Goal: Task Accomplishment & Management: Manage account settings

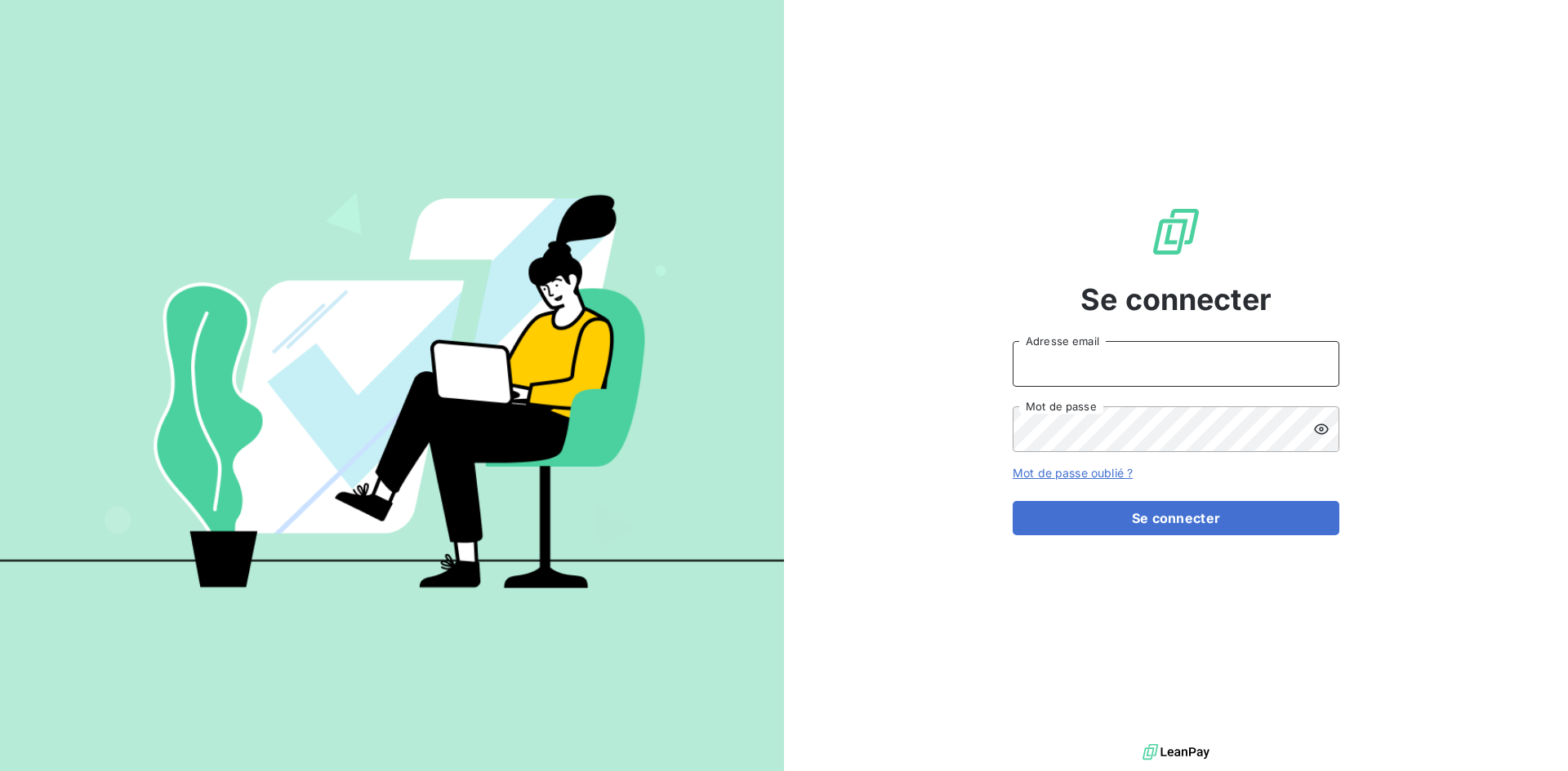
click at [1078, 370] on input "Adresse email" at bounding box center [1176, 364] width 327 height 46
type input "[EMAIL_ADDRESS][DOMAIN_NAME]"
click at [1013, 501] on button "Se connecter" at bounding box center [1176, 518] width 327 height 35
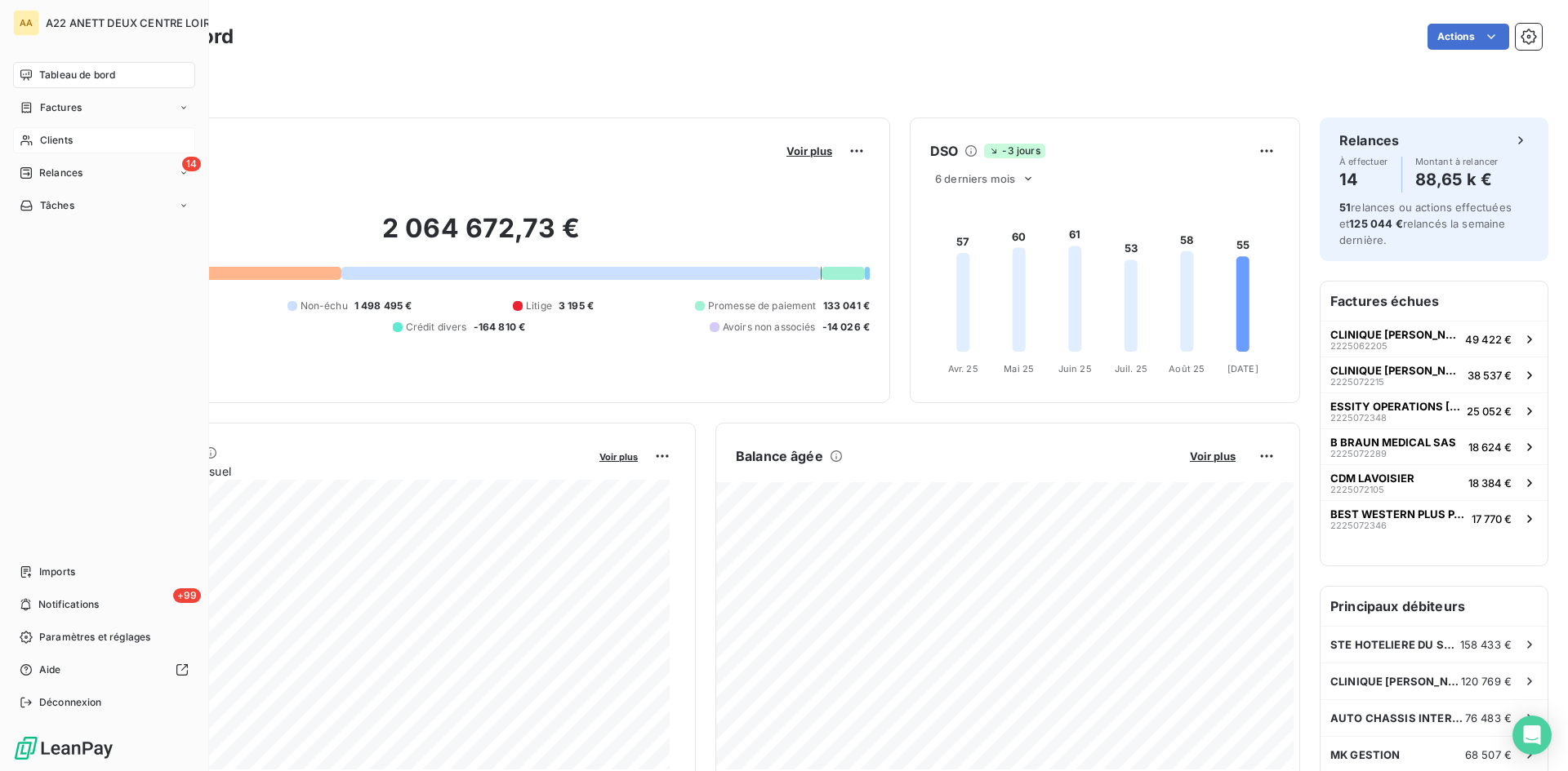
drag, startPoint x: 49, startPoint y: 138, endPoint x: 96, endPoint y: 132, distance: 47.4
click at [49, 138] on span "Clients" at bounding box center [55, 140] width 33 height 15
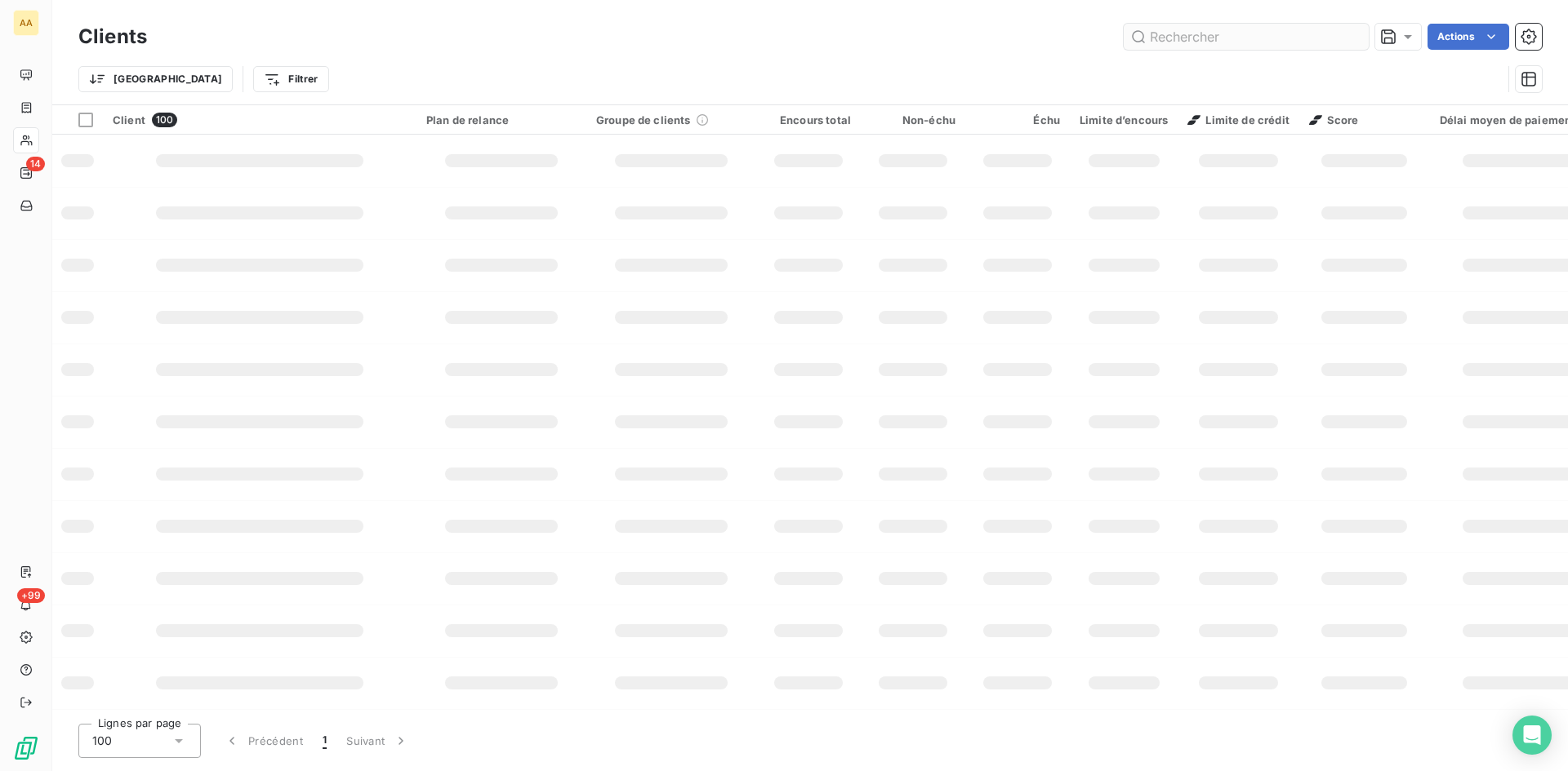
click at [1226, 28] on input "text" at bounding box center [1245, 37] width 245 height 26
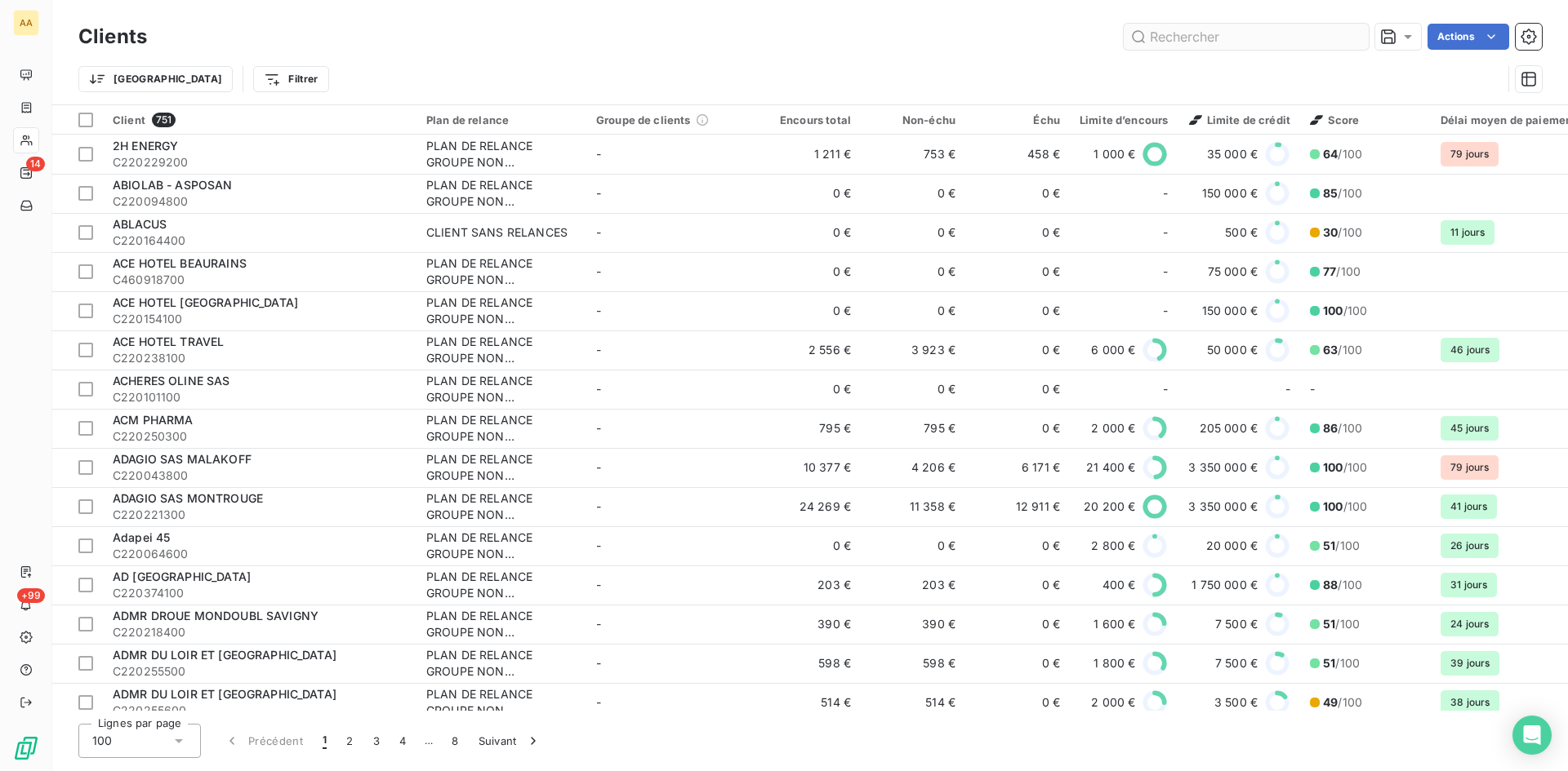
click at [1184, 32] on input "text" at bounding box center [1245, 37] width 245 height 26
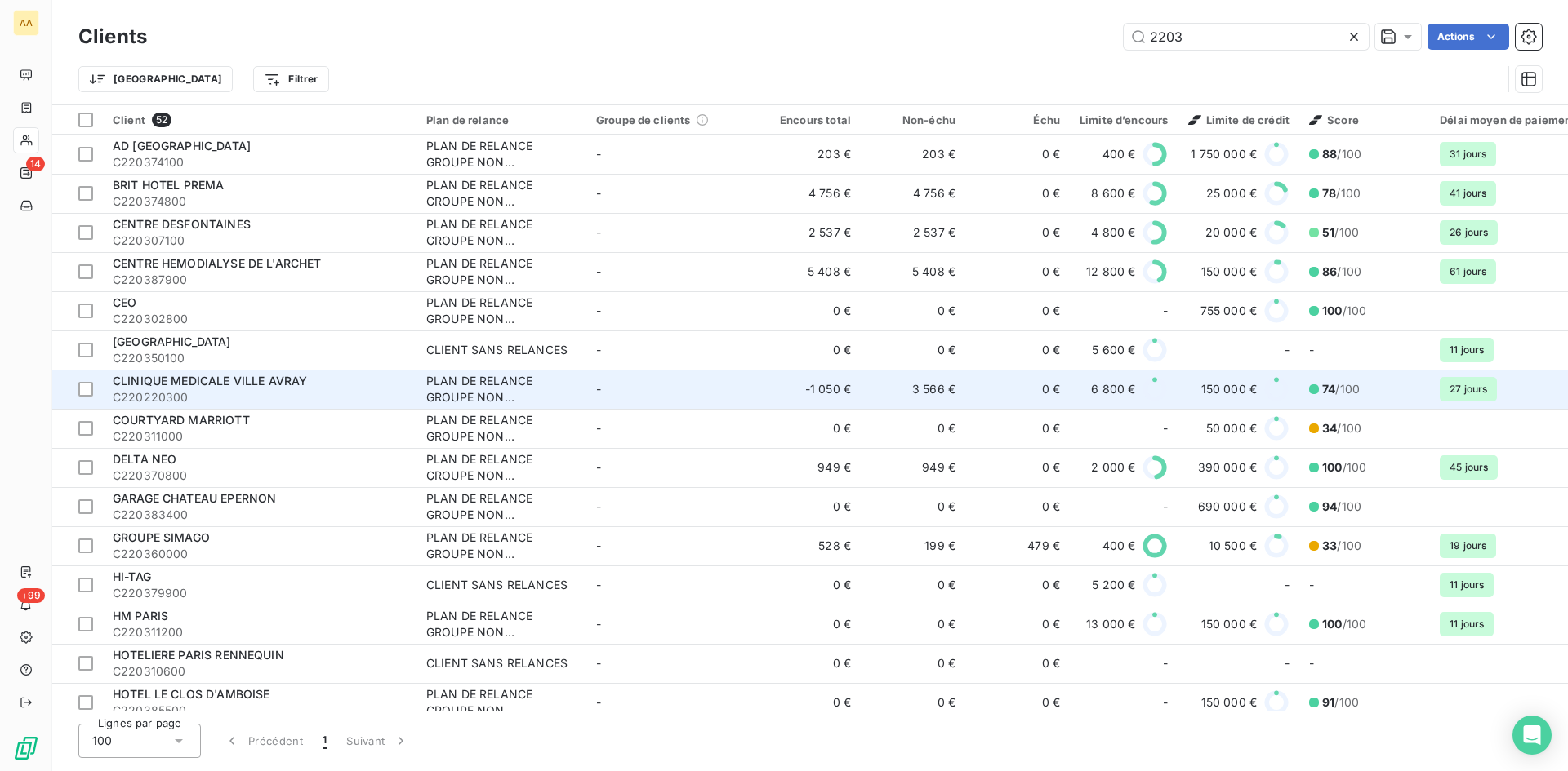
type input "2203"
click at [466, 392] on div "PLAN DE RELANCE GROUPE NON AUTOMATIQUE" at bounding box center [502, 389] width 150 height 33
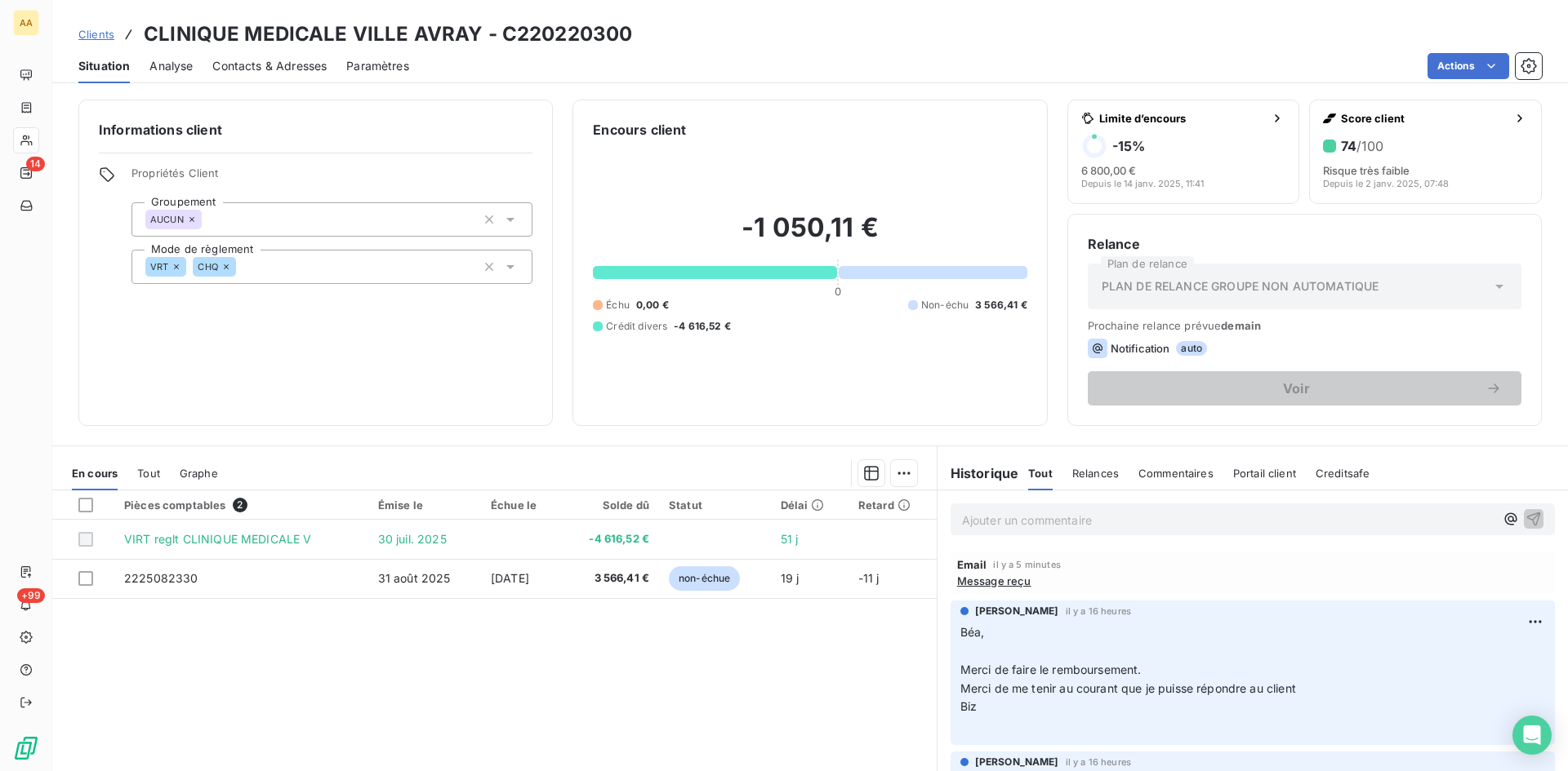
click at [990, 512] on p "Ajouter un commentaire ﻿" at bounding box center [1228, 521] width 533 height 21
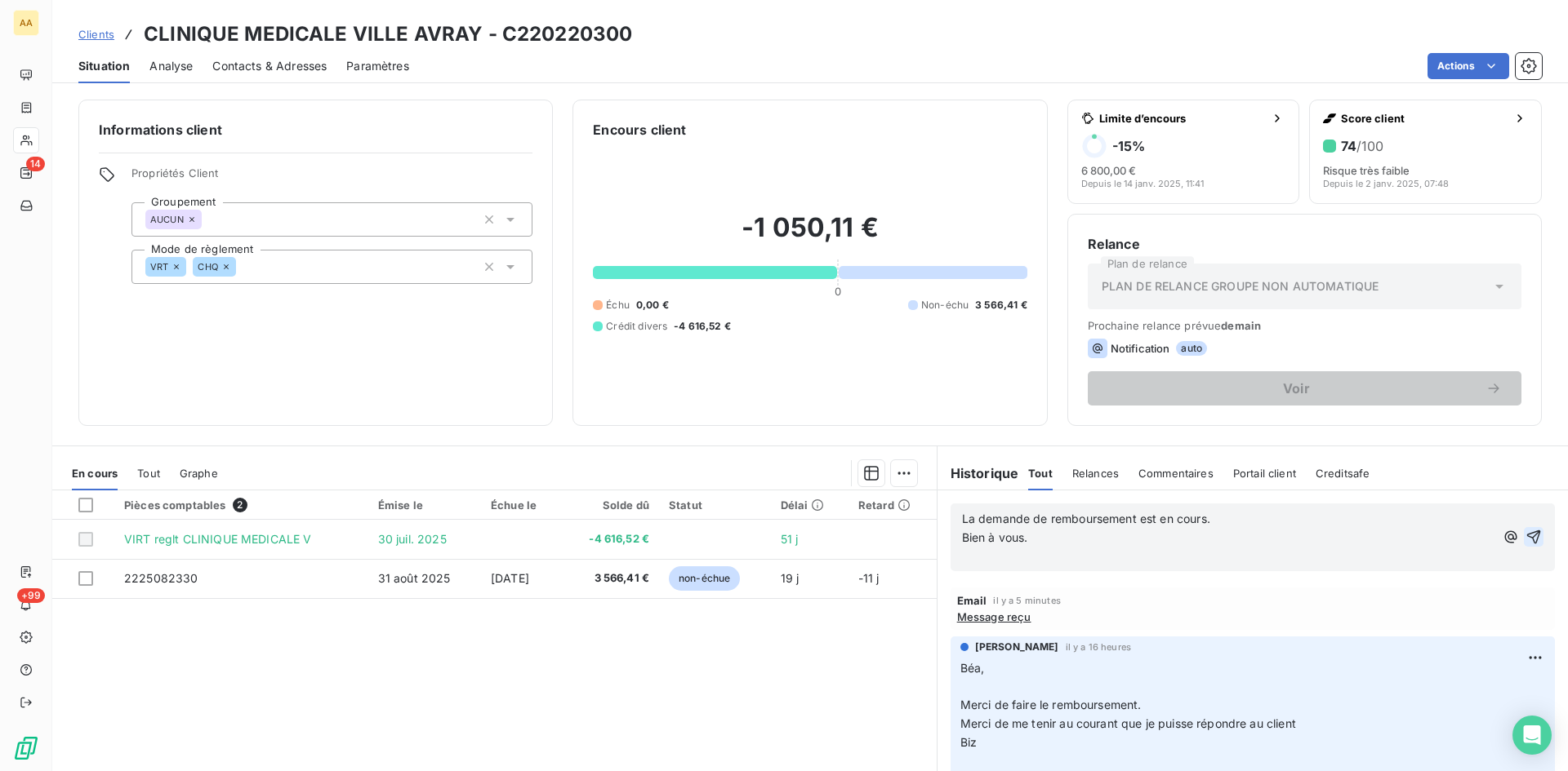
click at [1525, 531] on icon "button" at bounding box center [1533, 536] width 16 height 16
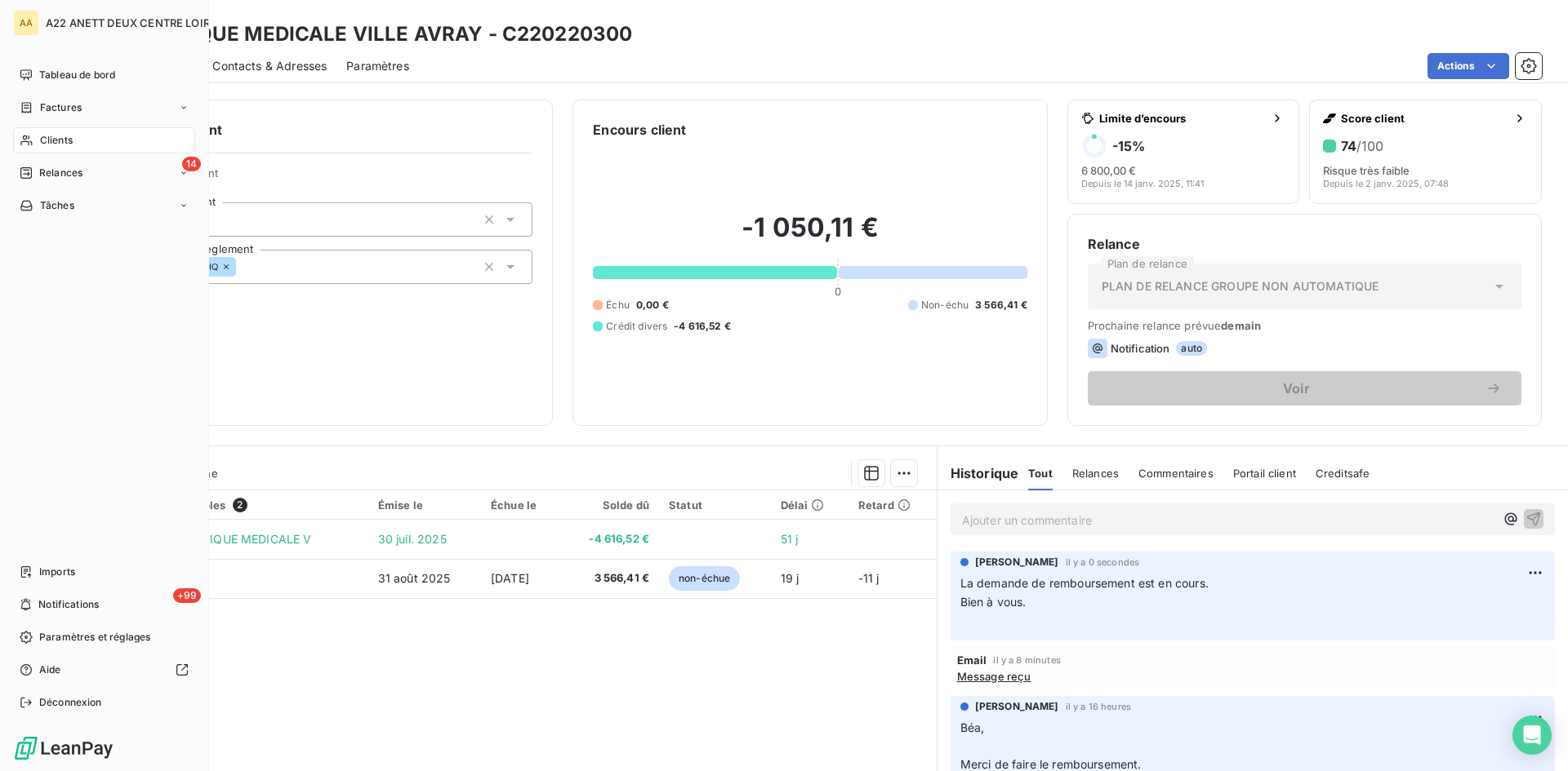
click at [56, 139] on span "Clients" at bounding box center [55, 140] width 33 height 15
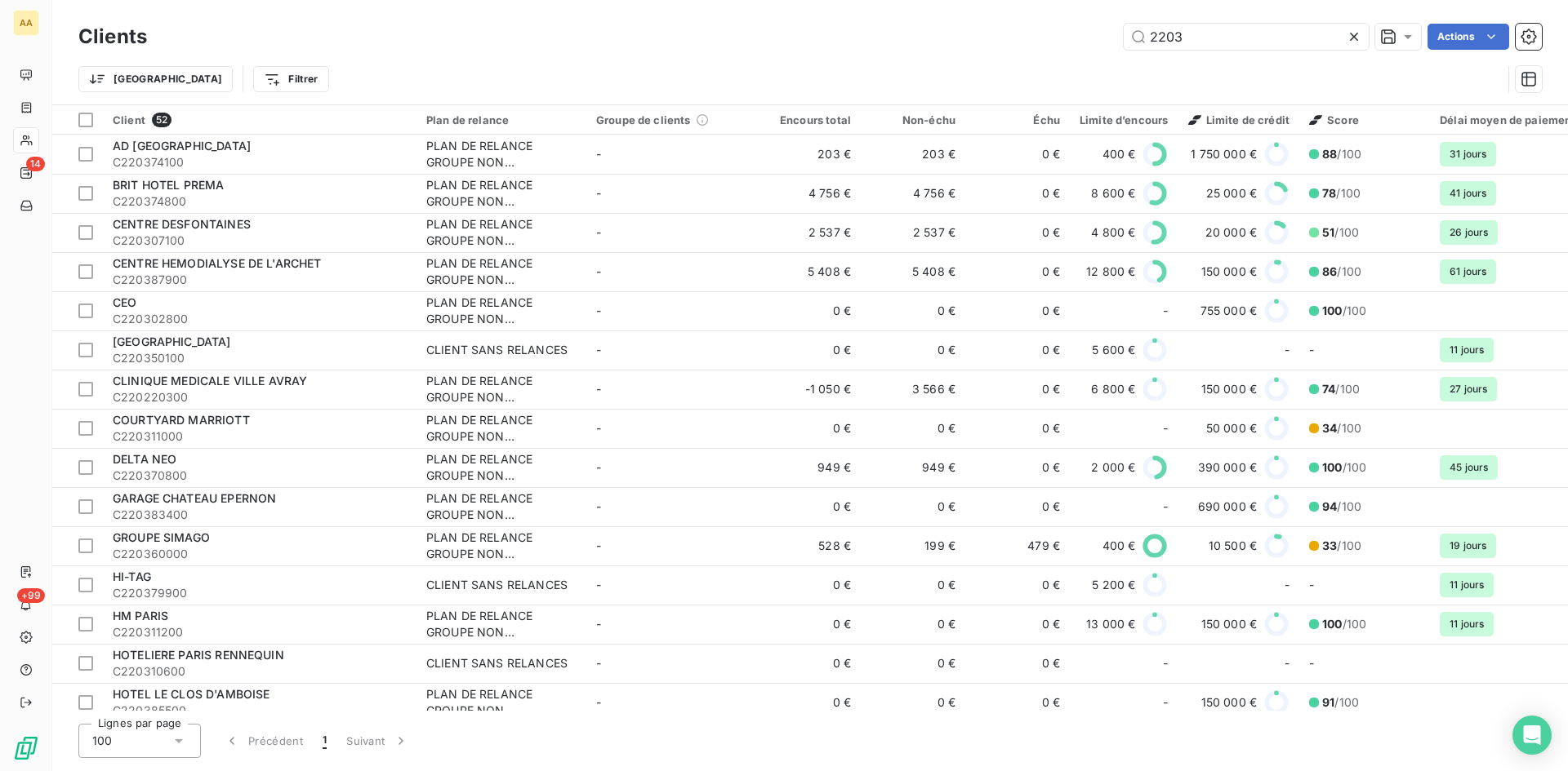
drag, startPoint x: 1192, startPoint y: 28, endPoint x: 1084, endPoint y: 32, distance: 108.1
click at [1084, 32] on div "2203 Actions" at bounding box center [853, 37] width 1375 height 26
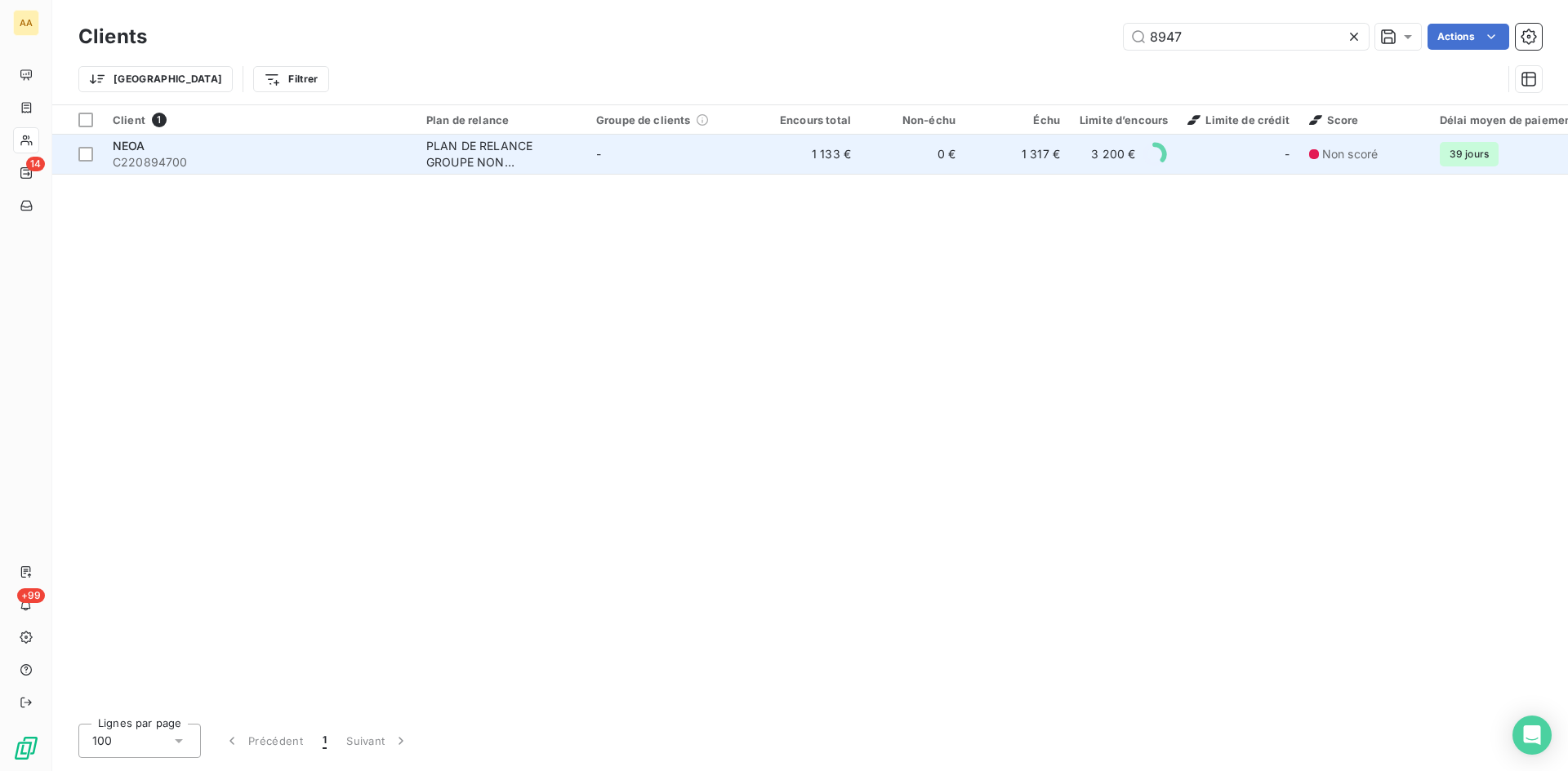
type input "8947"
click at [452, 149] on div "PLAN DE RELANCE GROUPE NON AUTOMATIQUE" at bounding box center [502, 153] width 150 height 33
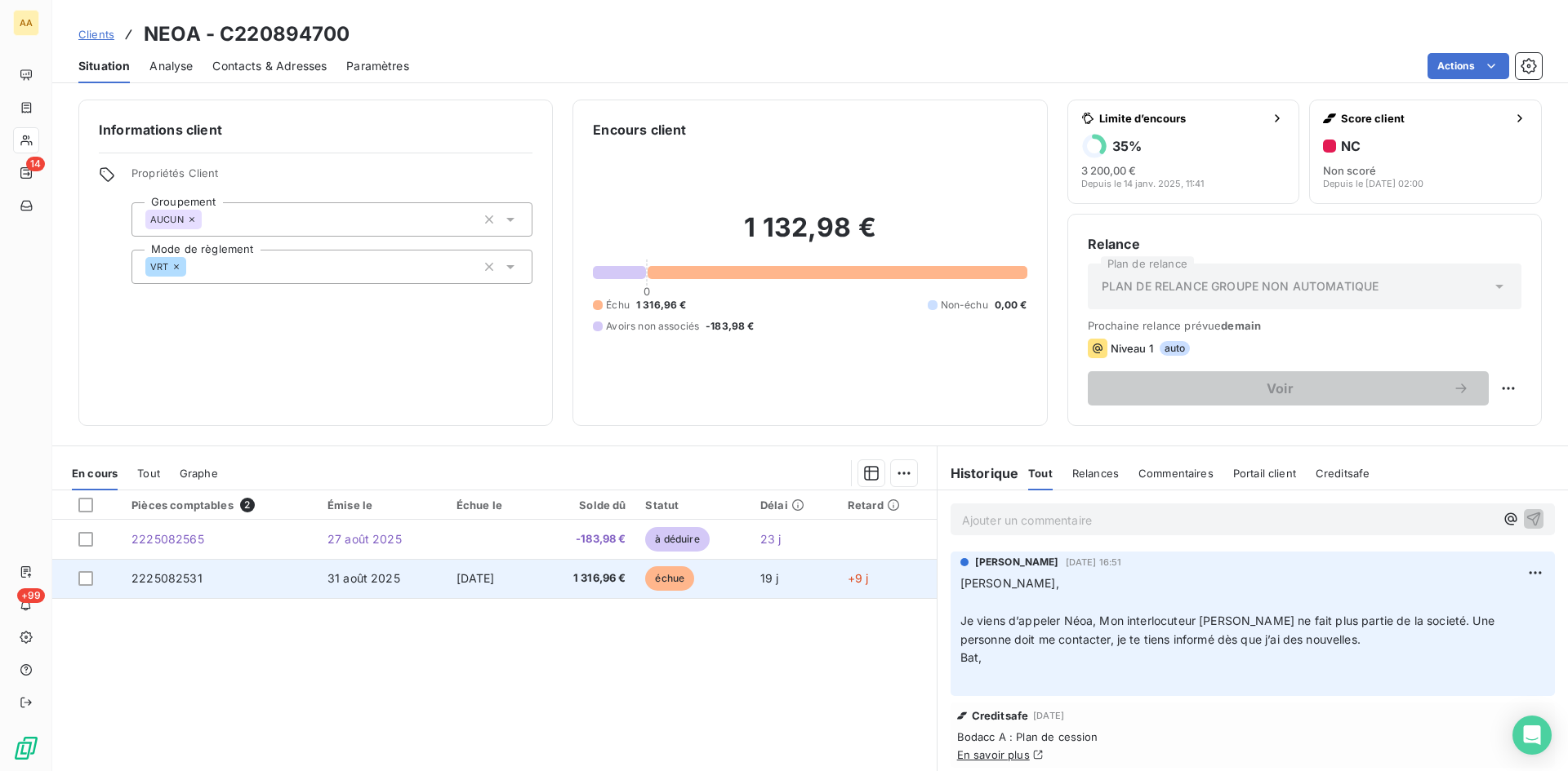
click at [160, 576] on span "2225082531" at bounding box center [167, 578] width 71 height 14
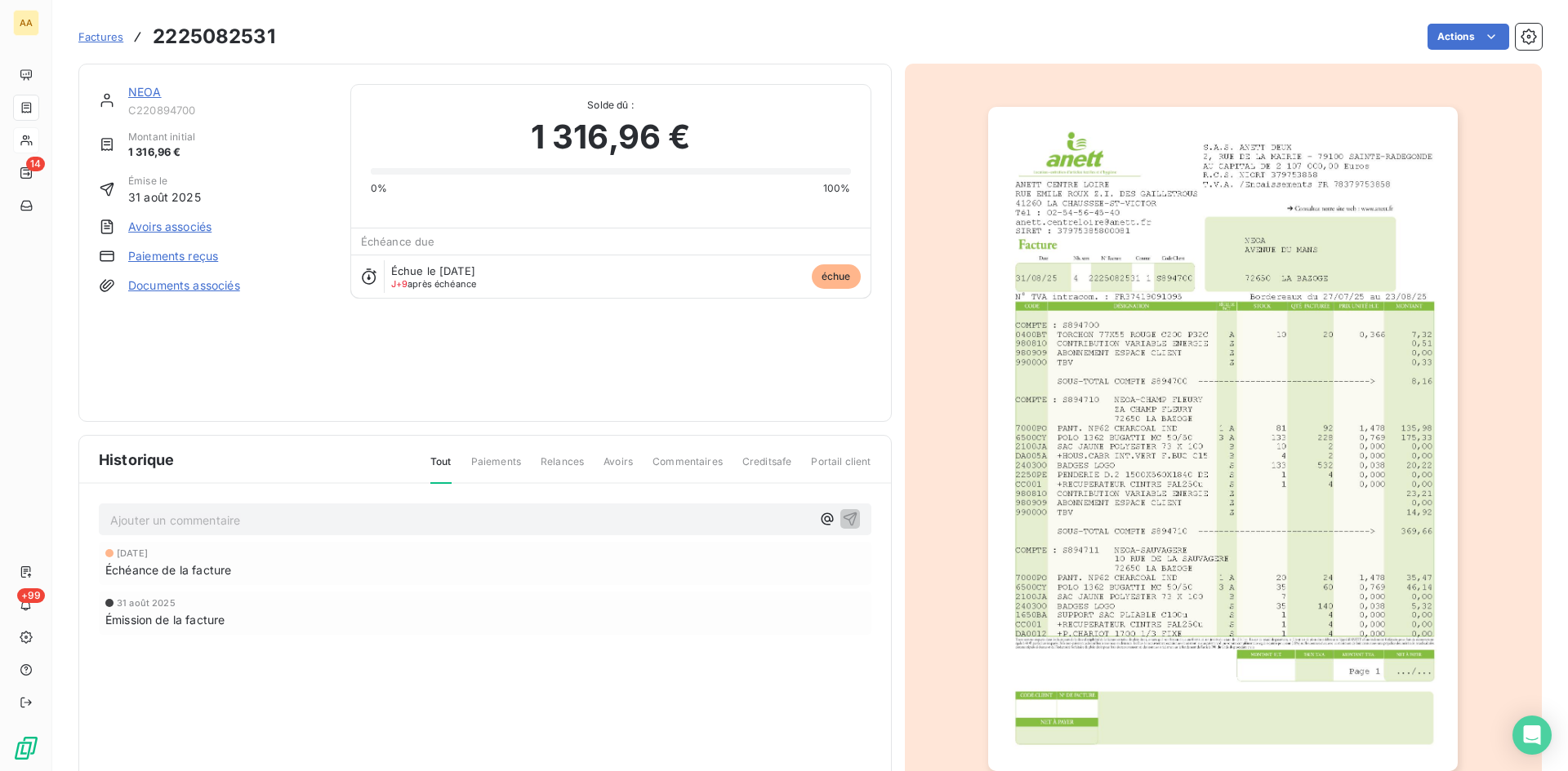
click at [144, 91] on link "NEOA" at bounding box center [145, 92] width 34 height 14
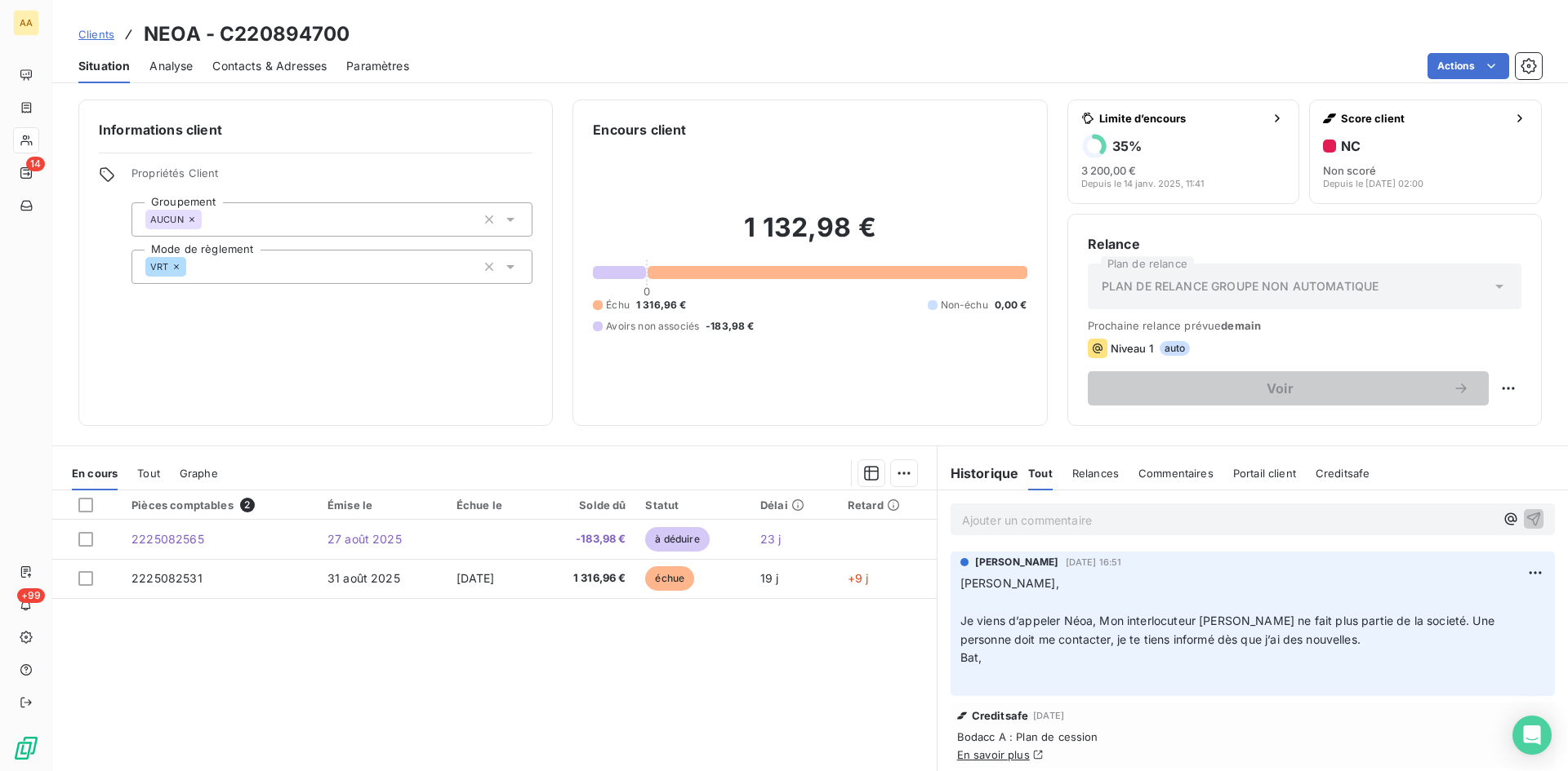
click at [1012, 522] on p "Ajouter un commentaire ﻿" at bounding box center [1228, 521] width 533 height 21
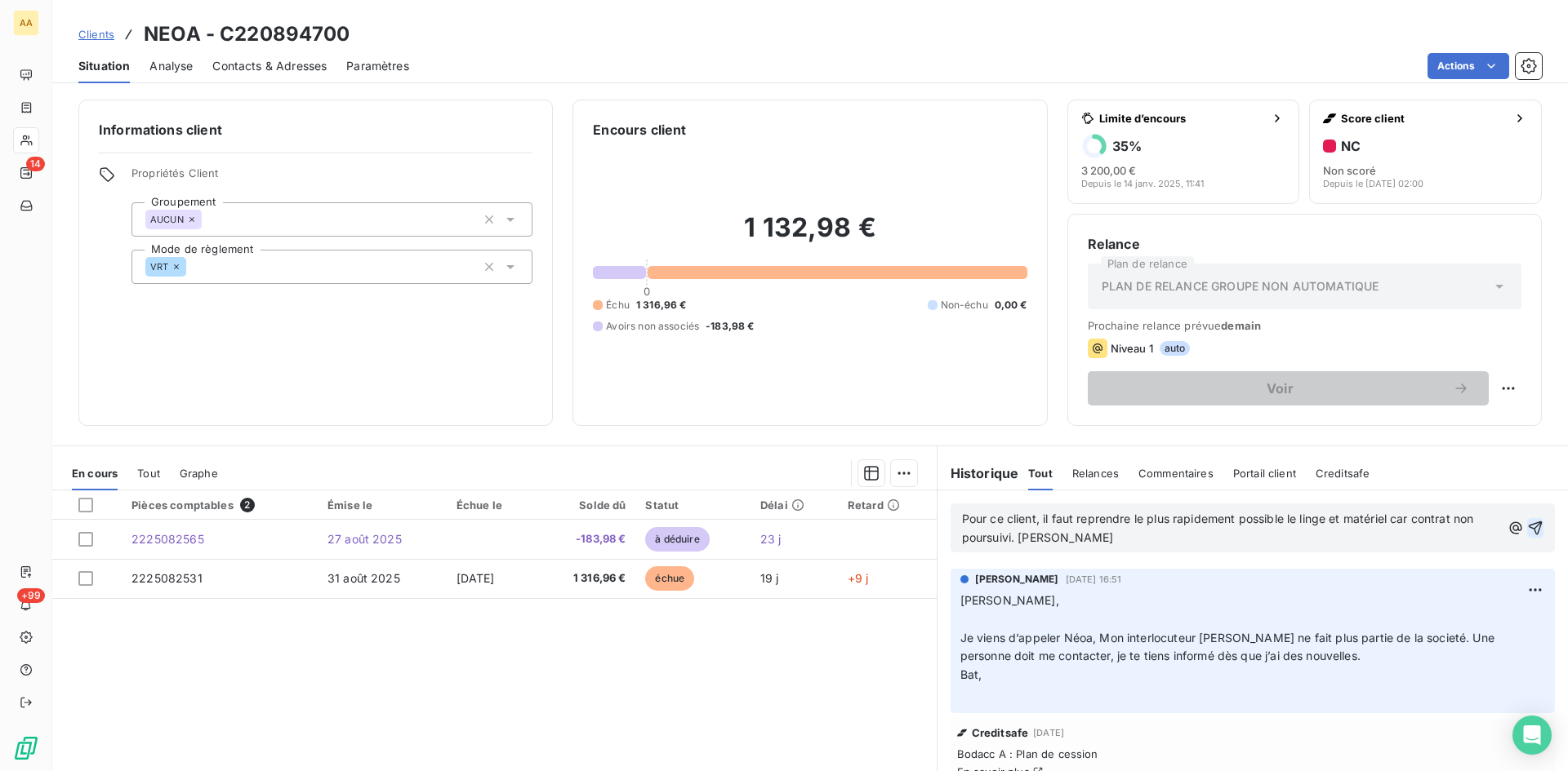
click at [1528, 525] on icon "button" at bounding box center [1535, 529] width 14 height 14
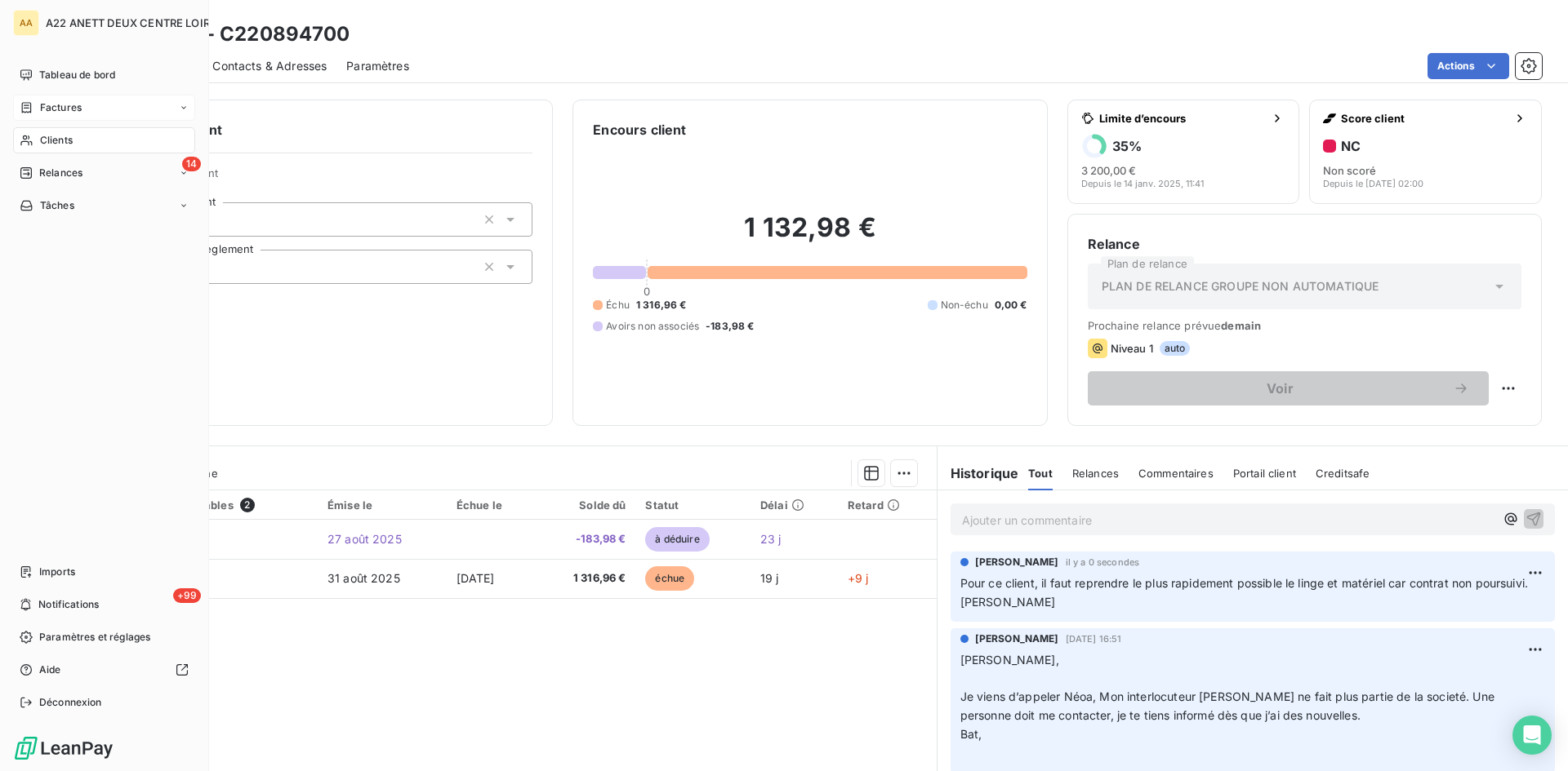
click at [39, 106] on div "Factures" at bounding box center [50, 107] width 62 height 15
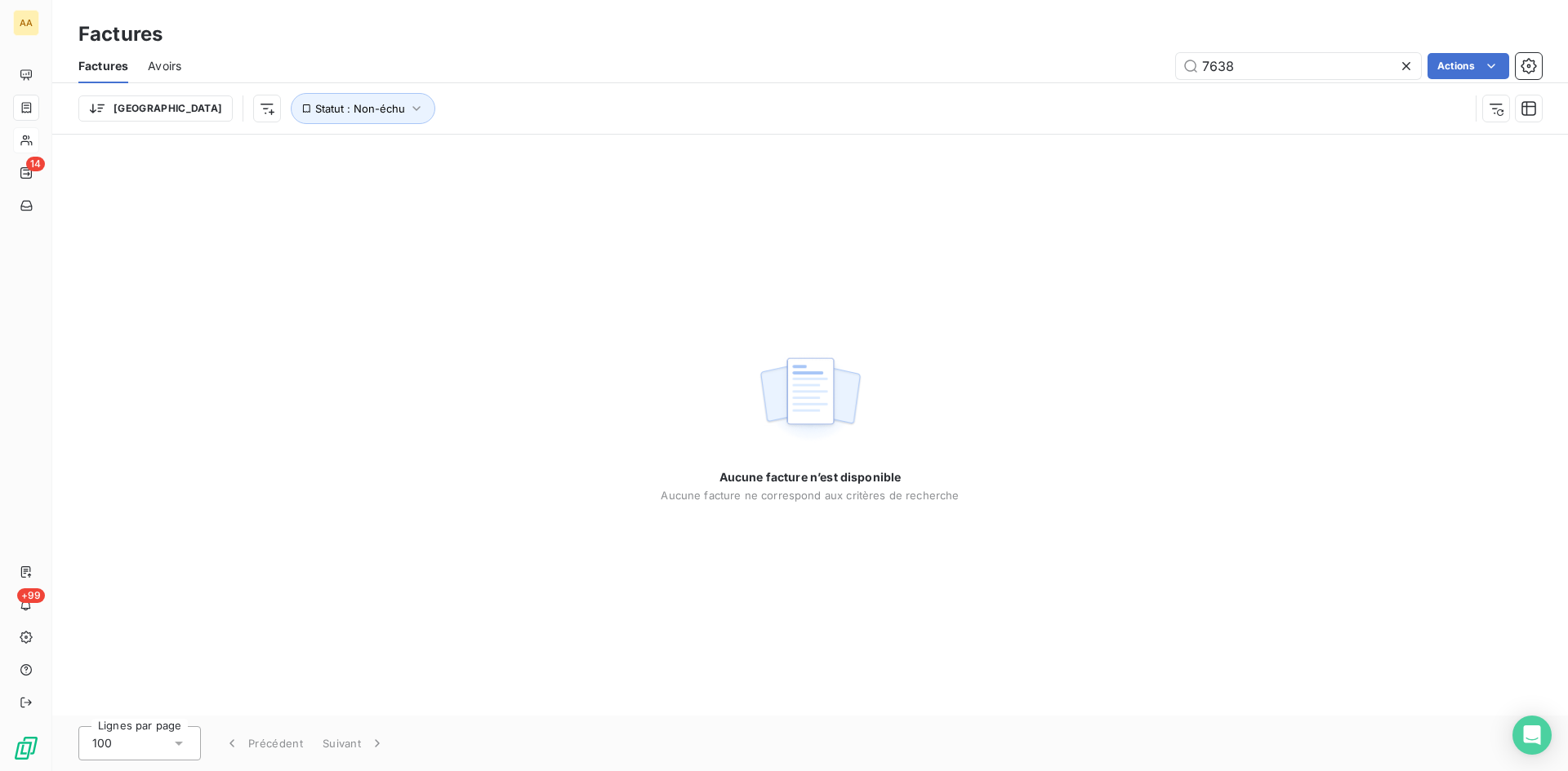
drag, startPoint x: 1239, startPoint y: 67, endPoint x: 1107, endPoint y: 72, distance: 132.1
click at [1107, 72] on div "7638 Actions" at bounding box center [871, 66] width 1340 height 26
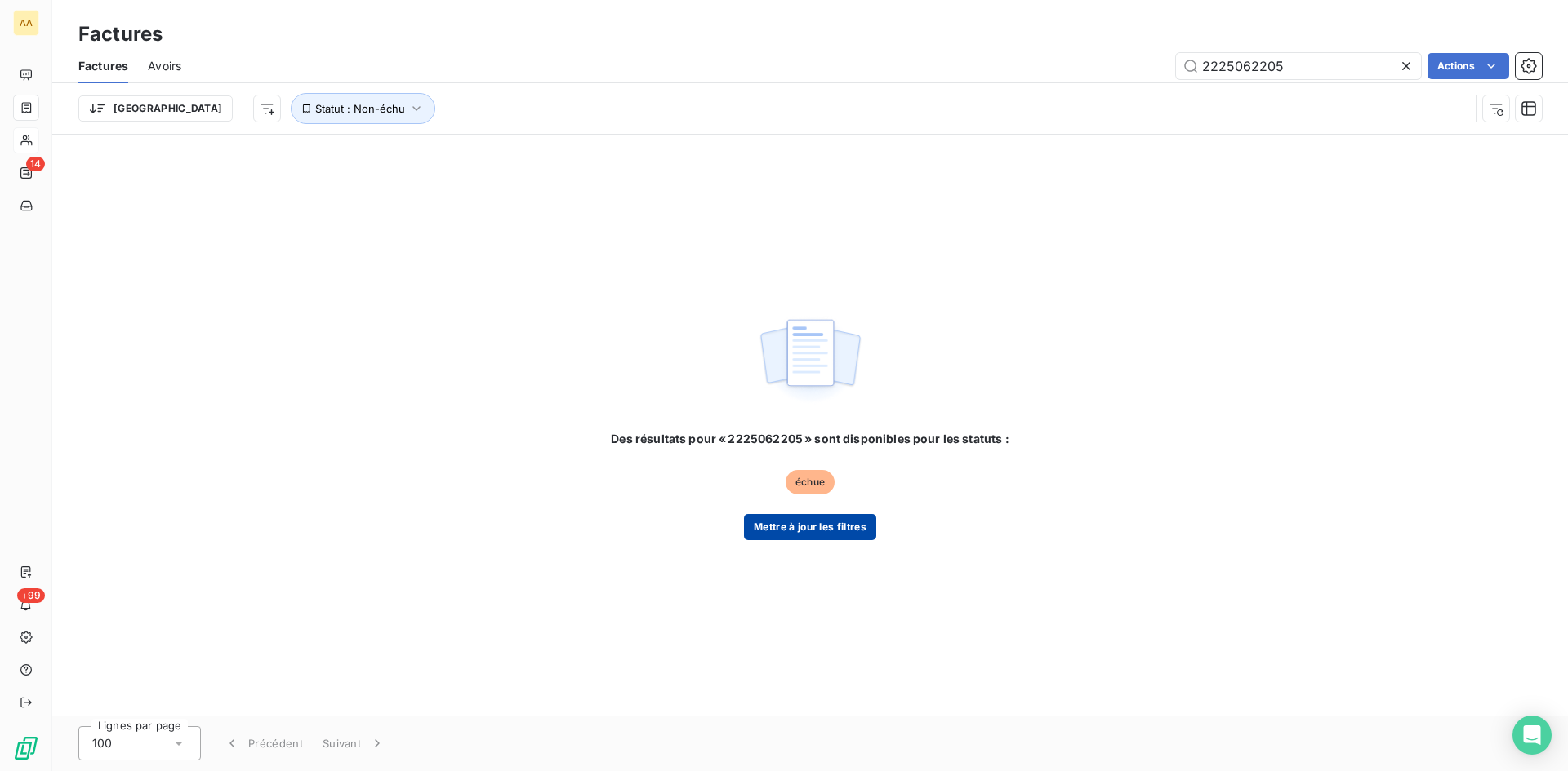
type input "2225062205"
click at [800, 518] on button "Mettre à jour les filtres" at bounding box center [810, 528] width 133 height 26
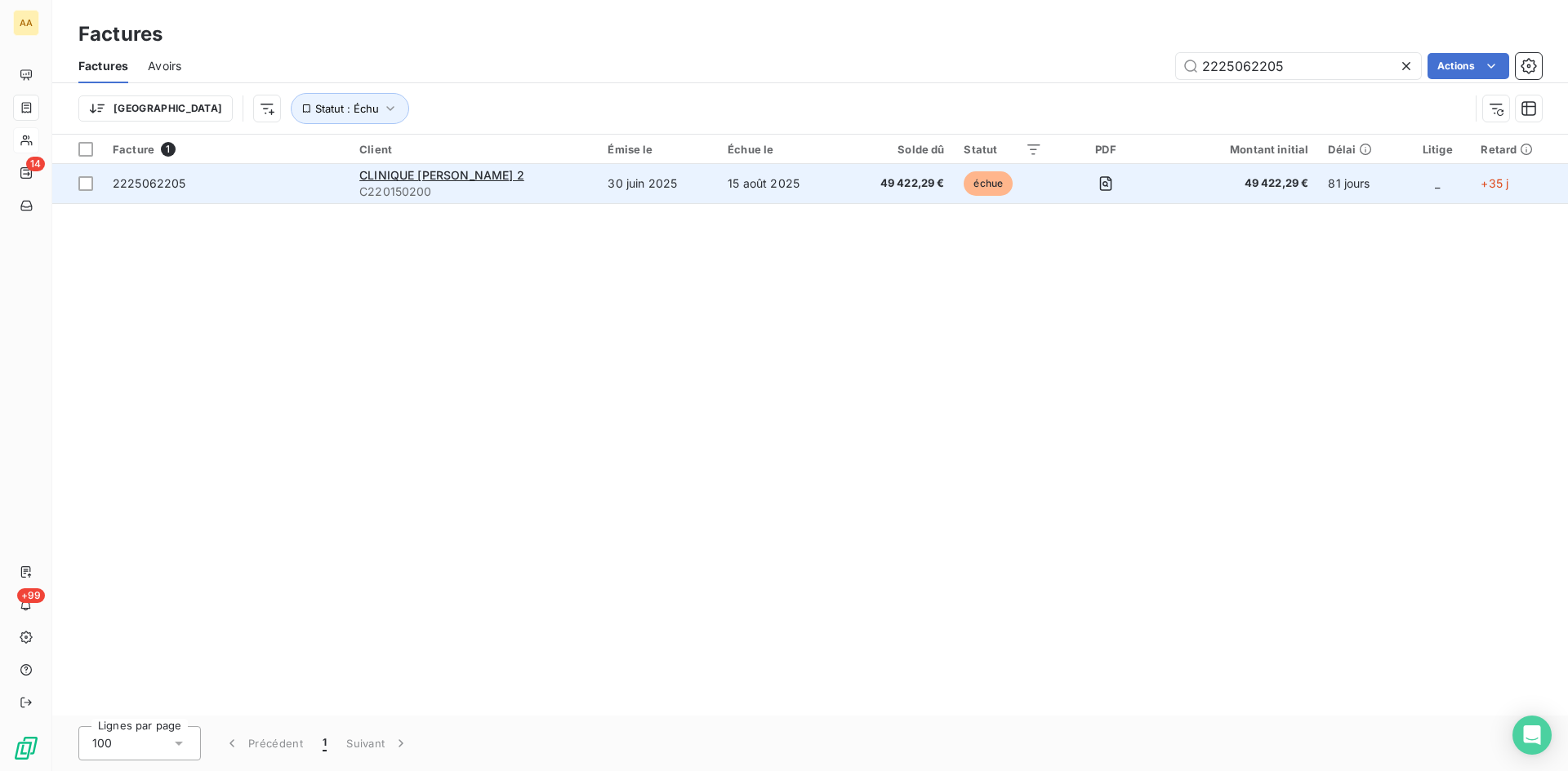
click at [412, 185] on span "C220150200" at bounding box center [473, 192] width 229 height 16
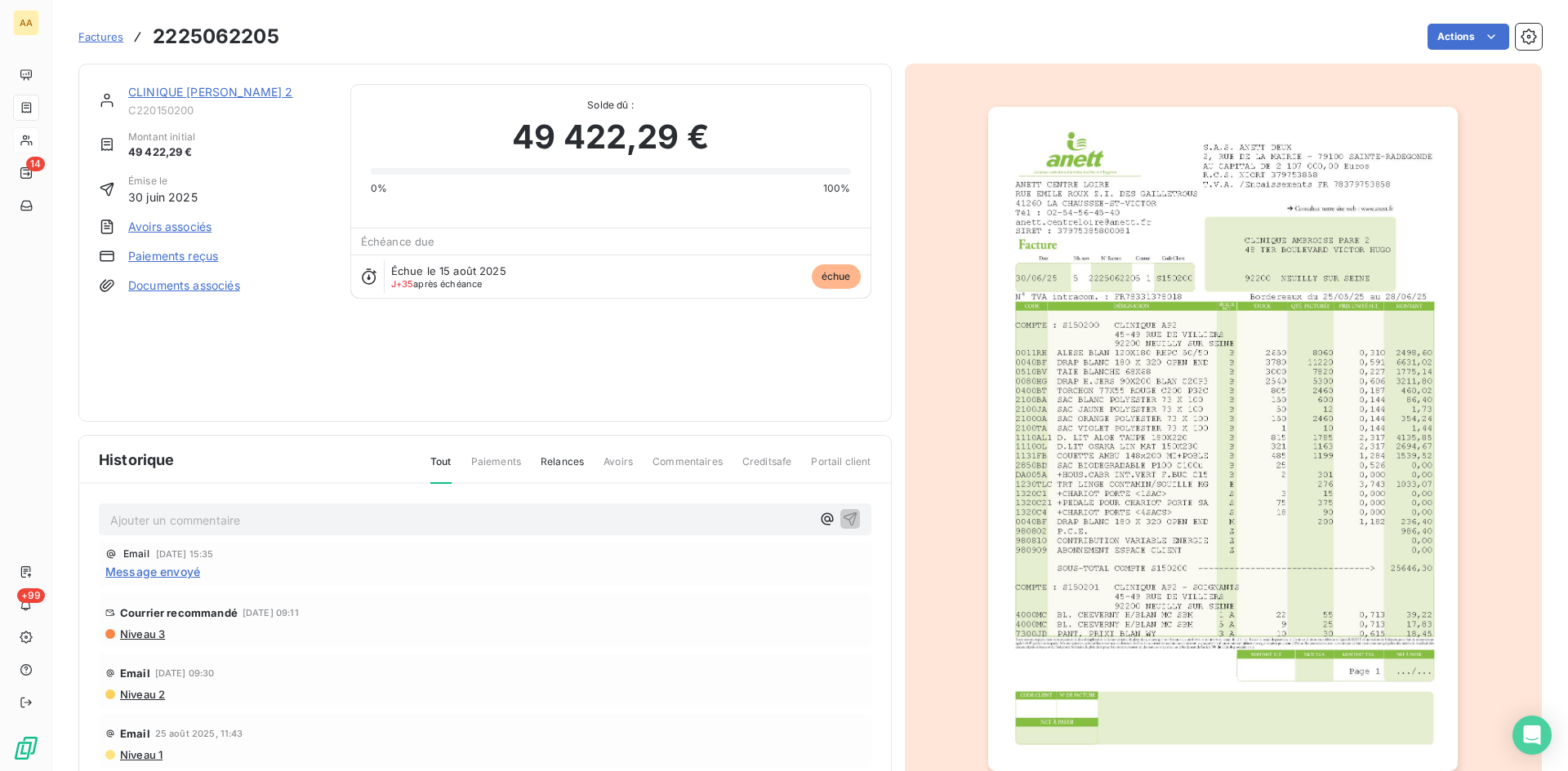
click at [1447, 36] on html "AA 14 +99 Factures 2225062205 Actions CLINIQUE [PERSON_NAME] 2 C220150200 Monta…" at bounding box center [784, 385] width 1568 height 771
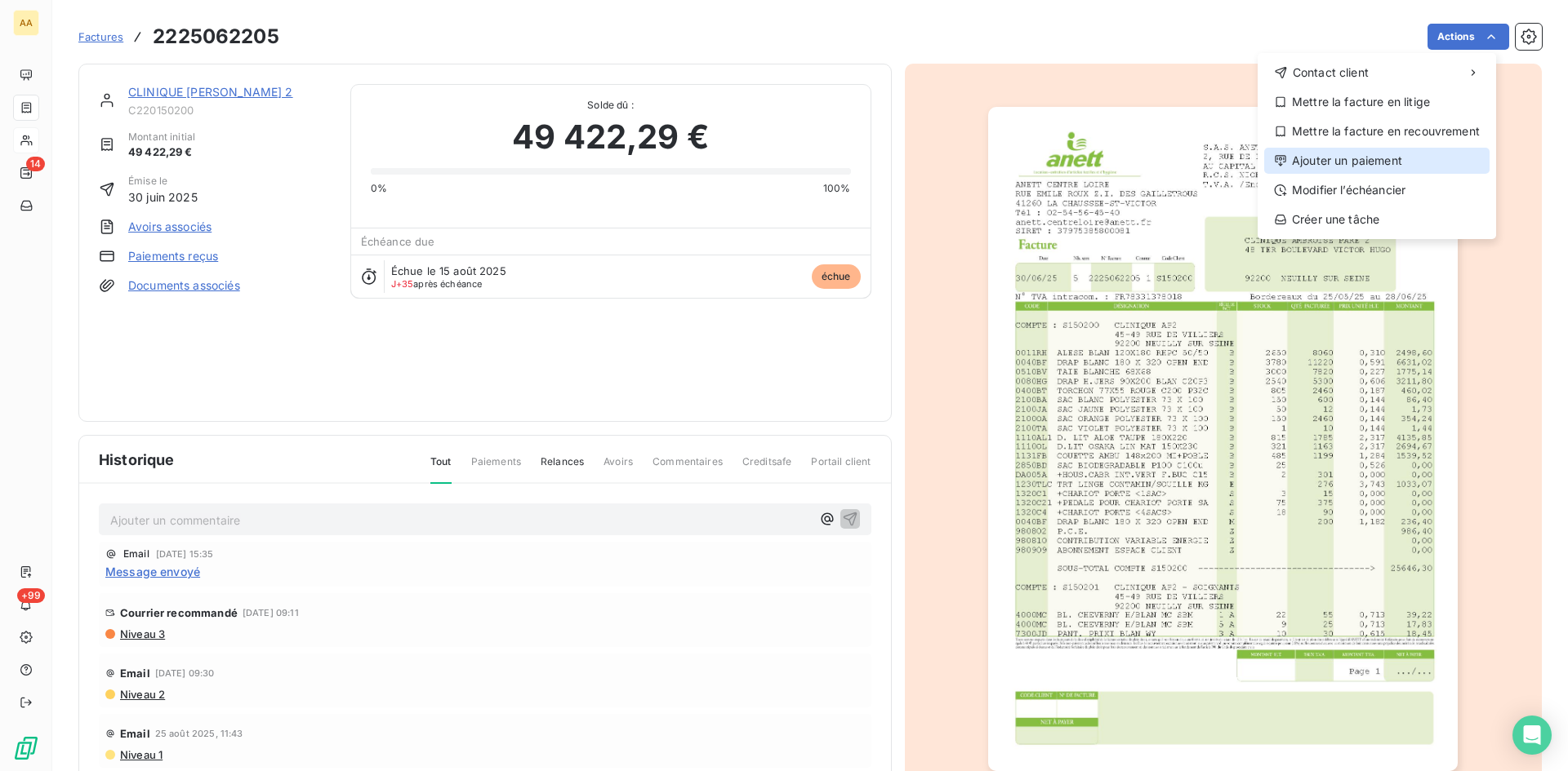
click at [1333, 158] on div "Ajouter un paiement" at bounding box center [1377, 160] width 226 height 26
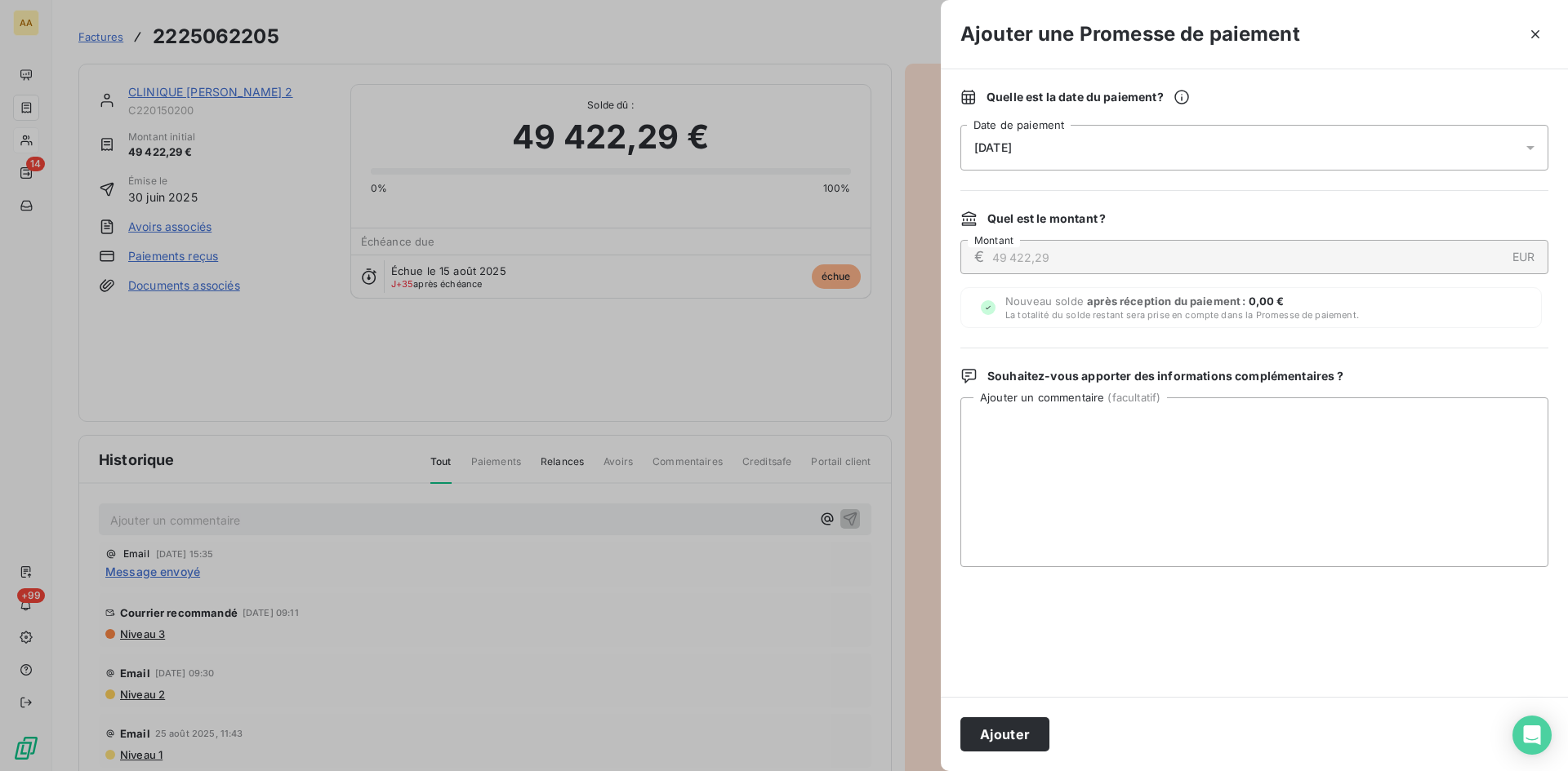
click at [1051, 153] on div "[DATE]" at bounding box center [1254, 147] width 588 height 46
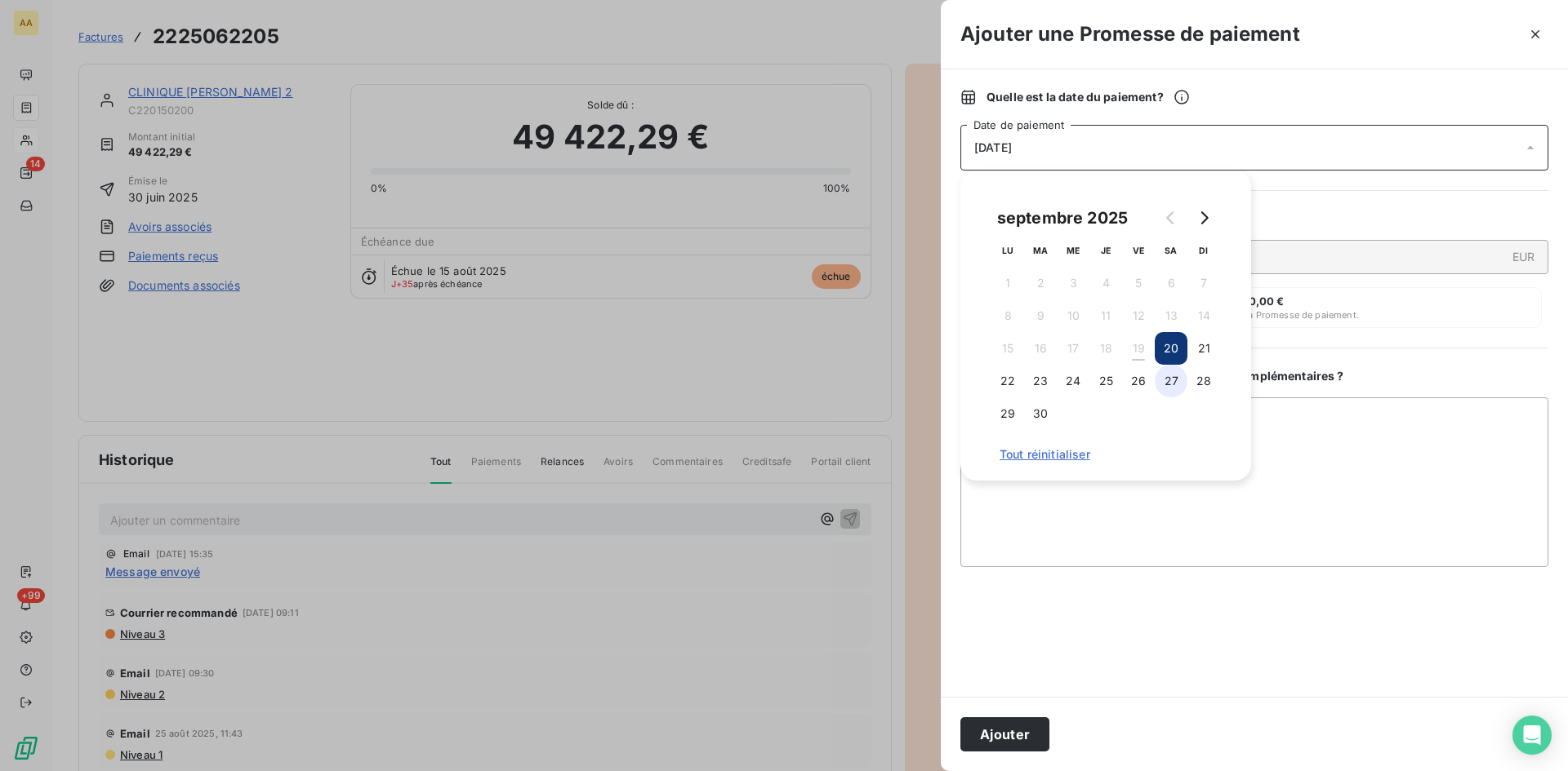
click at [1162, 380] on button "27" at bounding box center [1170, 381] width 33 height 33
click at [989, 726] on button "Ajouter" at bounding box center [1005, 734] width 89 height 35
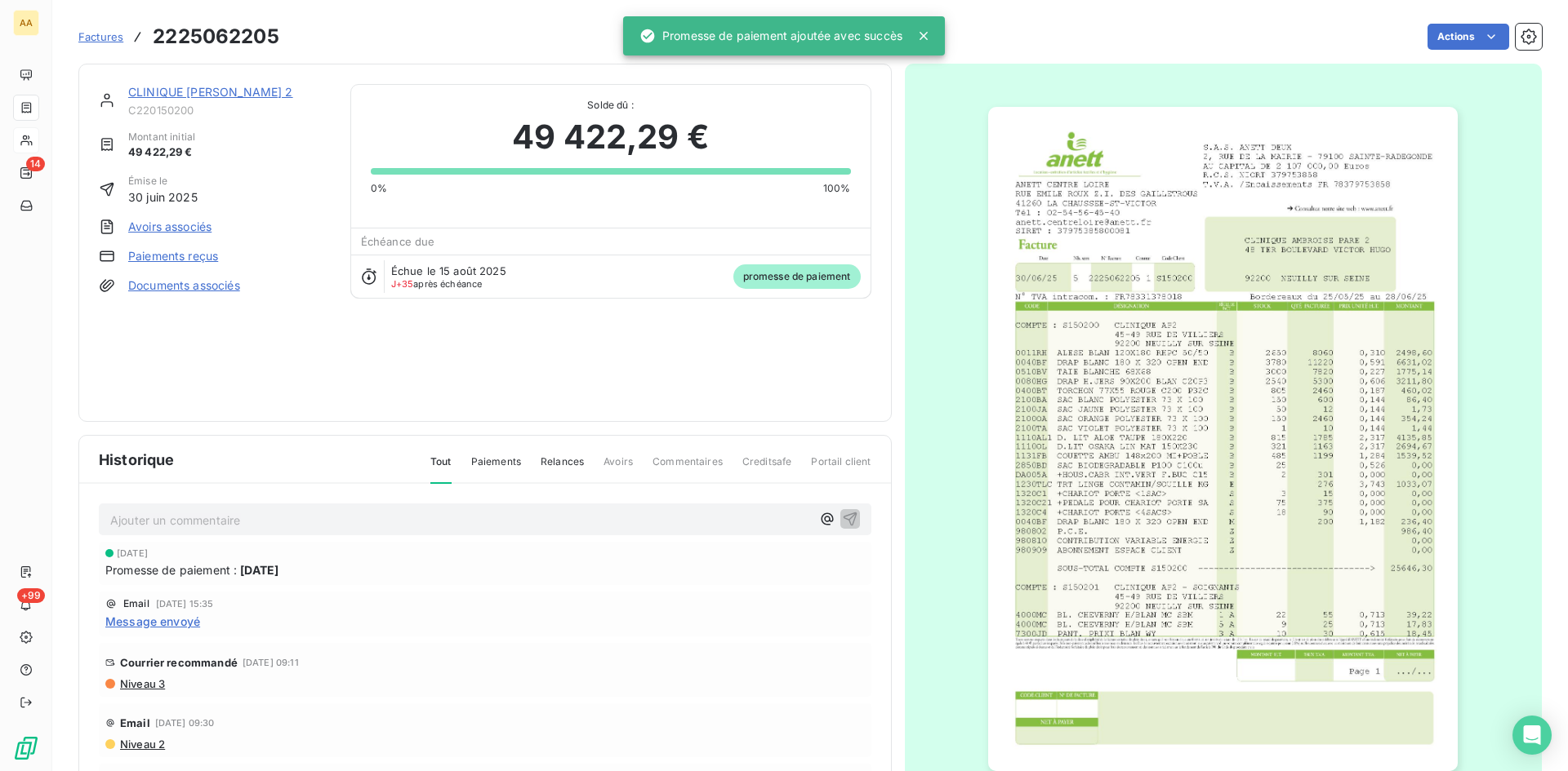
click at [471, 520] on p "Ajouter un commentaire ﻿" at bounding box center [460, 521] width 701 height 21
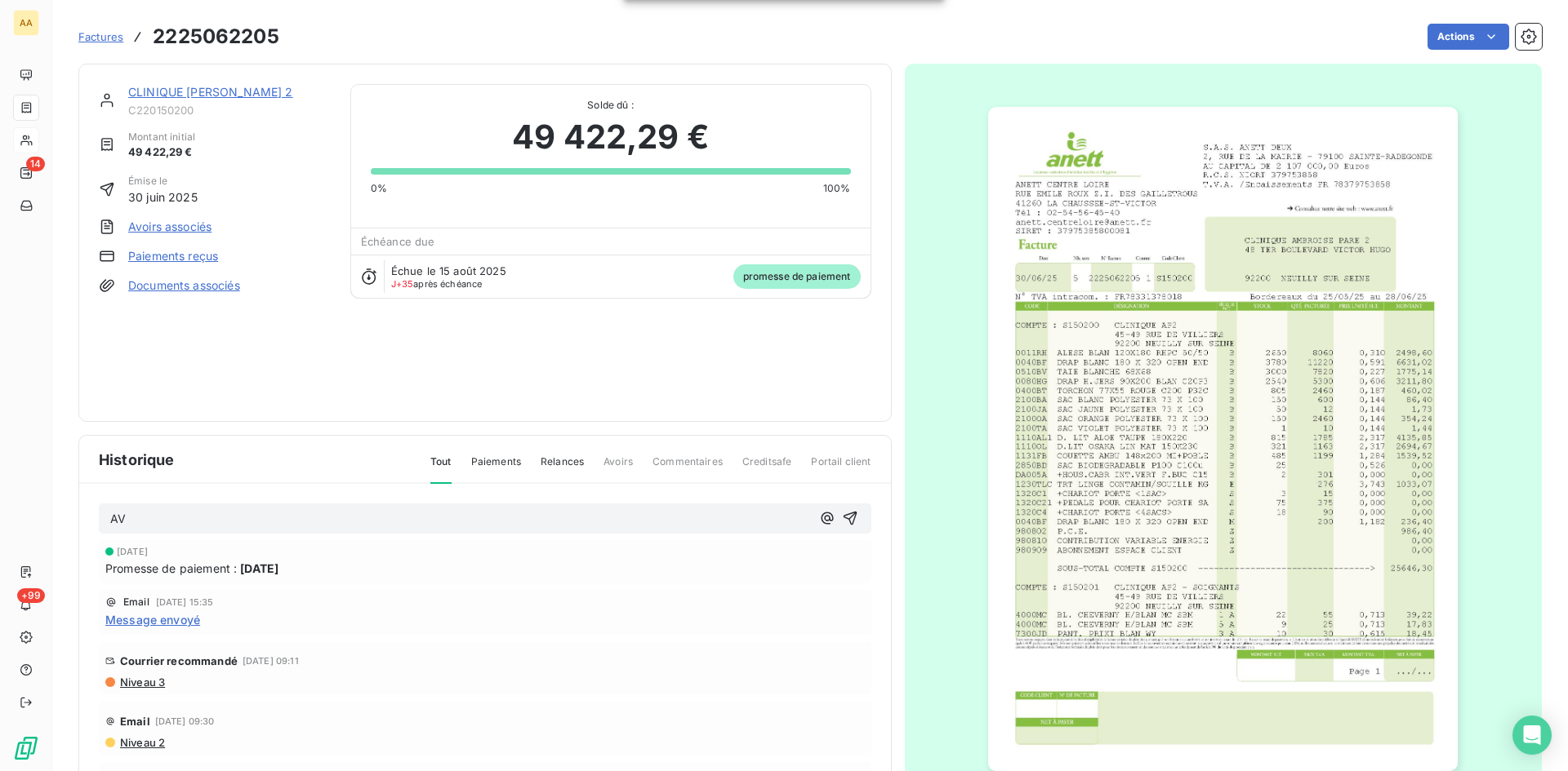
drag, startPoint x: 833, startPoint y: 513, endPoint x: 525, endPoint y: 223, distance: 423.0
click at [841, 513] on icon "button" at bounding box center [849, 519] width 16 height 16
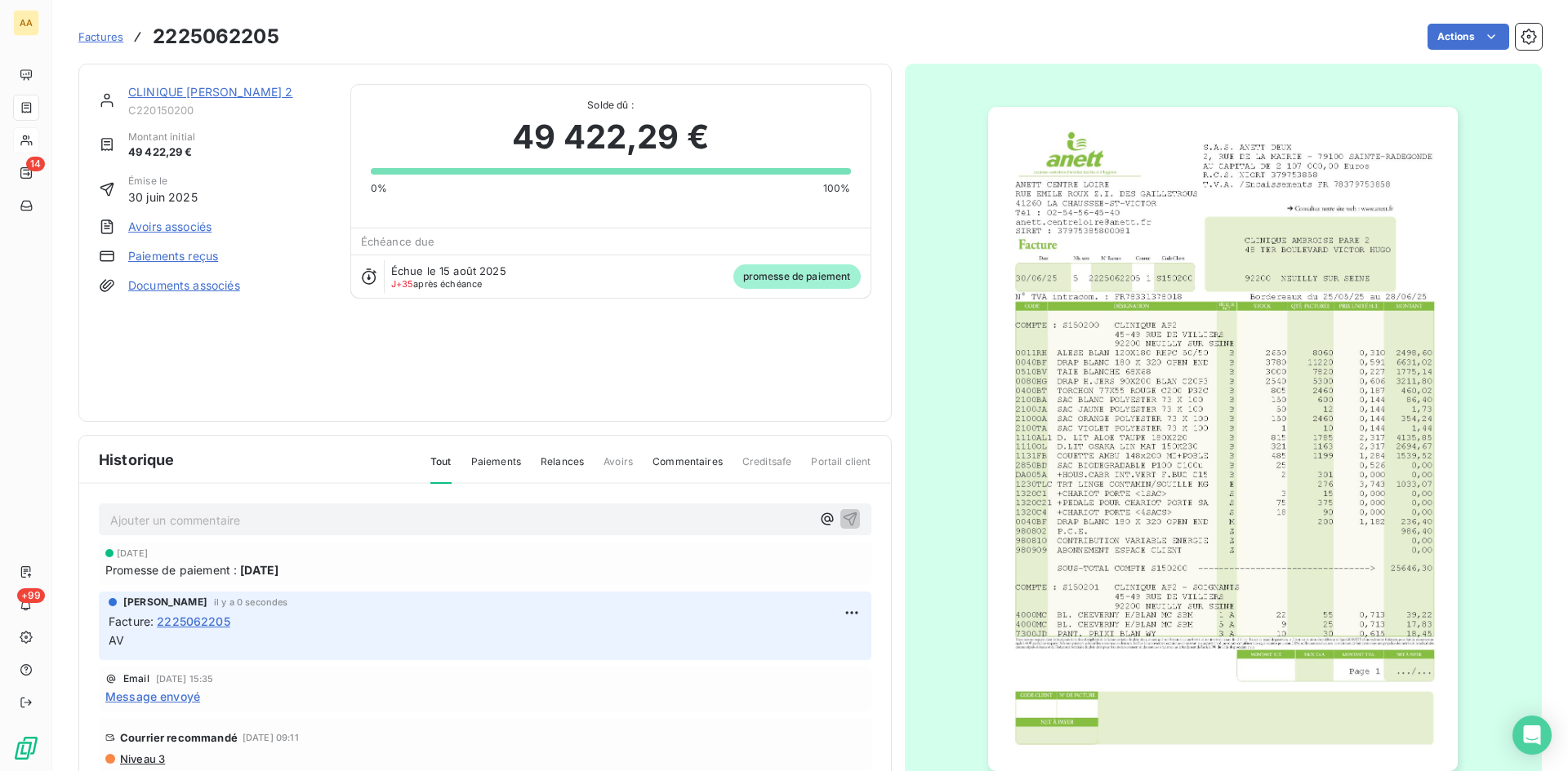
click at [245, 89] on link "CLINIQUE [PERSON_NAME] 2" at bounding box center [210, 92] width 165 height 14
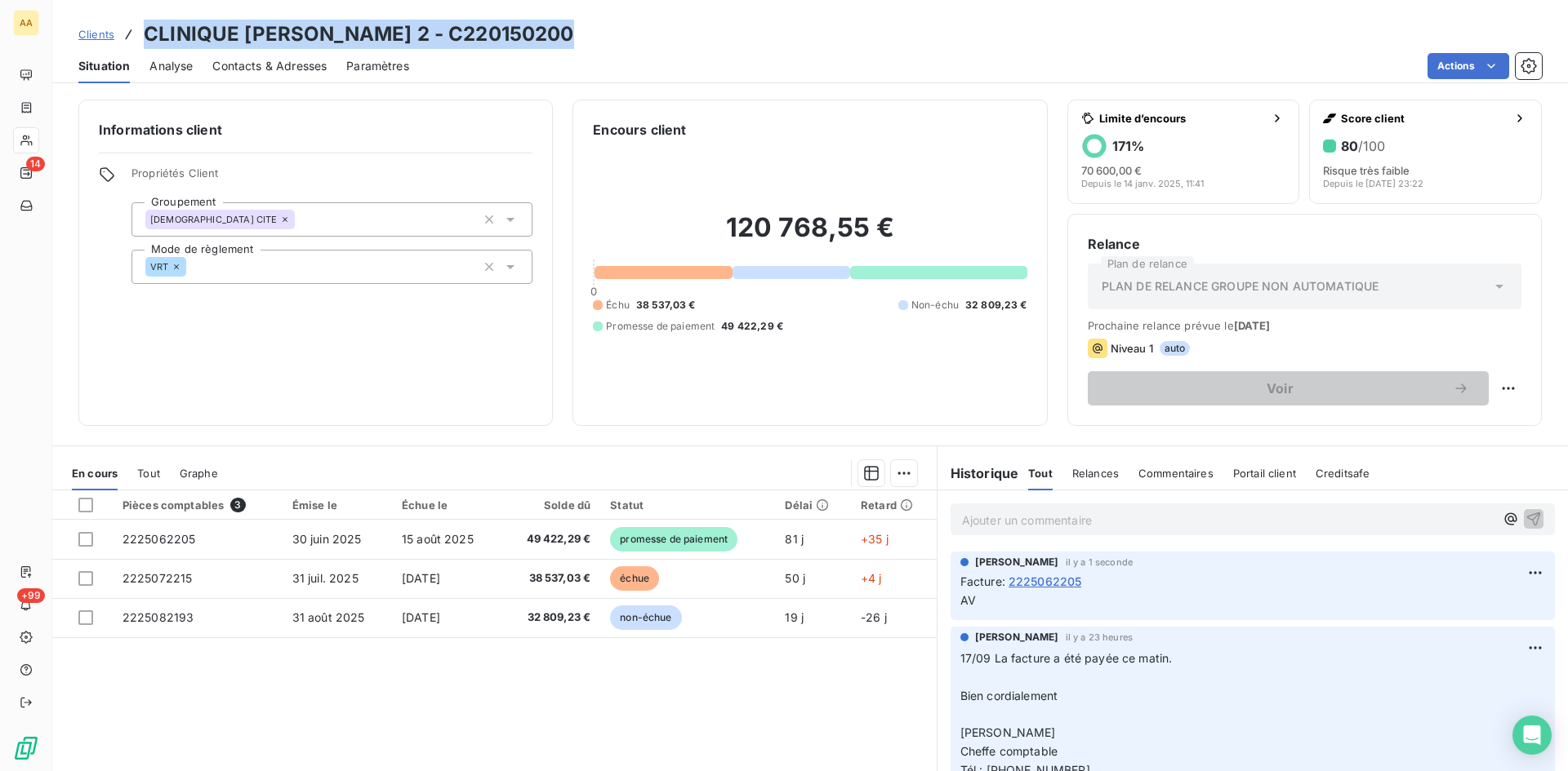
drag, startPoint x: 578, startPoint y: 39, endPoint x: 144, endPoint y: 35, distance: 434.0
click at [144, 35] on div "Clients CLINIQUE [PERSON_NAME] 2 - C220150200" at bounding box center [810, 35] width 1516 height 30
copy h3 "CLINIQUE [PERSON_NAME] 2 - C220150200"
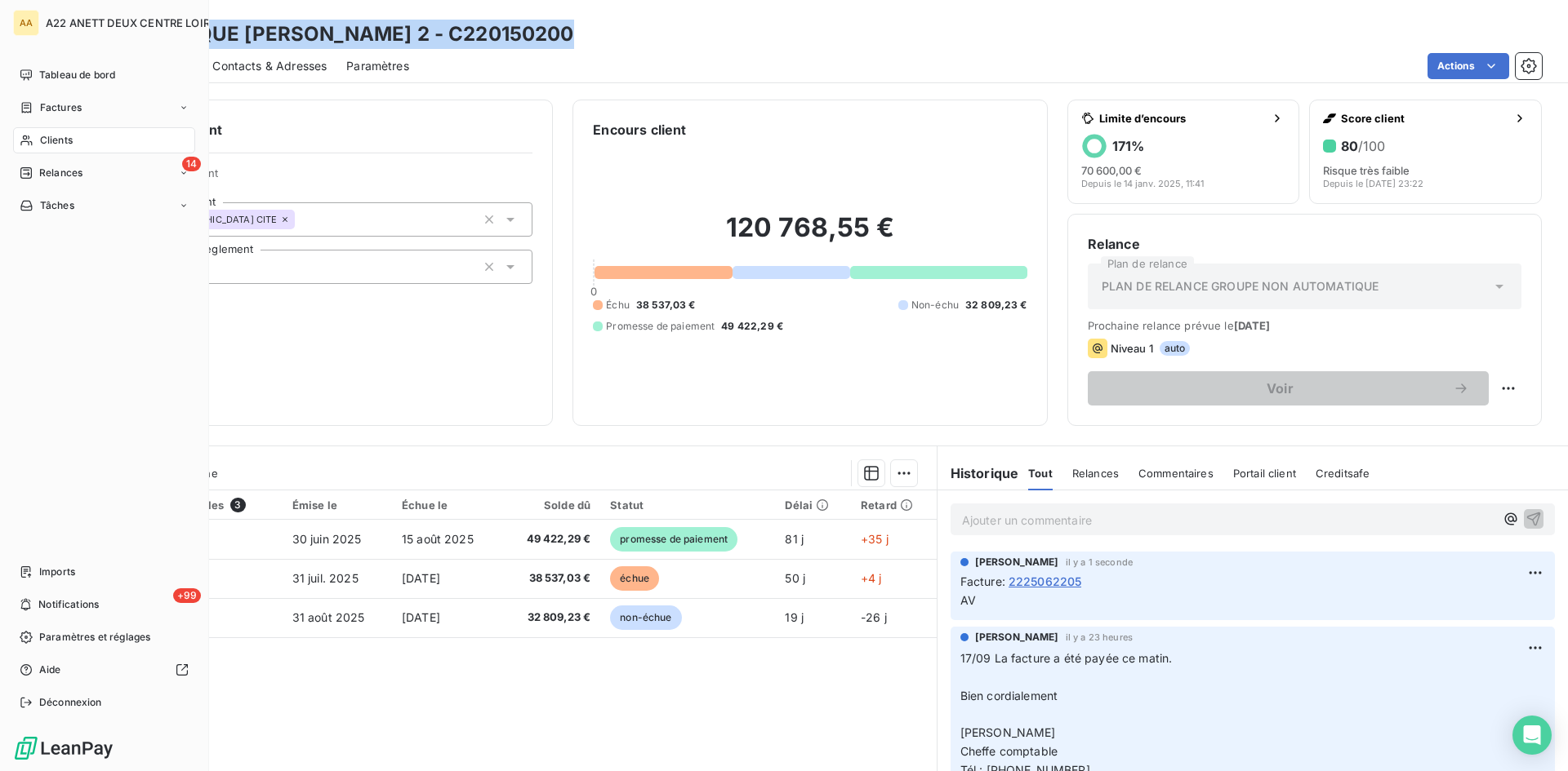
drag, startPoint x: 53, startPoint y: 105, endPoint x: 208, endPoint y: 95, distance: 155.3
click at [53, 105] on span "Factures" at bounding box center [60, 107] width 42 height 15
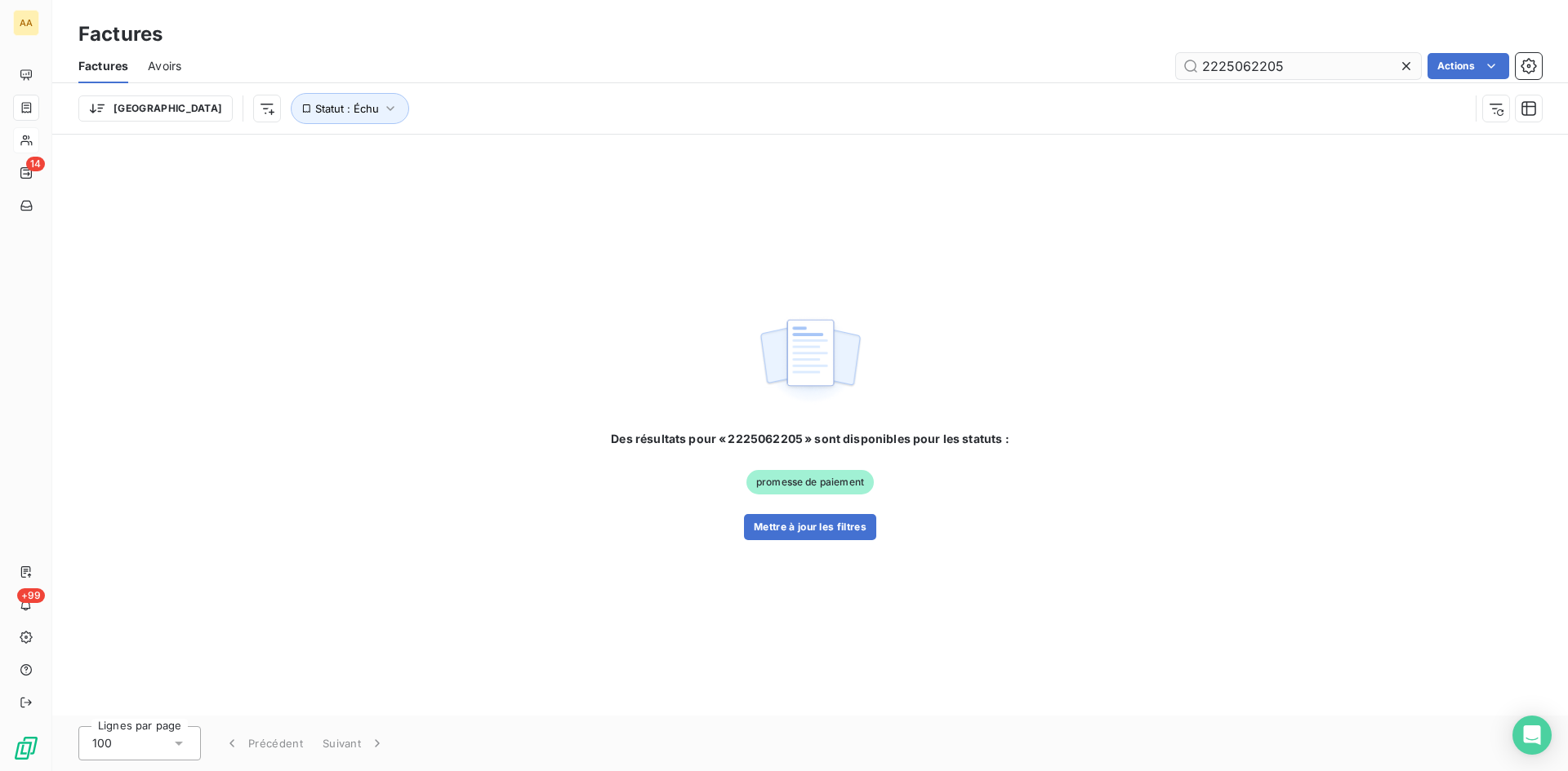
drag, startPoint x: 1284, startPoint y: 68, endPoint x: 1242, endPoint y: 66, distance: 42.0
click at [1242, 66] on input "2225062205" at bounding box center [1298, 66] width 245 height 26
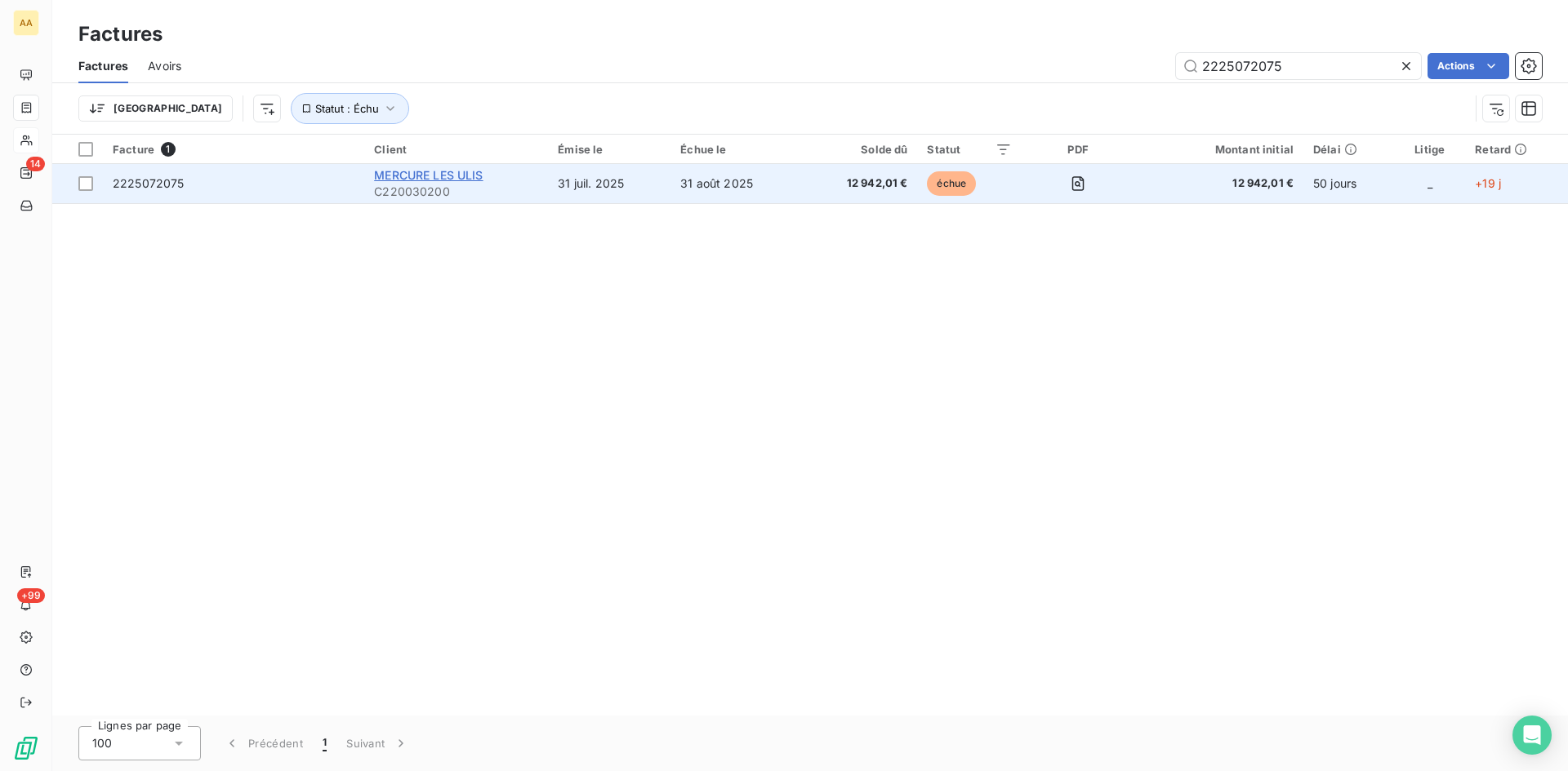
type input "2225072075"
click at [413, 177] on span "MERCURE LES ULIS" at bounding box center [429, 175] width 109 height 14
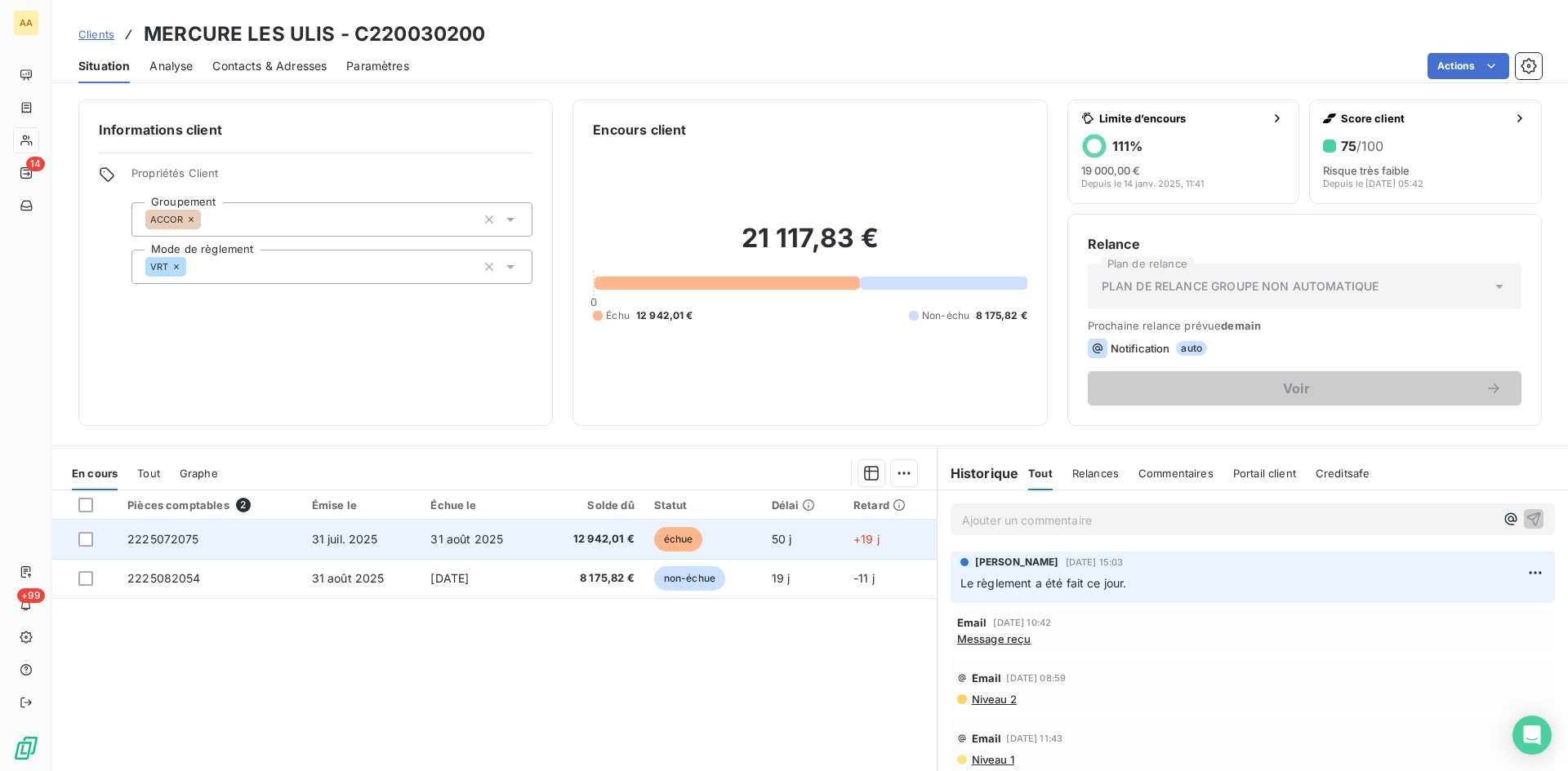
click at [142, 542] on span "2225072075" at bounding box center [163, 539] width 72 height 14
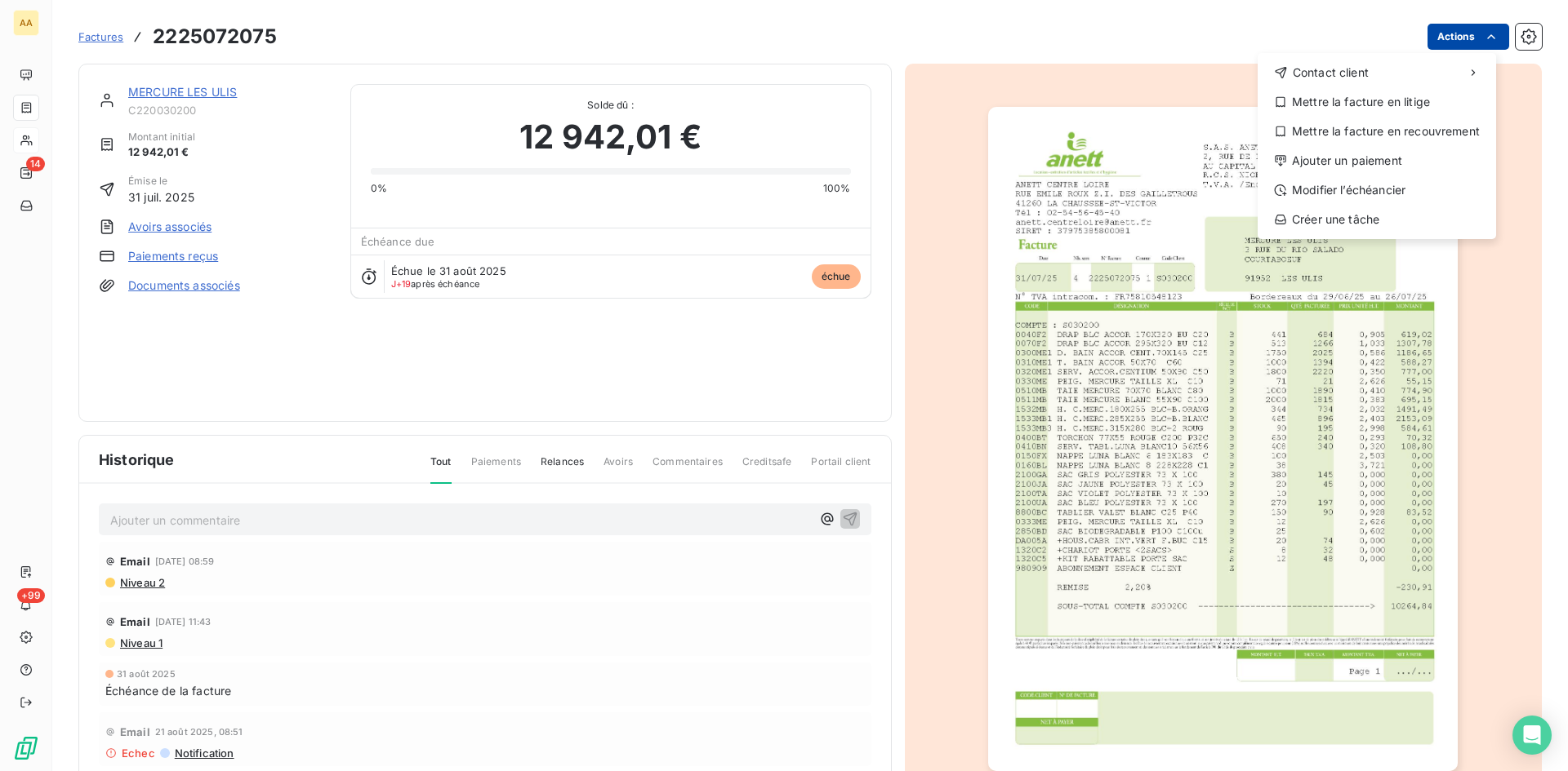
click at [1442, 37] on html "AA 14 +99 Factures [PHONE_NUMBER] Actions Contact client Mettre la facture en l…" at bounding box center [784, 385] width 1568 height 771
click at [1354, 159] on div "Ajouter un paiement" at bounding box center [1377, 160] width 226 height 26
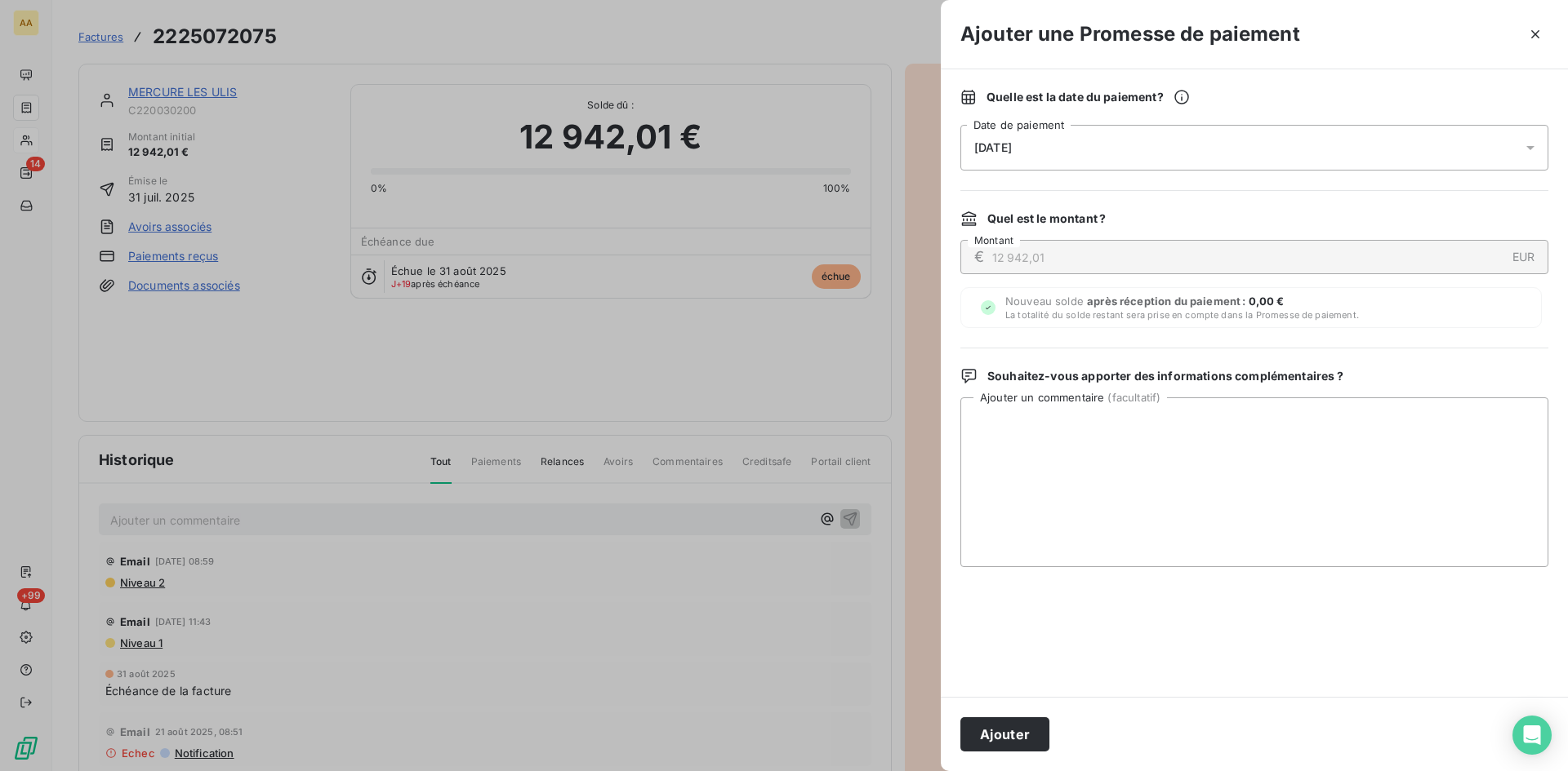
click at [1112, 149] on div "[DATE]" at bounding box center [1254, 147] width 588 height 46
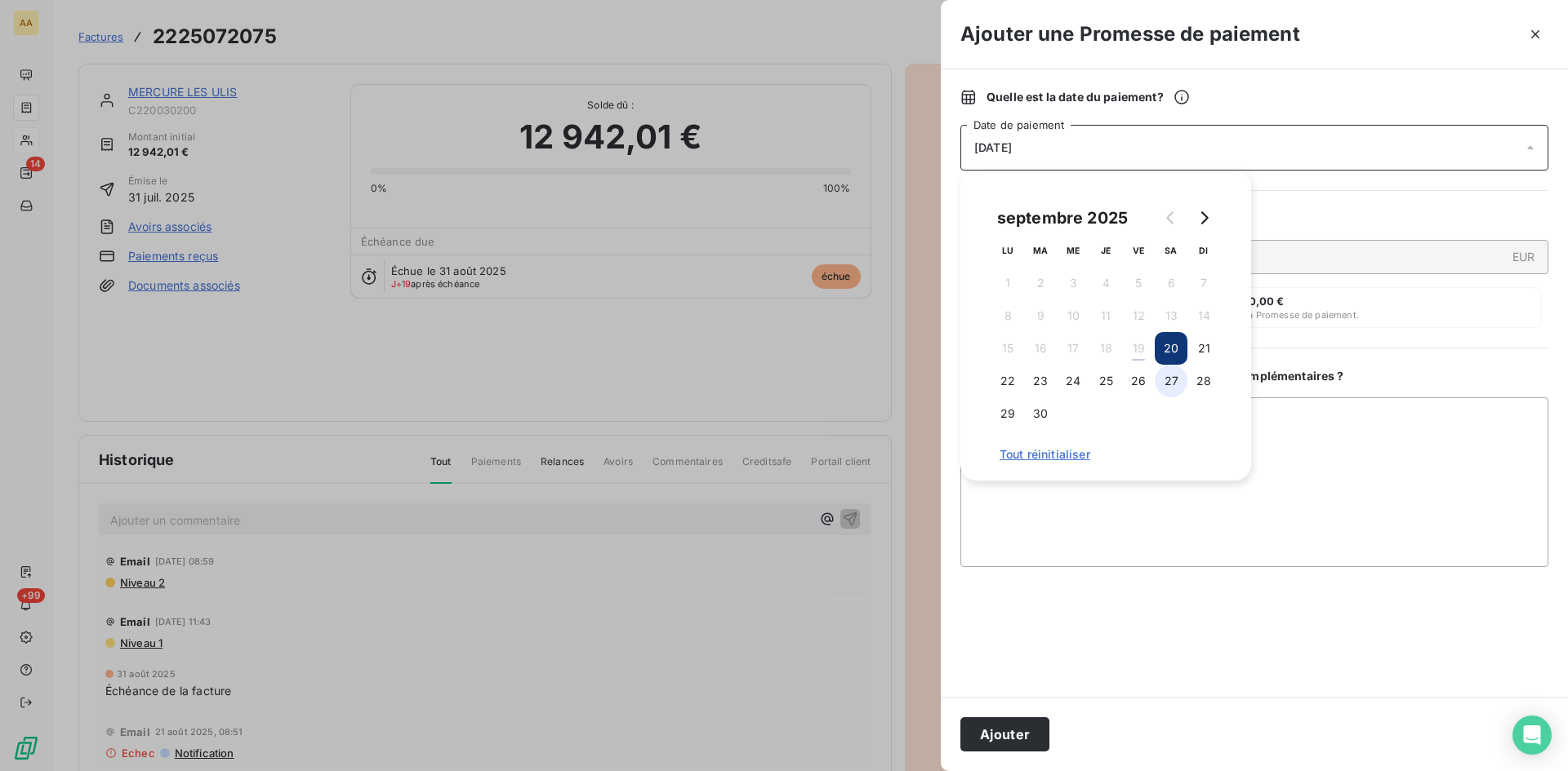
click at [1172, 379] on button "27" at bounding box center [1170, 381] width 33 height 33
drag, startPoint x: 1008, startPoint y: 728, endPoint x: 999, endPoint y: 719, distance: 12.7
click at [1006, 725] on button "Ajouter" at bounding box center [1005, 734] width 89 height 35
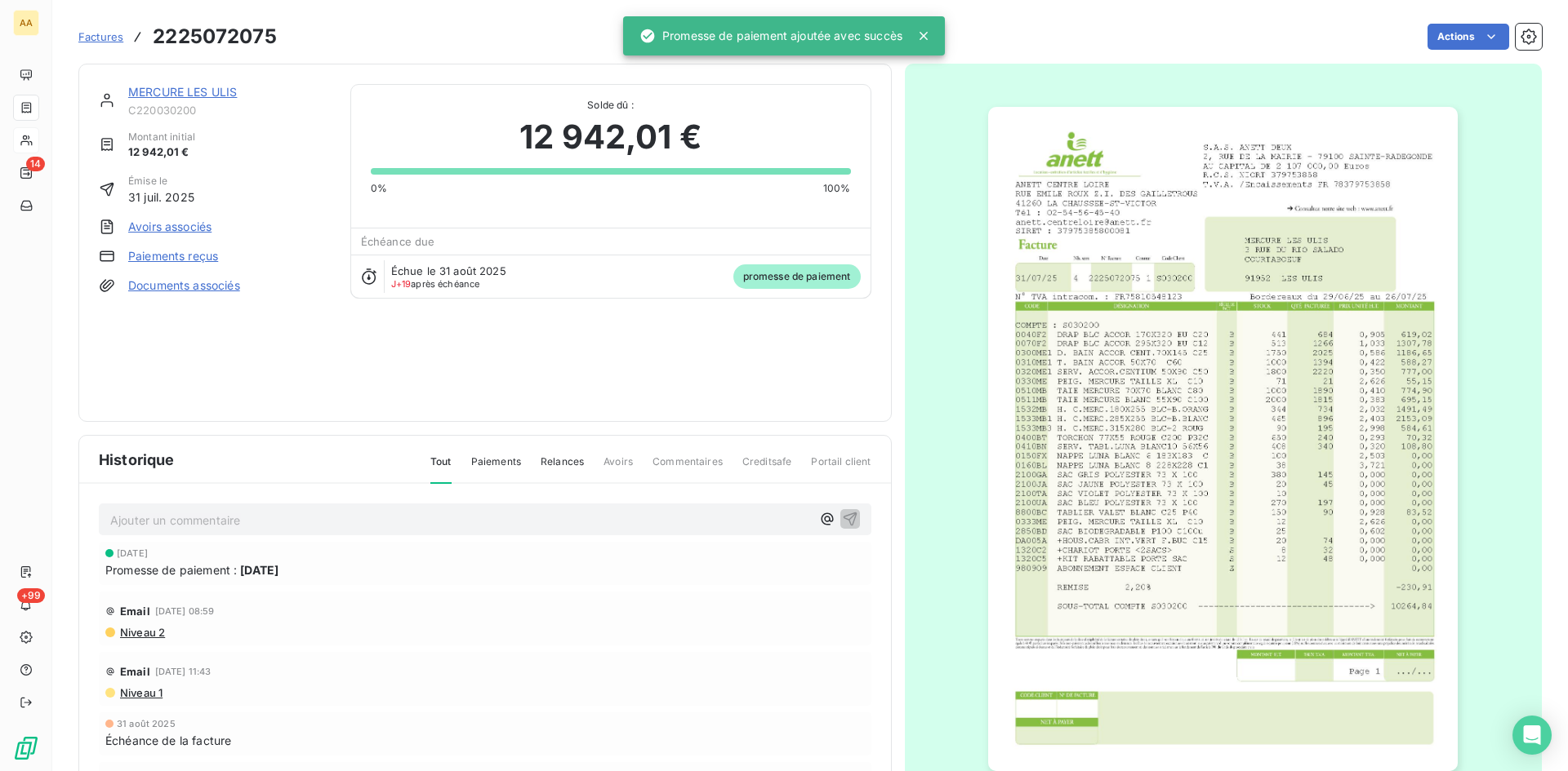
click at [603, 520] on p "Ajouter un commentaire ﻿" at bounding box center [460, 521] width 701 height 21
drag, startPoint x: 833, startPoint y: 511, endPoint x: 823, endPoint y: 505, distance: 11.7
click at [841, 511] on icon "button" at bounding box center [849, 519] width 16 height 16
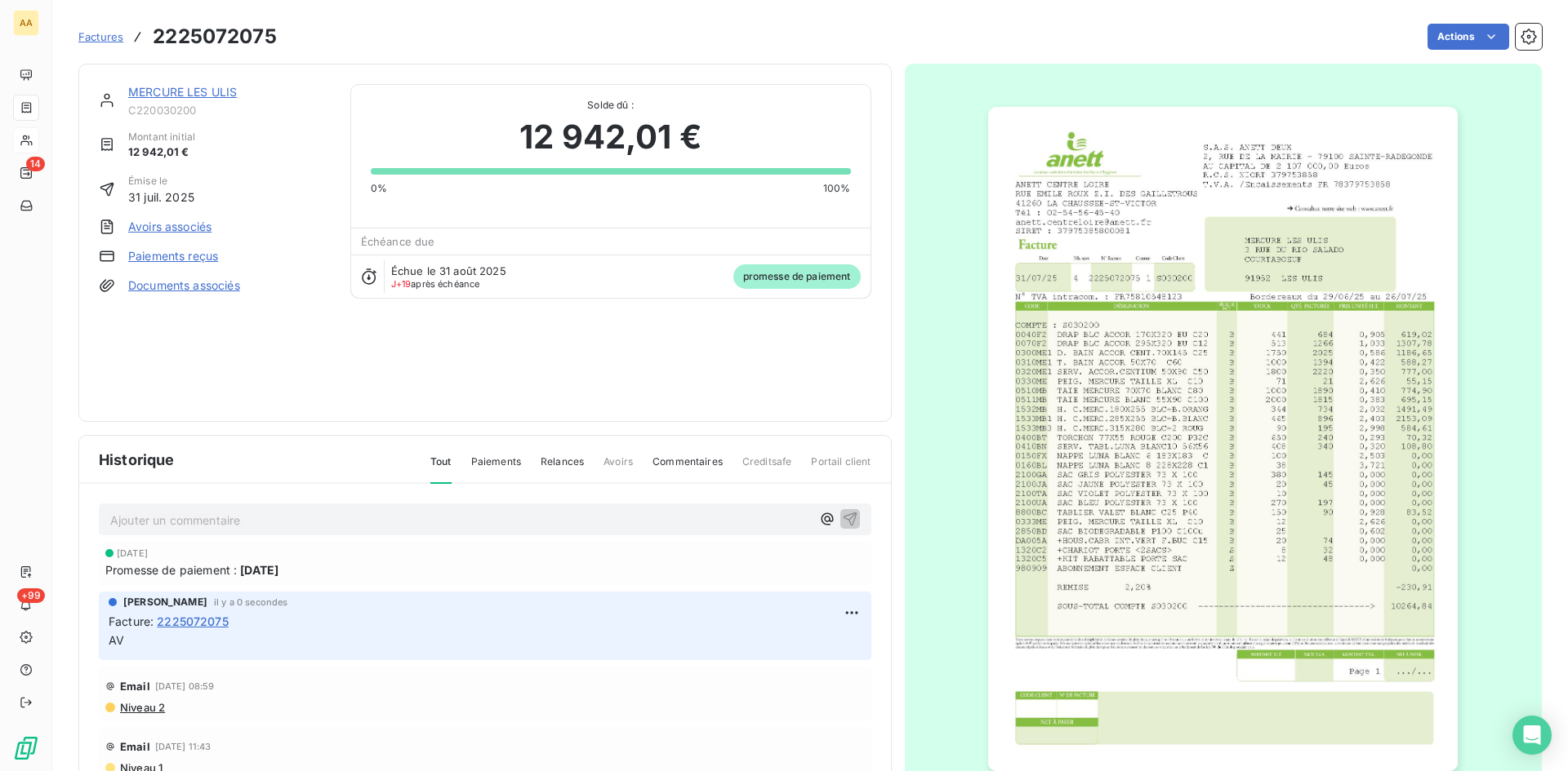
click at [188, 90] on link "MERCURE LES ULIS" at bounding box center [182, 92] width 109 height 14
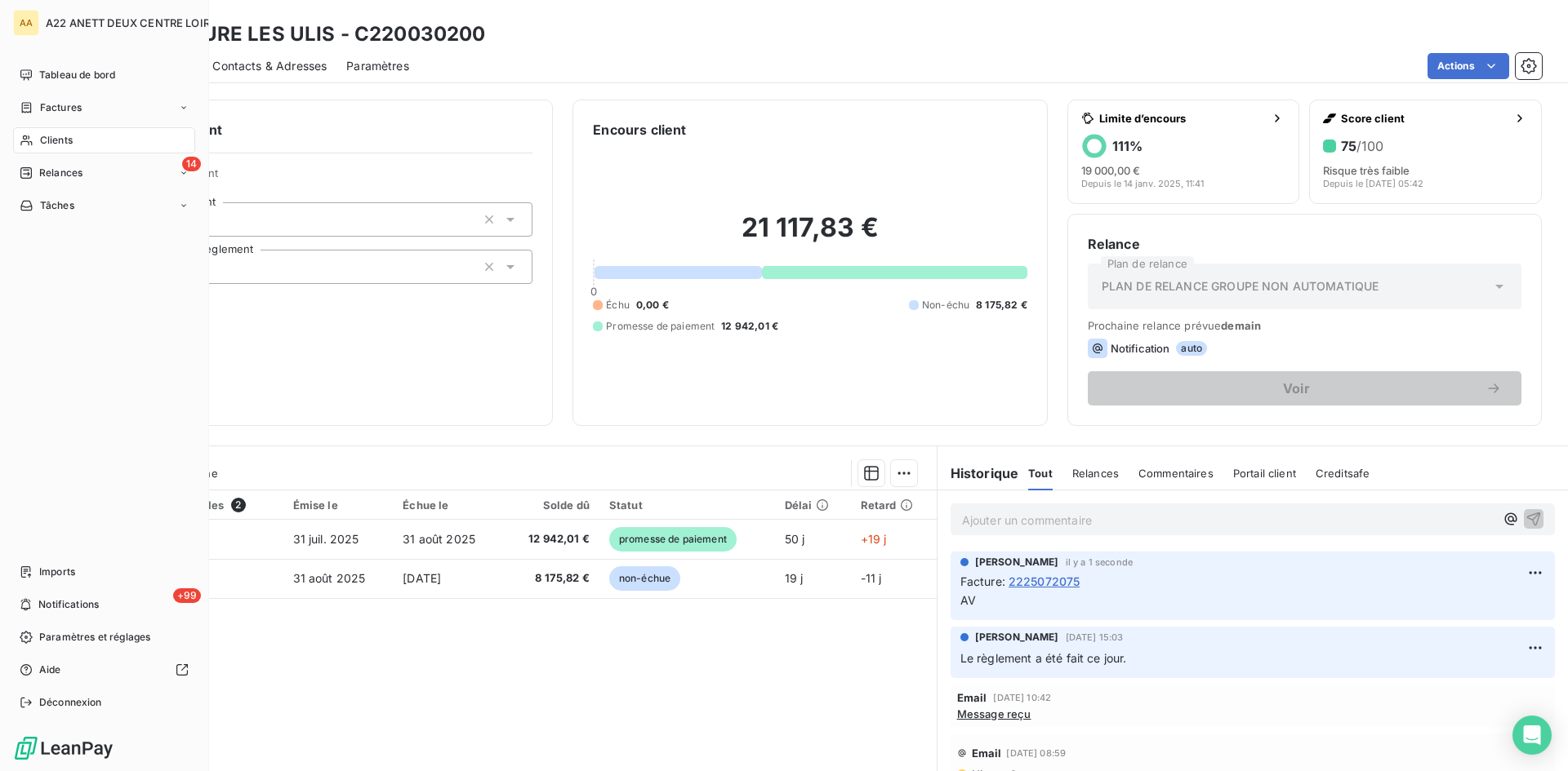
click at [61, 140] on span "Clients" at bounding box center [55, 140] width 33 height 15
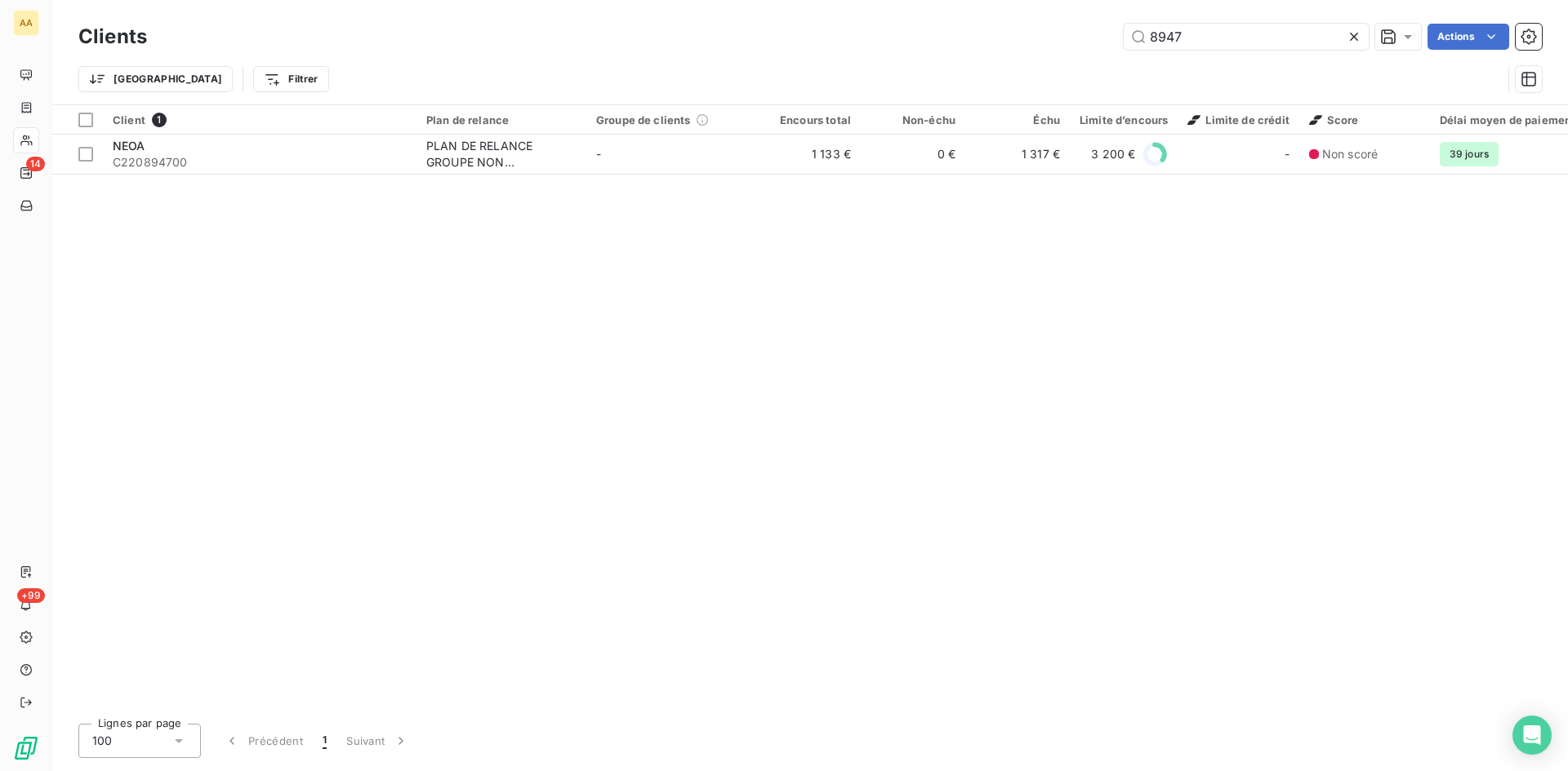
drag, startPoint x: 1203, startPoint y: 41, endPoint x: 1091, endPoint y: 43, distance: 112.0
click at [1091, 43] on div "8947 Actions" at bounding box center [853, 37] width 1375 height 26
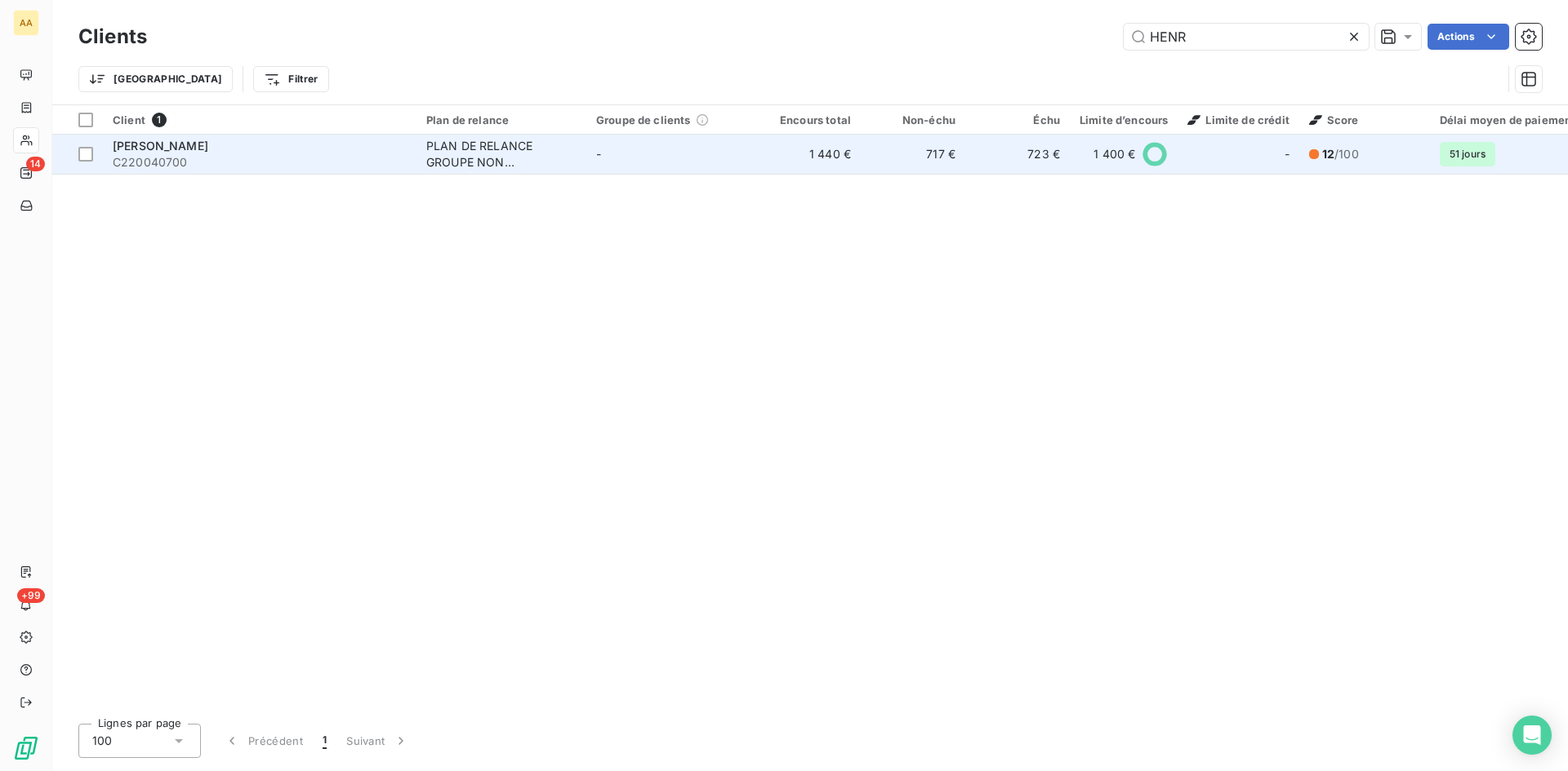
type input "HENR"
click at [511, 137] on td "PLAN DE RELANCE GROUPE NON AUTOMATIQUE" at bounding box center [502, 154] width 170 height 40
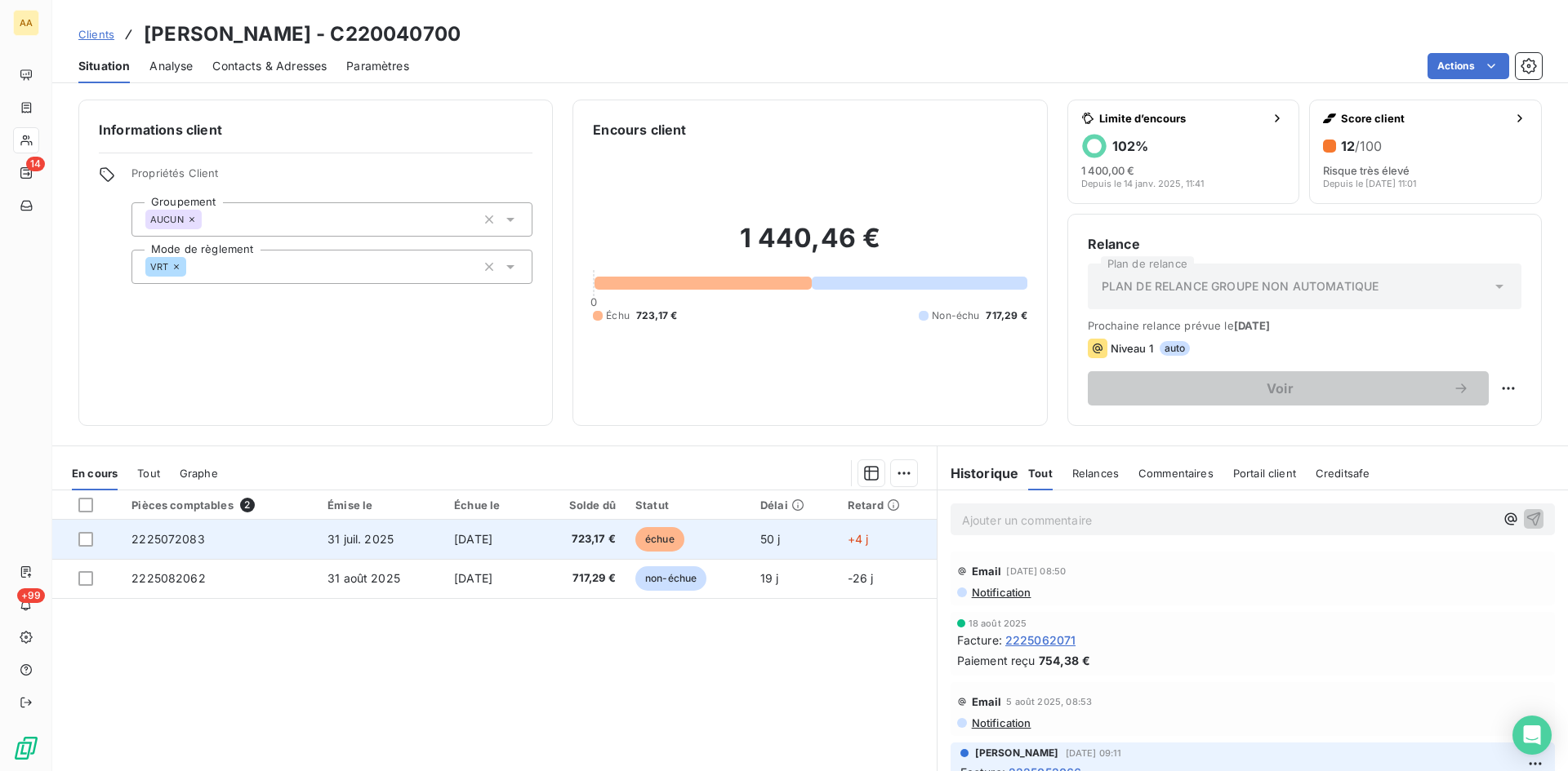
click at [176, 533] on span "2225072083" at bounding box center [168, 539] width 73 height 14
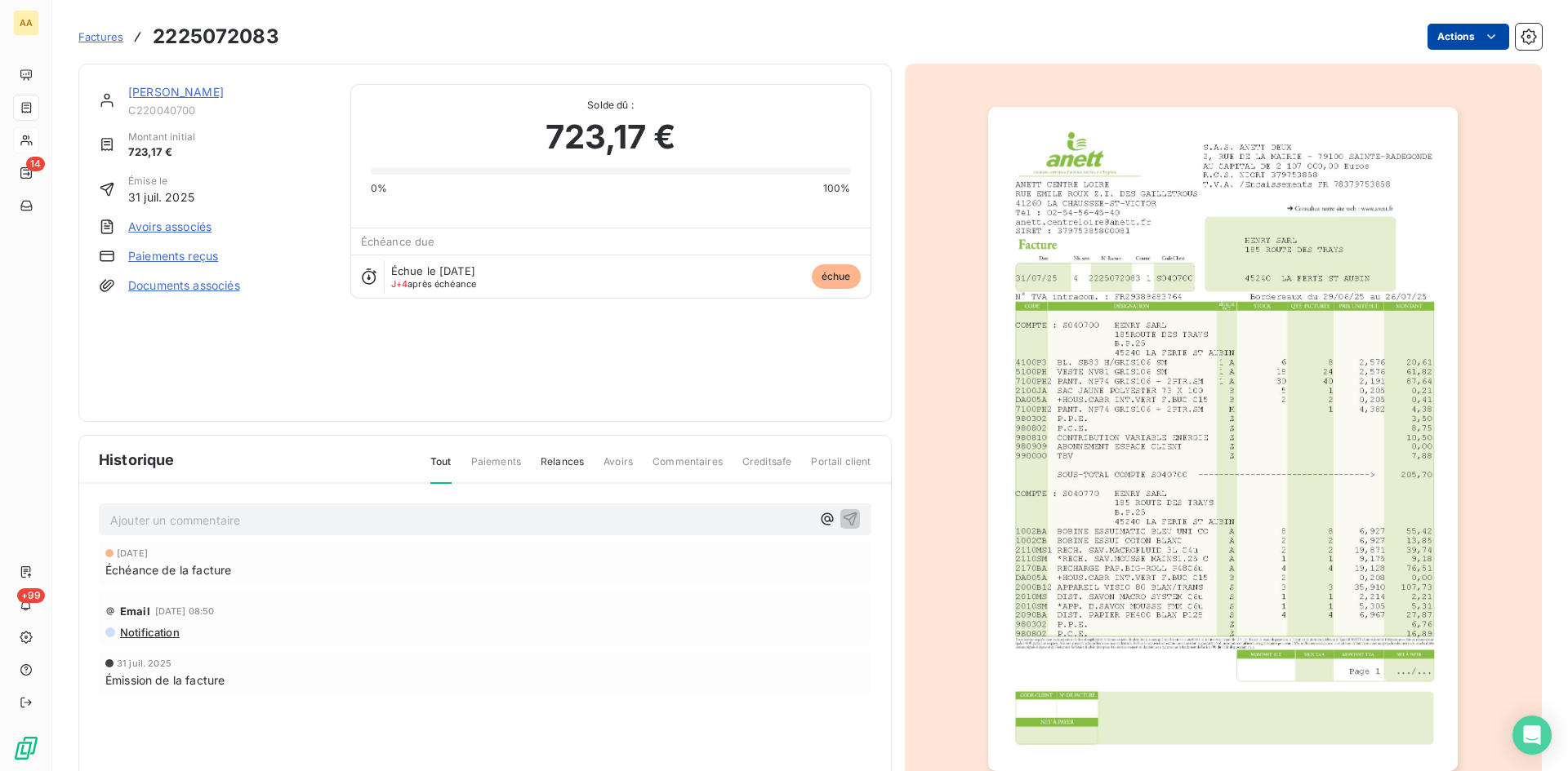
click at [1465, 37] on html "AA 14 +99 Factures 2225072083 Actions [PERSON_NAME] C220040700 Montant initial …" at bounding box center [784, 385] width 1568 height 771
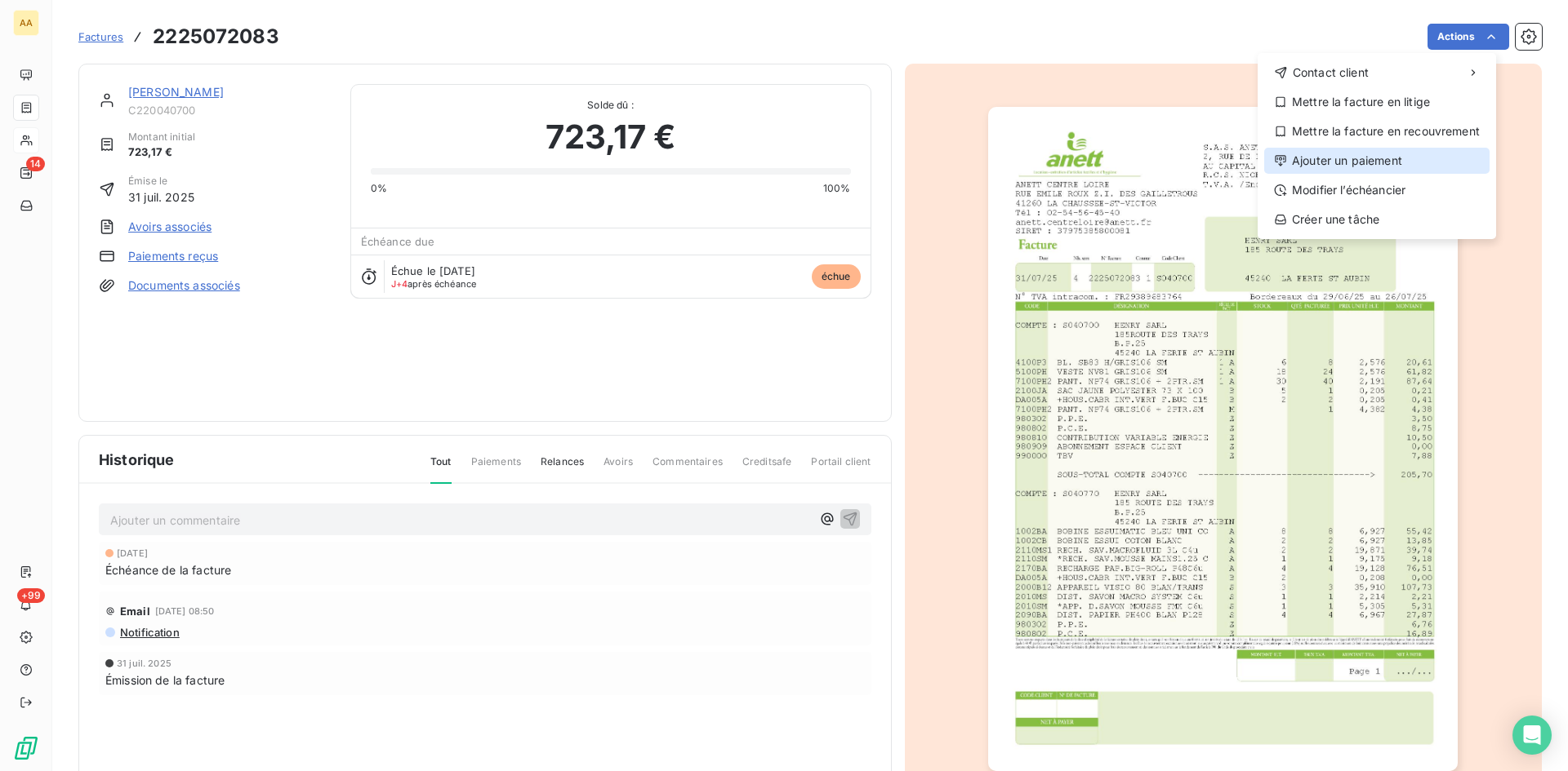
click at [1344, 156] on div "Ajouter un paiement" at bounding box center [1377, 160] width 226 height 26
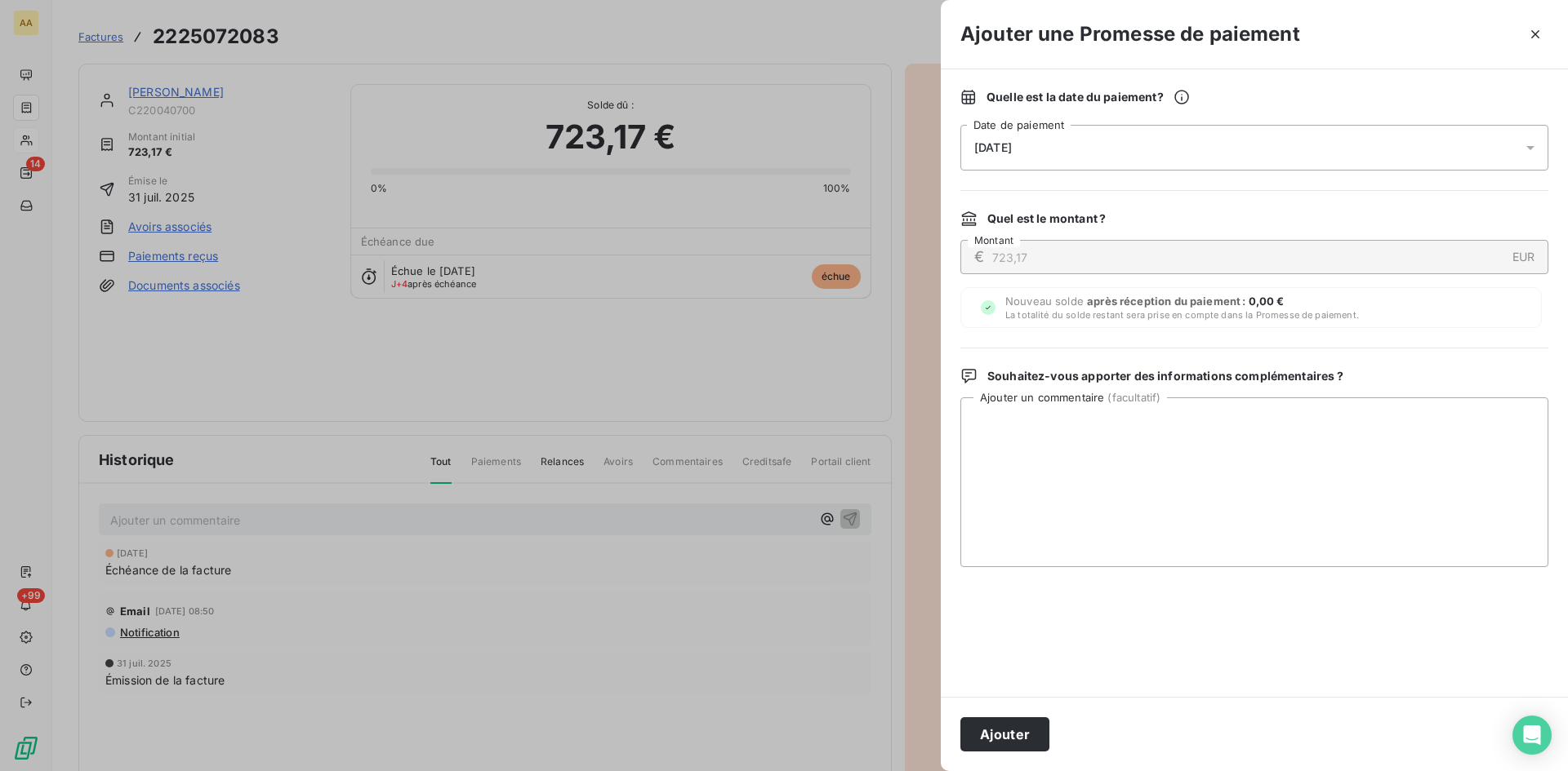
click at [1127, 156] on div "[DATE]" at bounding box center [1254, 147] width 588 height 46
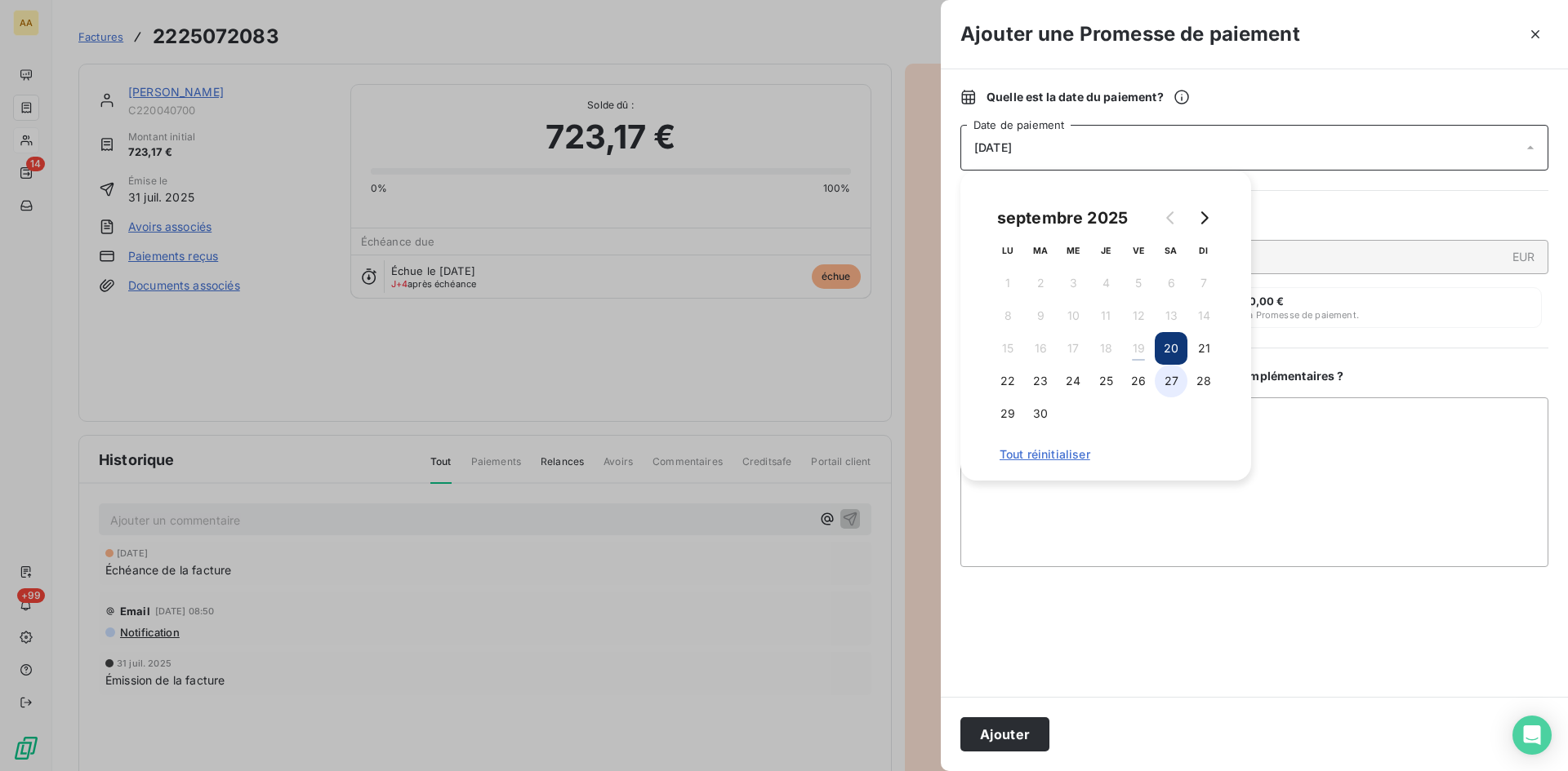
click at [1168, 380] on button "27" at bounding box center [1170, 381] width 33 height 33
click at [1019, 726] on button "Ajouter" at bounding box center [1005, 734] width 89 height 35
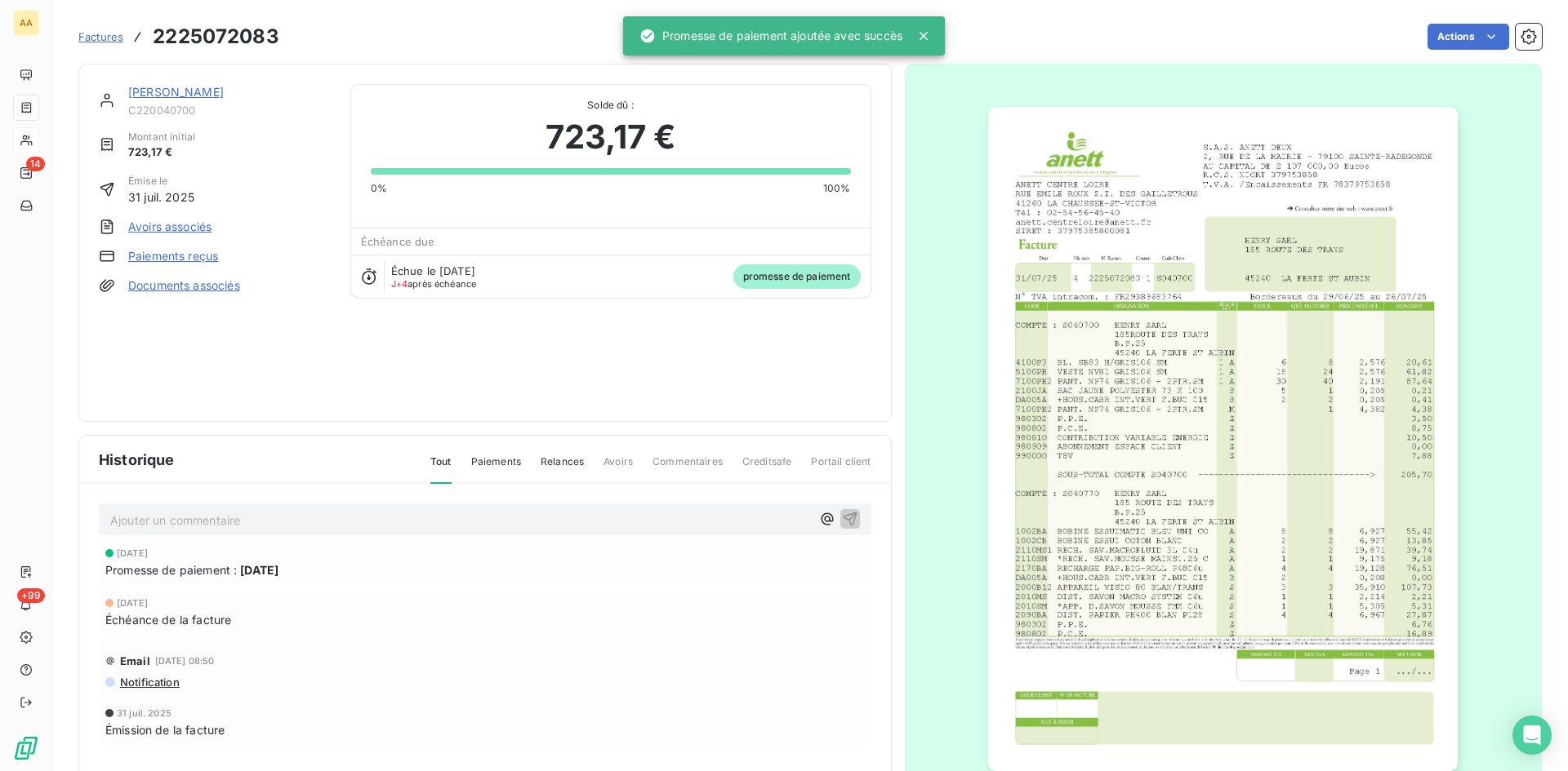
click at [631, 512] on p "Ajouter un commentaire ﻿" at bounding box center [460, 521] width 701 height 21
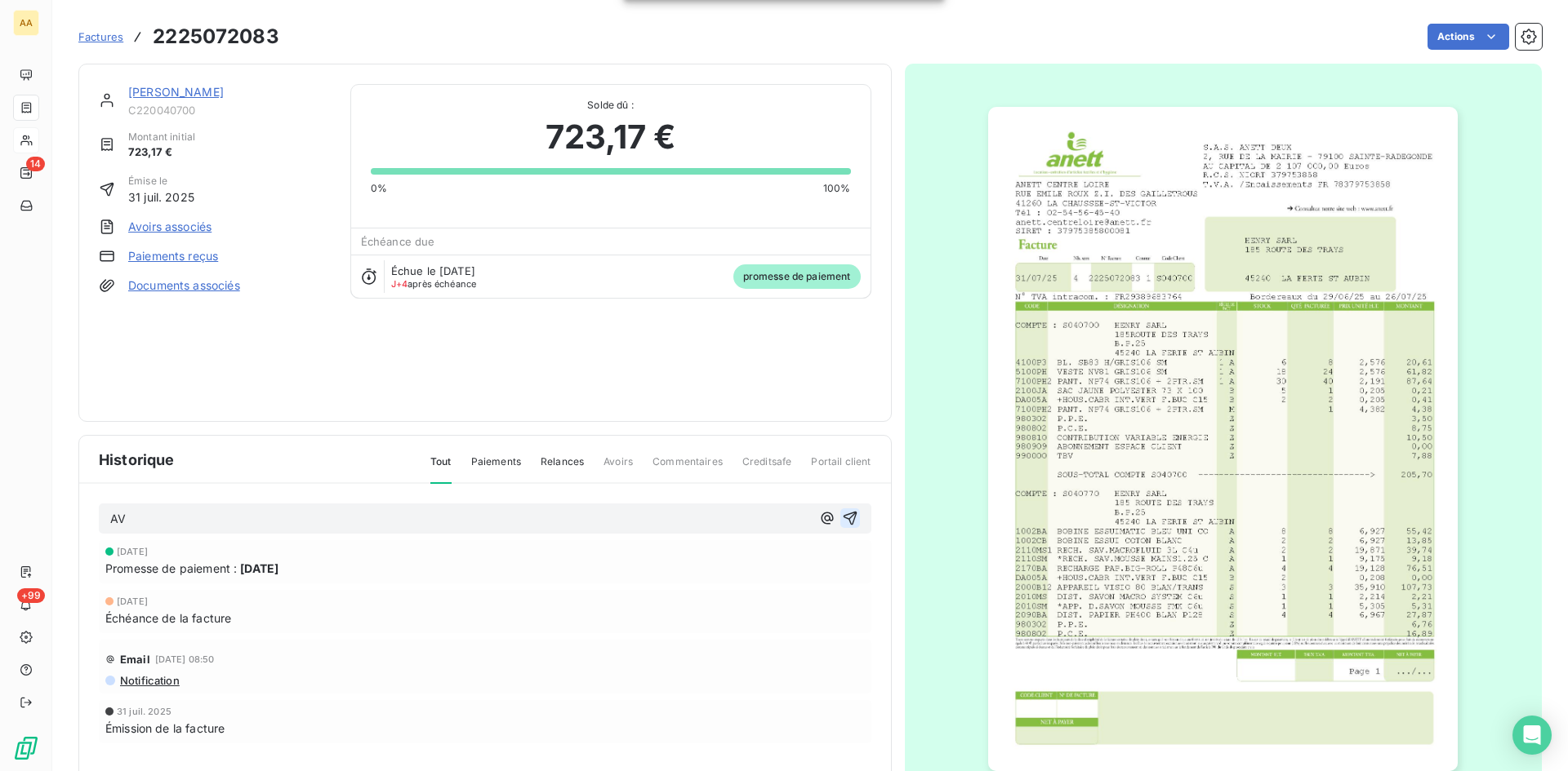
drag, startPoint x: 846, startPoint y: 518, endPoint x: 709, endPoint y: 343, distance: 222.2
click at [846, 517] on icon "button" at bounding box center [849, 519] width 16 height 16
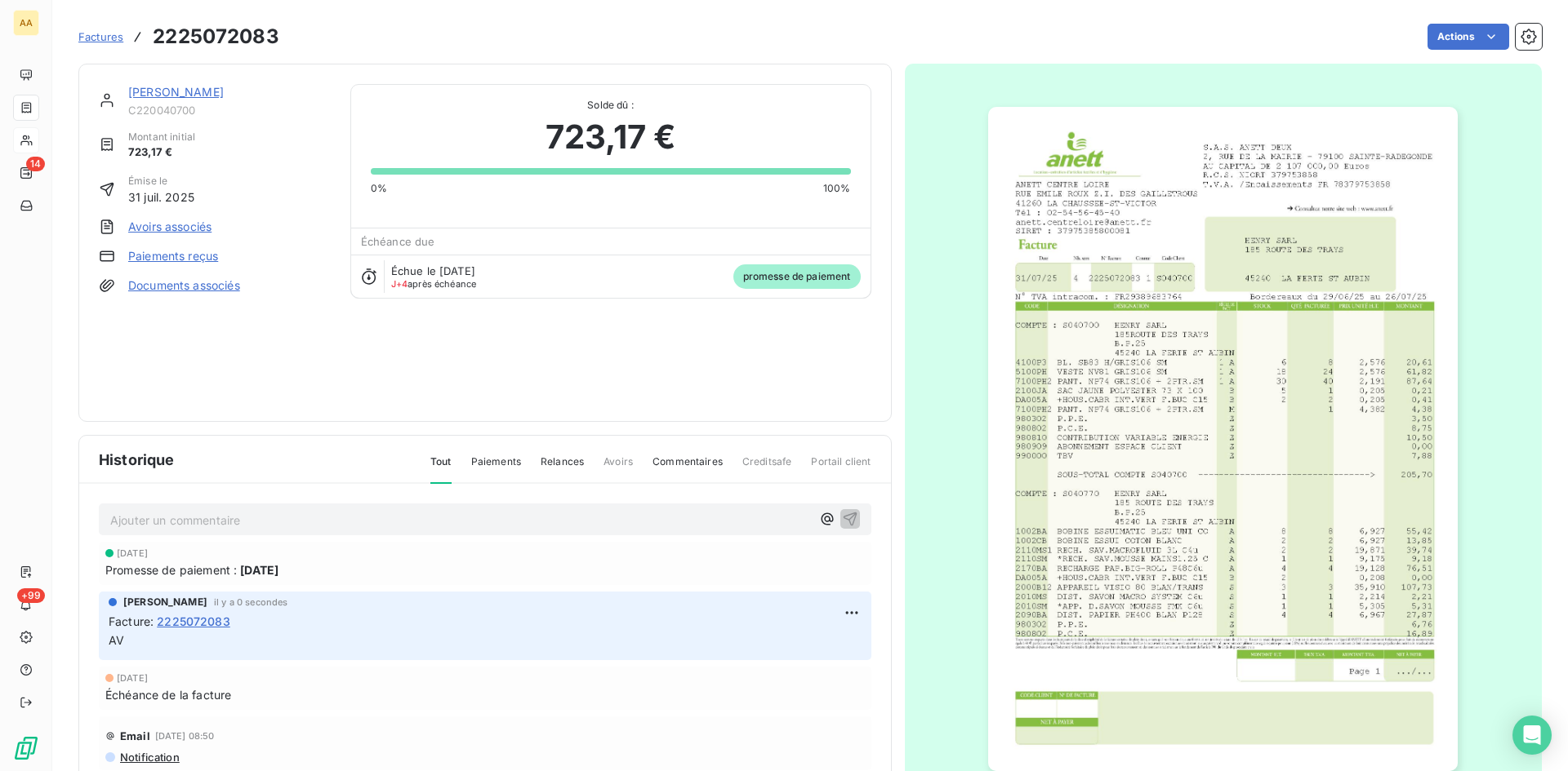
click at [164, 94] on link "[PERSON_NAME]" at bounding box center [175, 92] width 96 height 14
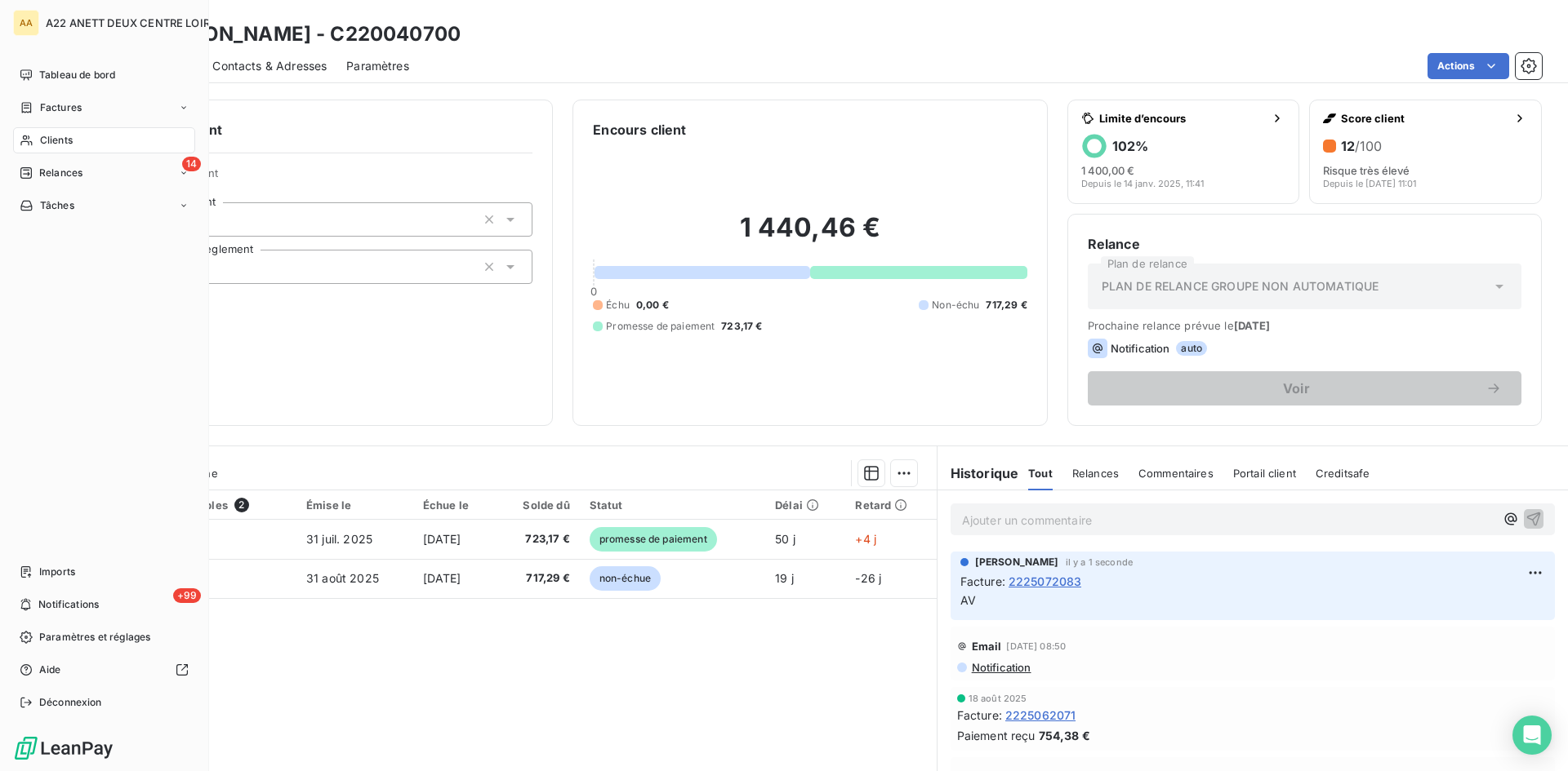
click at [51, 138] on span "Clients" at bounding box center [55, 140] width 33 height 15
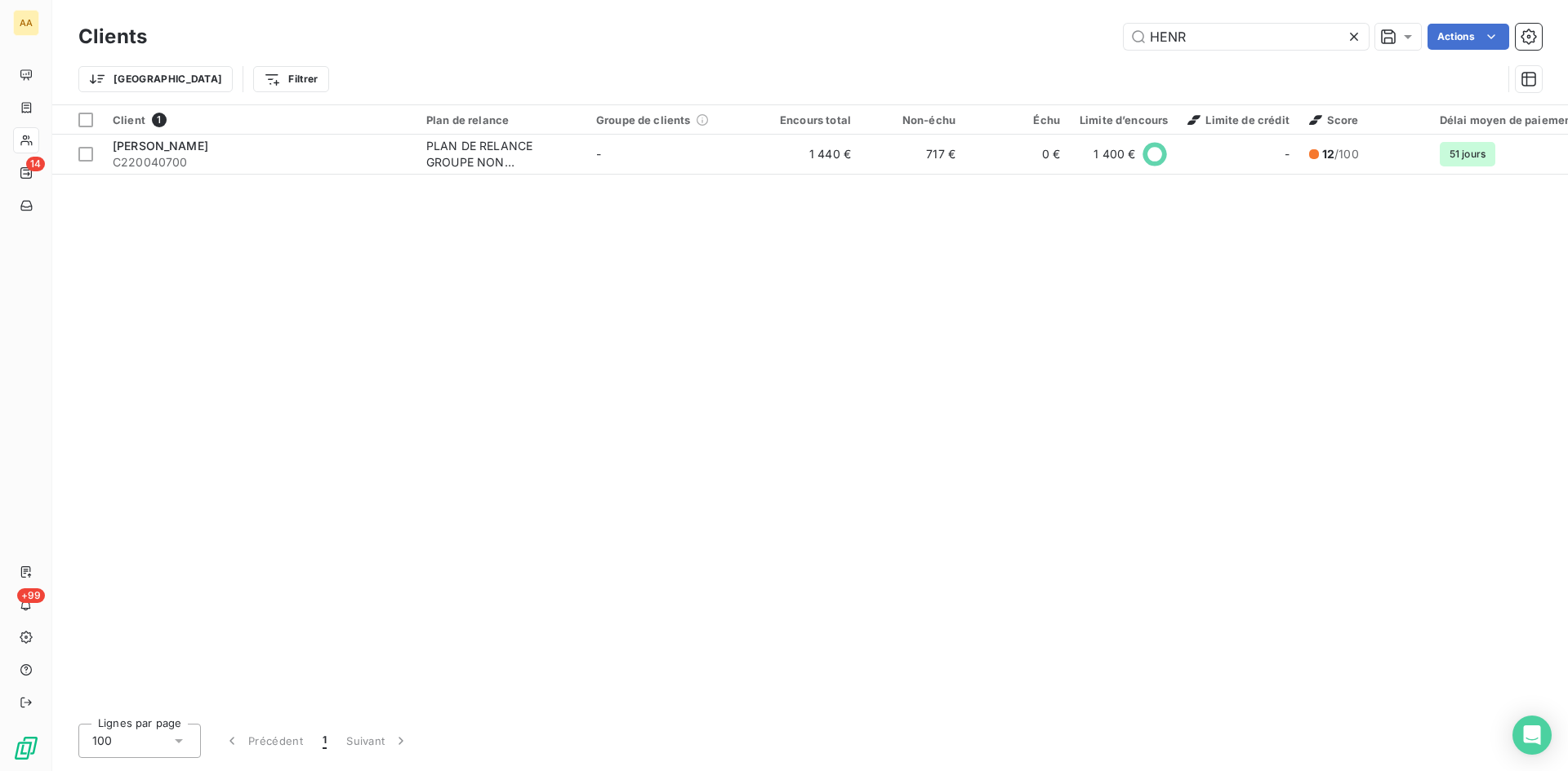
drag, startPoint x: 1212, startPoint y: 44, endPoint x: 1013, endPoint y: 48, distance: 199.0
click at [1013, 48] on div "HENR Actions" at bounding box center [853, 37] width 1375 height 26
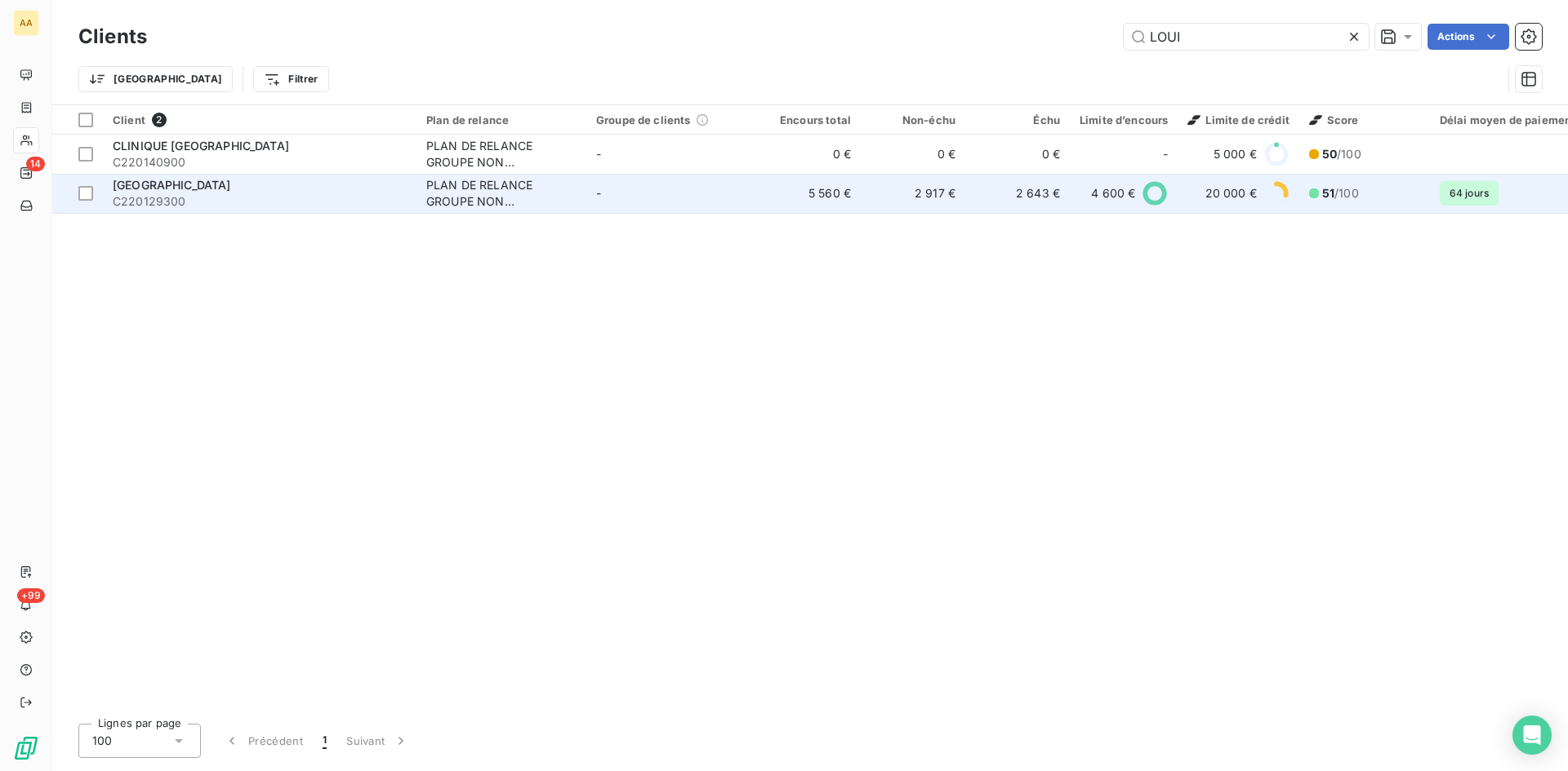
type input "LOUI"
click at [462, 186] on div "PLAN DE RELANCE GROUPE NON AUTOMATIQUE" at bounding box center [502, 193] width 150 height 33
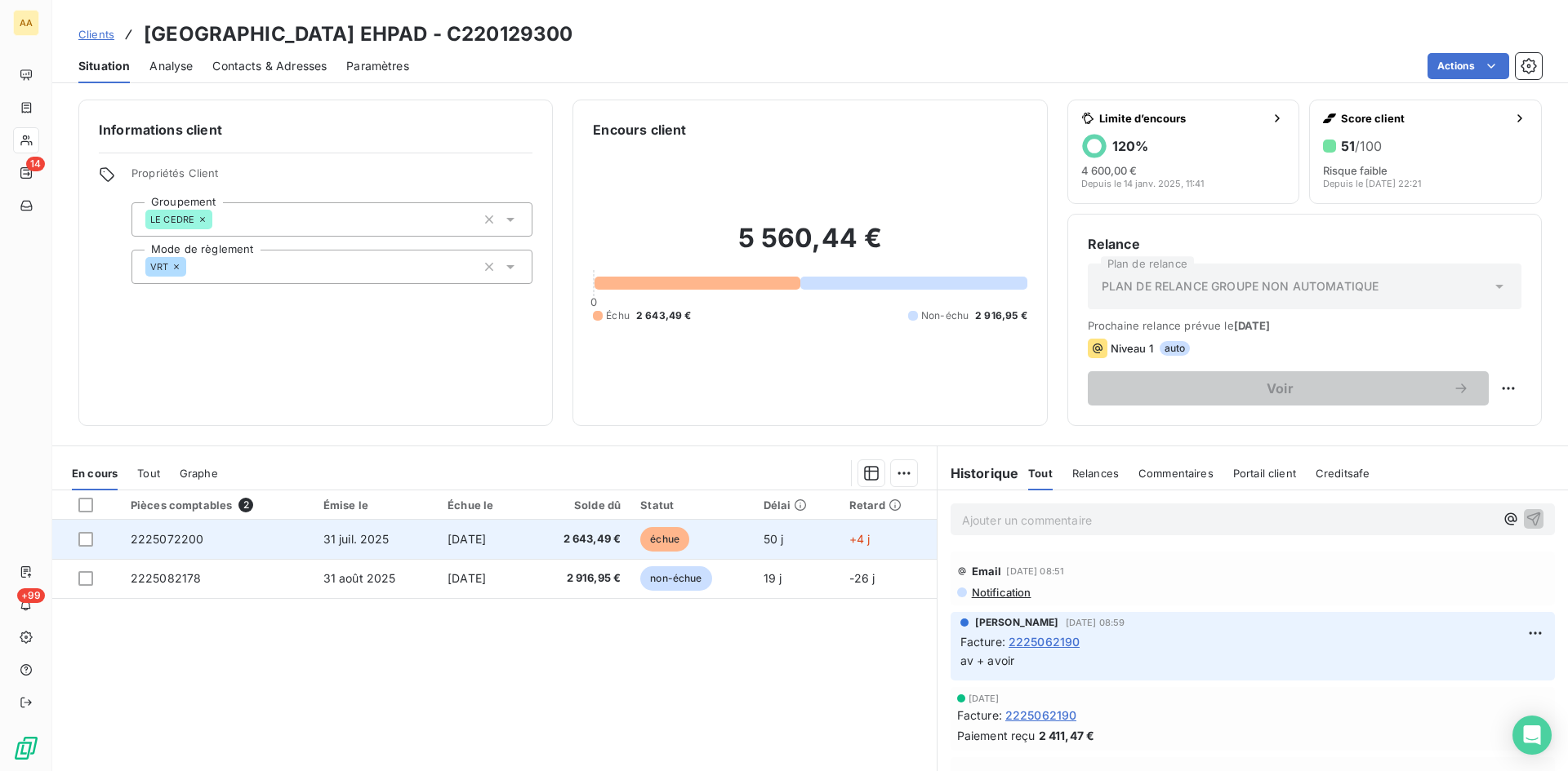
click at [164, 542] on span "2225072200" at bounding box center [167, 539] width 73 height 14
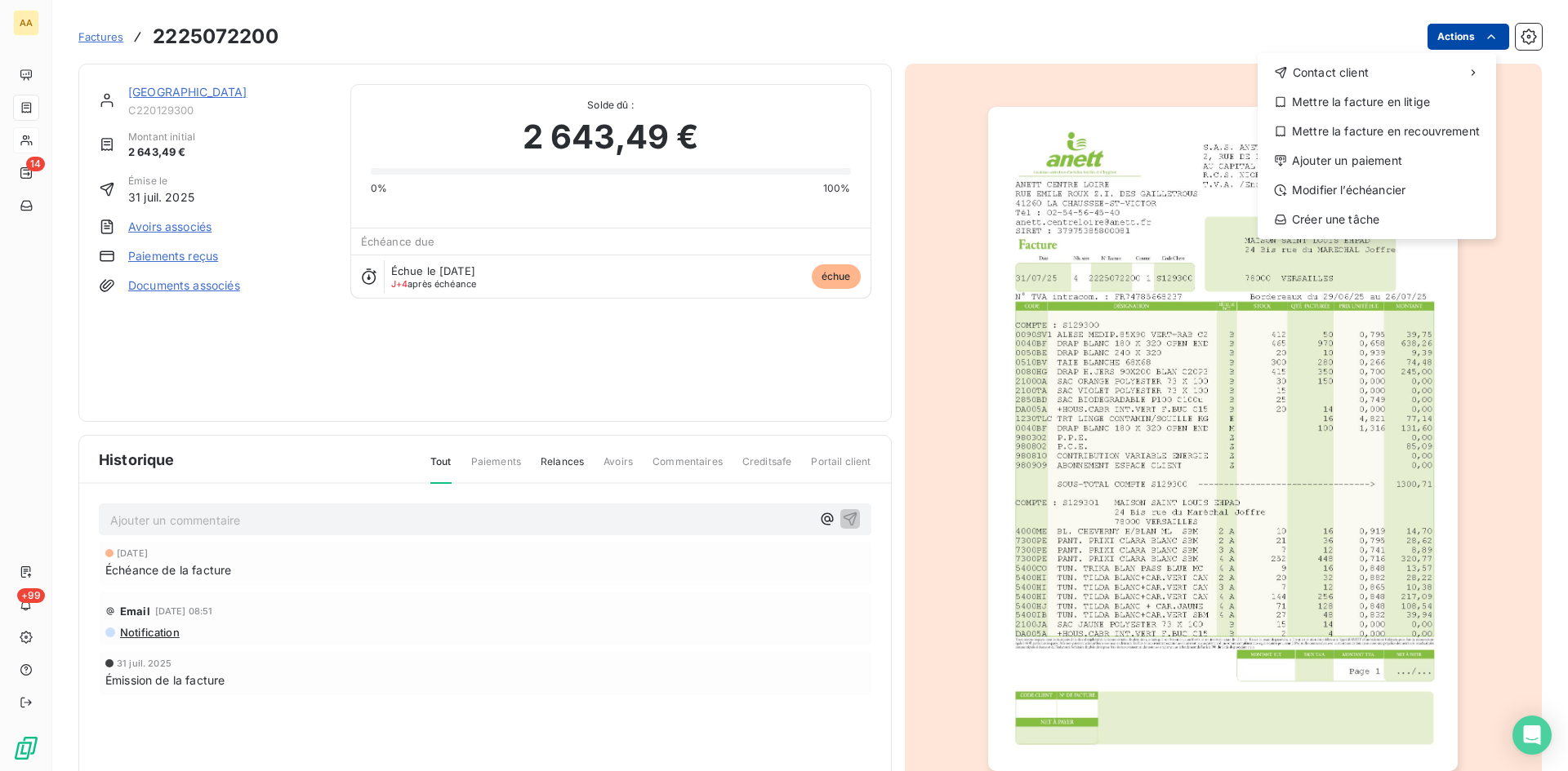
click at [1439, 36] on html "AA 14 +99 Factures [PHONE_NUMBER] Actions Contact client Mettre la facture en l…" at bounding box center [784, 385] width 1568 height 771
click at [1390, 161] on div "Ajouter un paiement" at bounding box center [1377, 160] width 226 height 26
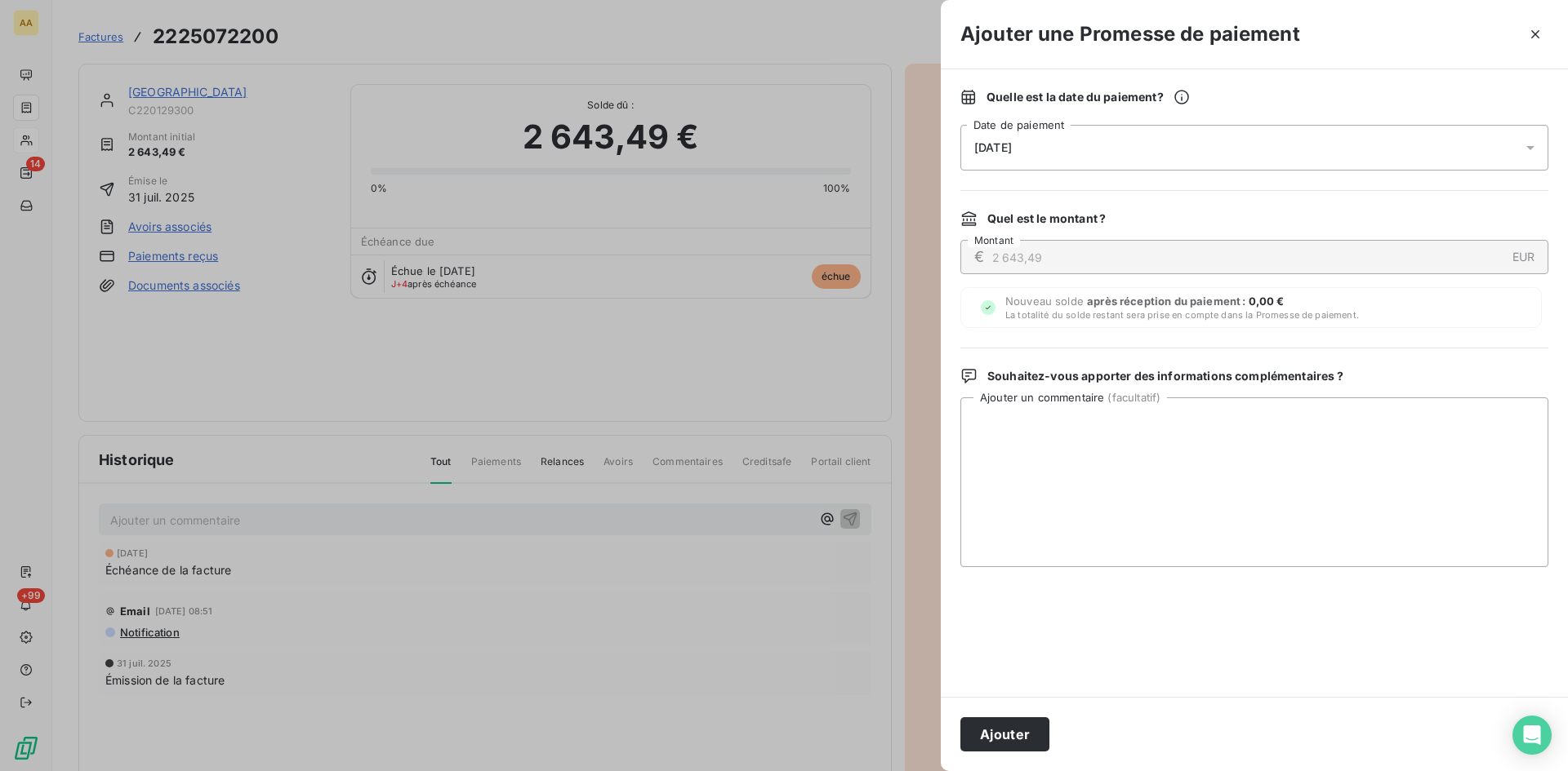
click at [1012, 146] on span "[DATE]" at bounding box center [993, 147] width 38 height 13
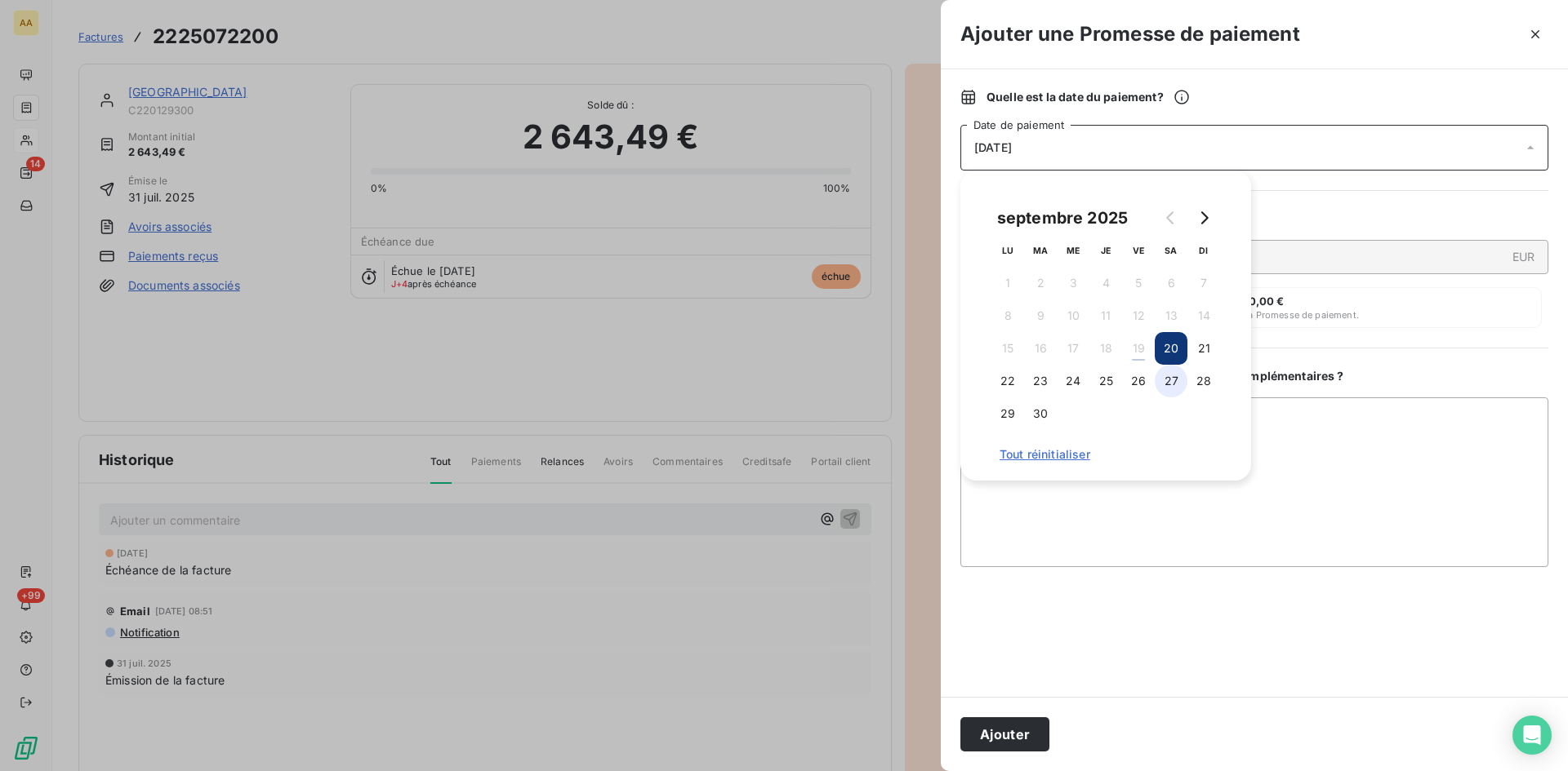
click at [1171, 379] on button "27" at bounding box center [1170, 381] width 33 height 33
drag, startPoint x: 1028, startPoint y: 730, endPoint x: 669, endPoint y: 543, distance: 404.8
click at [1026, 724] on button "Ajouter" at bounding box center [1005, 734] width 89 height 35
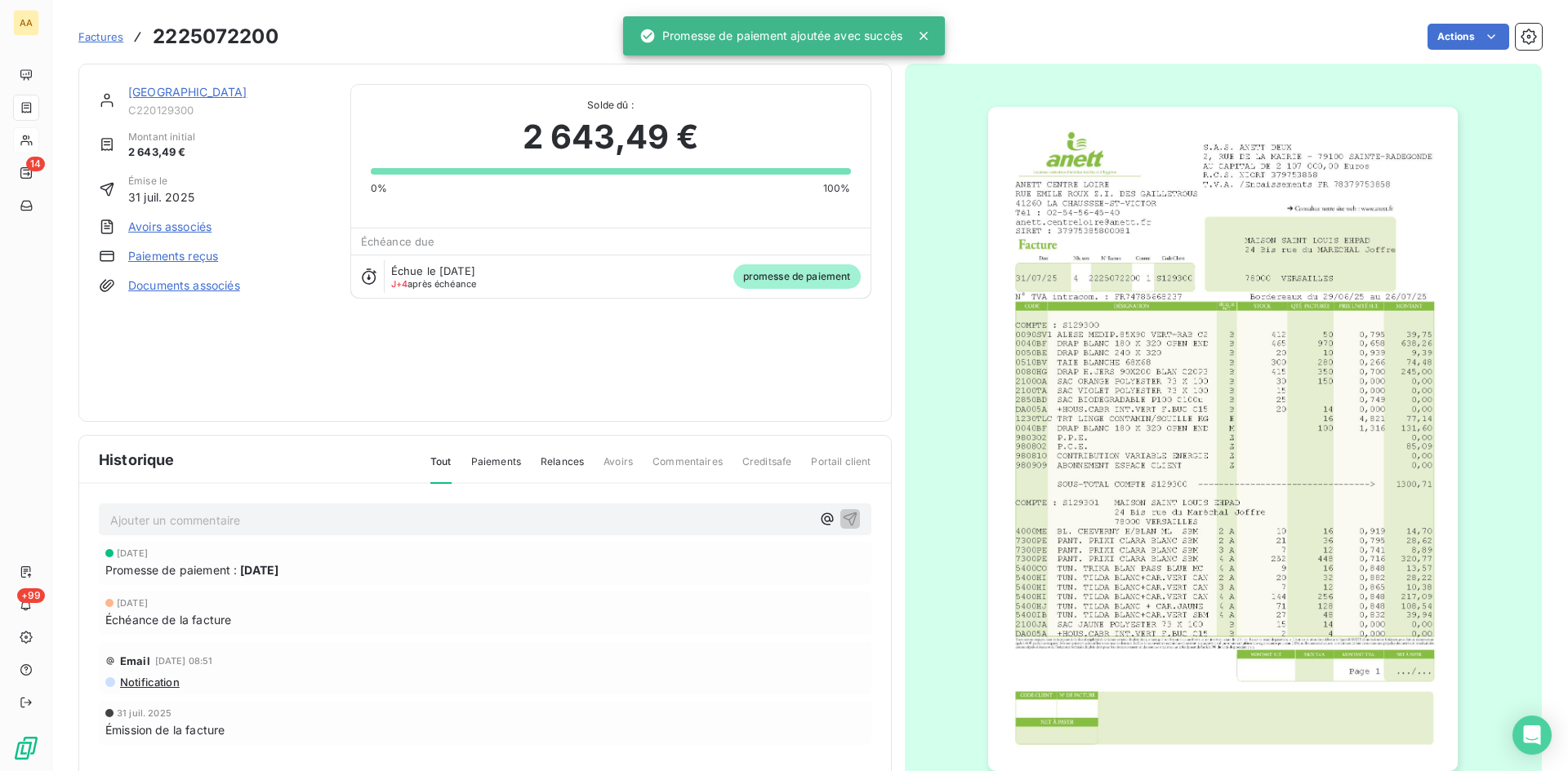
click at [607, 519] on p "Ajouter un commentaire ﻿" at bounding box center [460, 521] width 701 height 21
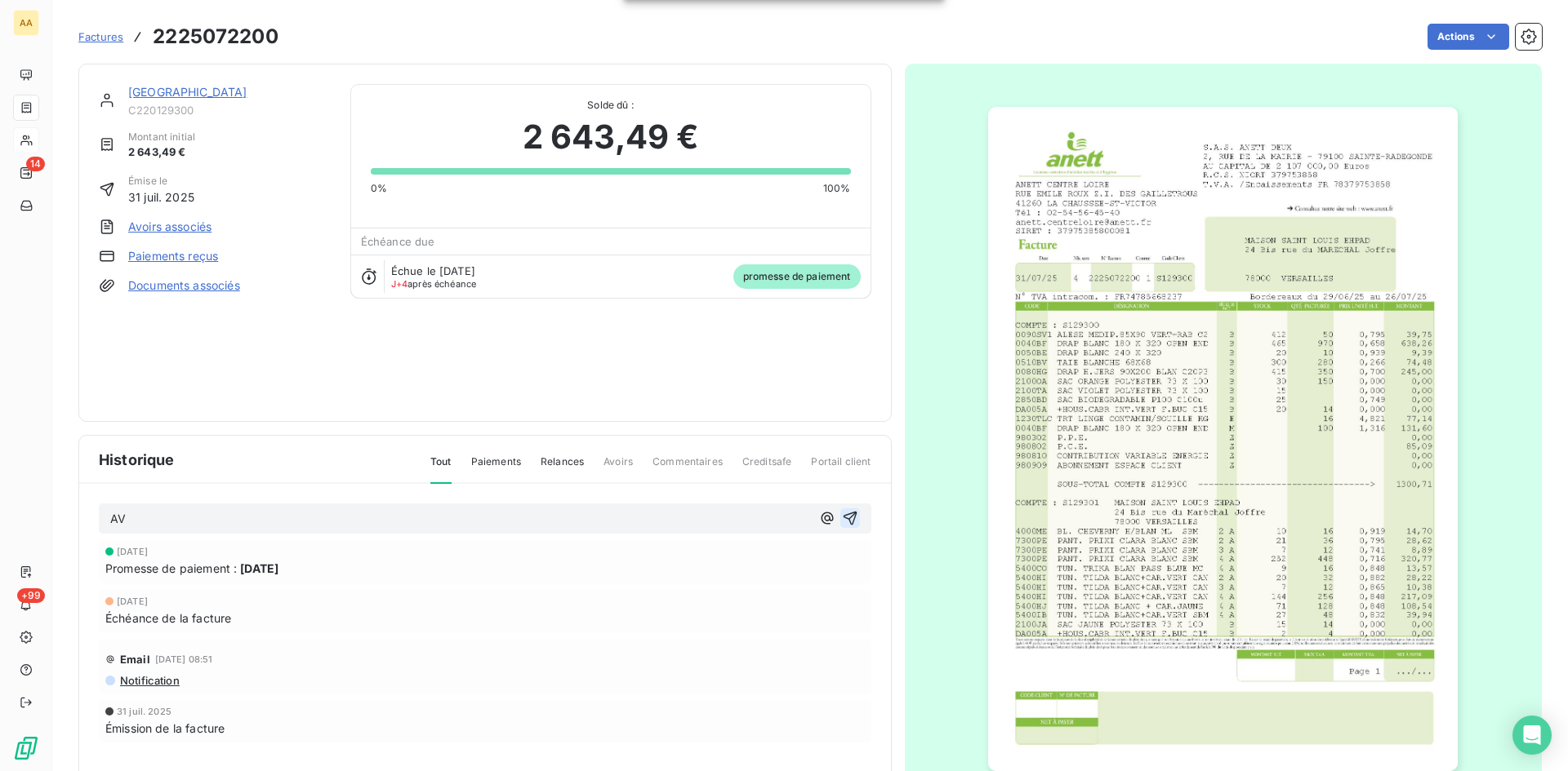
click at [841, 519] on icon "button" at bounding box center [849, 519] width 16 height 16
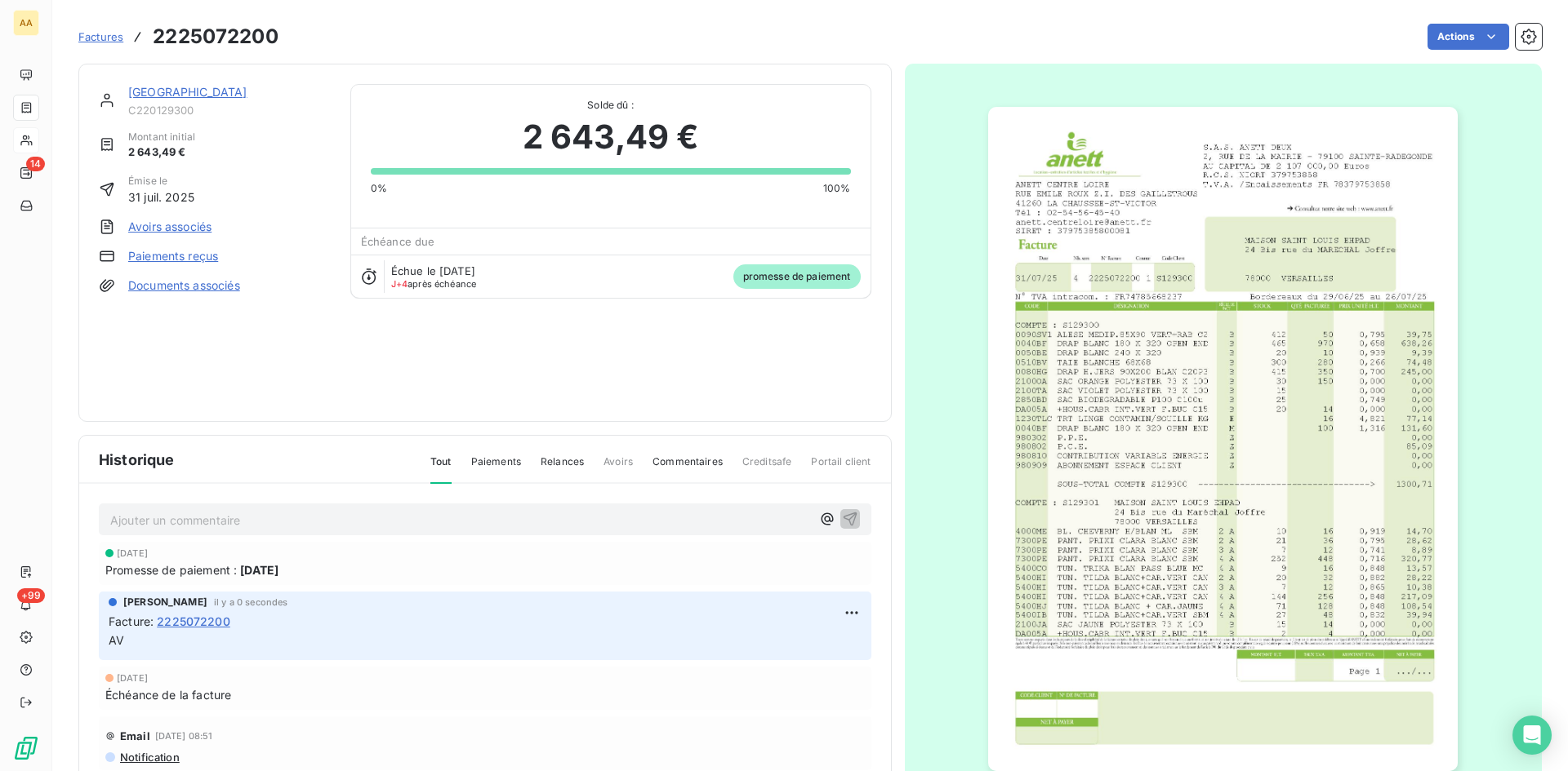
click at [247, 89] on link "[GEOGRAPHIC_DATA]" at bounding box center [187, 92] width 119 height 14
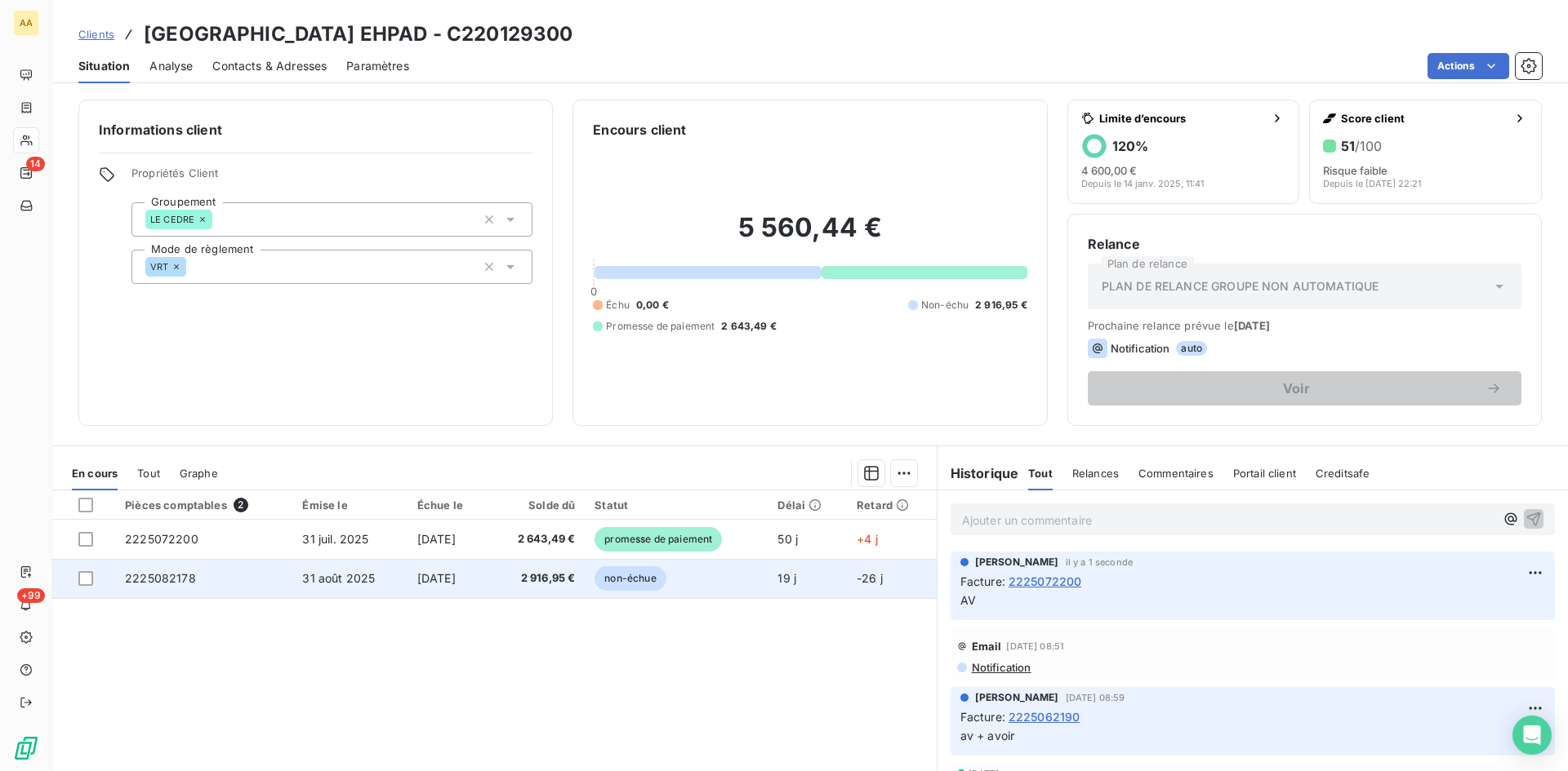
click at [171, 578] on span "2225082178" at bounding box center [160, 578] width 71 height 14
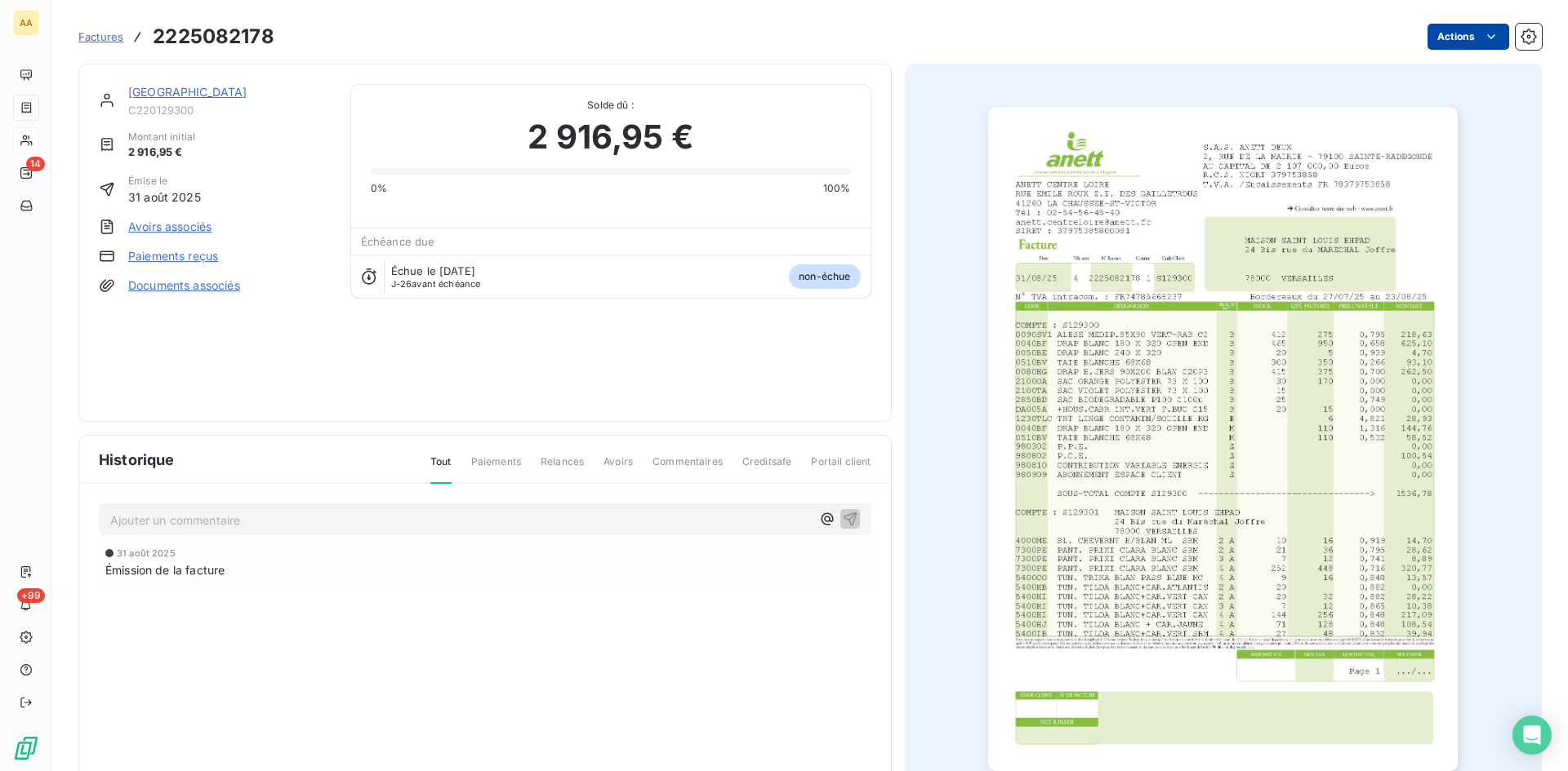
click at [1427, 40] on html "AA 14 +99 Factures 2225082178 Actions [GEOGRAPHIC_DATA] EHPAD C220129300 Montan…" at bounding box center [784, 385] width 1568 height 771
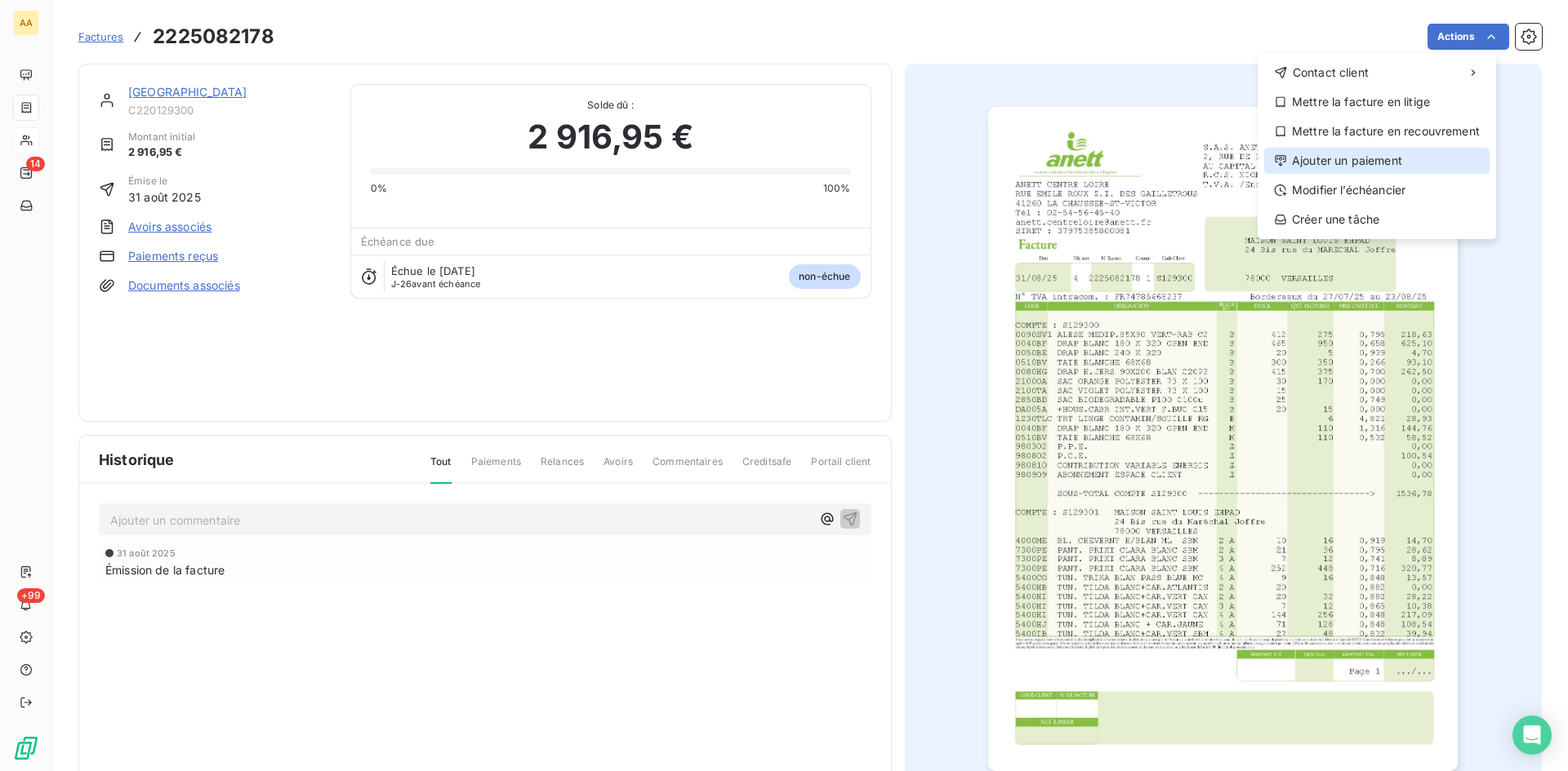
click at [1352, 155] on div "Ajouter un paiement" at bounding box center [1377, 160] width 226 height 26
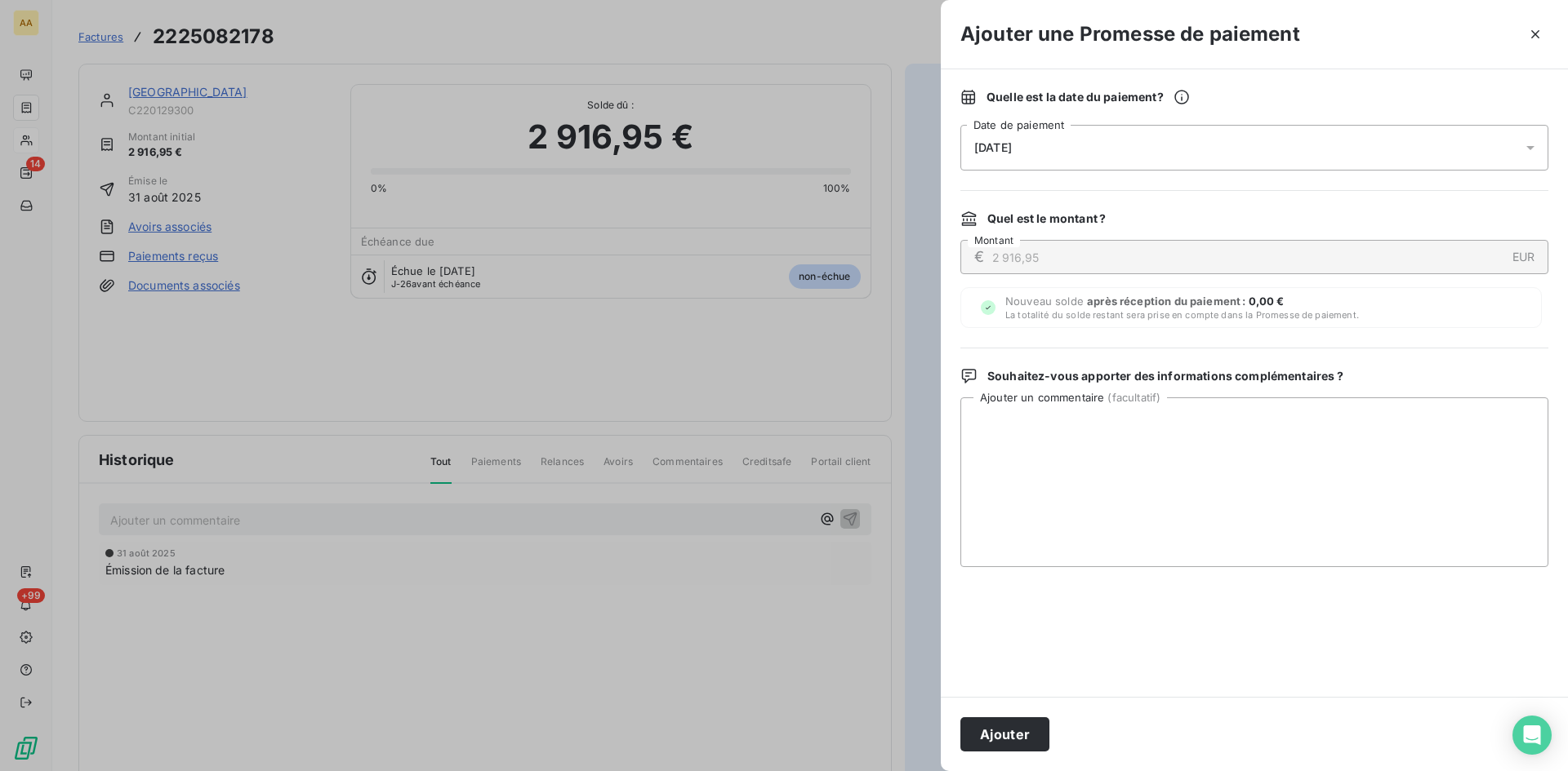
click at [1061, 143] on div "[DATE]" at bounding box center [1254, 147] width 588 height 46
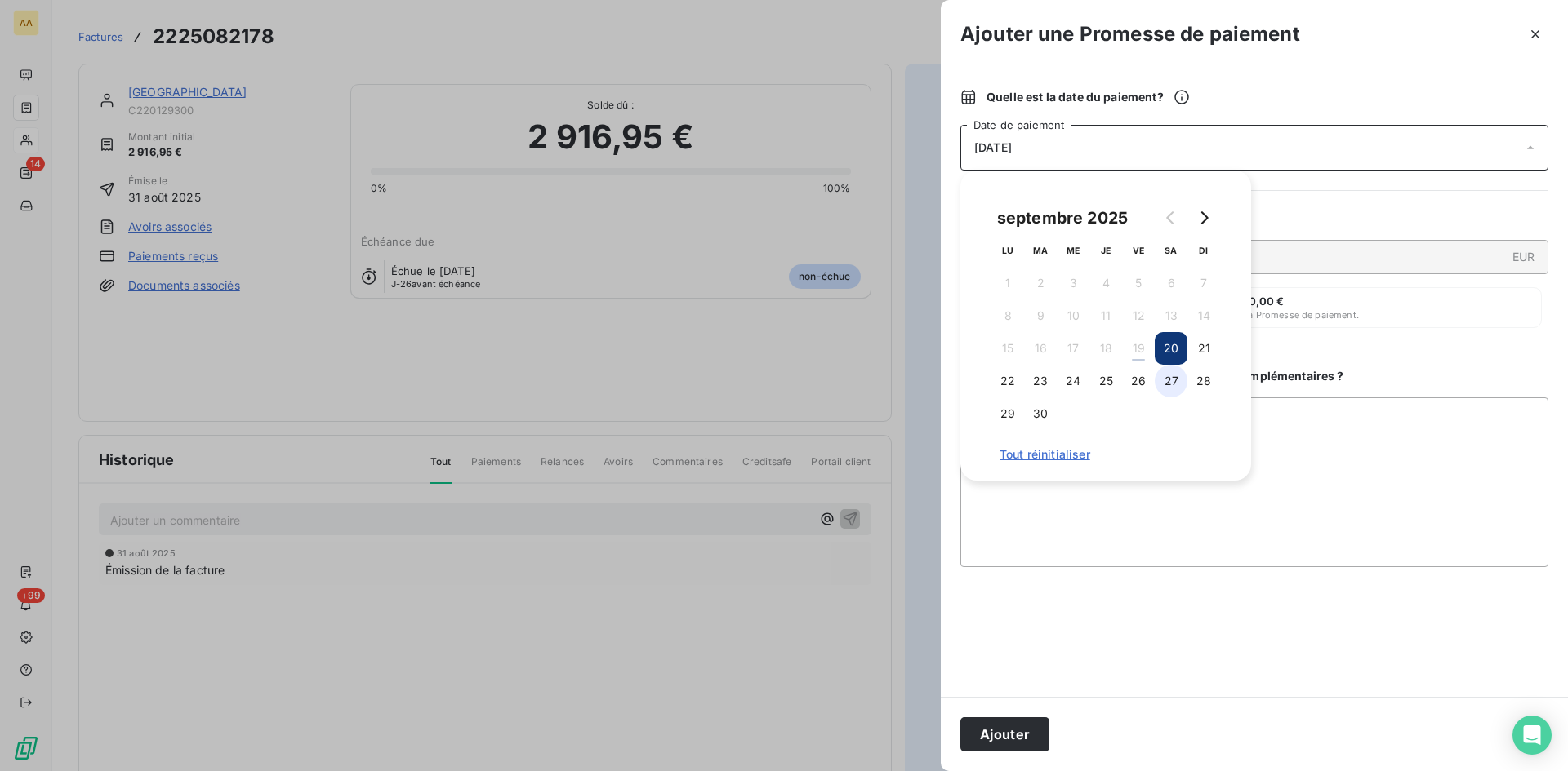
drag, startPoint x: 1175, startPoint y: 381, endPoint x: 1165, endPoint y: 388, distance: 12.2
click at [1174, 380] on button "27" at bounding box center [1170, 381] width 33 height 33
click at [1025, 729] on button "Ajouter" at bounding box center [1005, 734] width 89 height 35
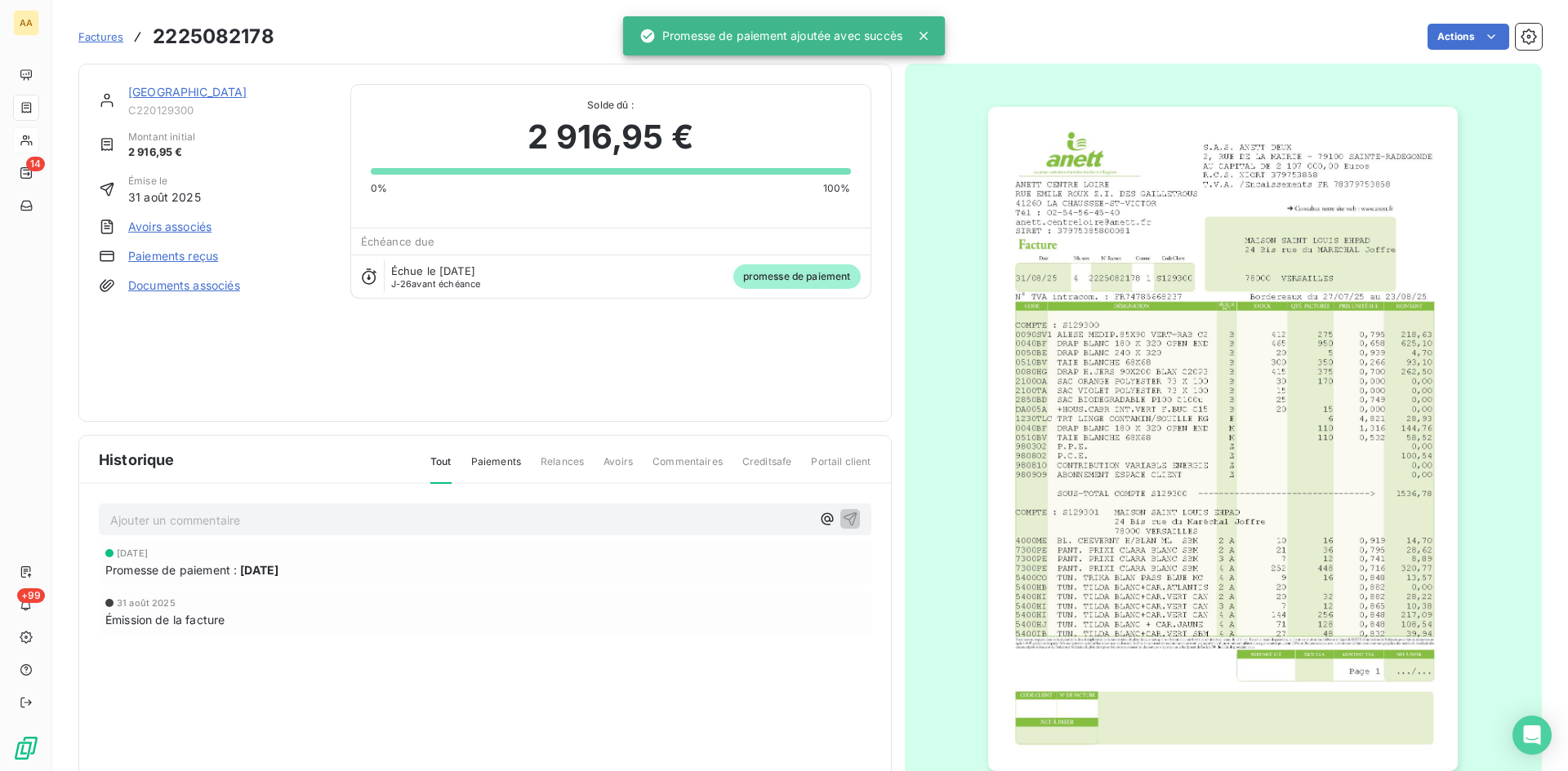
click at [654, 520] on p "Ajouter un commentaire ﻿" at bounding box center [460, 521] width 701 height 21
drag, startPoint x: 841, startPoint y: 516, endPoint x: 431, endPoint y: 138, distance: 557.7
click at [841, 515] on icon "button" at bounding box center [849, 519] width 16 height 16
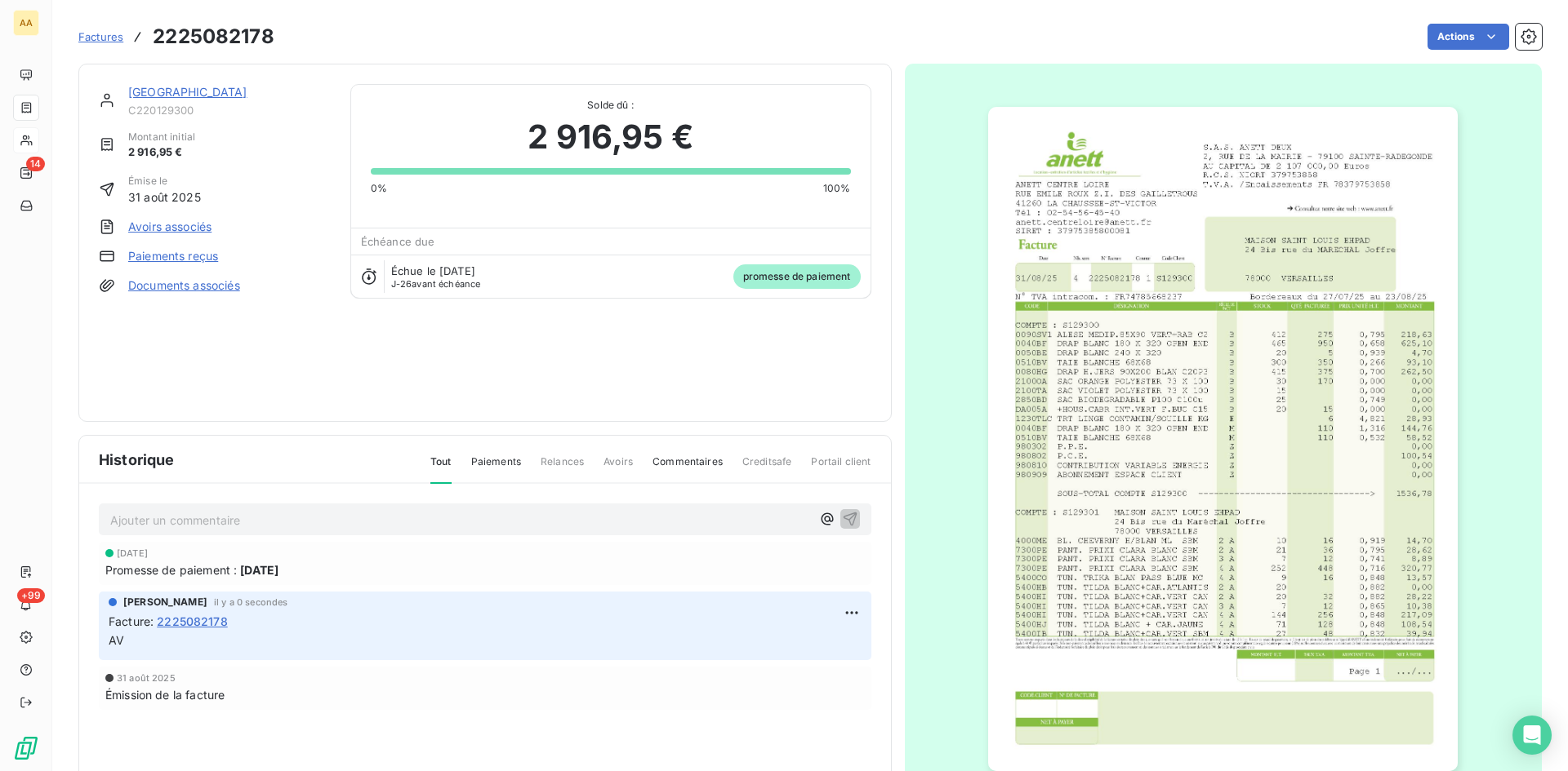
click at [247, 91] on link "[GEOGRAPHIC_DATA]" at bounding box center [187, 92] width 119 height 14
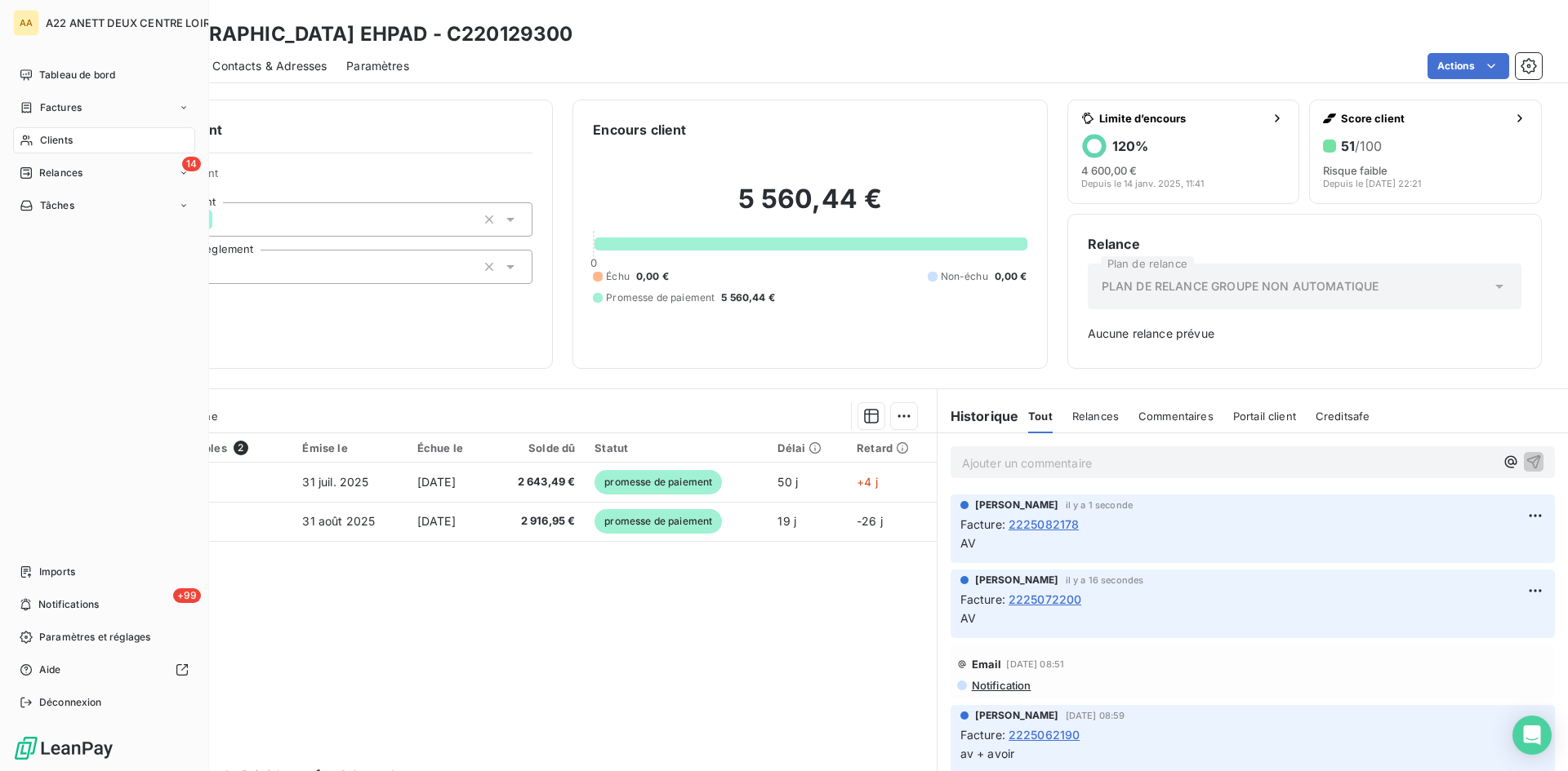
click at [37, 139] on div "Clients" at bounding box center [104, 141] width 182 height 26
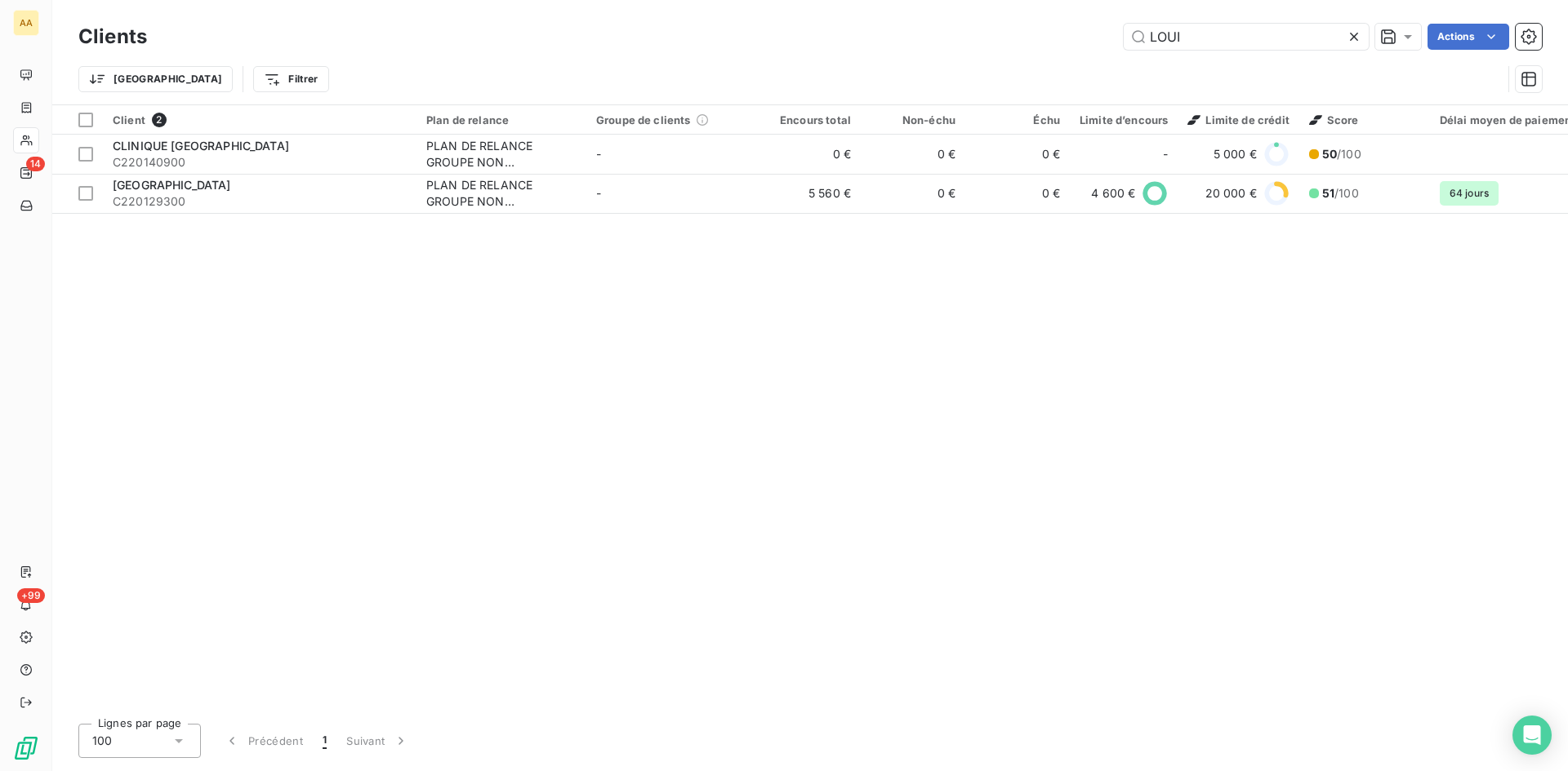
drag, startPoint x: 1196, startPoint y: 44, endPoint x: 1015, endPoint y: 48, distance: 181.0
click at [1015, 47] on div "LOUI Actions" at bounding box center [853, 37] width 1375 height 26
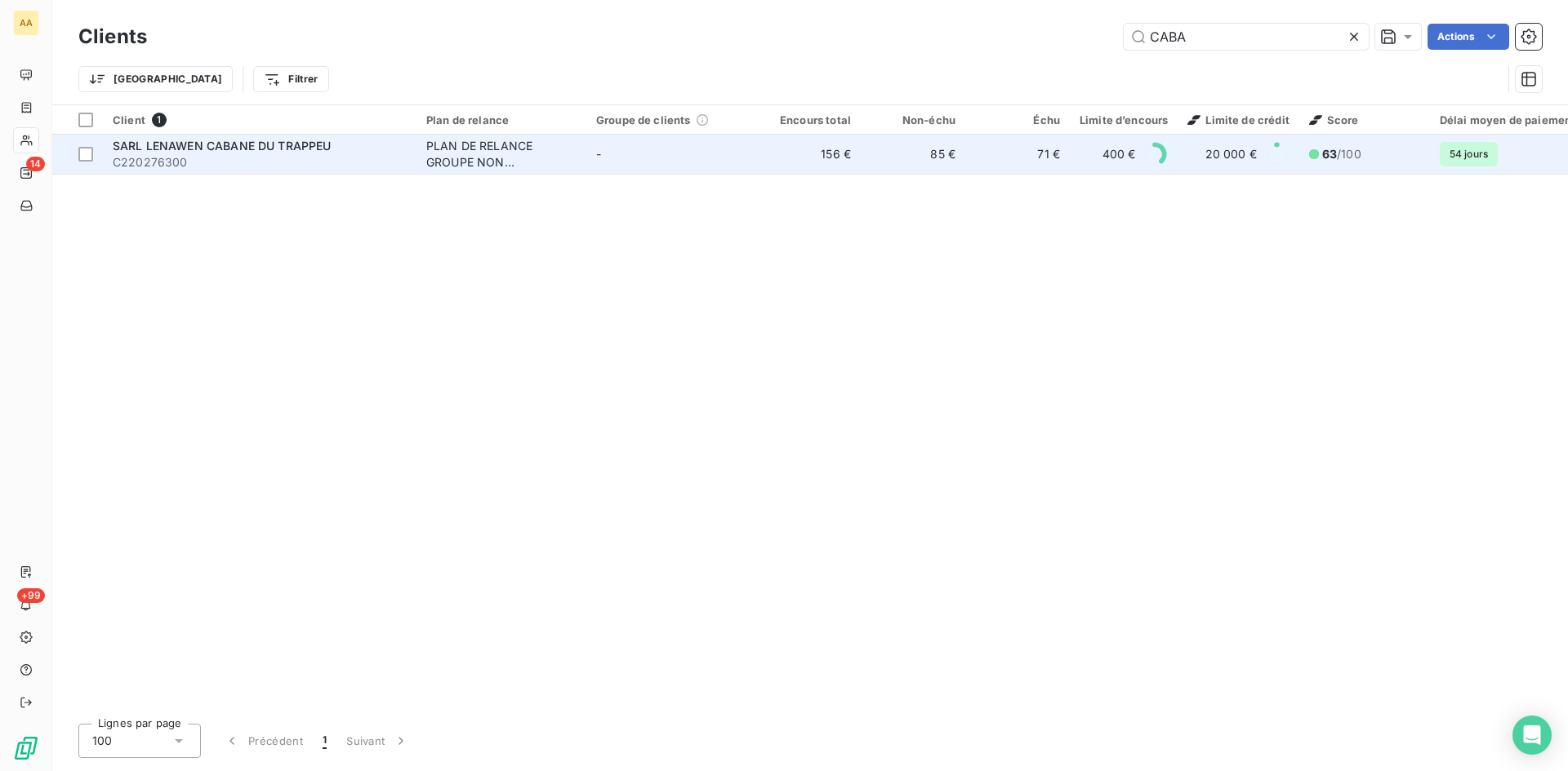
type input "CABA"
click at [517, 157] on div "PLAN DE RELANCE GROUPE NON AUTOMATIQUE" at bounding box center [502, 153] width 150 height 33
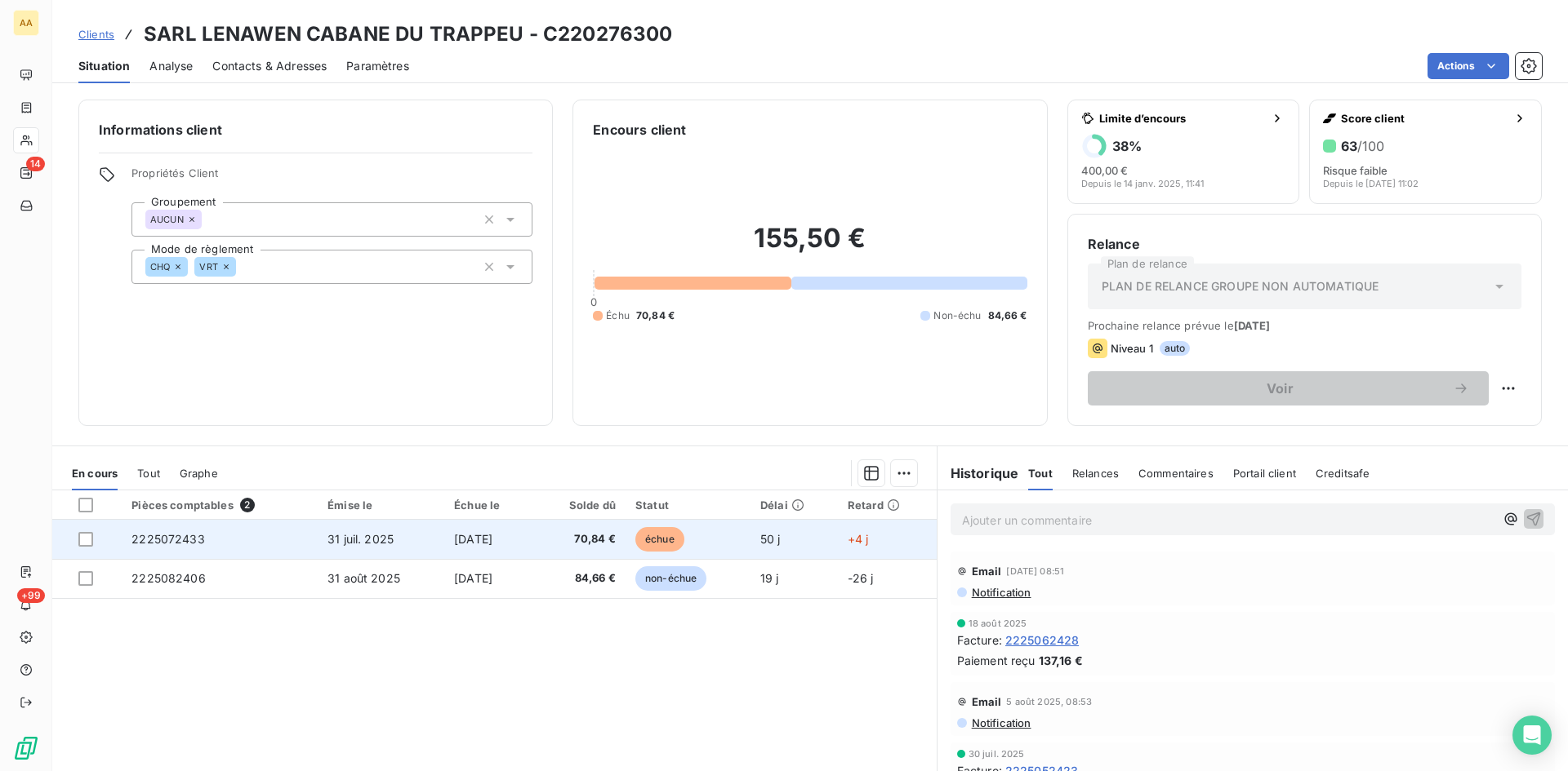
click at [179, 538] on span "2225072433" at bounding box center [168, 539] width 73 height 14
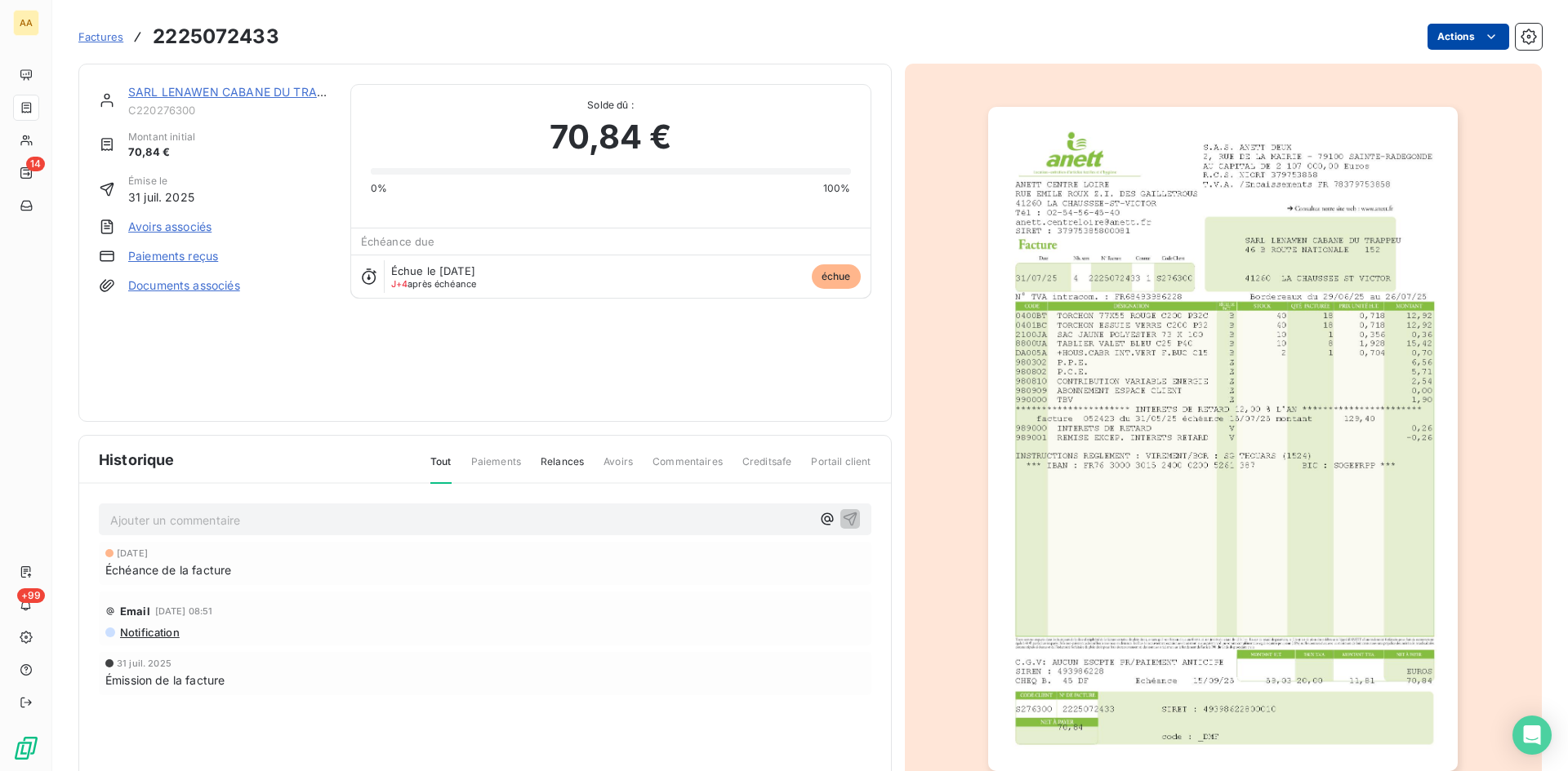
click at [1442, 32] on html "AA 14 +99 Factures 2225072433 Actions SARL LENAWEN CABANE DU TRAPPEU C220276300…" at bounding box center [784, 385] width 1568 height 771
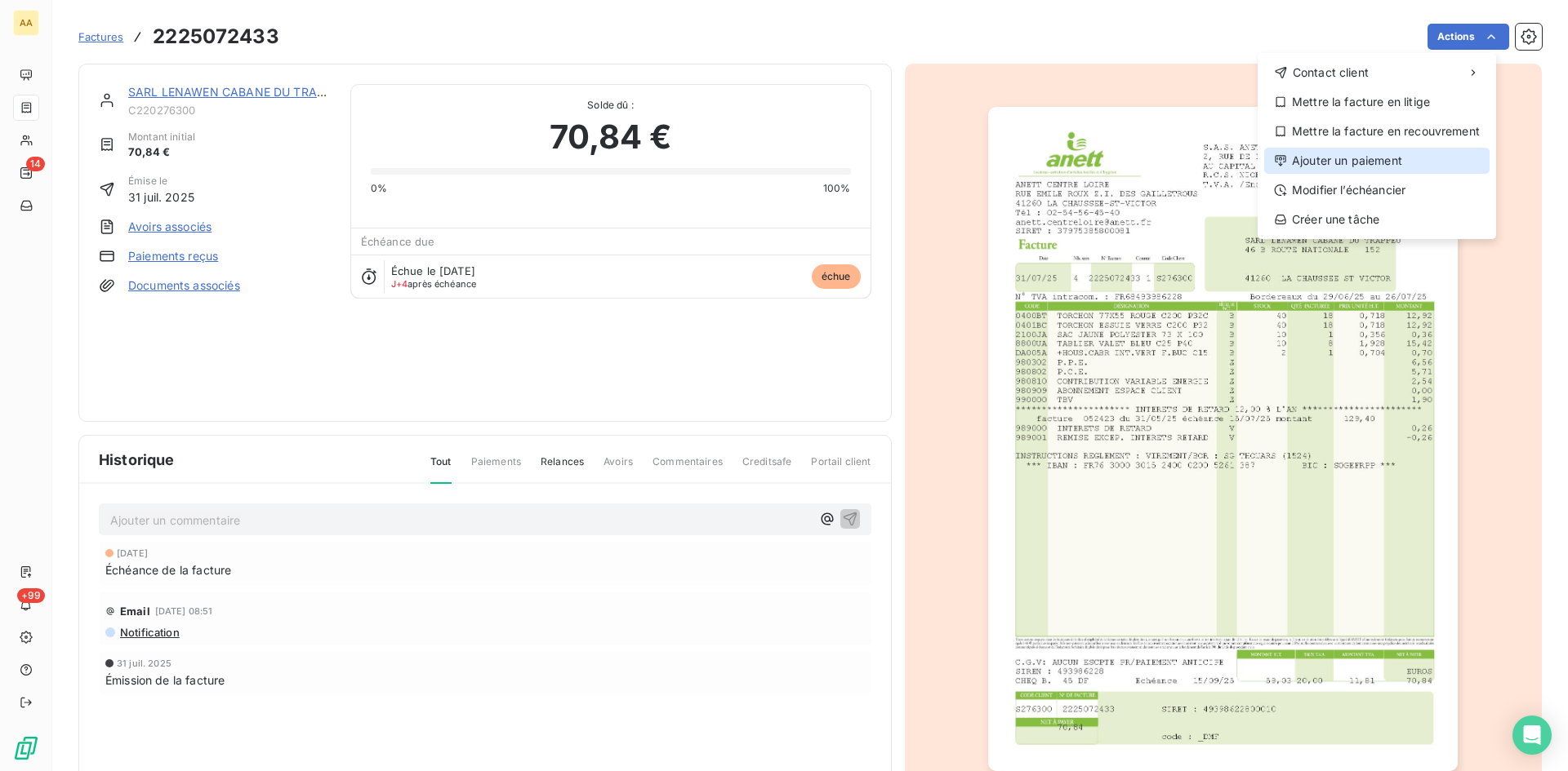
click at [1370, 161] on div "Ajouter un paiement" at bounding box center [1377, 160] width 226 height 26
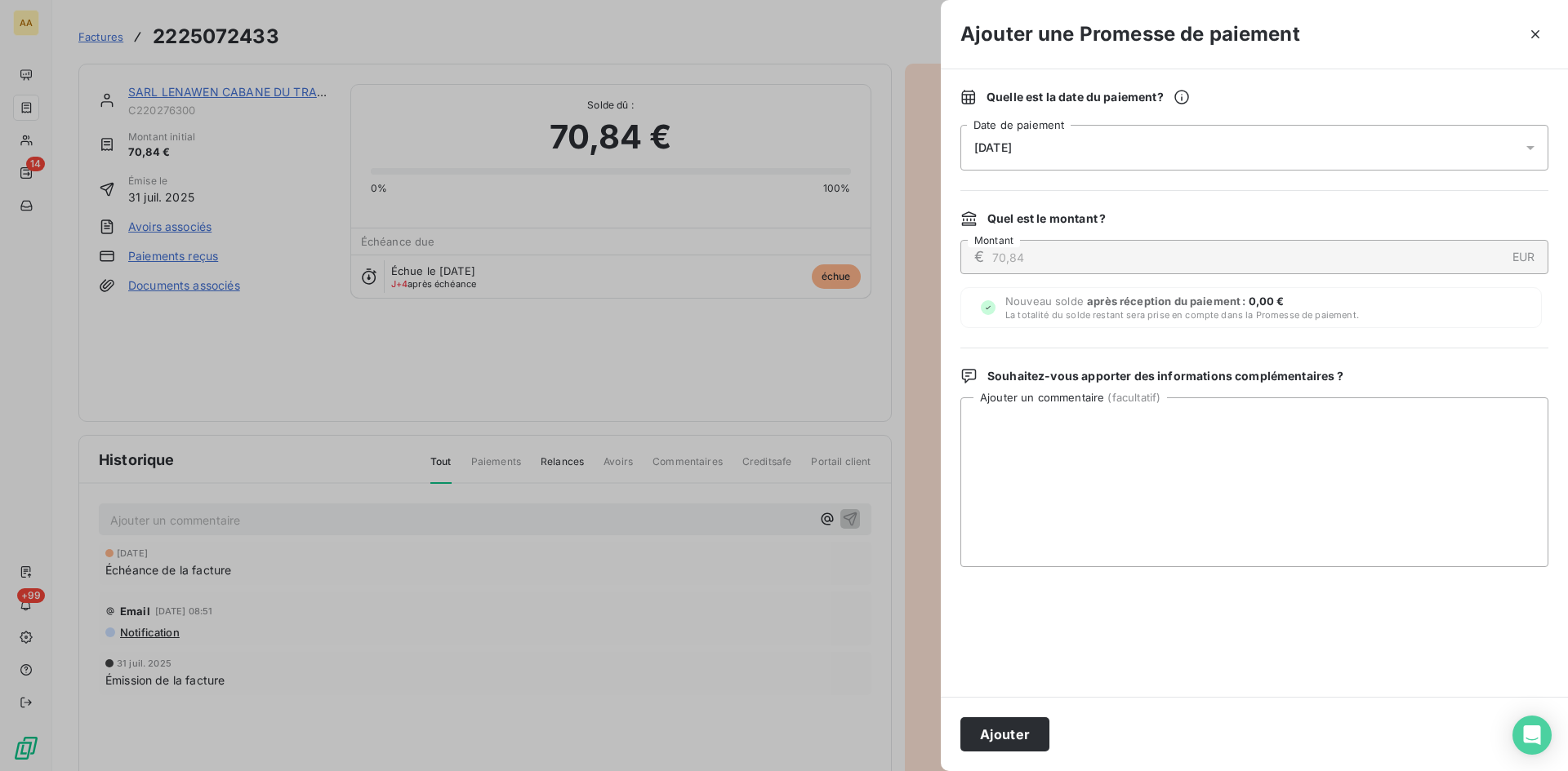
drag, startPoint x: 1042, startPoint y: 143, endPoint x: 1049, endPoint y: 157, distance: 15.7
click at [1042, 145] on div "[DATE]" at bounding box center [1254, 147] width 588 height 46
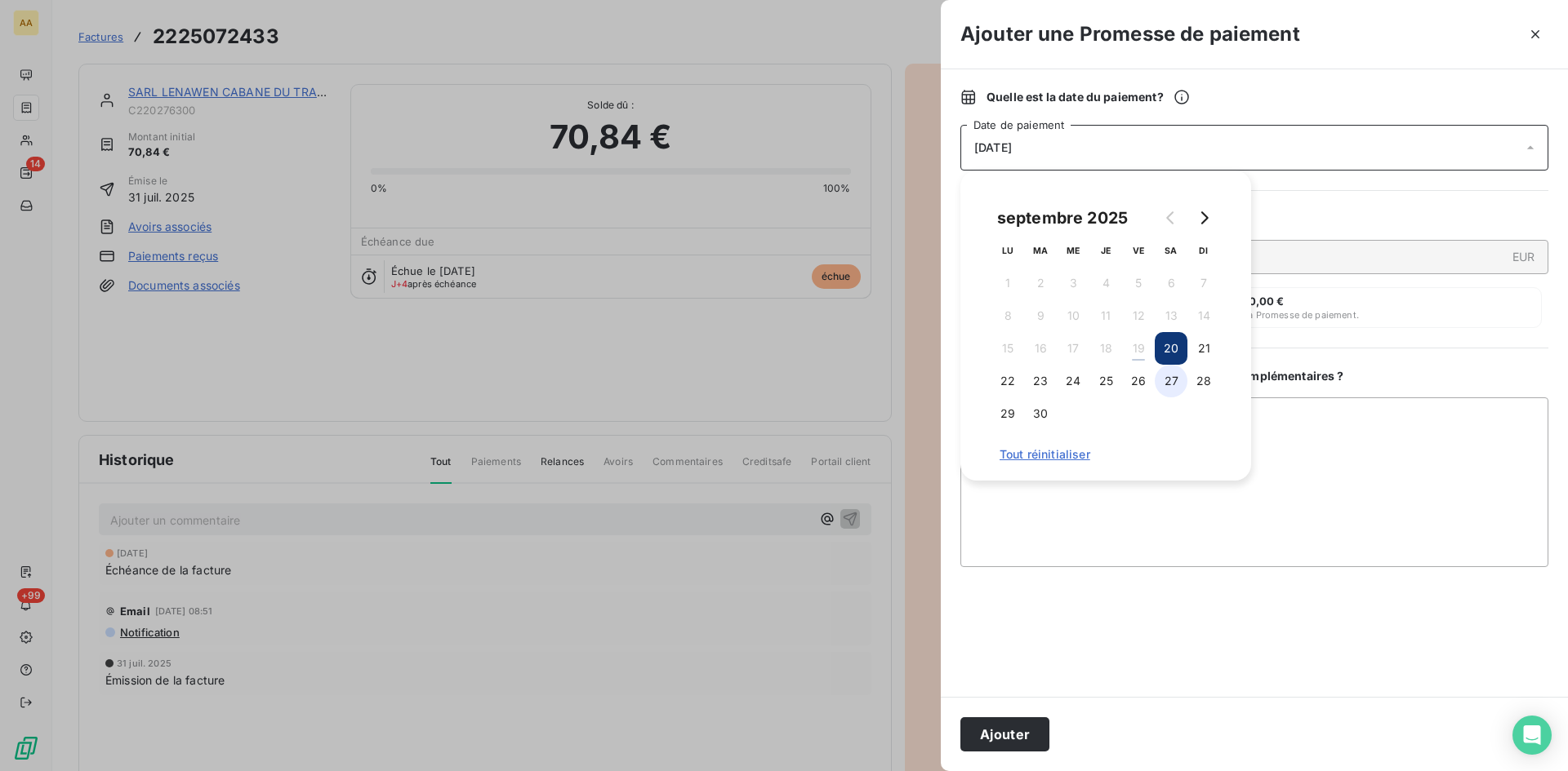
click at [1157, 380] on button "27" at bounding box center [1170, 381] width 33 height 33
drag, startPoint x: 1012, startPoint y: 736, endPoint x: 827, endPoint y: 687, distance: 191.4
click at [1009, 735] on button "Ajouter" at bounding box center [1005, 734] width 89 height 35
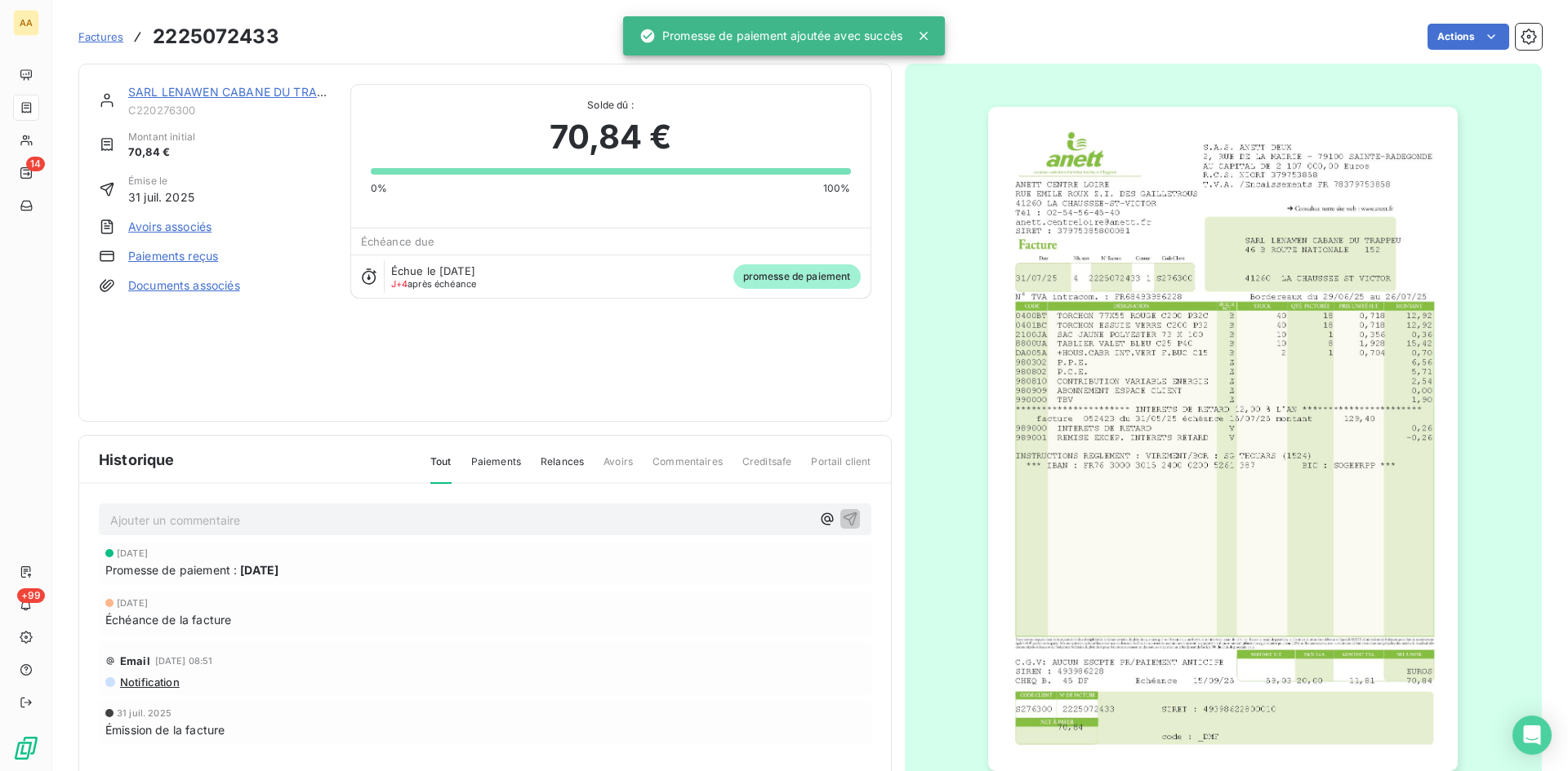
click at [515, 520] on p "Ajouter un commentaire ﻿" at bounding box center [460, 521] width 701 height 21
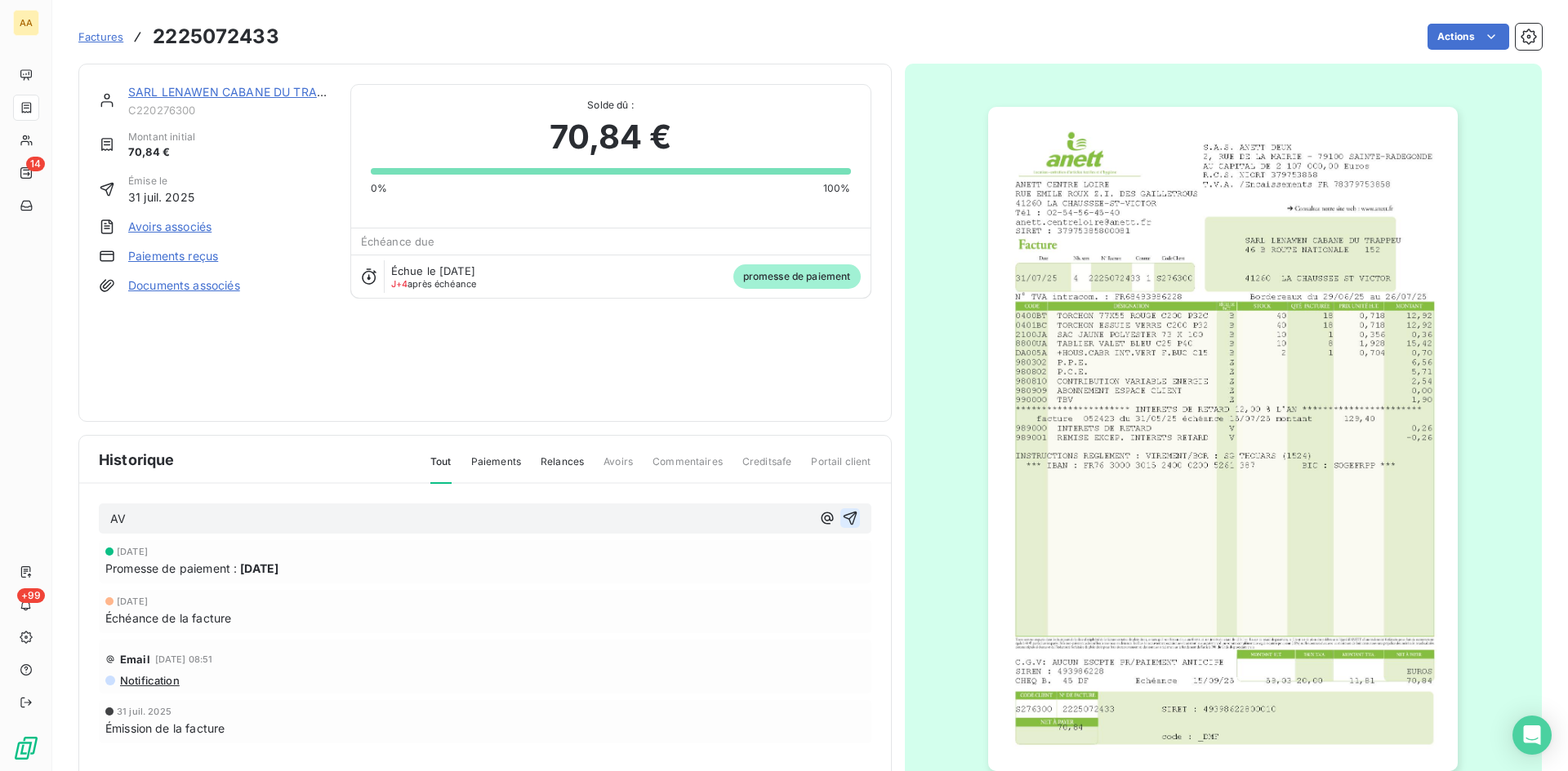
click at [841, 521] on icon "button" at bounding box center [849, 519] width 16 height 16
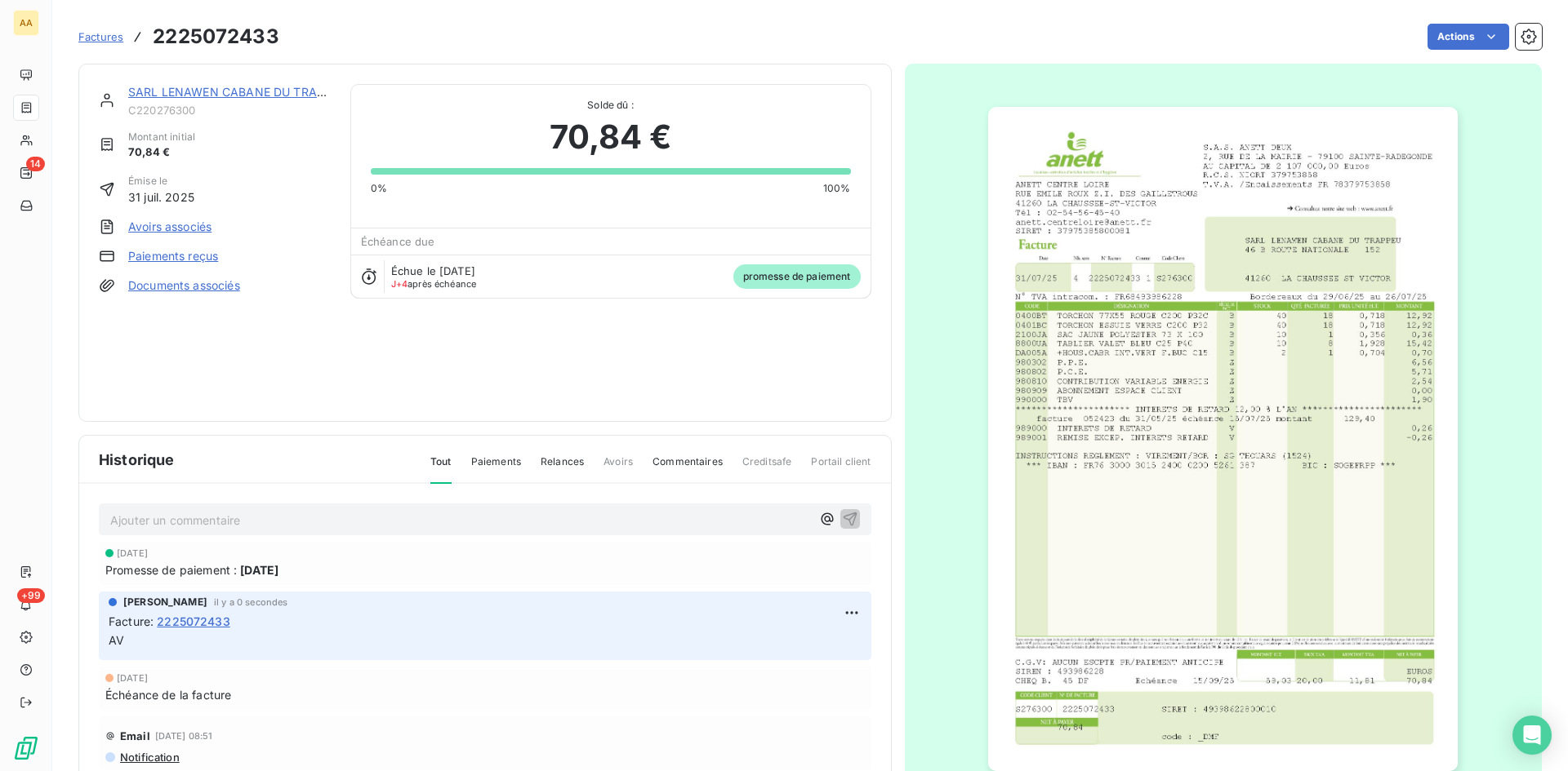
click at [291, 88] on link "SARL LENAWEN CABANE DU TRAPPEU" at bounding box center [237, 92] width 219 height 14
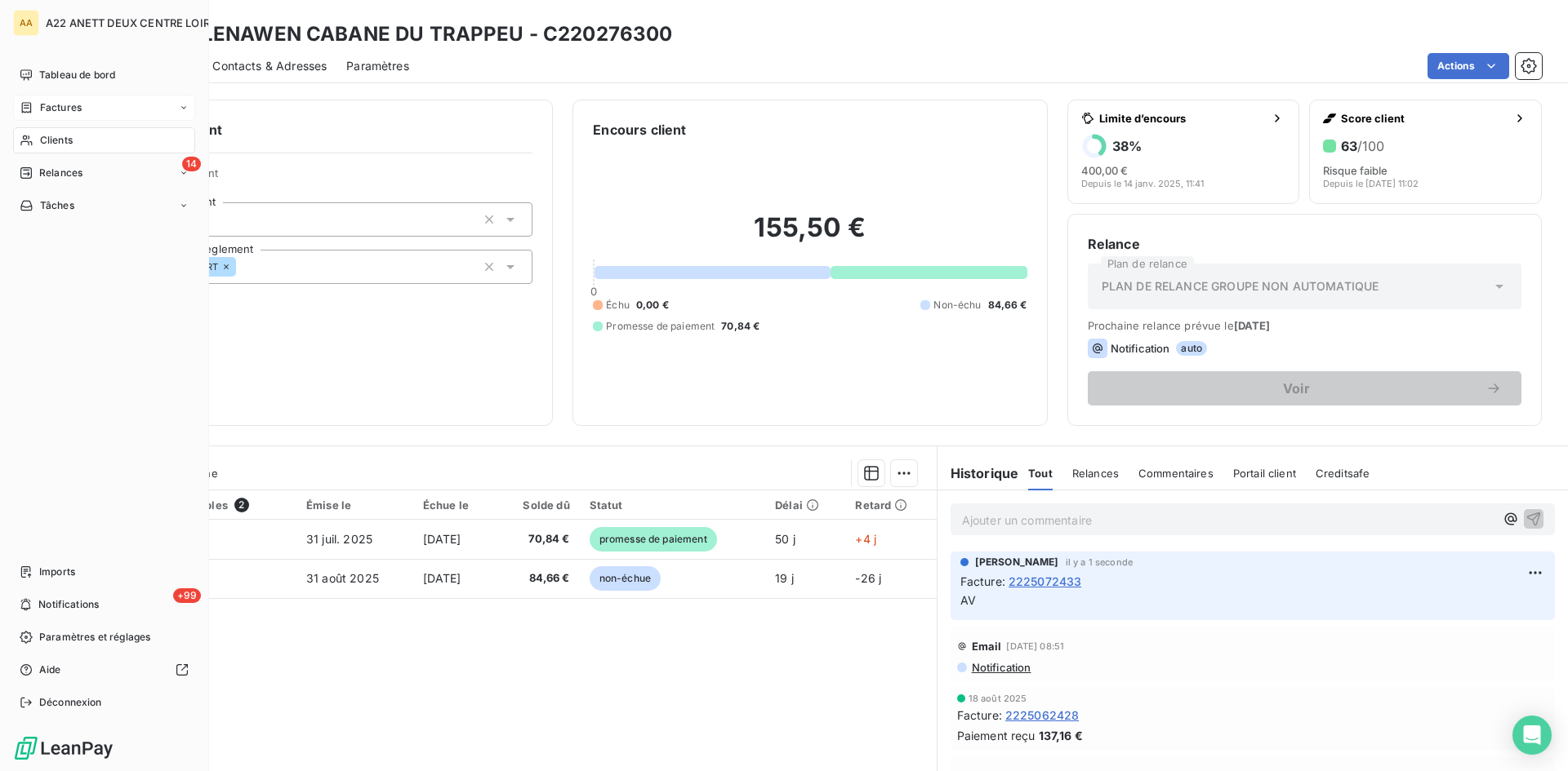
click at [42, 104] on span "Factures" at bounding box center [60, 107] width 42 height 15
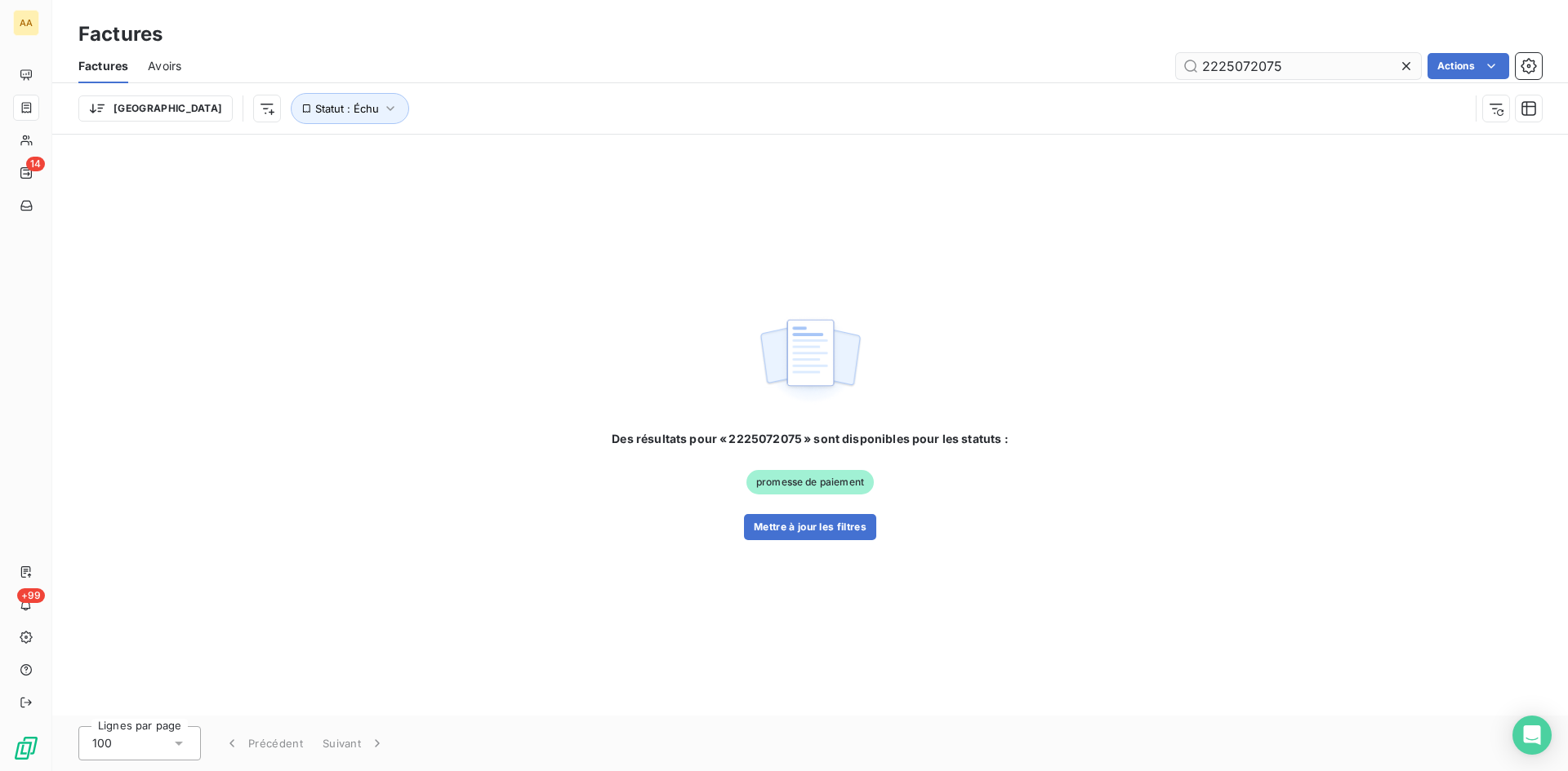
drag, startPoint x: 1298, startPoint y: 55, endPoint x: 1257, endPoint y: 55, distance: 41.0
click at [1257, 55] on input "2225072075" at bounding box center [1298, 66] width 245 height 26
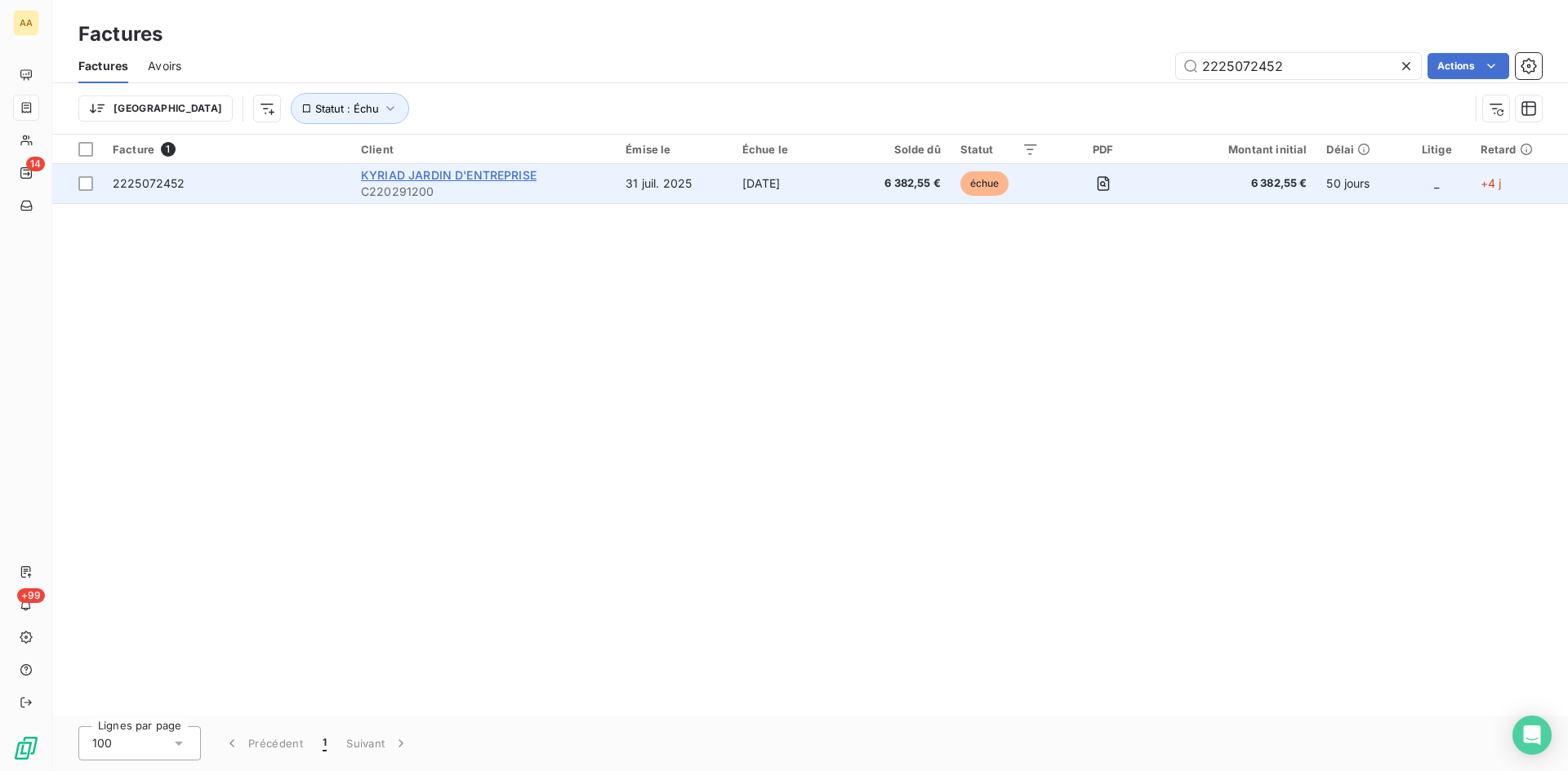
type input "2225072452"
click at [405, 171] on span "KYRIAD JARDIN D'ENTREPRISE" at bounding box center [448, 175] width 175 height 14
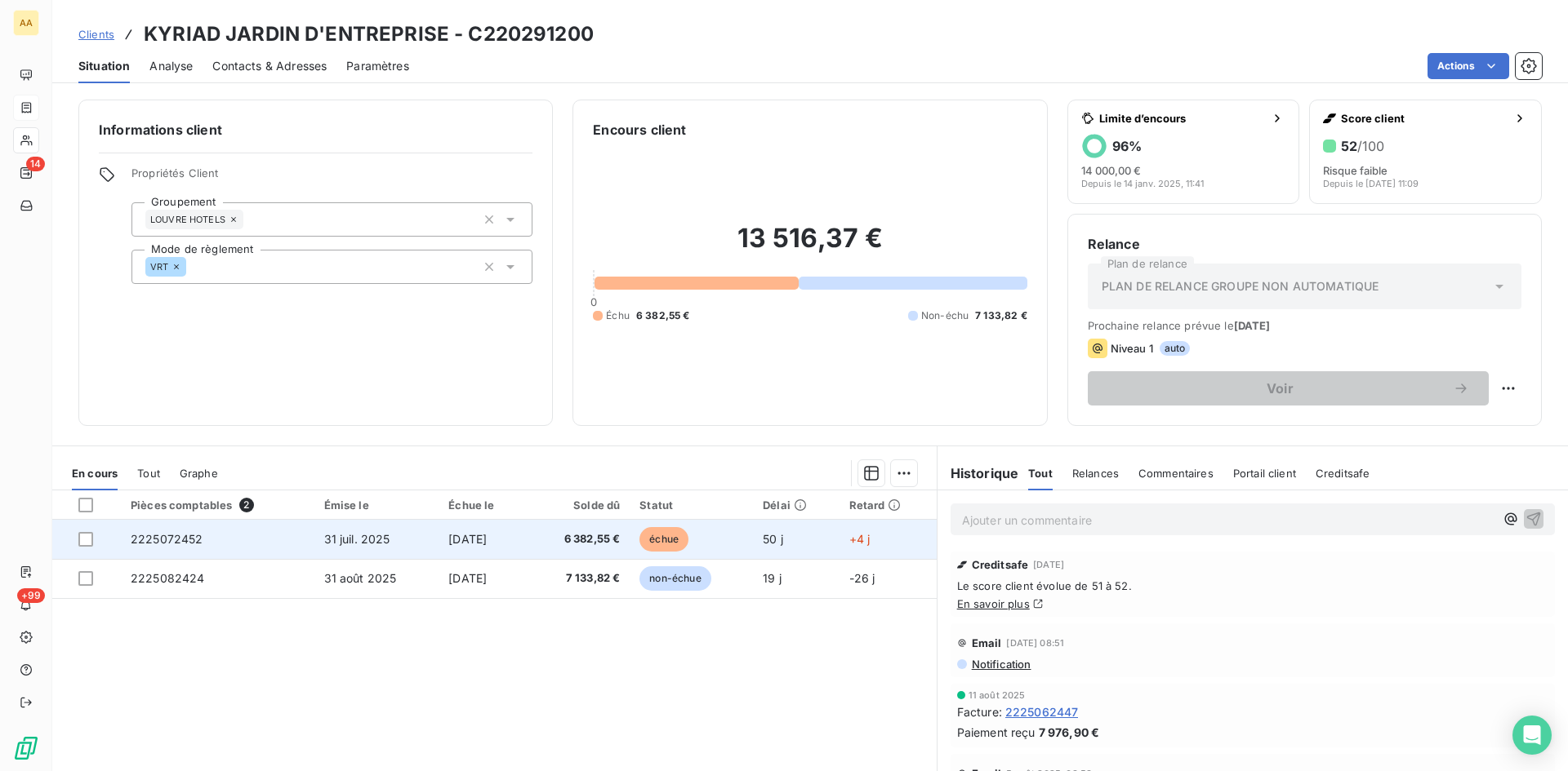
click at [173, 542] on span "2225072452" at bounding box center [166, 539] width 72 height 14
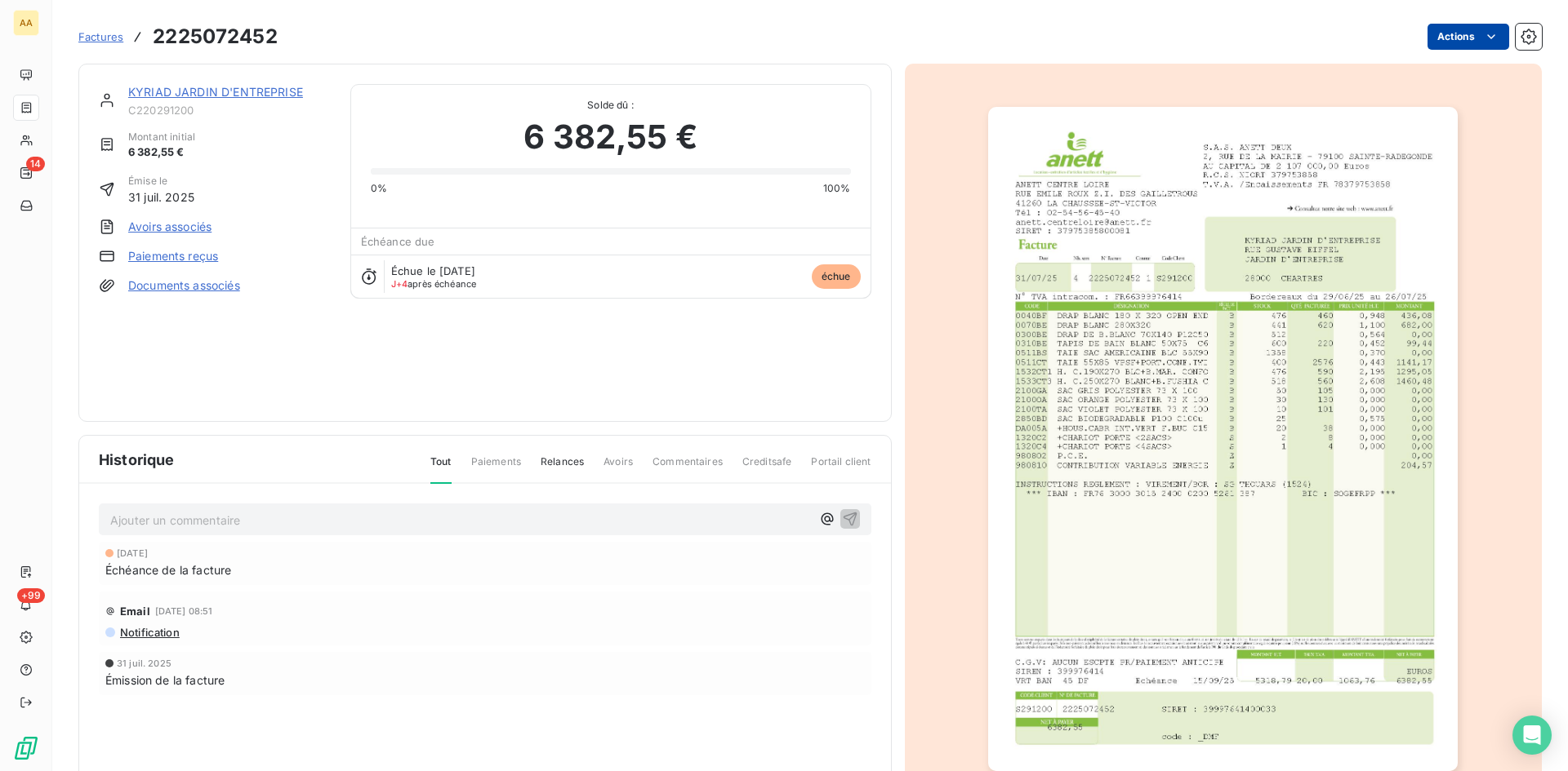
click at [1428, 44] on html "AA 14 +99 Factures 2225072452 Actions KYRIAD JARDIN D'ENTREPRISE C220291200 Mon…" at bounding box center [784, 385] width 1568 height 771
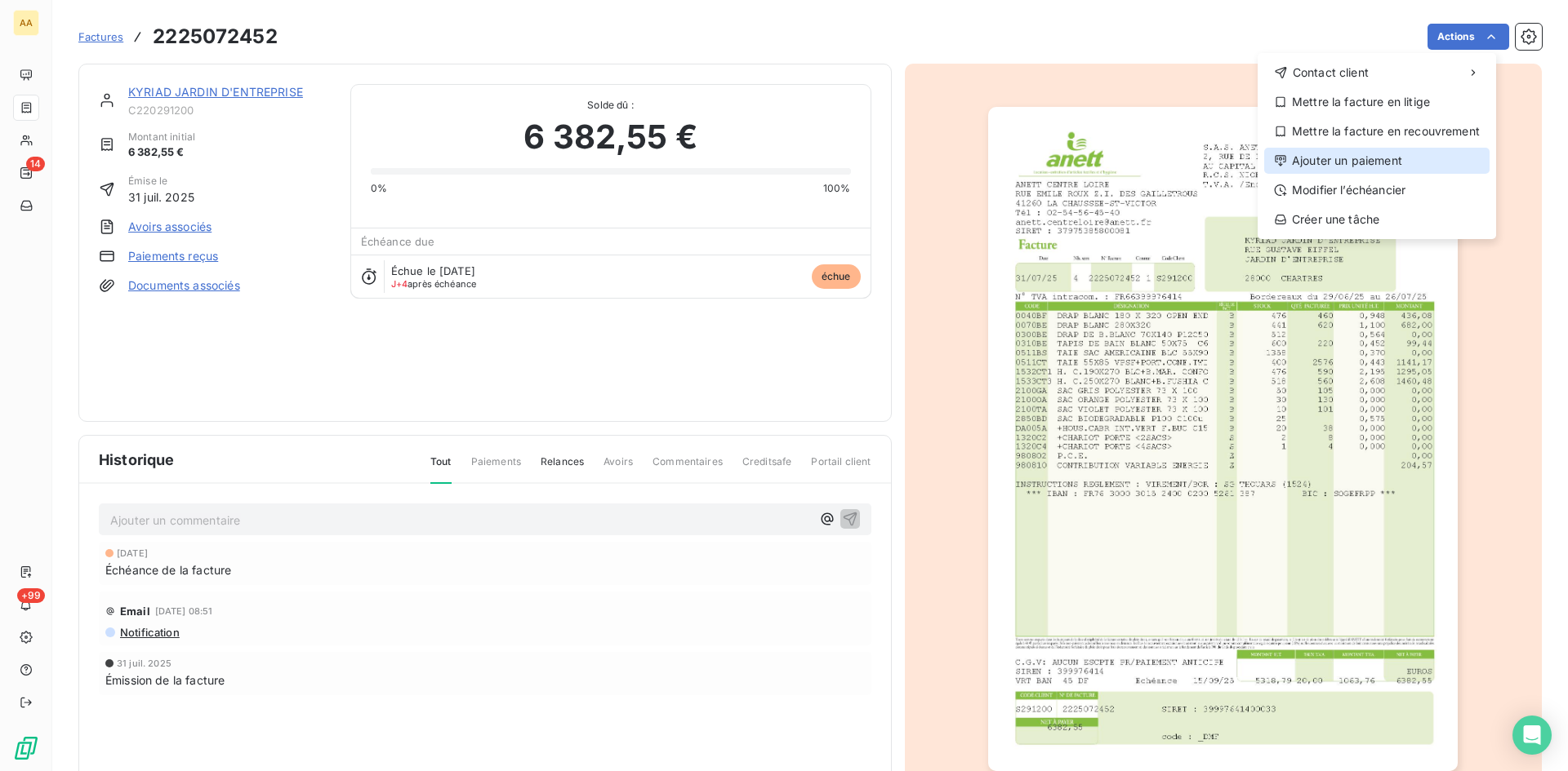
click at [1369, 154] on div "Ajouter un paiement" at bounding box center [1377, 160] width 226 height 26
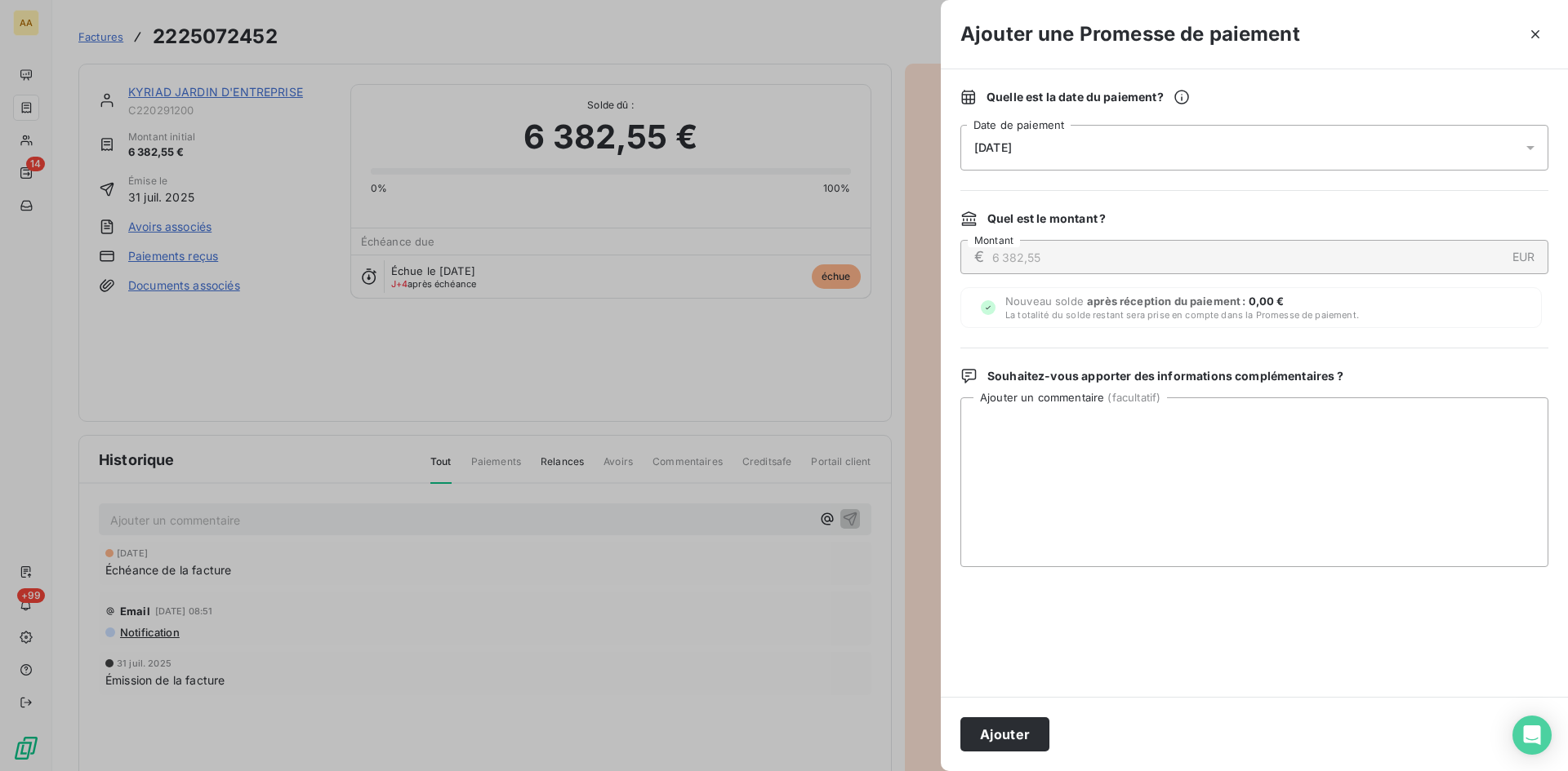
click at [1012, 150] on span "[DATE]" at bounding box center [993, 147] width 38 height 13
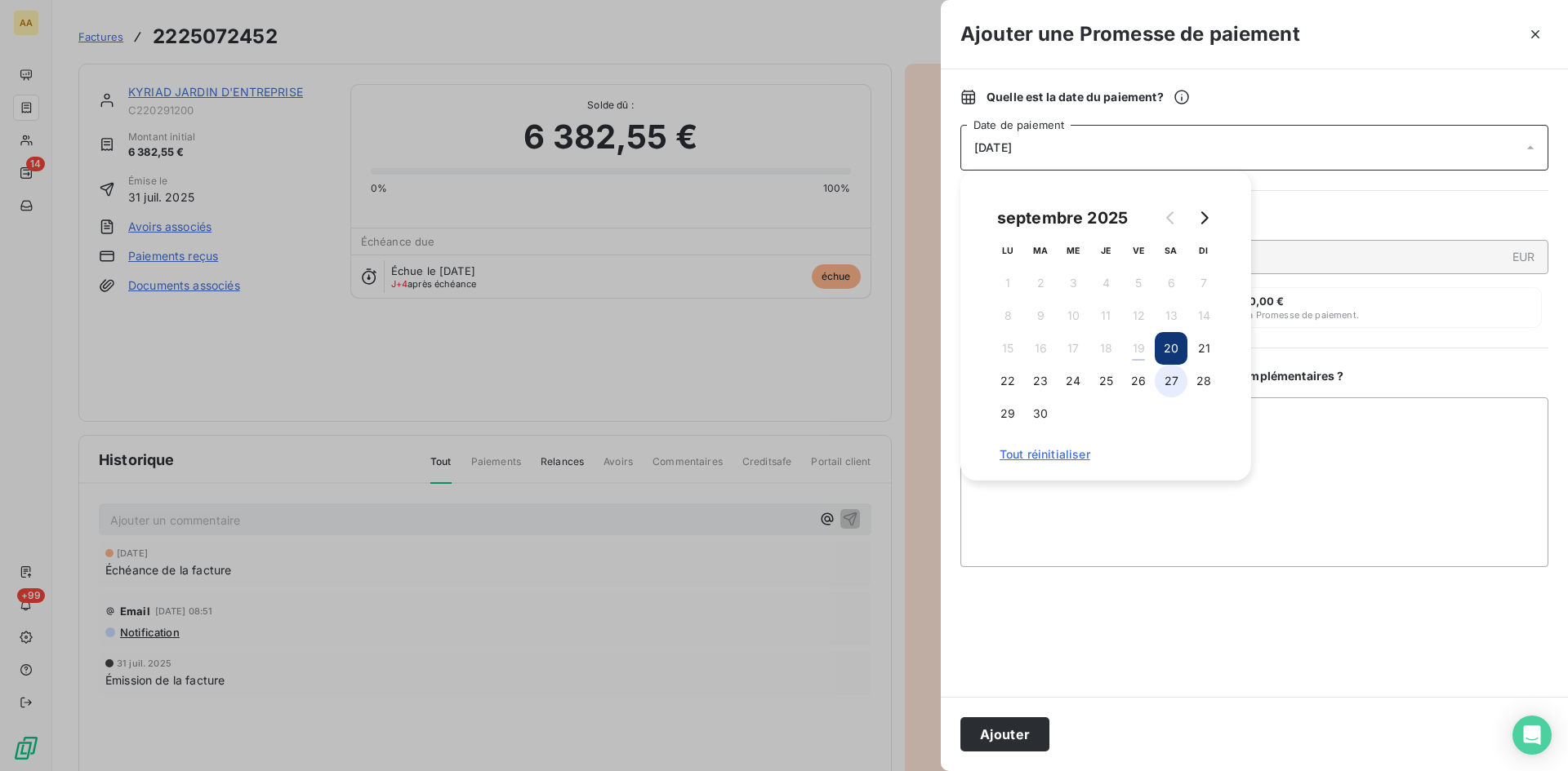
click at [1170, 380] on button "27" at bounding box center [1170, 381] width 33 height 33
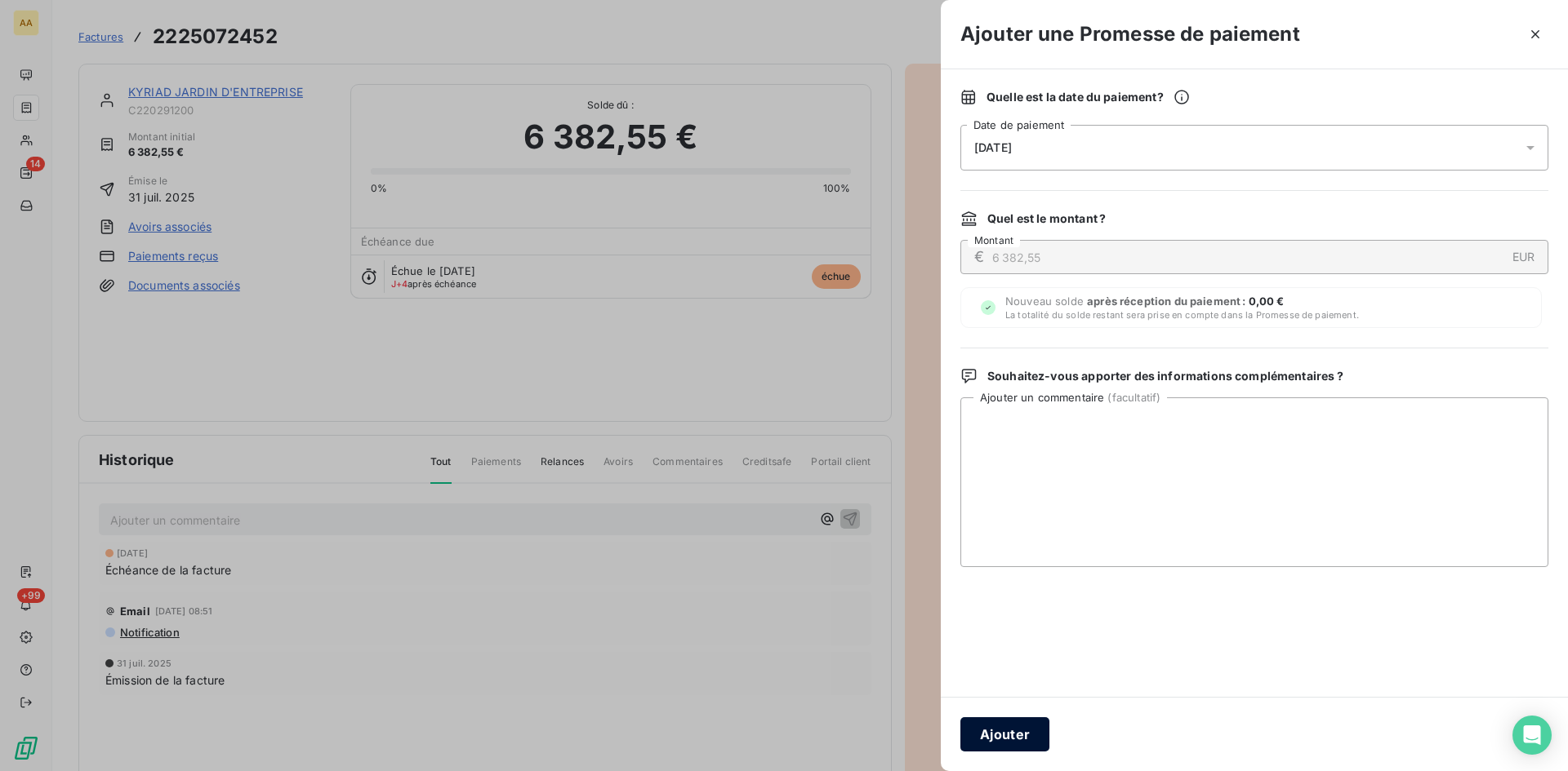
click at [1028, 729] on button "Ajouter" at bounding box center [1005, 734] width 89 height 35
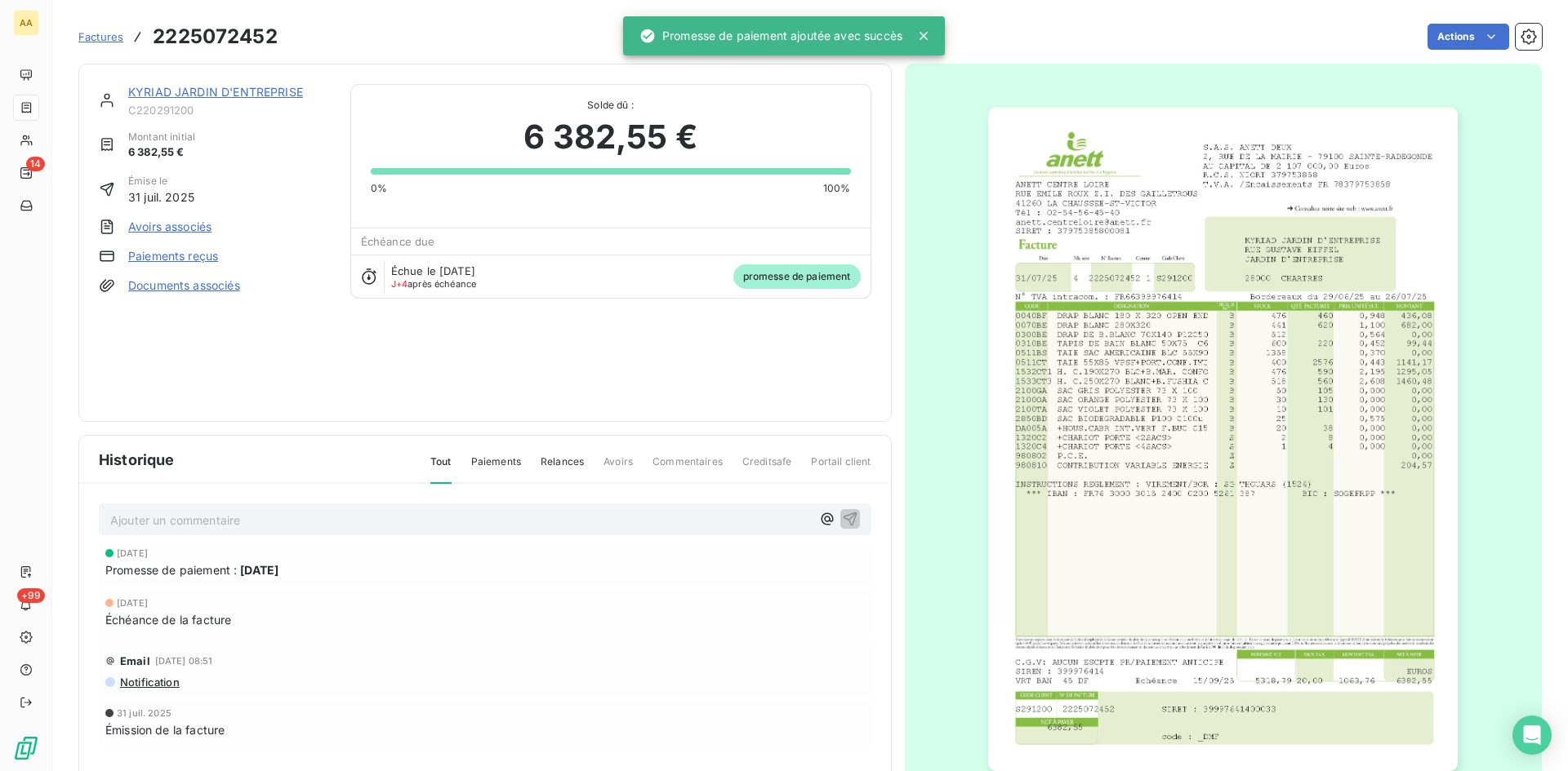
click at [636, 524] on p "Ajouter un commentaire ﻿" at bounding box center [460, 521] width 701 height 21
click at [849, 511] on icon "button" at bounding box center [849, 519] width 16 height 16
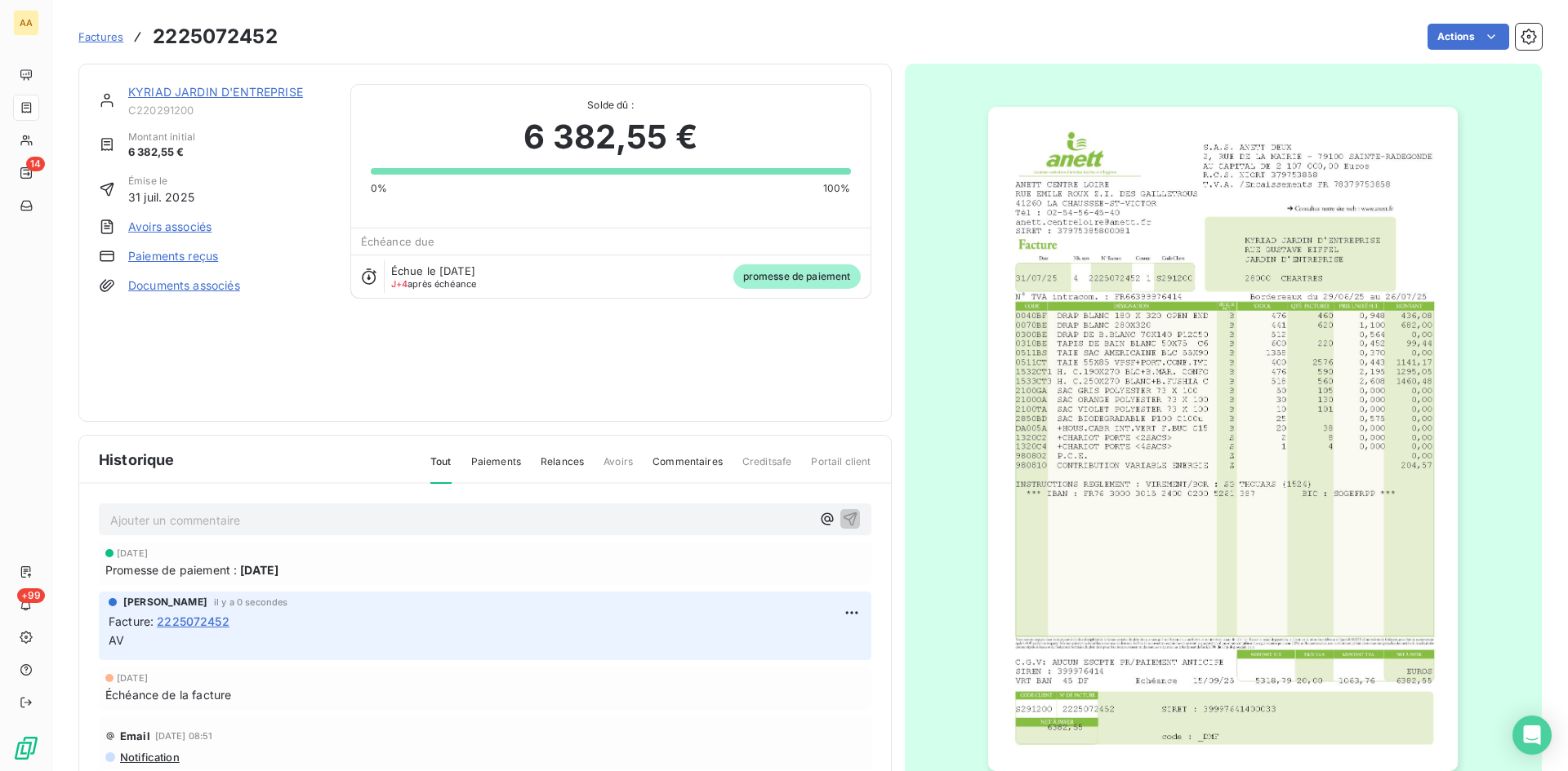
click at [209, 91] on link "KYRIAD JARDIN D'ENTREPRISE" at bounding box center [215, 92] width 175 height 14
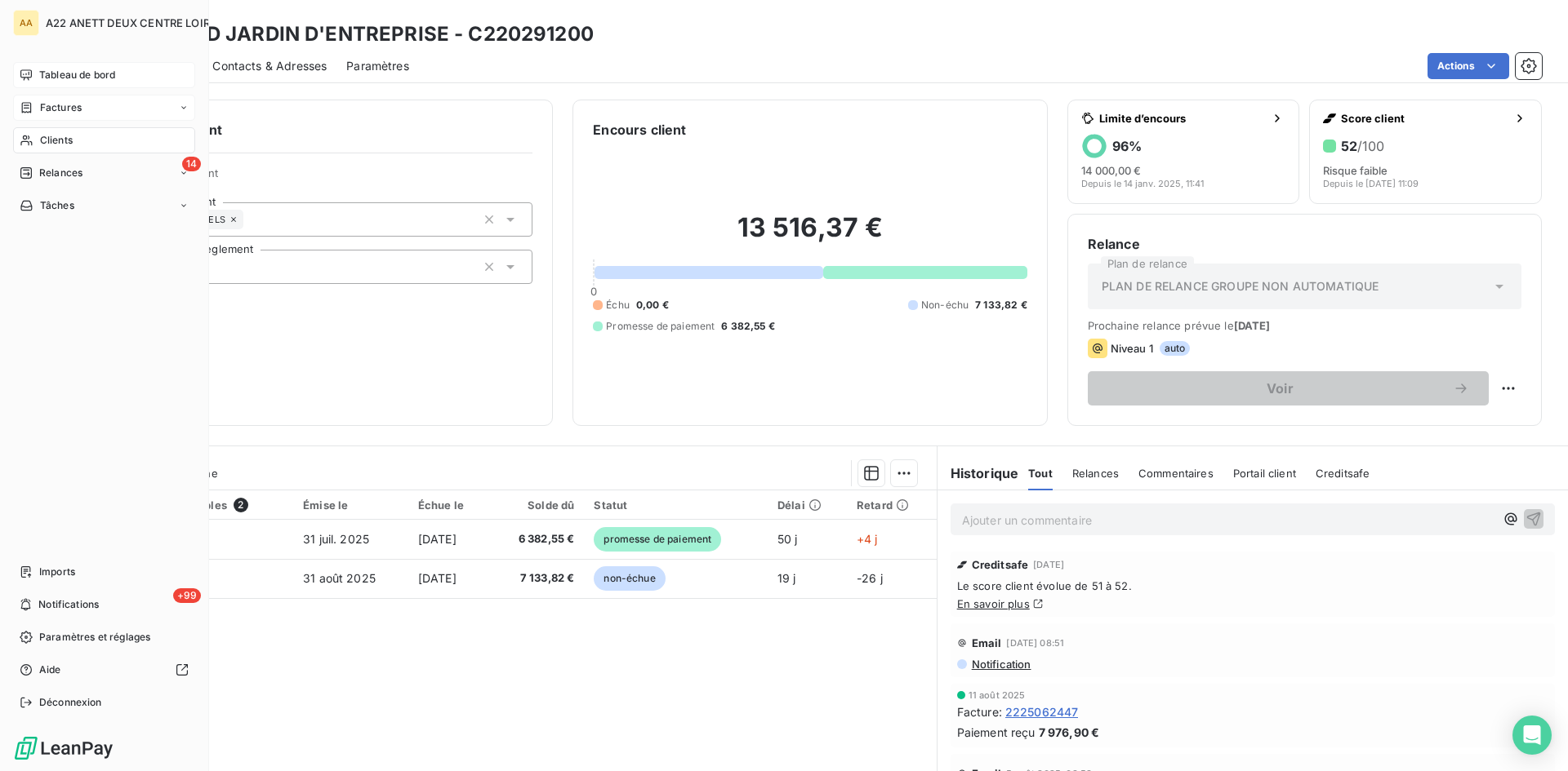
click at [67, 70] on span "Tableau de bord" at bounding box center [77, 74] width 76 height 15
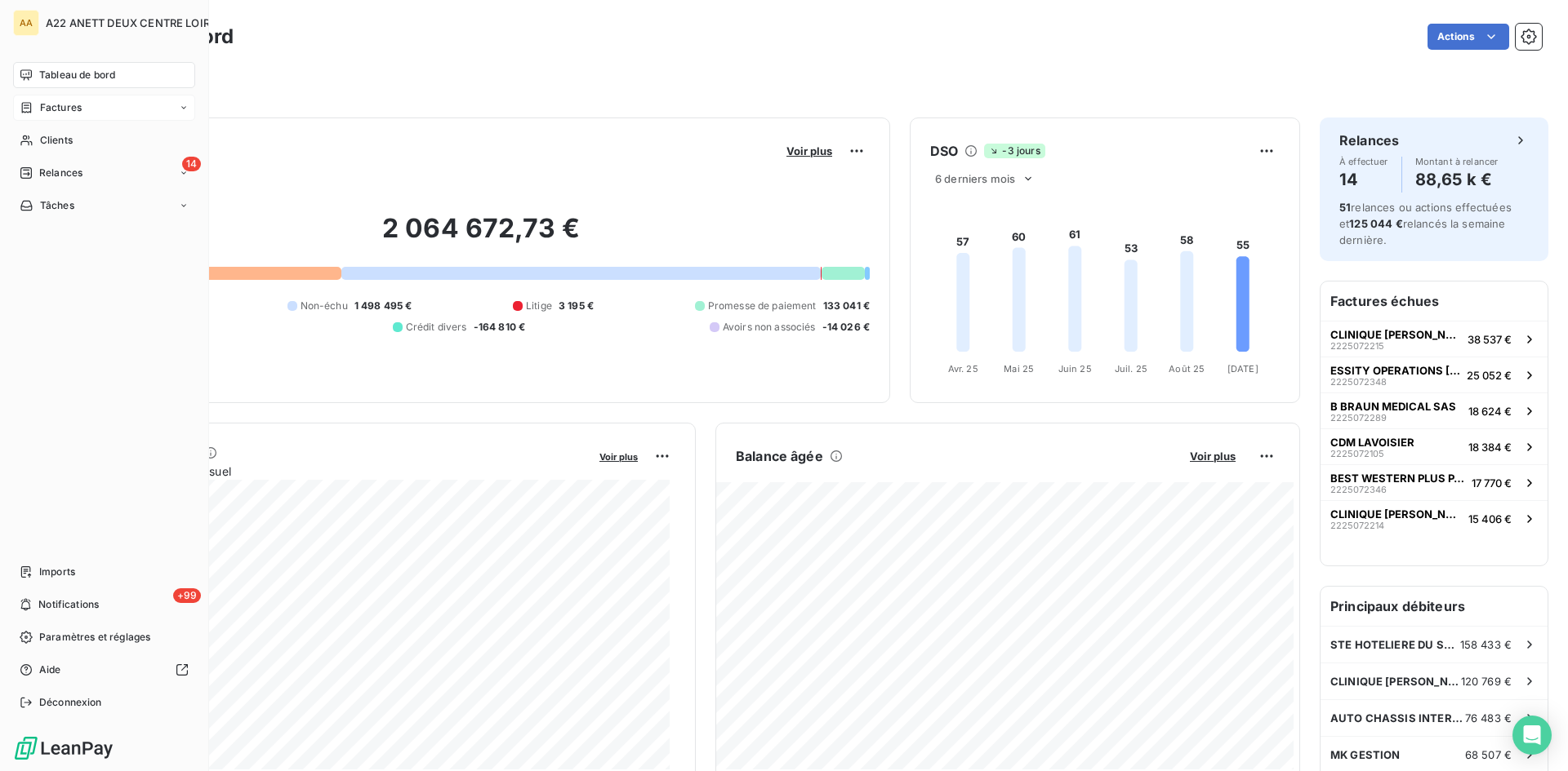
drag, startPoint x: 45, startPoint y: 133, endPoint x: 158, endPoint y: 119, distance: 113.9
click at [45, 133] on div "Clients" at bounding box center [104, 141] width 182 height 26
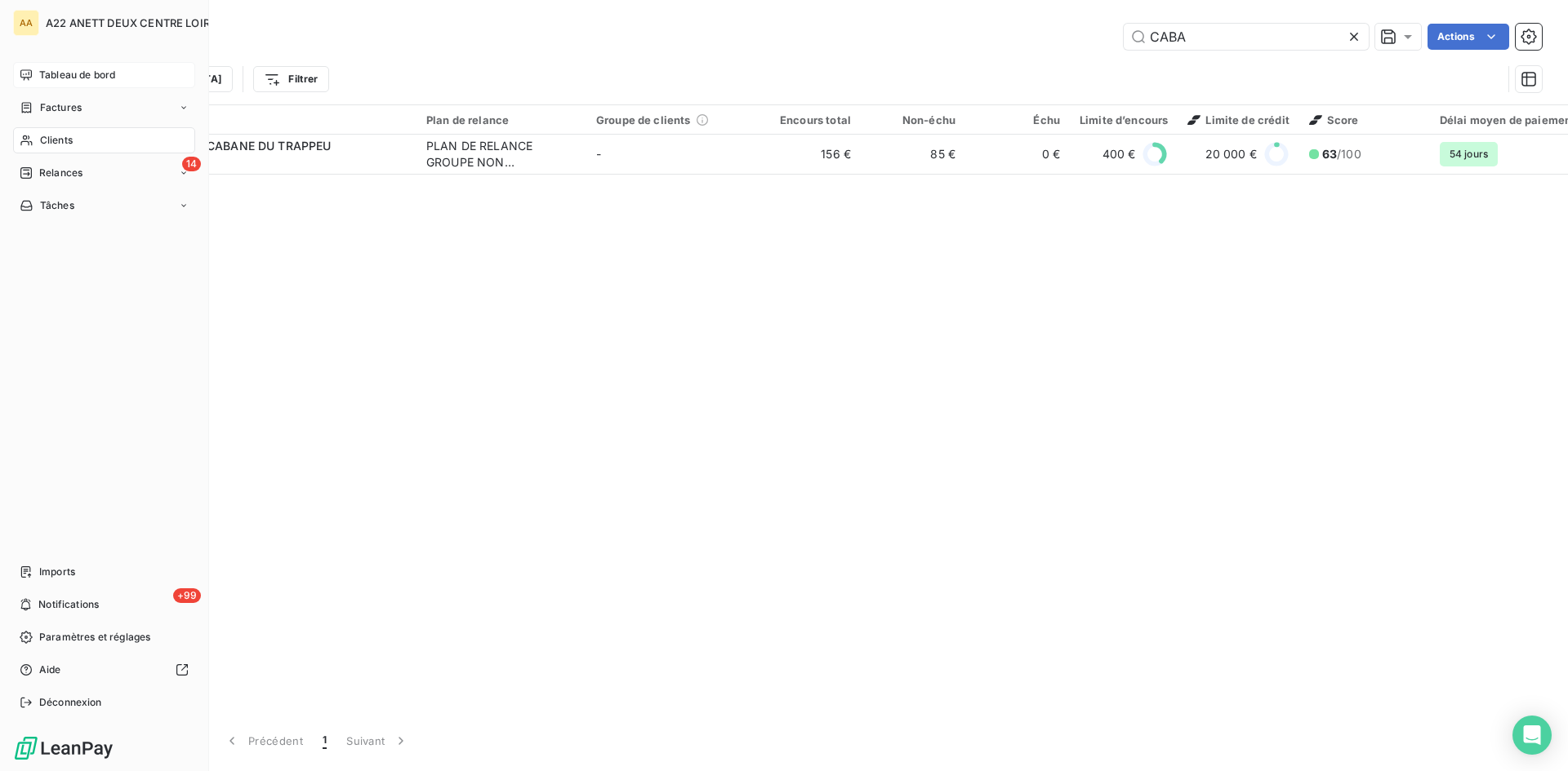
drag, startPoint x: 44, startPoint y: 133, endPoint x: 52, endPoint y: 130, distance: 8.5
click at [44, 132] on div "Clients" at bounding box center [104, 141] width 182 height 26
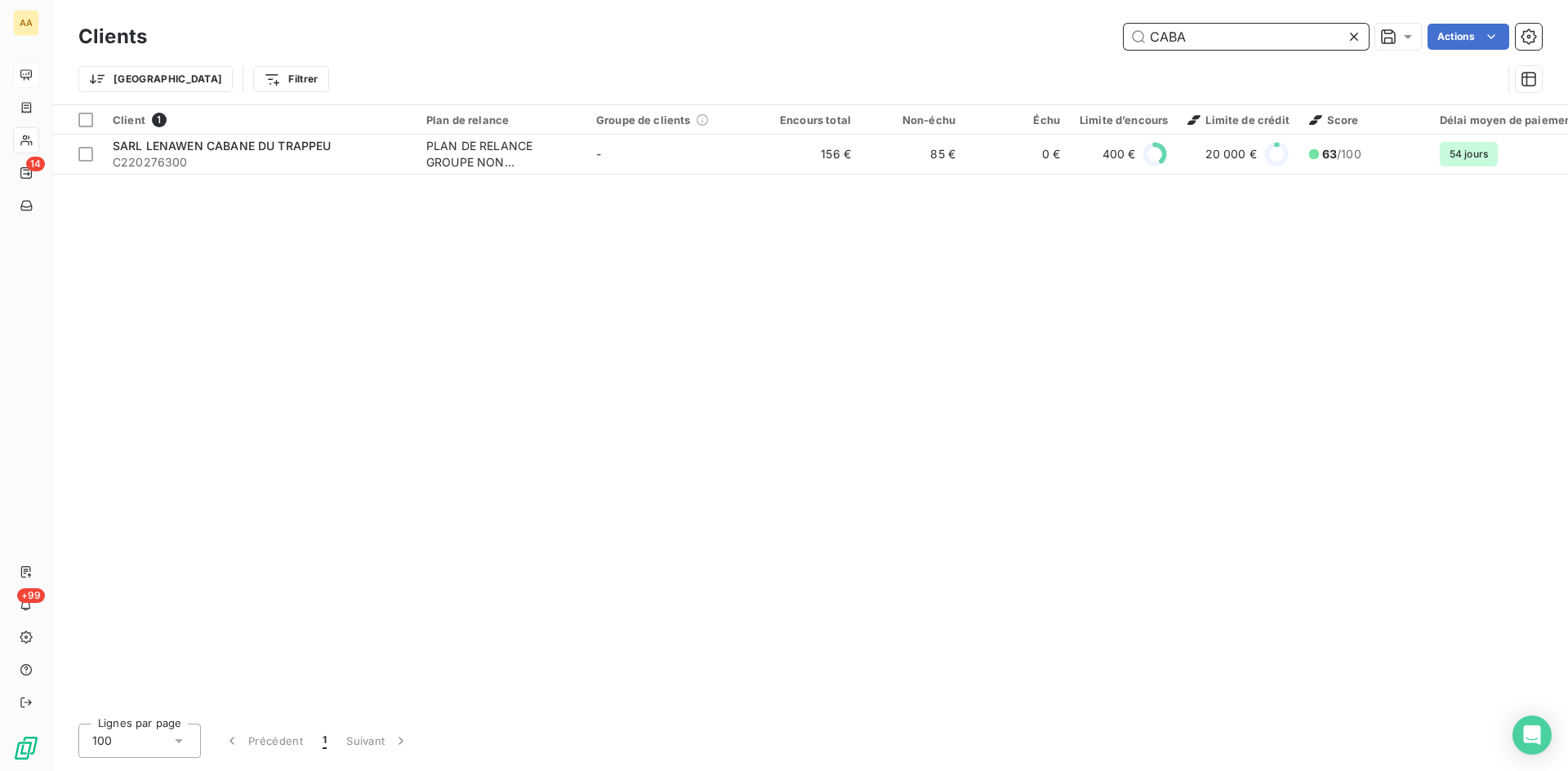
drag, startPoint x: 1197, startPoint y: 41, endPoint x: 1056, endPoint y: 40, distance: 141.0
click at [1056, 40] on div "CABA Actions" at bounding box center [853, 37] width 1375 height 26
type input "0424"
click at [481, 132] on th "Plan de relance" at bounding box center [502, 120] width 170 height 30
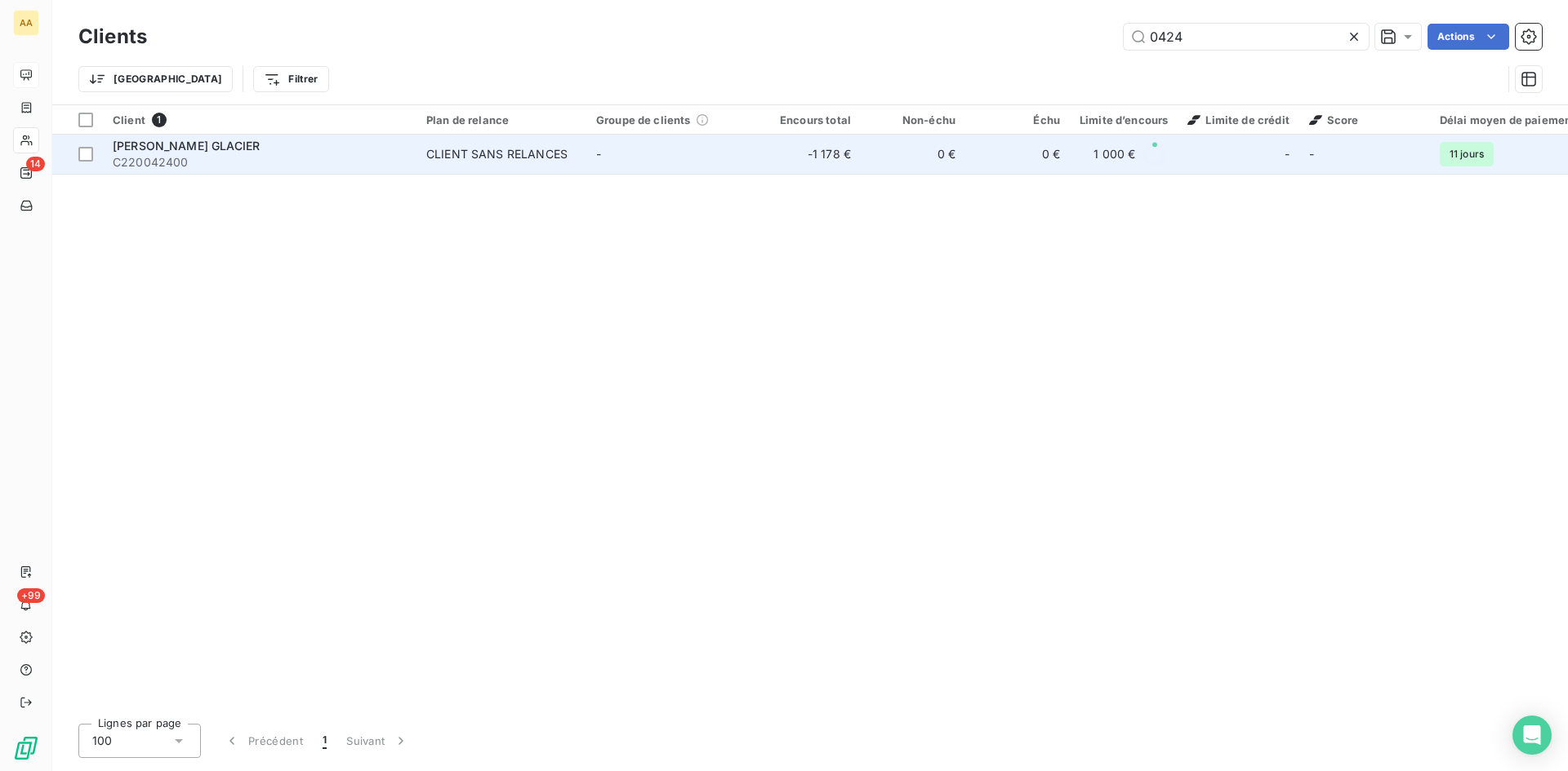
click at [489, 146] on div "CLIENT SANS RELANCES" at bounding box center [497, 154] width 142 height 16
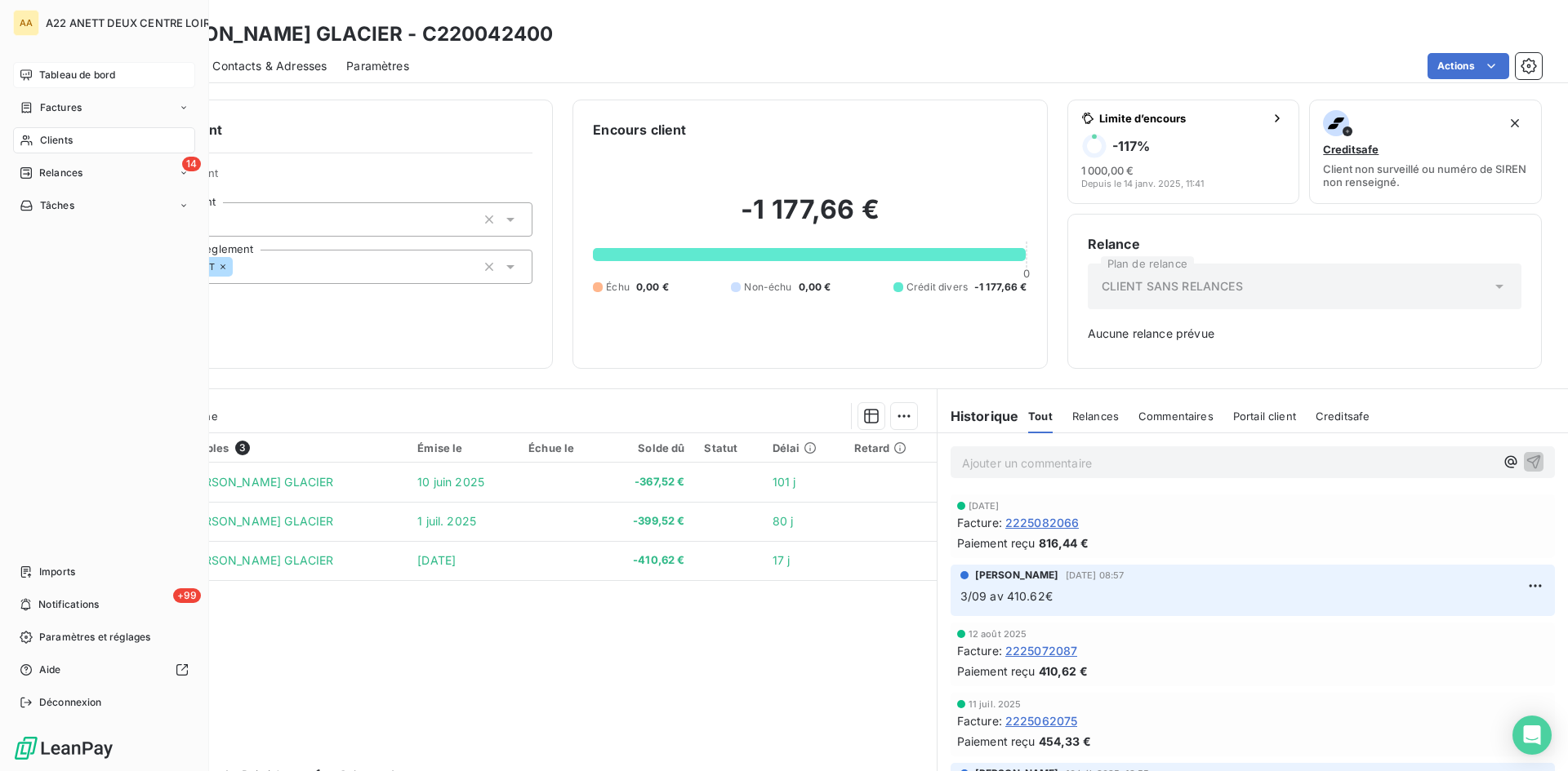
drag, startPoint x: 48, startPoint y: 135, endPoint x: 81, endPoint y: 124, distance: 34.8
click at [48, 135] on span "Clients" at bounding box center [55, 140] width 33 height 15
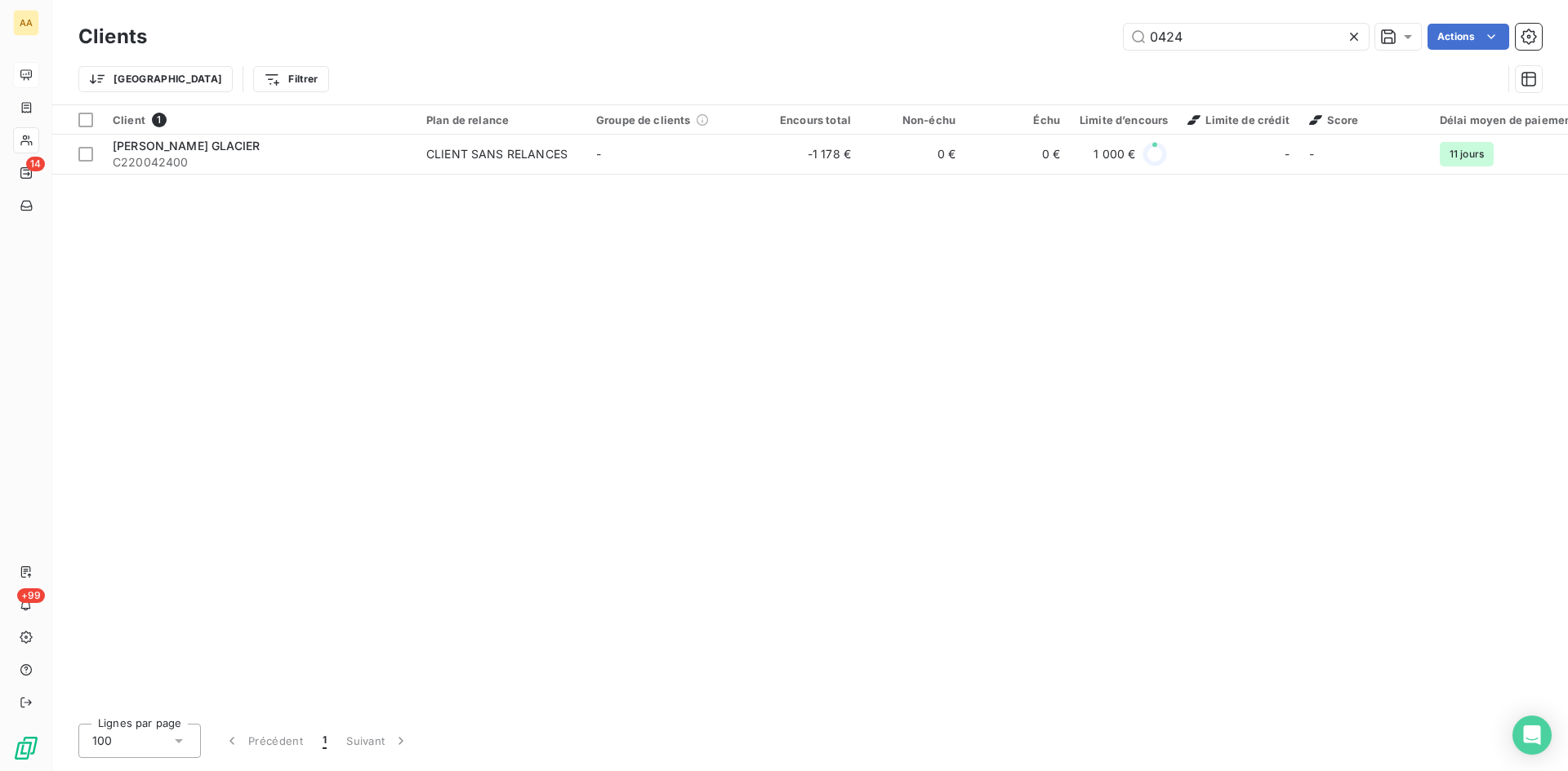
drag, startPoint x: 1139, startPoint y: 43, endPoint x: 1091, endPoint y: 43, distance: 48.0
click at [1091, 43] on div "0424 Actions" at bounding box center [853, 37] width 1375 height 26
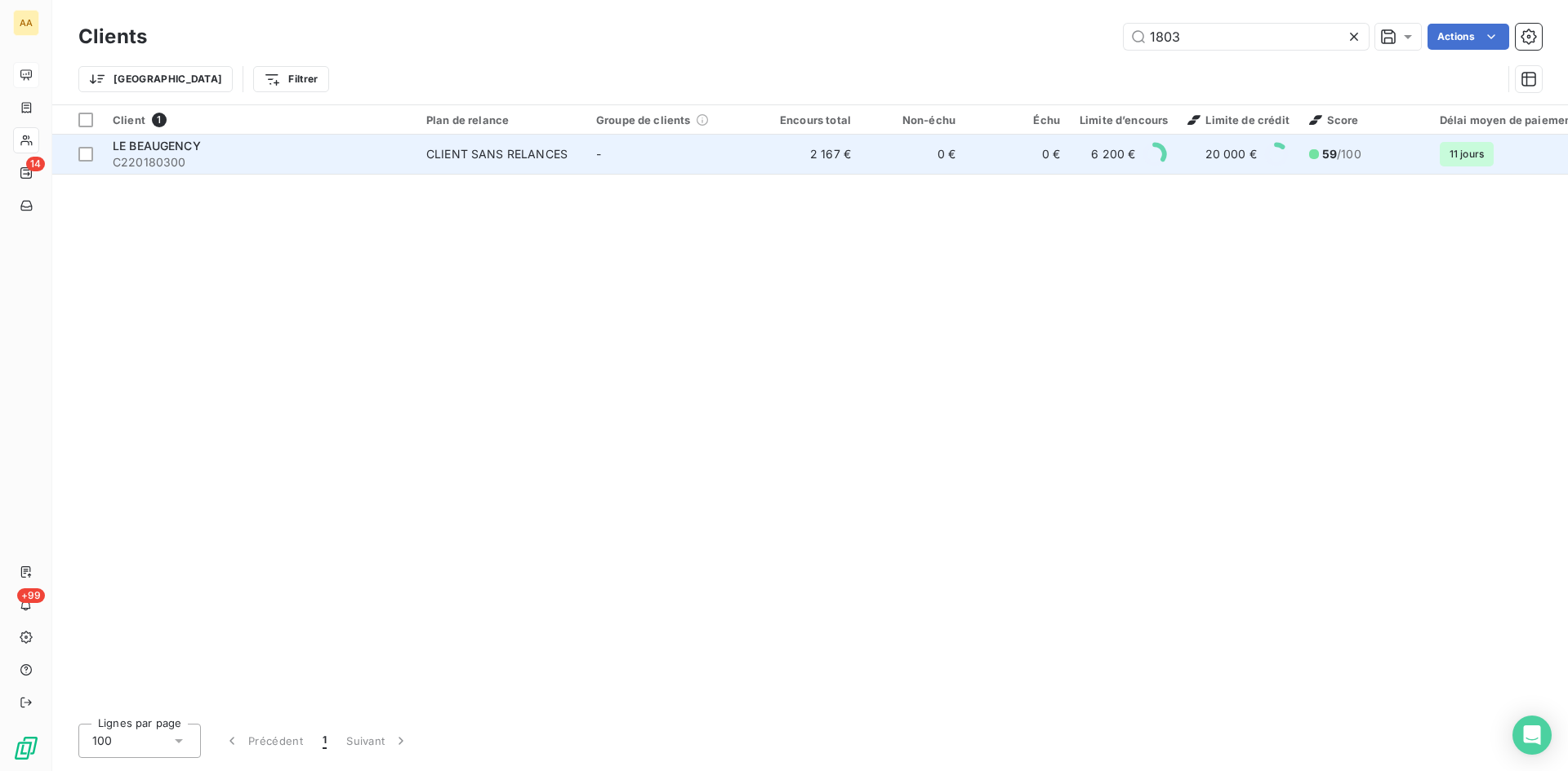
type input "1803"
click at [524, 155] on div "CLIENT SANS RELANCES" at bounding box center [497, 154] width 142 height 16
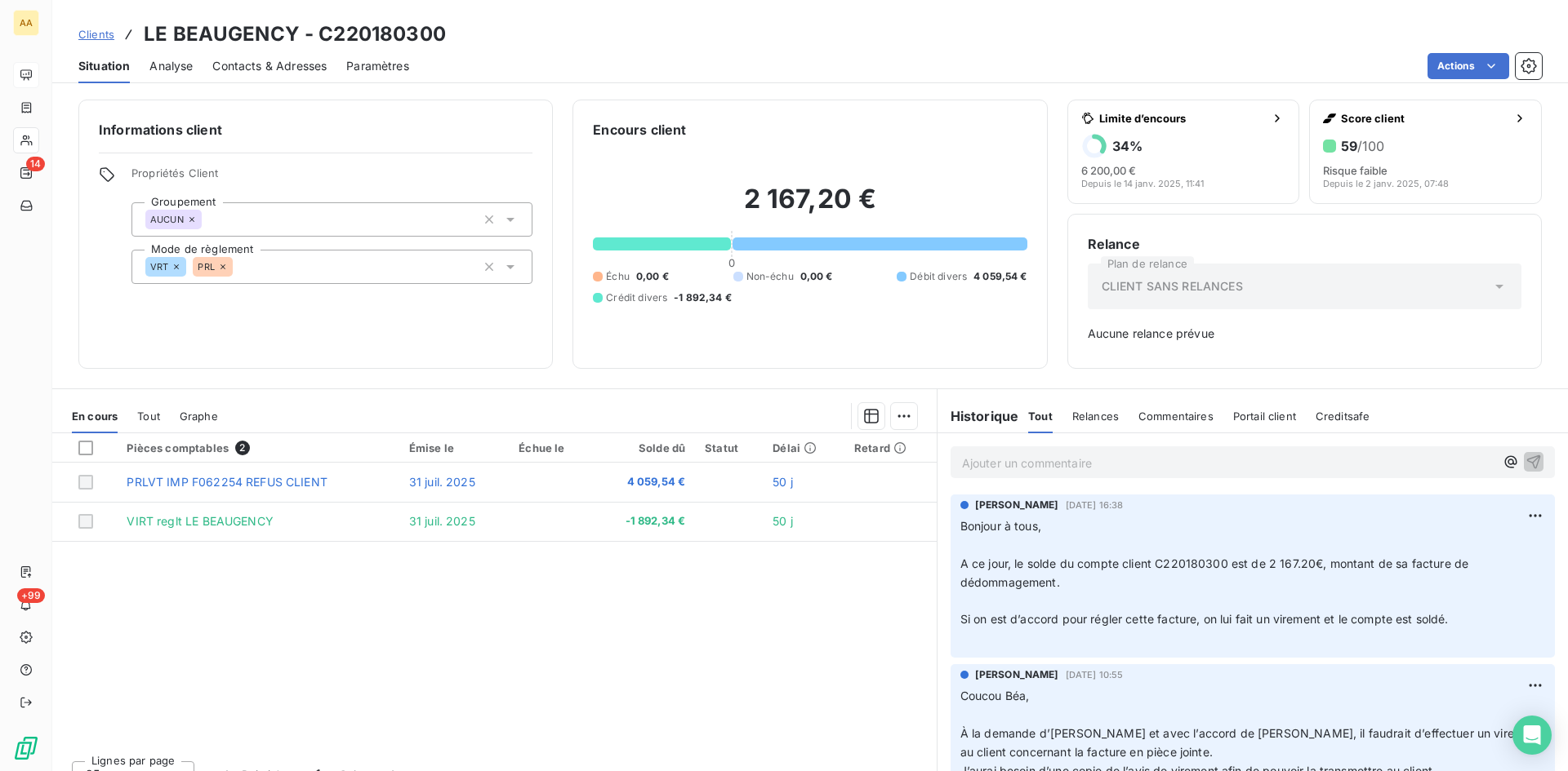
click at [995, 459] on p "Ajouter un commentaire ﻿" at bounding box center [1228, 463] width 533 height 21
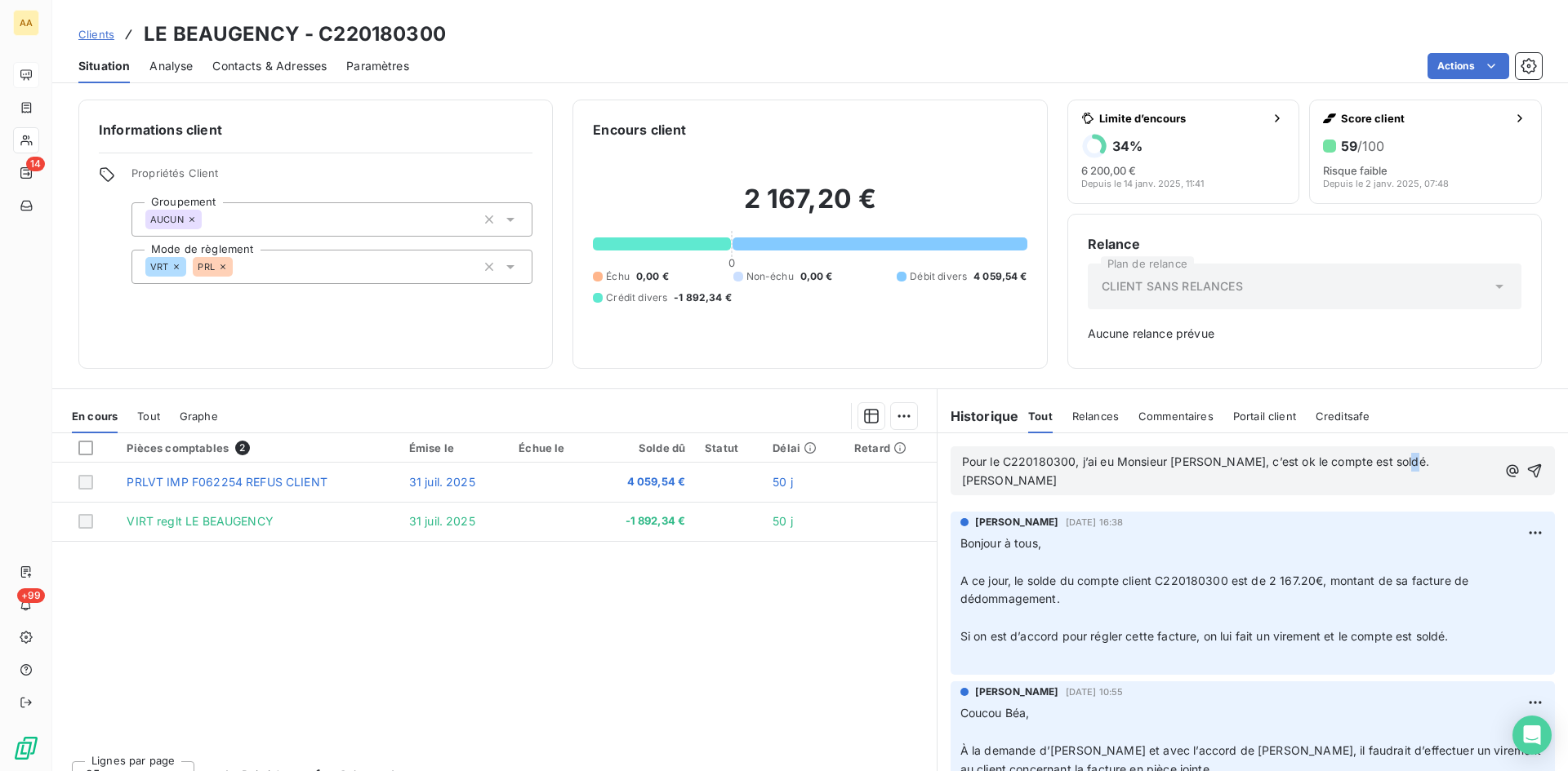
click at [1396, 456] on span "Pour le C220180300, j’ai eu Monsieur [PERSON_NAME], c’est ok le compte est sold…" at bounding box center [1197, 470] width 470 height 33
click at [1526, 463] on icon "button" at bounding box center [1534, 471] width 16 height 16
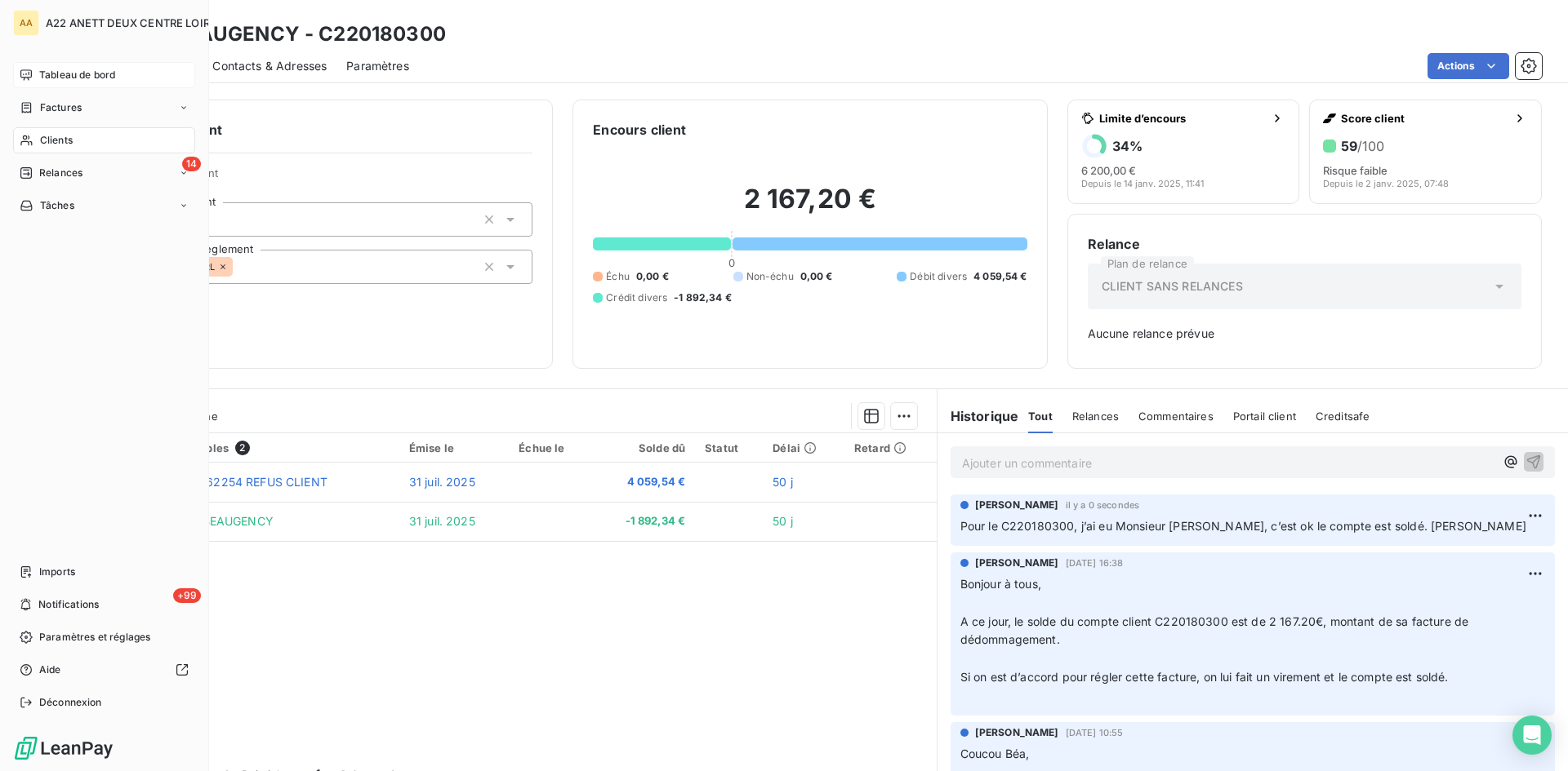
drag, startPoint x: 45, startPoint y: 140, endPoint x: 64, endPoint y: 133, distance: 20.2
click at [45, 140] on span "Clients" at bounding box center [55, 140] width 33 height 15
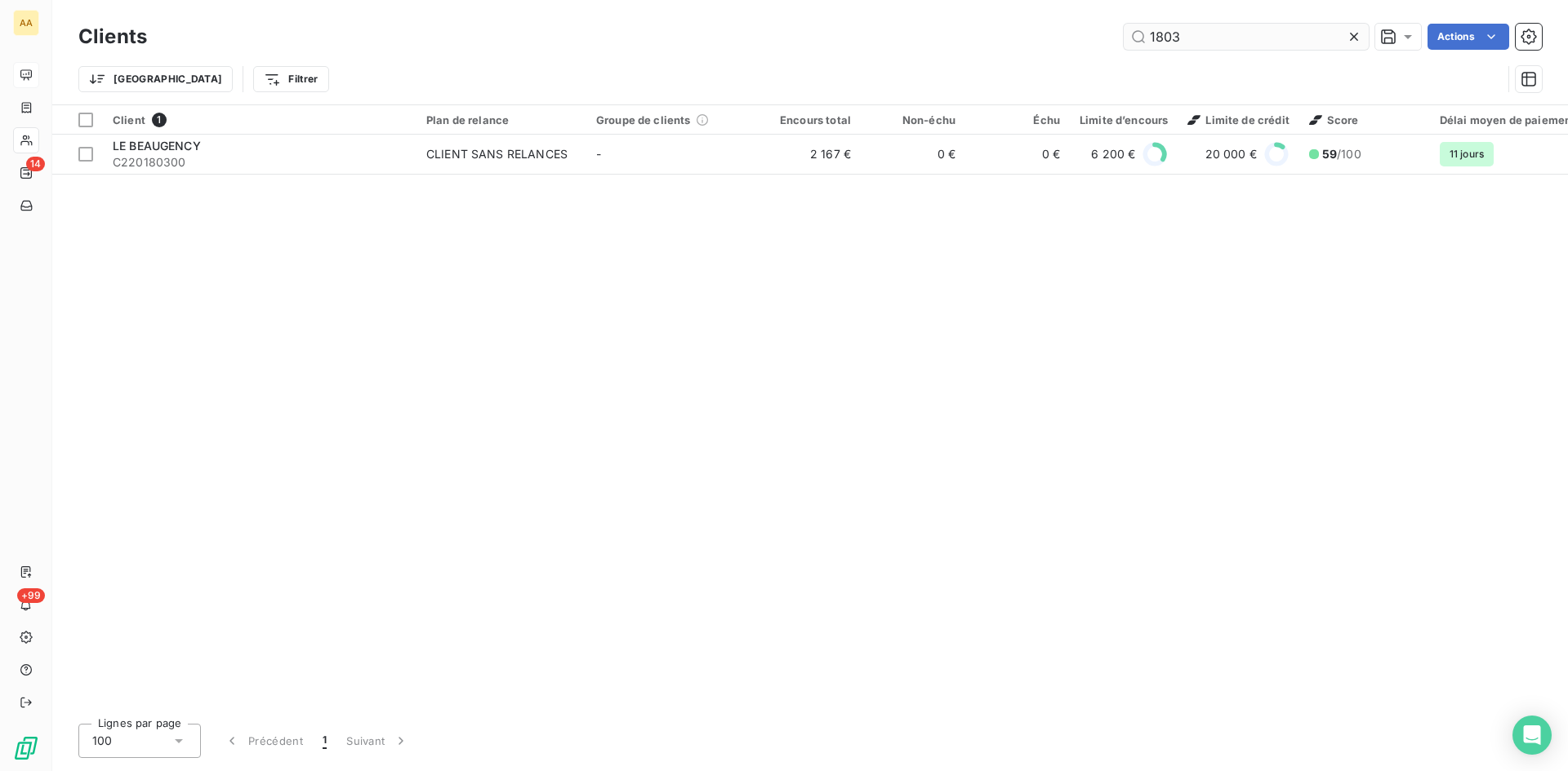
drag, startPoint x: 1186, startPoint y: 42, endPoint x: 1134, endPoint y: 35, distance: 52.5
click at [1134, 35] on input "1803" at bounding box center [1245, 37] width 245 height 26
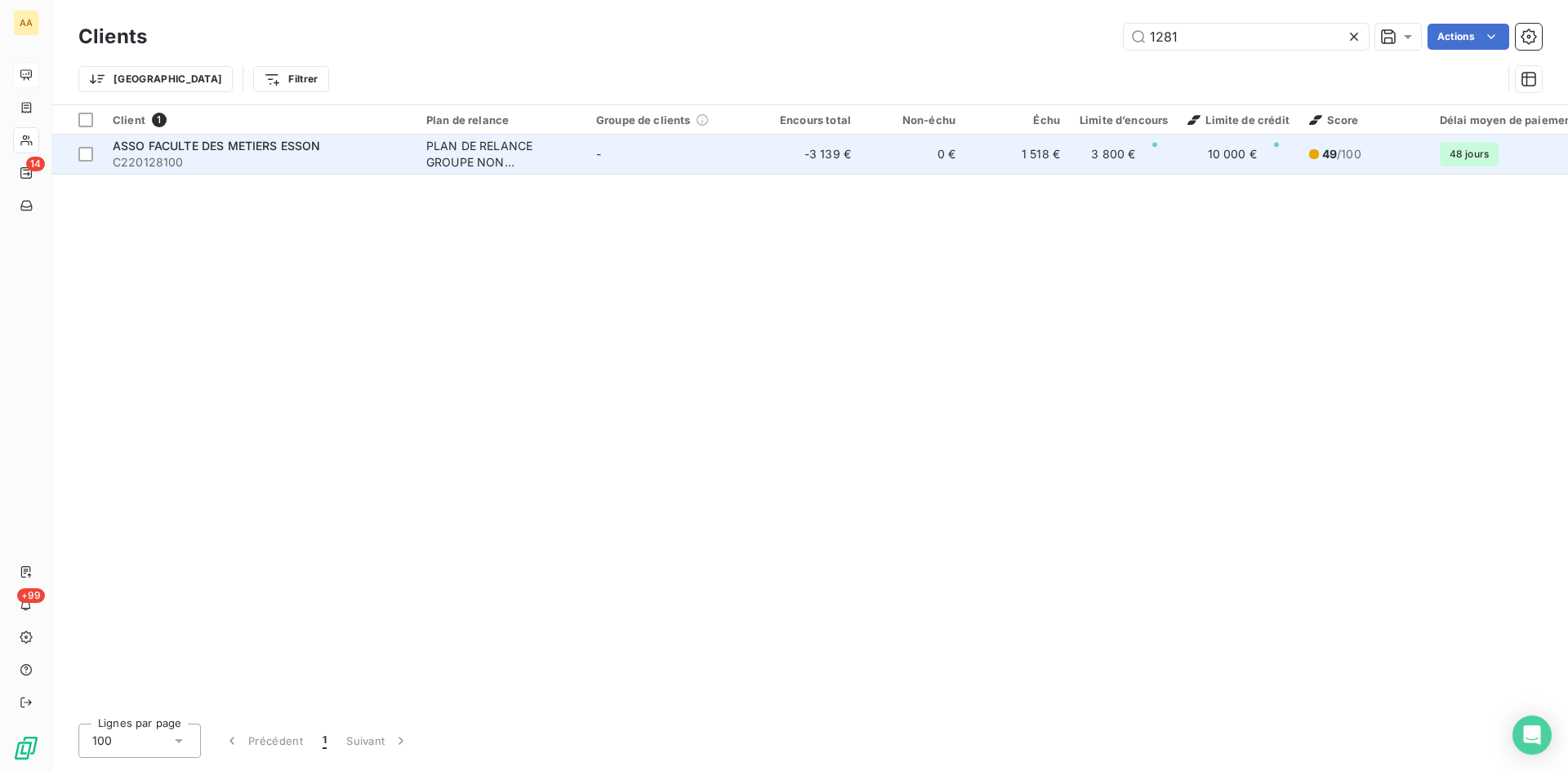
type input "1281"
click at [463, 167] on div "PLAN DE RELANCE GROUPE NON AUTOMATIQUE" at bounding box center [502, 153] width 150 height 33
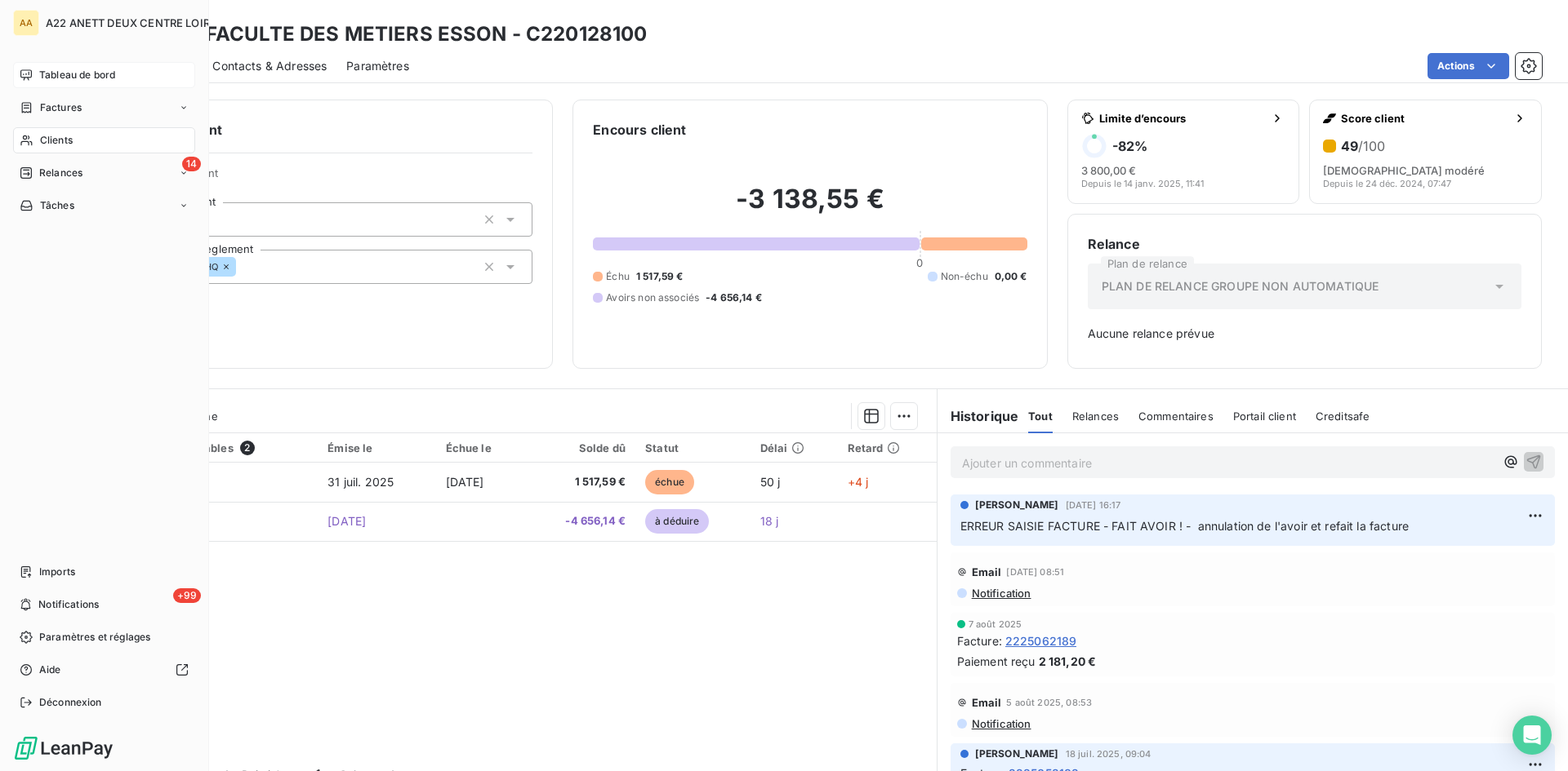
click at [71, 71] on span "Tableau de bord" at bounding box center [77, 74] width 76 height 15
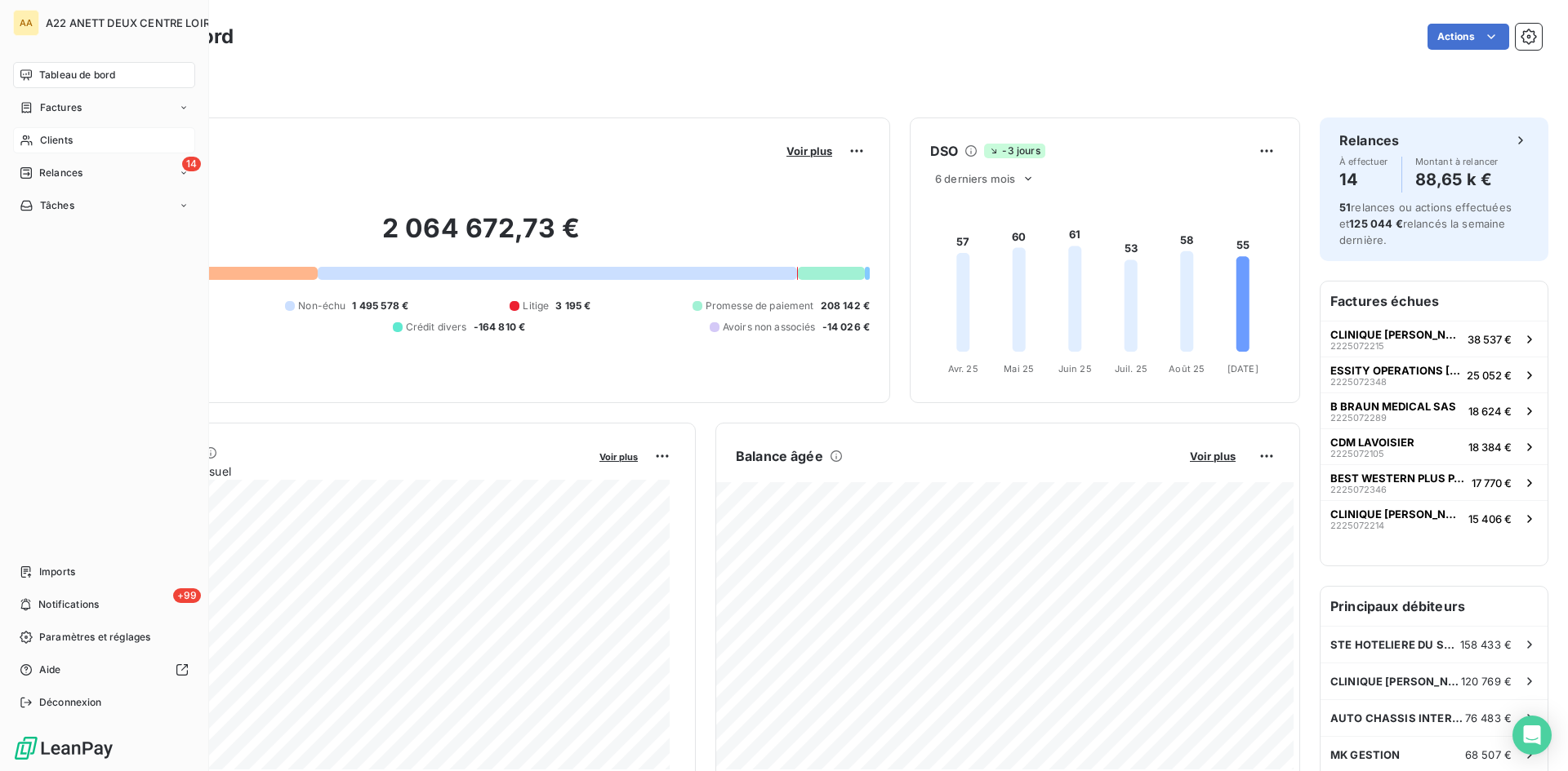
click at [50, 138] on span "Clients" at bounding box center [55, 140] width 33 height 15
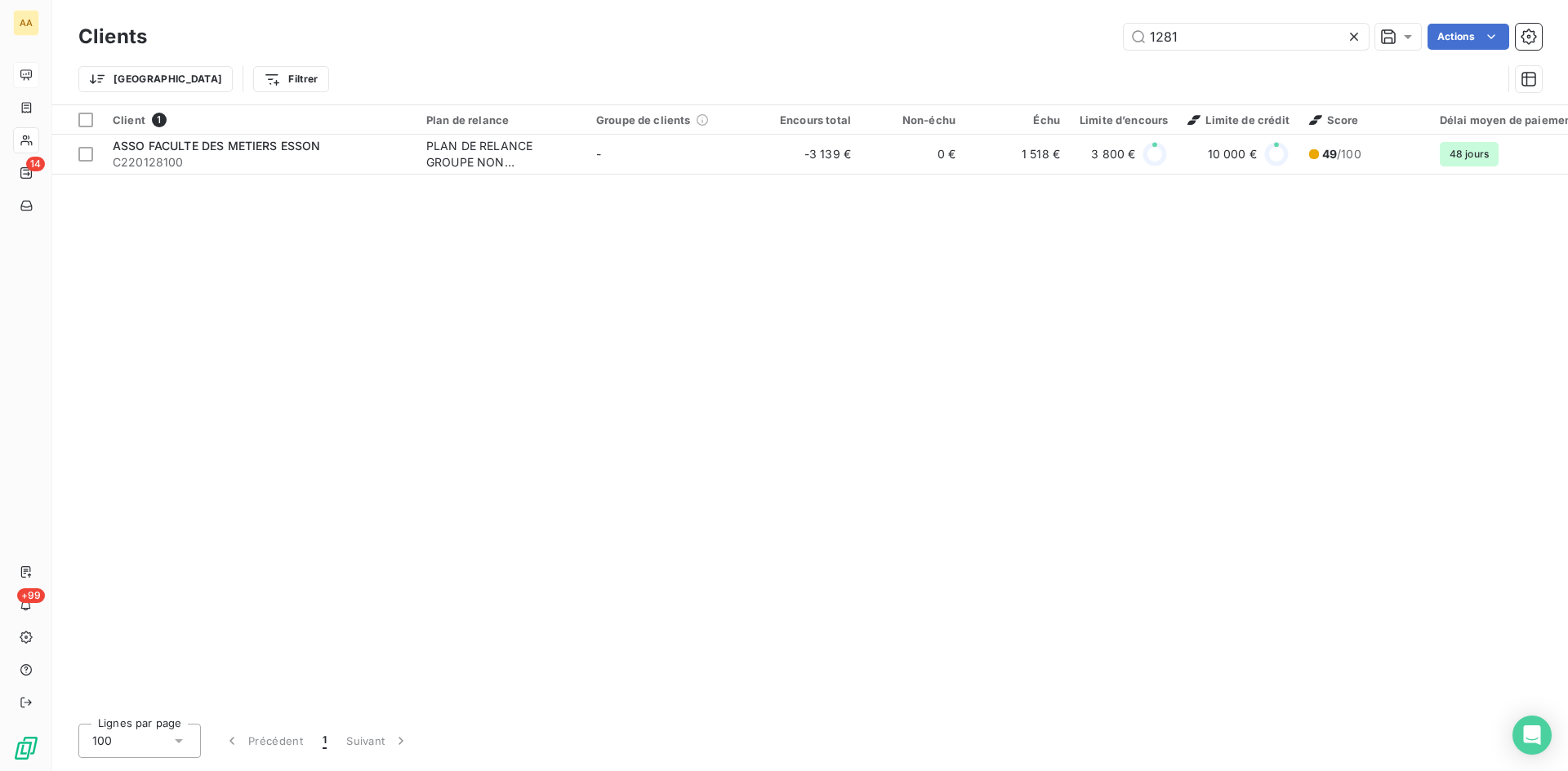
drag, startPoint x: 1186, startPoint y: 43, endPoint x: 1088, endPoint y: 43, distance: 98.0
click at [1088, 43] on div "1281 Actions" at bounding box center [853, 37] width 1375 height 26
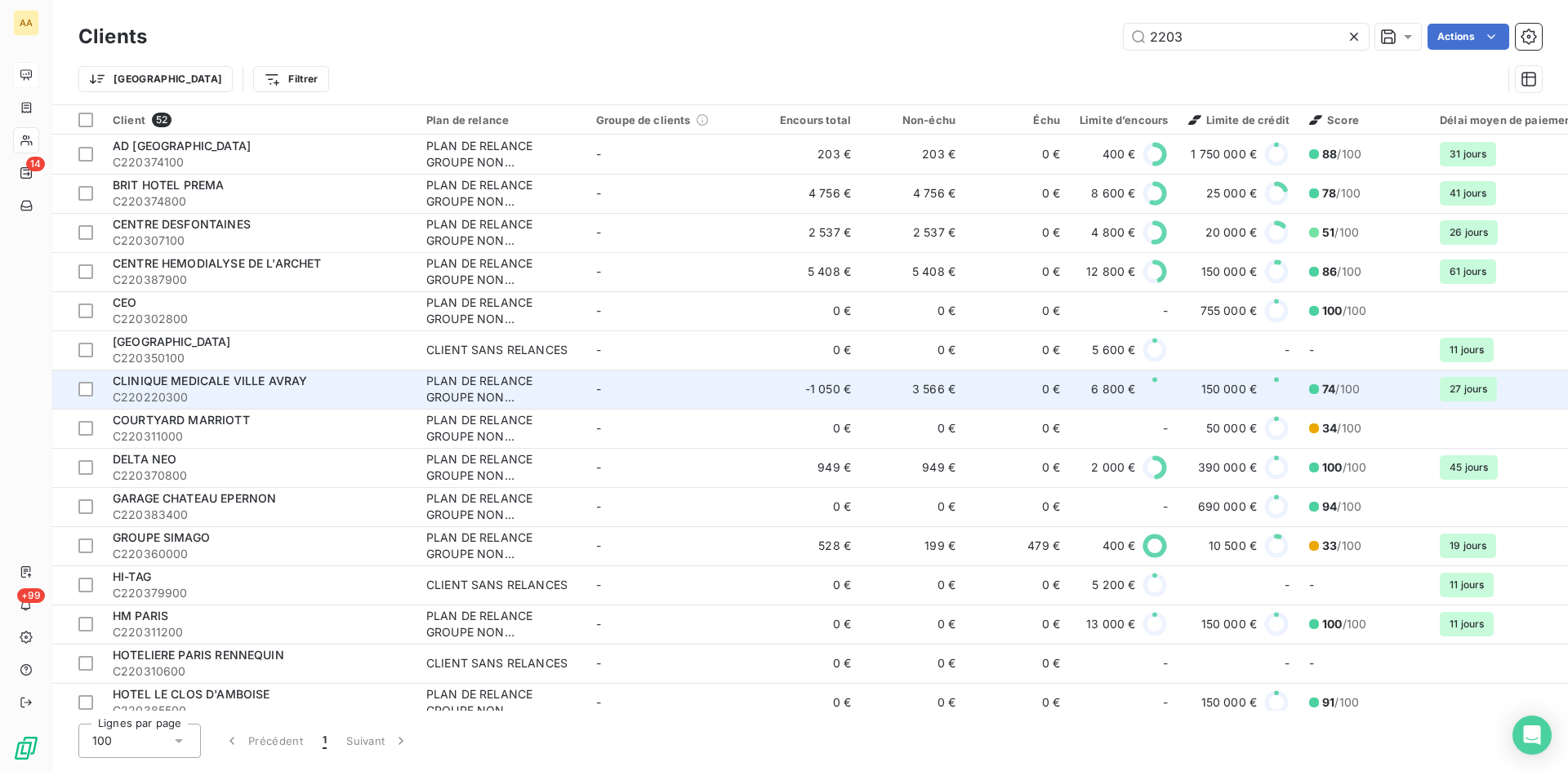
type input "2203"
click at [448, 389] on div "PLAN DE RELANCE GROUPE NON AUTOMATIQUE" at bounding box center [502, 389] width 150 height 33
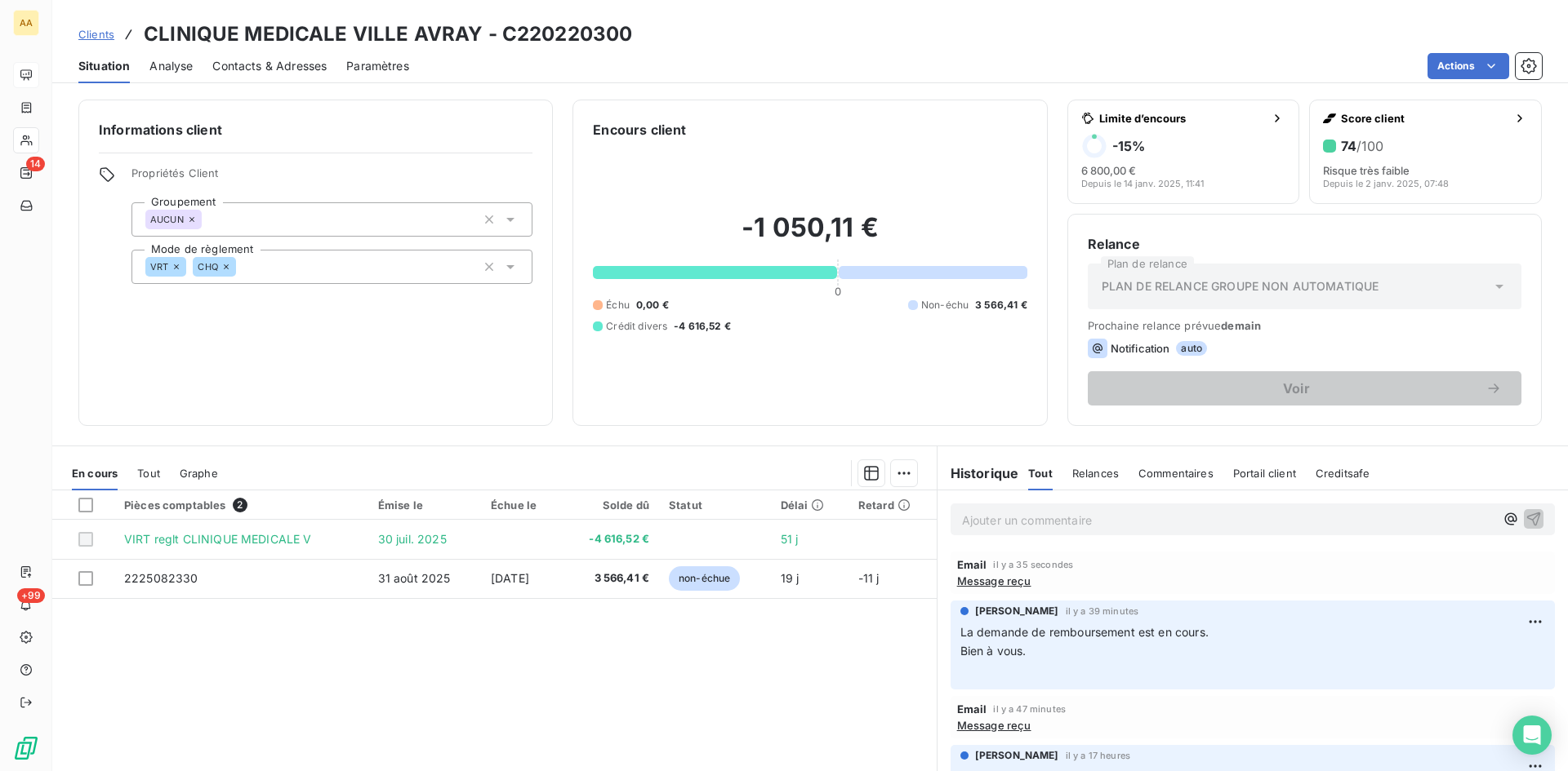
click at [973, 512] on p "Ajouter un commentaire ﻿" at bounding box center [1228, 521] width 533 height 21
click at [1525, 525] on icon "button" at bounding box center [1533, 519] width 16 height 16
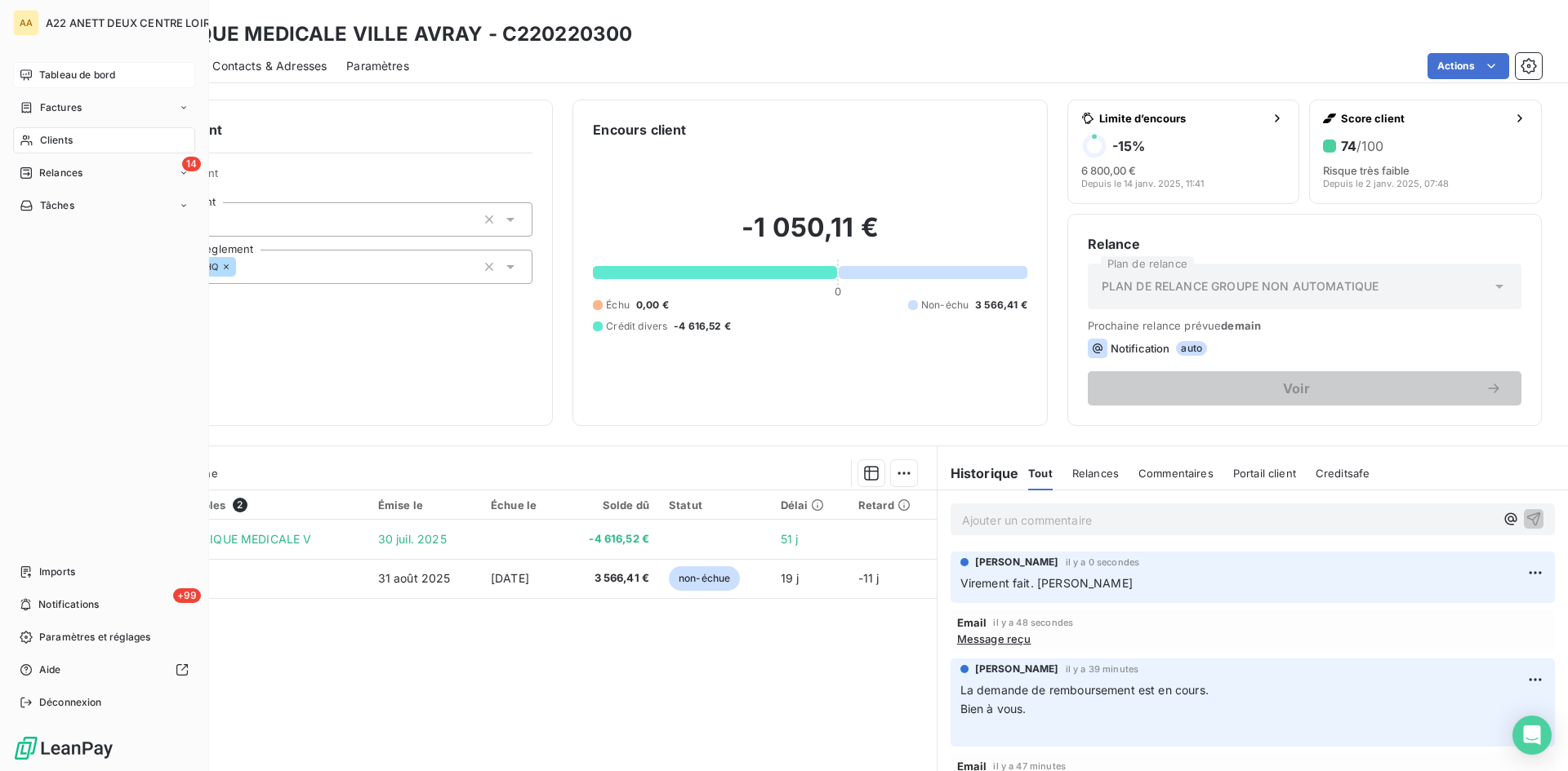
click at [63, 143] on span "Clients" at bounding box center [55, 140] width 33 height 15
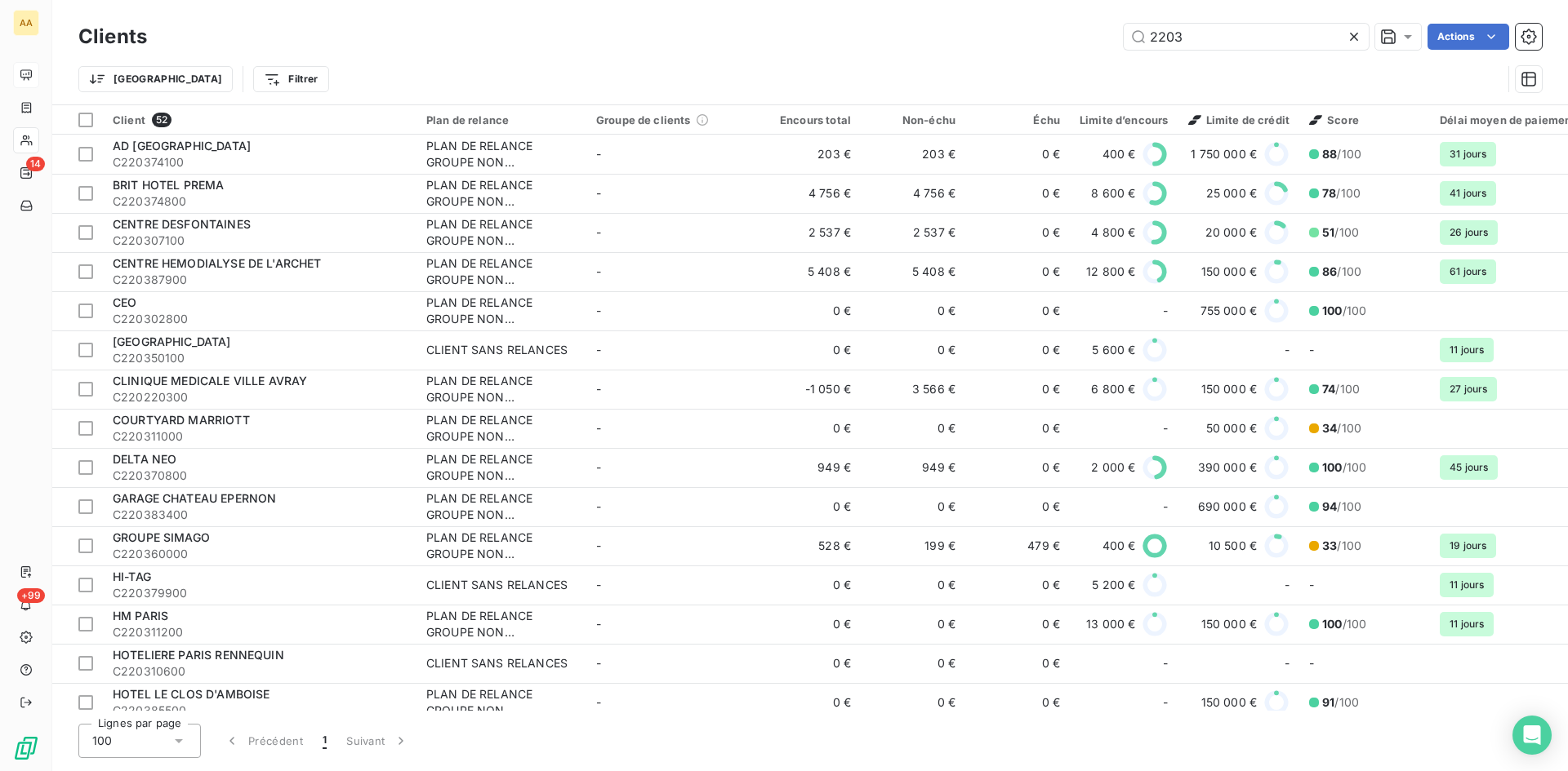
drag, startPoint x: 1196, startPoint y: 43, endPoint x: 1082, endPoint y: 44, distance: 114.0
click at [1082, 44] on div "2203 Actions" at bounding box center [853, 37] width 1375 height 26
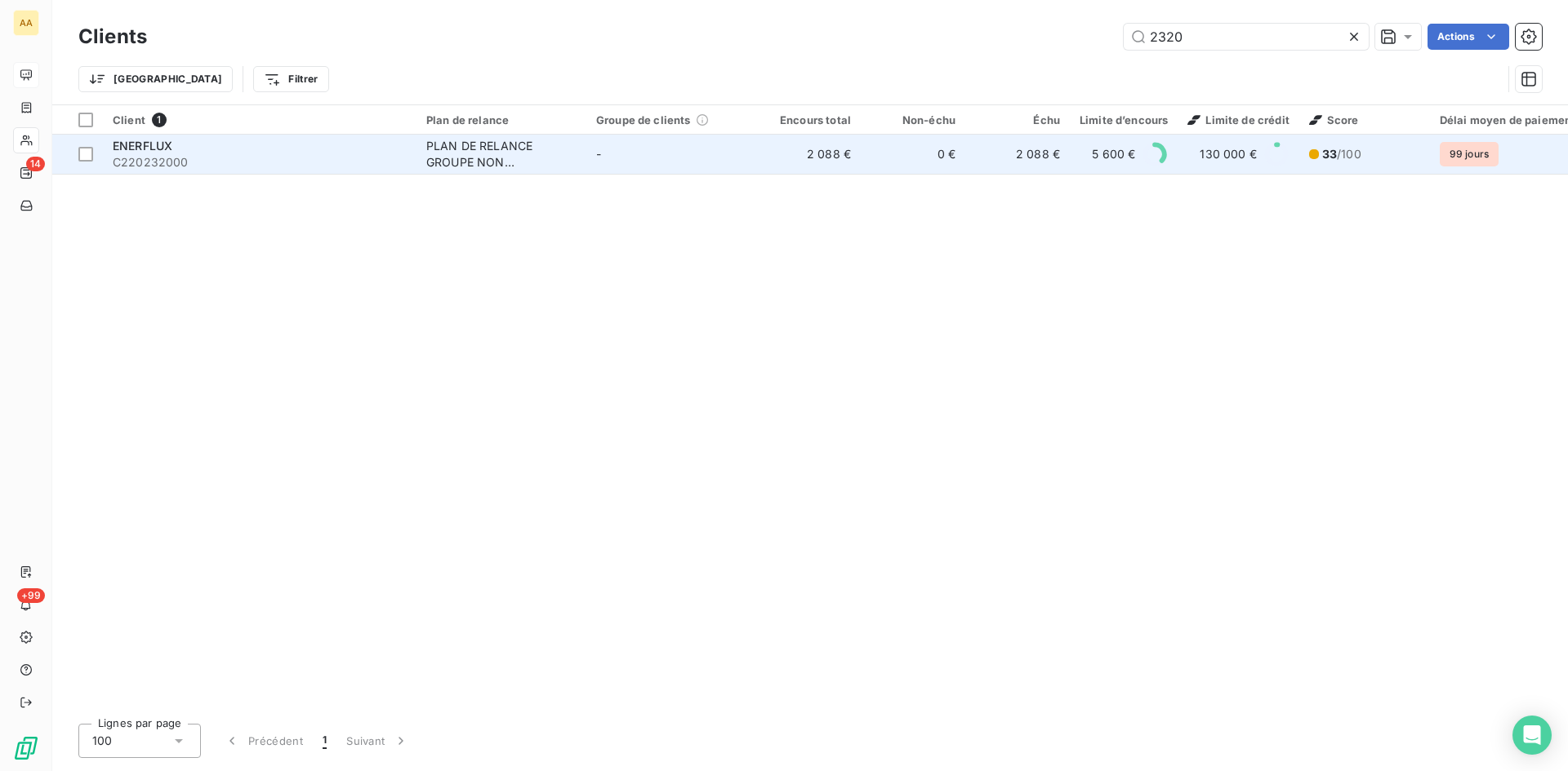
type input "2320"
click at [467, 149] on div "PLAN DE RELANCE GROUPE NON AUTOMATIQUE" at bounding box center [502, 153] width 150 height 33
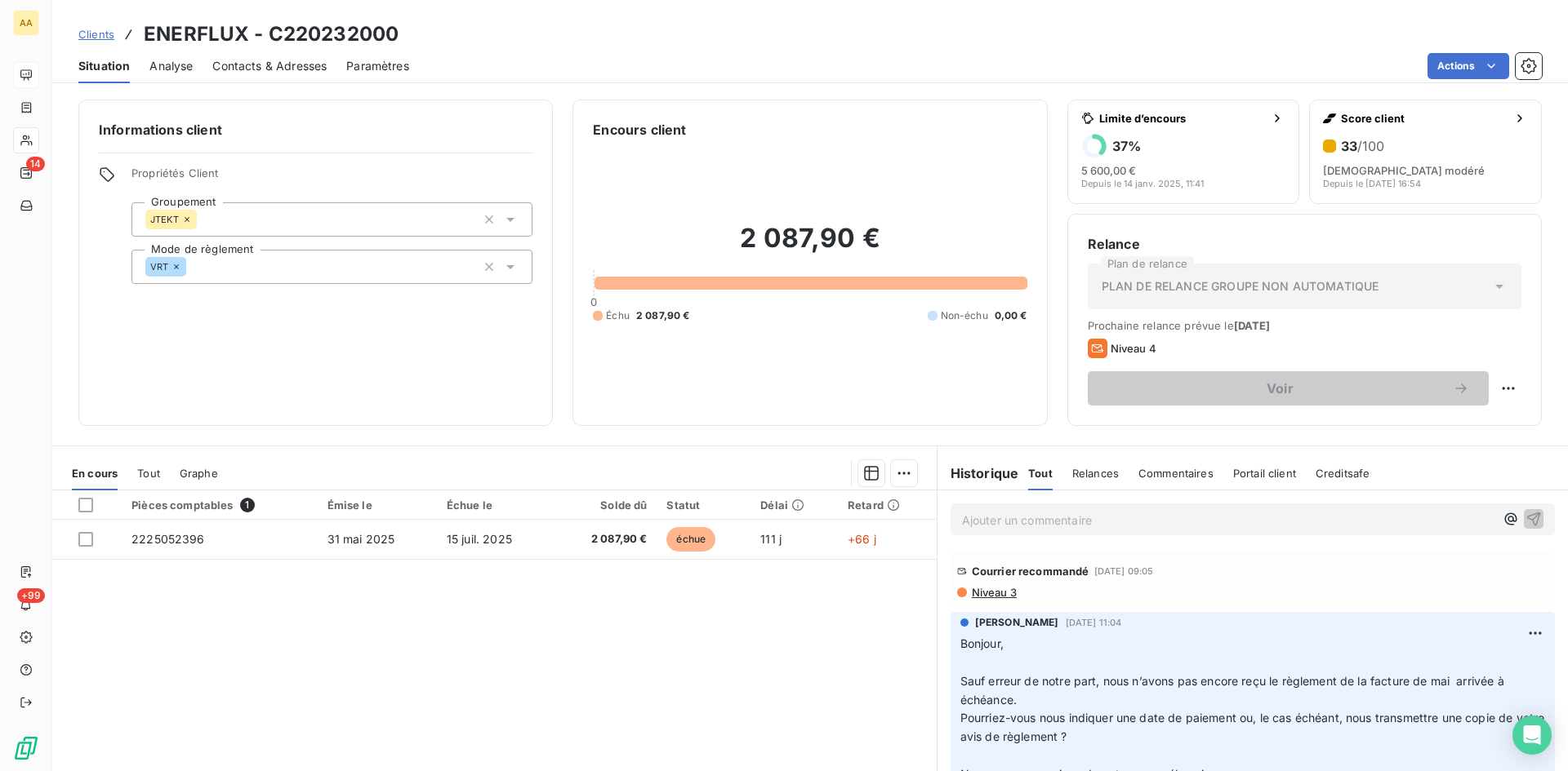
click at [1011, 519] on p "Ajouter un commentaire ﻿" at bounding box center [1228, 521] width 533 height 21
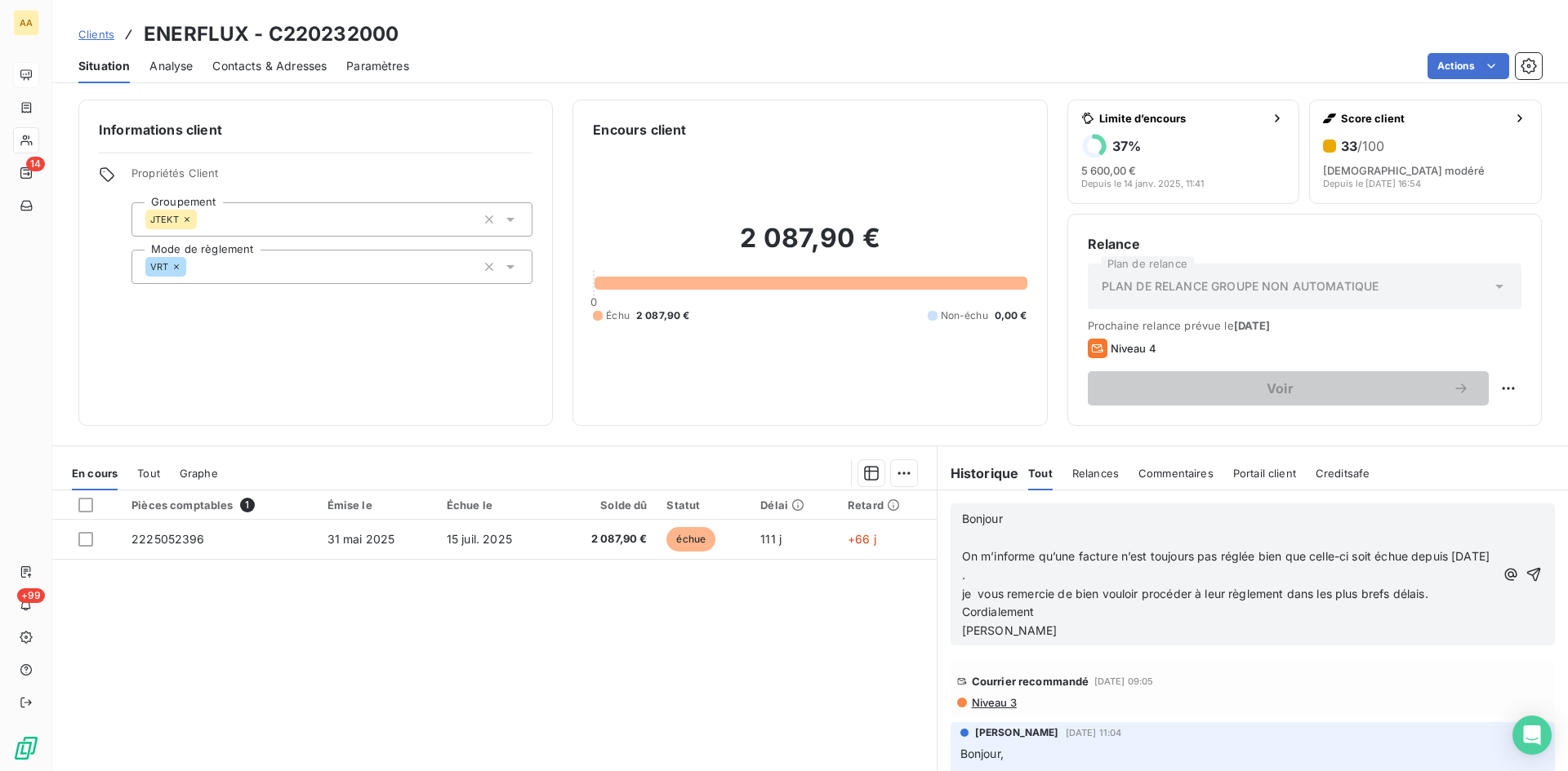
click at [962, 517] on span "Bonjour" at bounding box center [982, 519] width 41 height 14
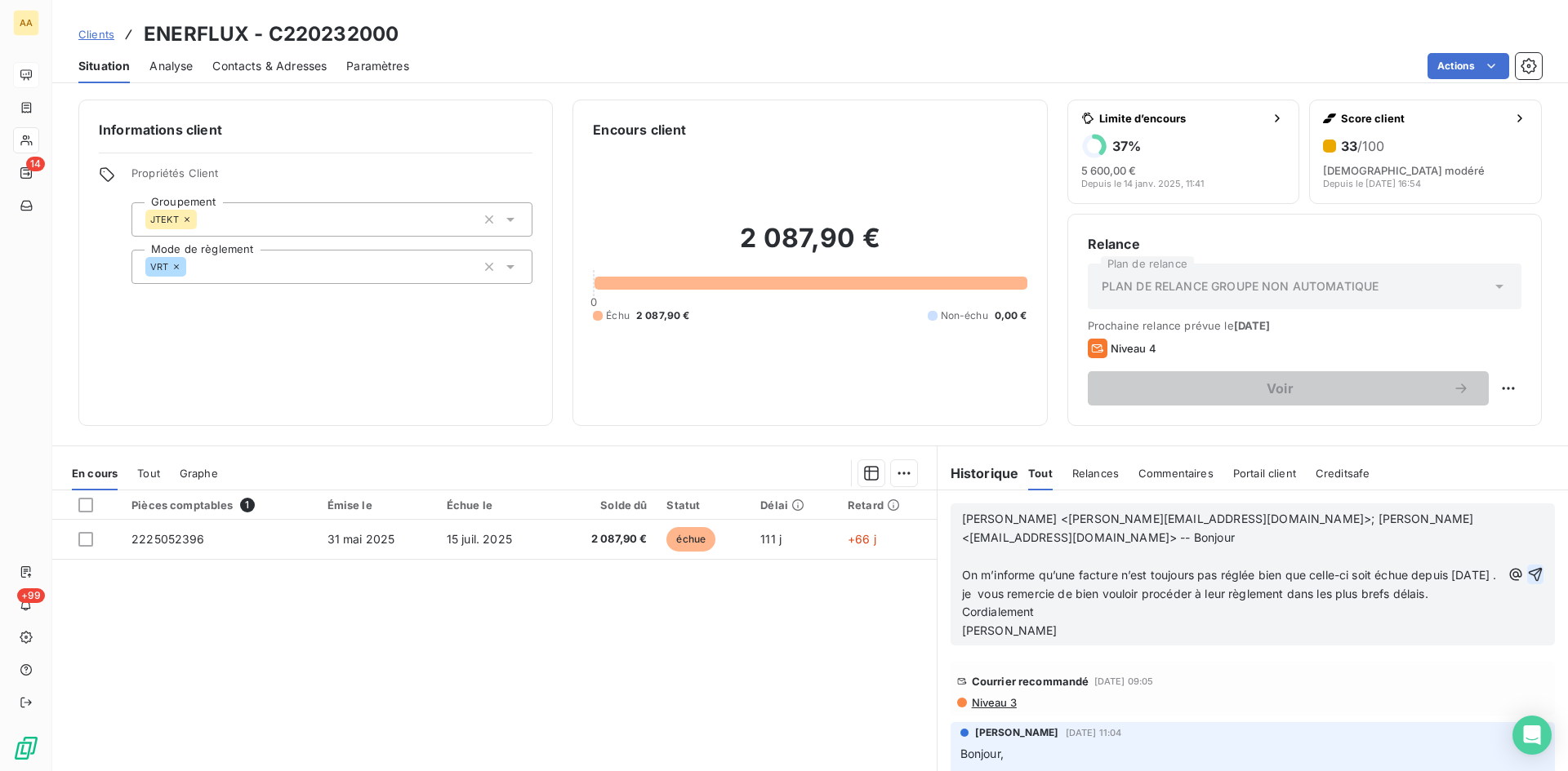
click at [1528, 579] on icon "button" at bounding box center [1535, 575] width 14 height 14
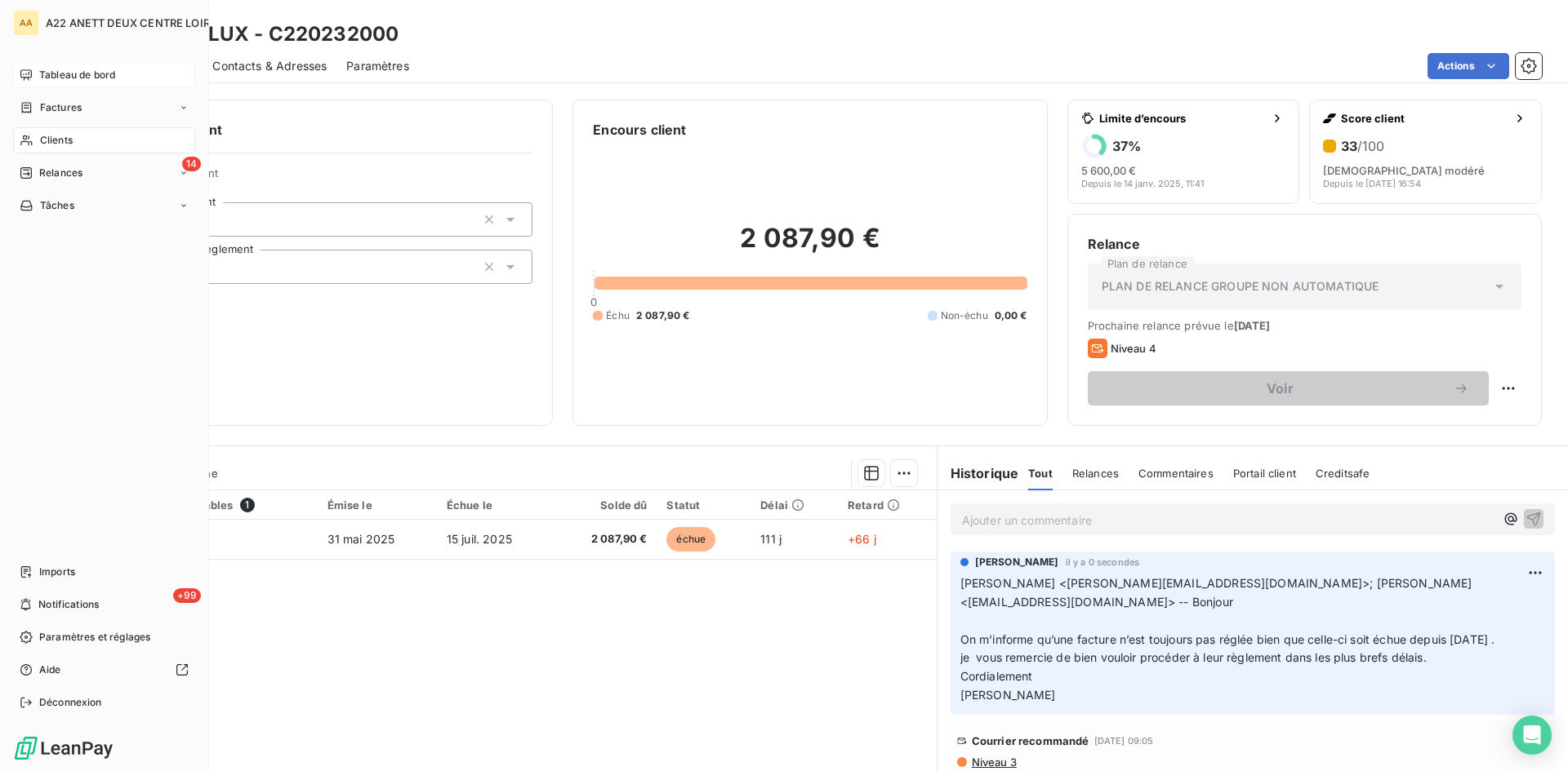
click at [49, 139] on span "Clients" at bounding box center [55, 140] width 33 height 15
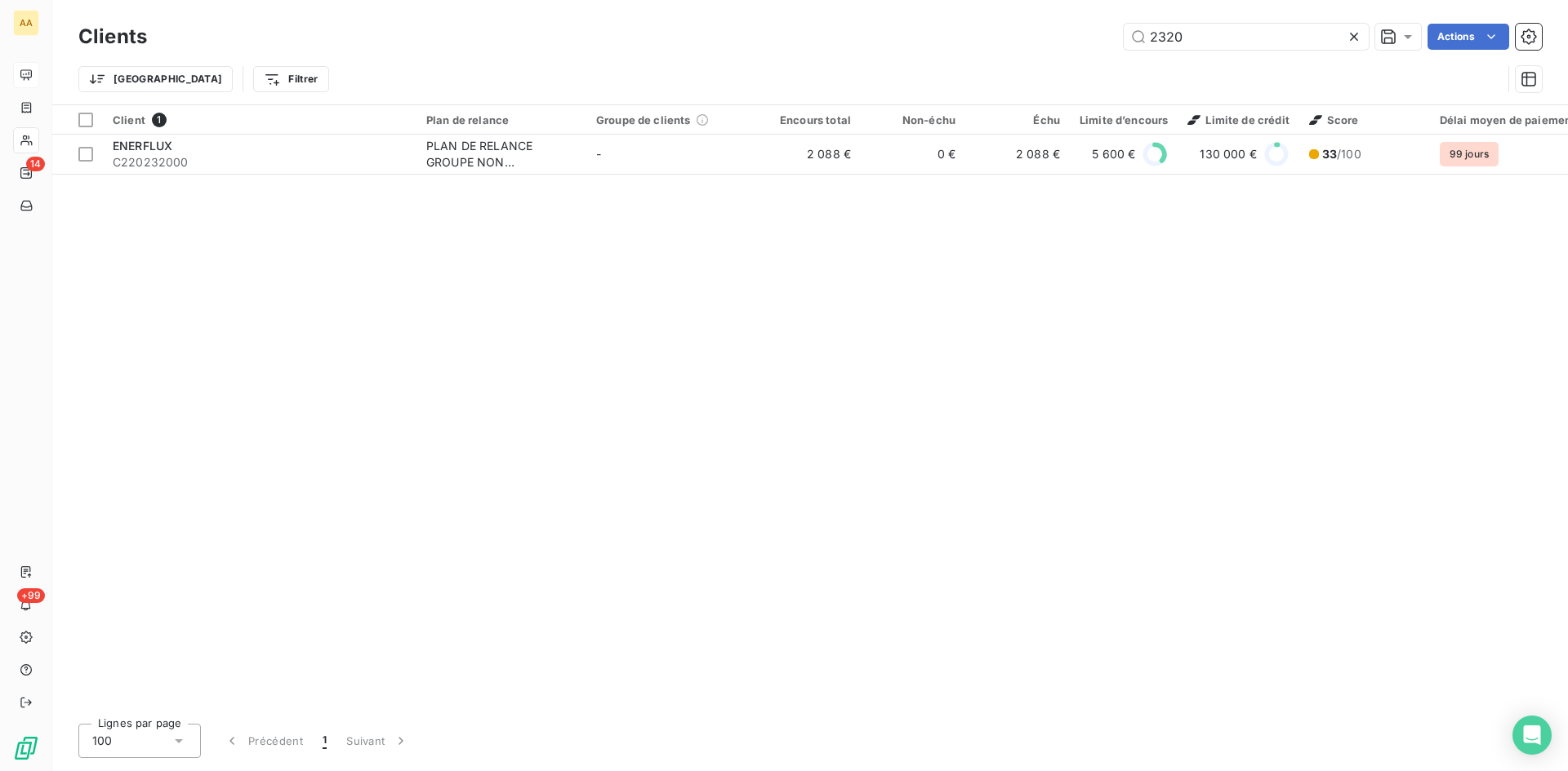
drag, startPoint x: 1219, startPoint y: 39, endPoint x: 1014, endPoint y: 41, distance: 205.0
click at [1014, 41] on div "2320 Actions" at bounding box center [853, 37] width 1375 height 26
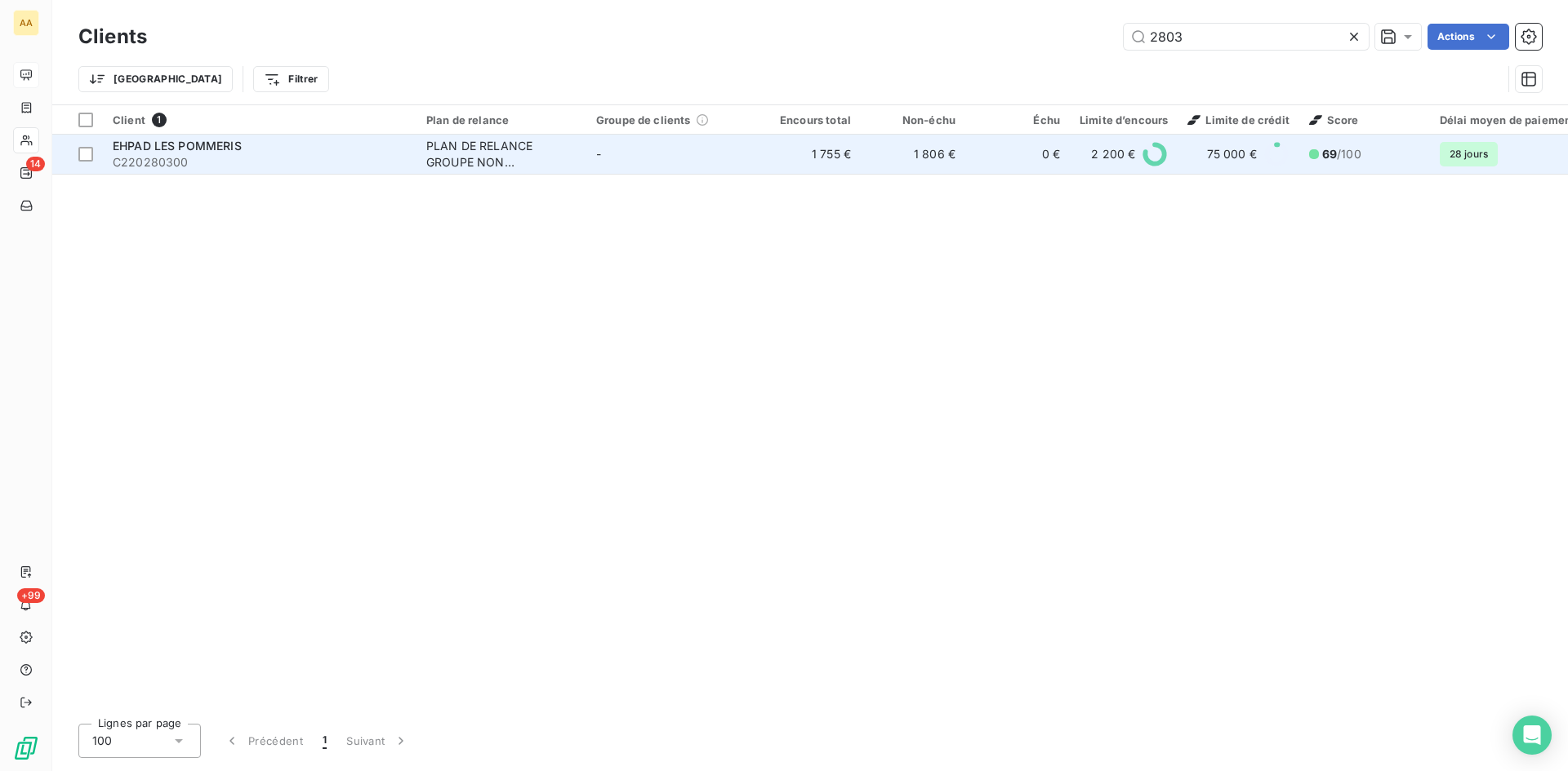
type input "2803"
click at [476, 146] on div "PLAN DE RELANCE GROUPE NON AUTOMATIQUE" at bounding box center [502, 153] width 150 height 33
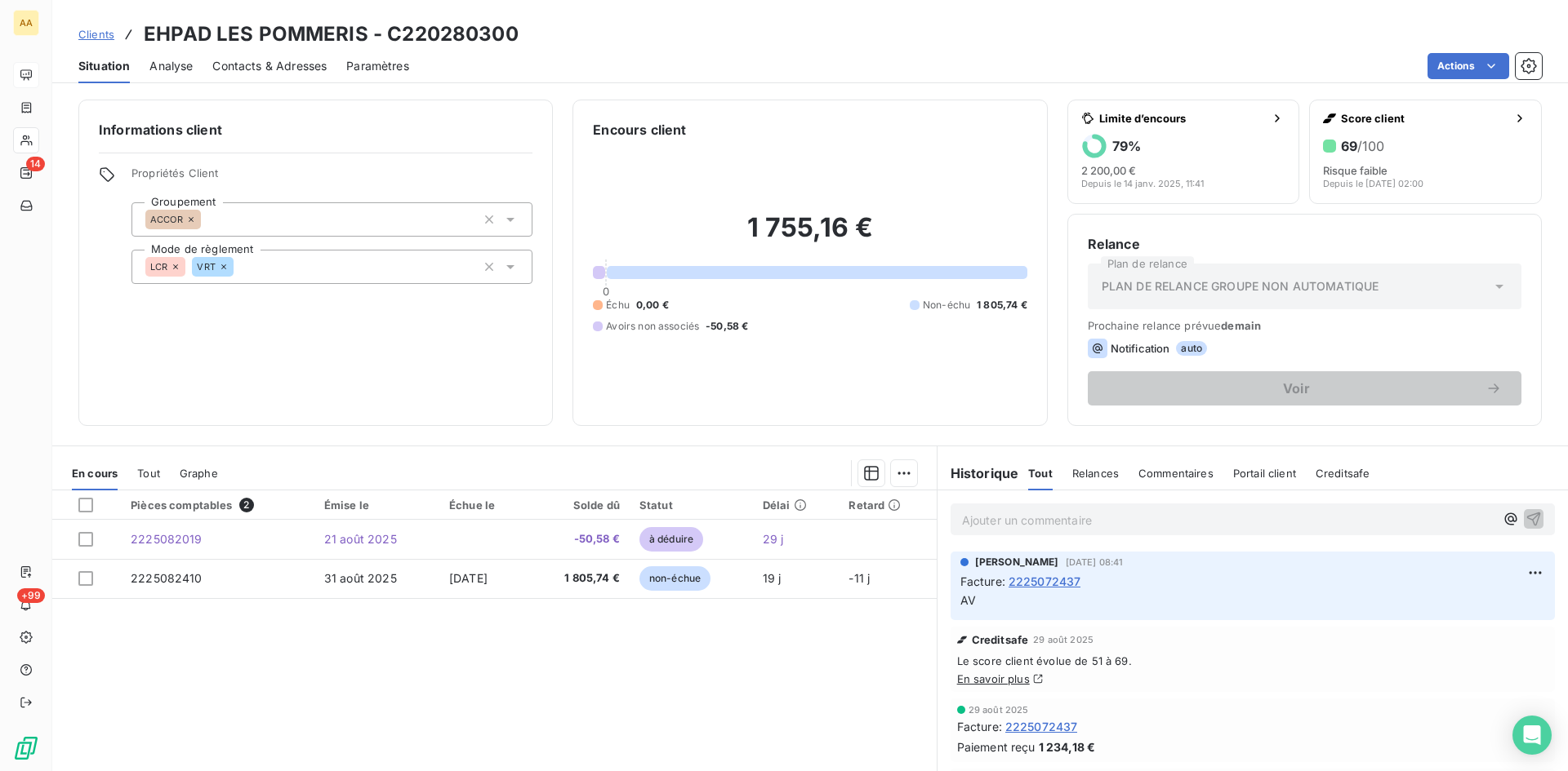
click at [1025, 581] on span "2225072437" at bounding box center [1044, 581] width 72 height 17
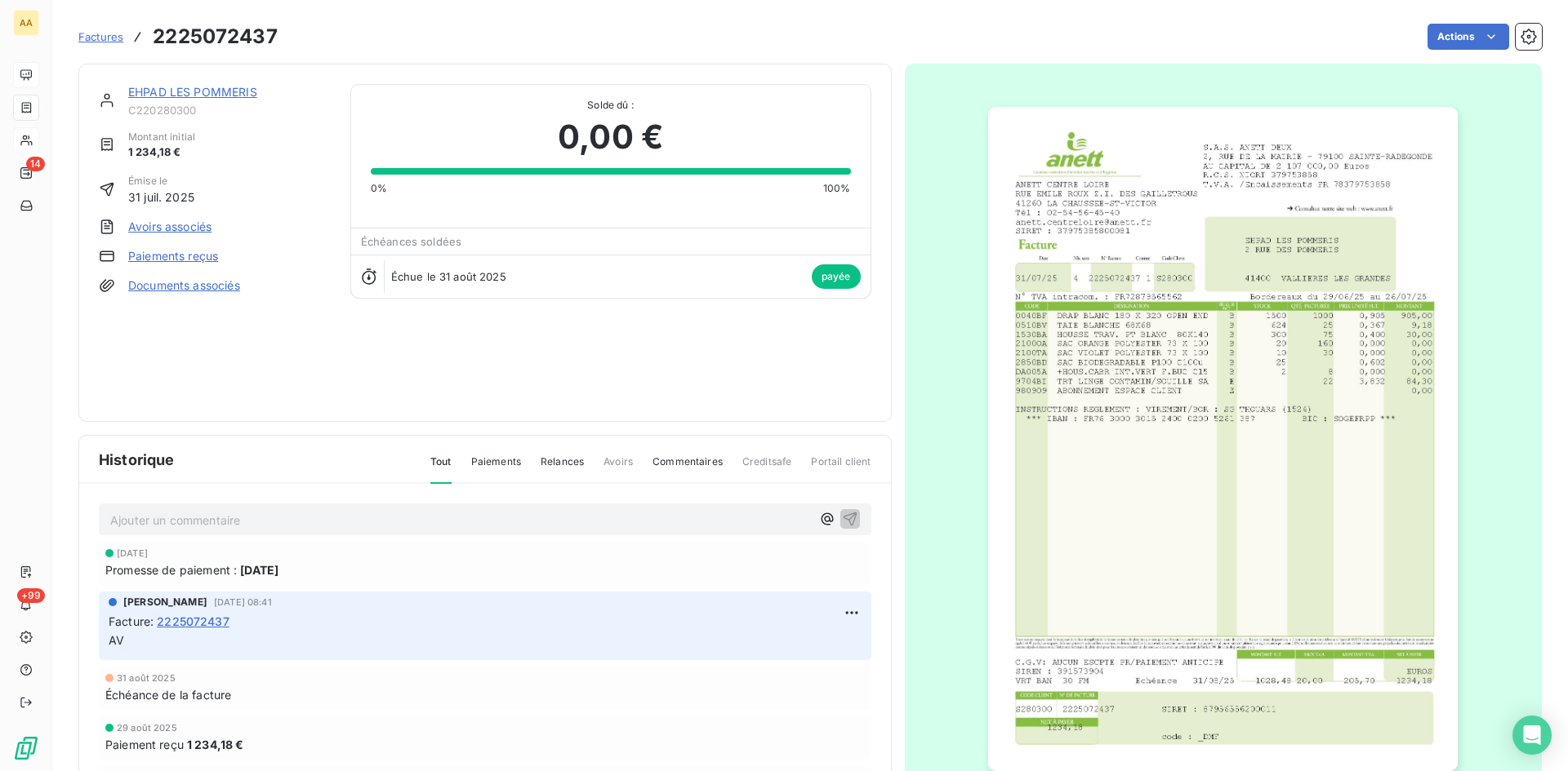
click at [153, 89] on link "EHPAD LES POMMERIS" at bounding box center [192, 92] width 129 height 14
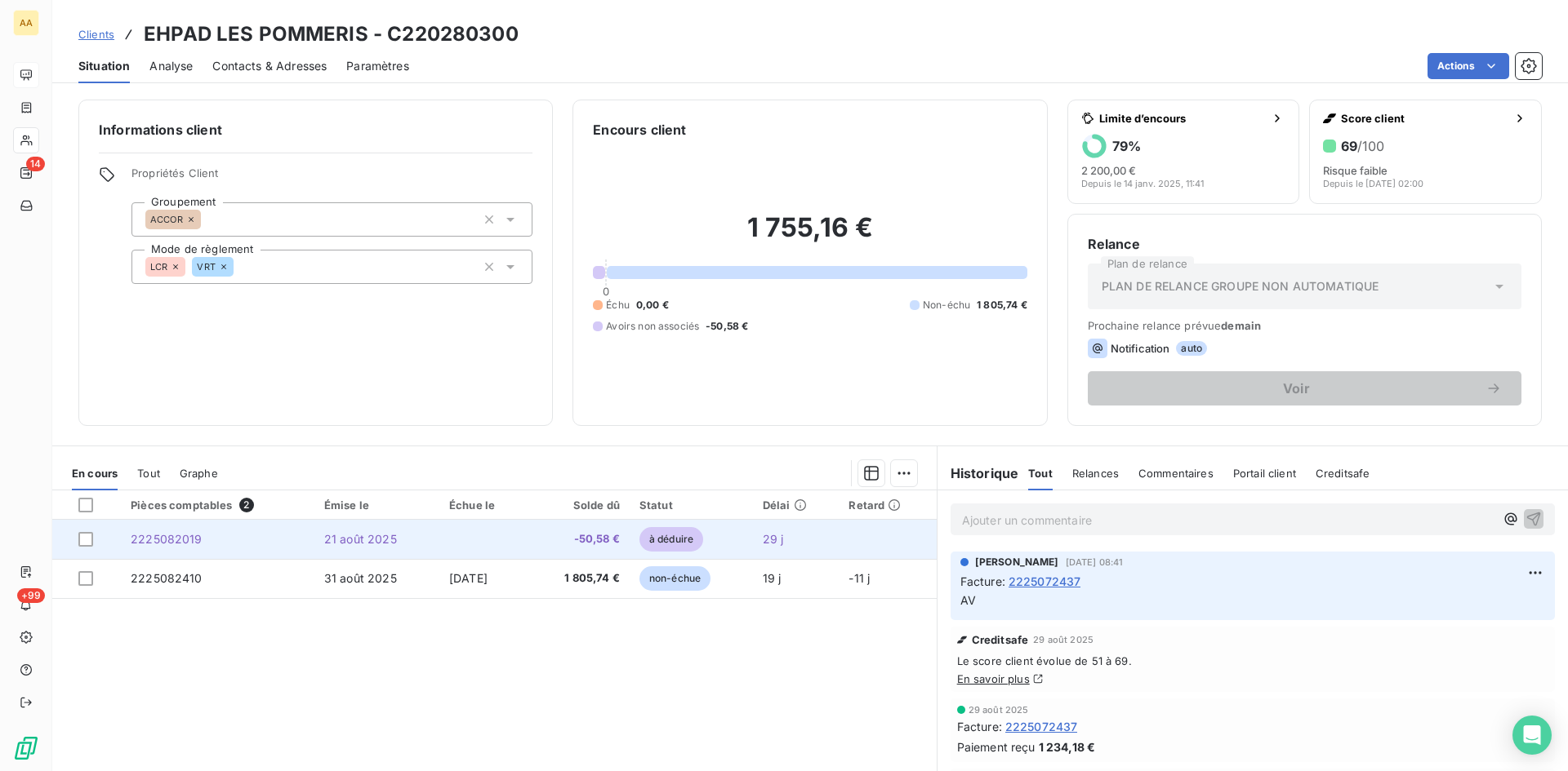
click at [171, 538] on span "2225082019" at bounding box center [166, 539] width 72 height 14
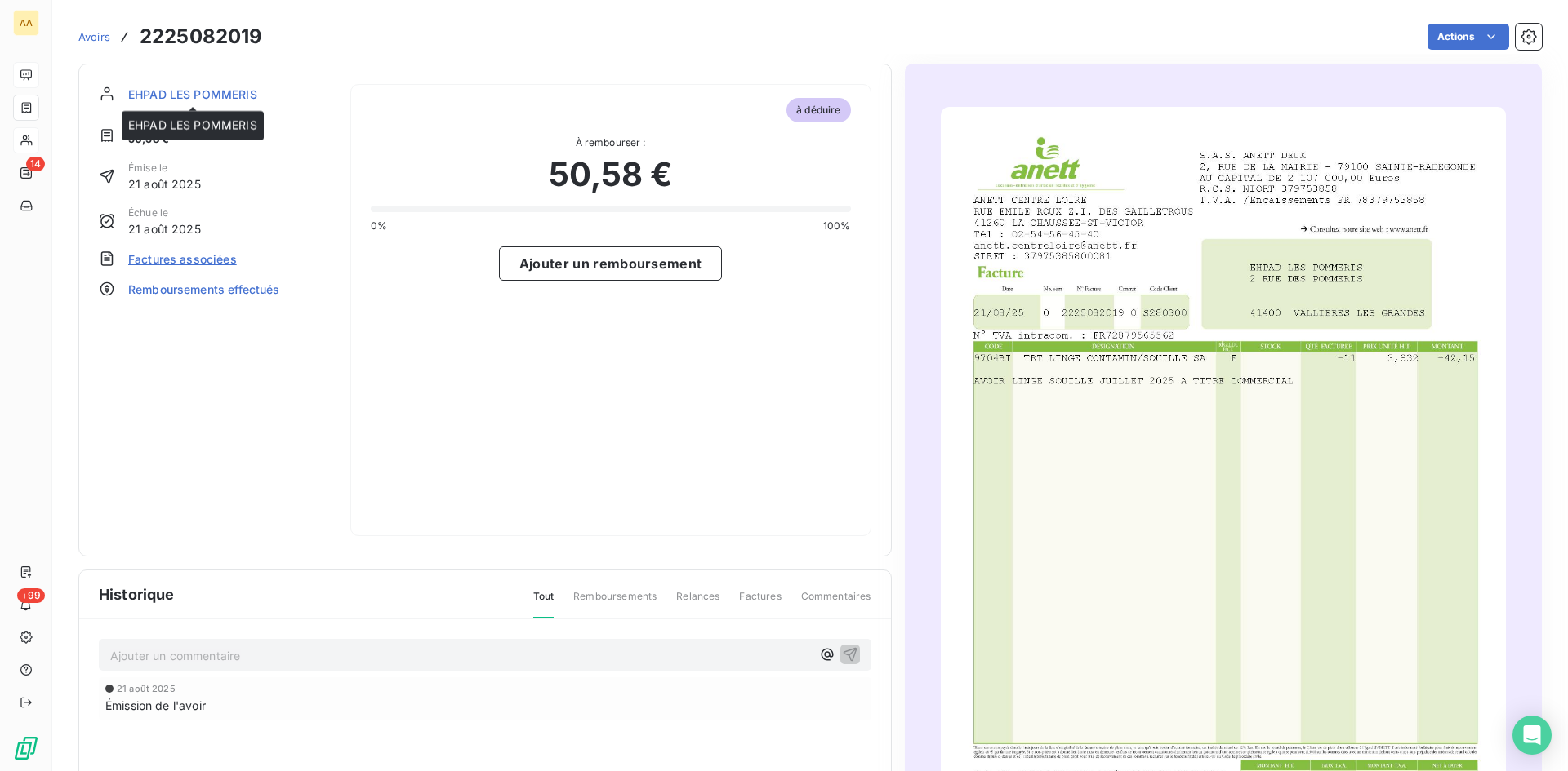
click at [222, 93] on span "EHPAD LES POMMERIS" at bounding box center [192, 94] width 129 height 17
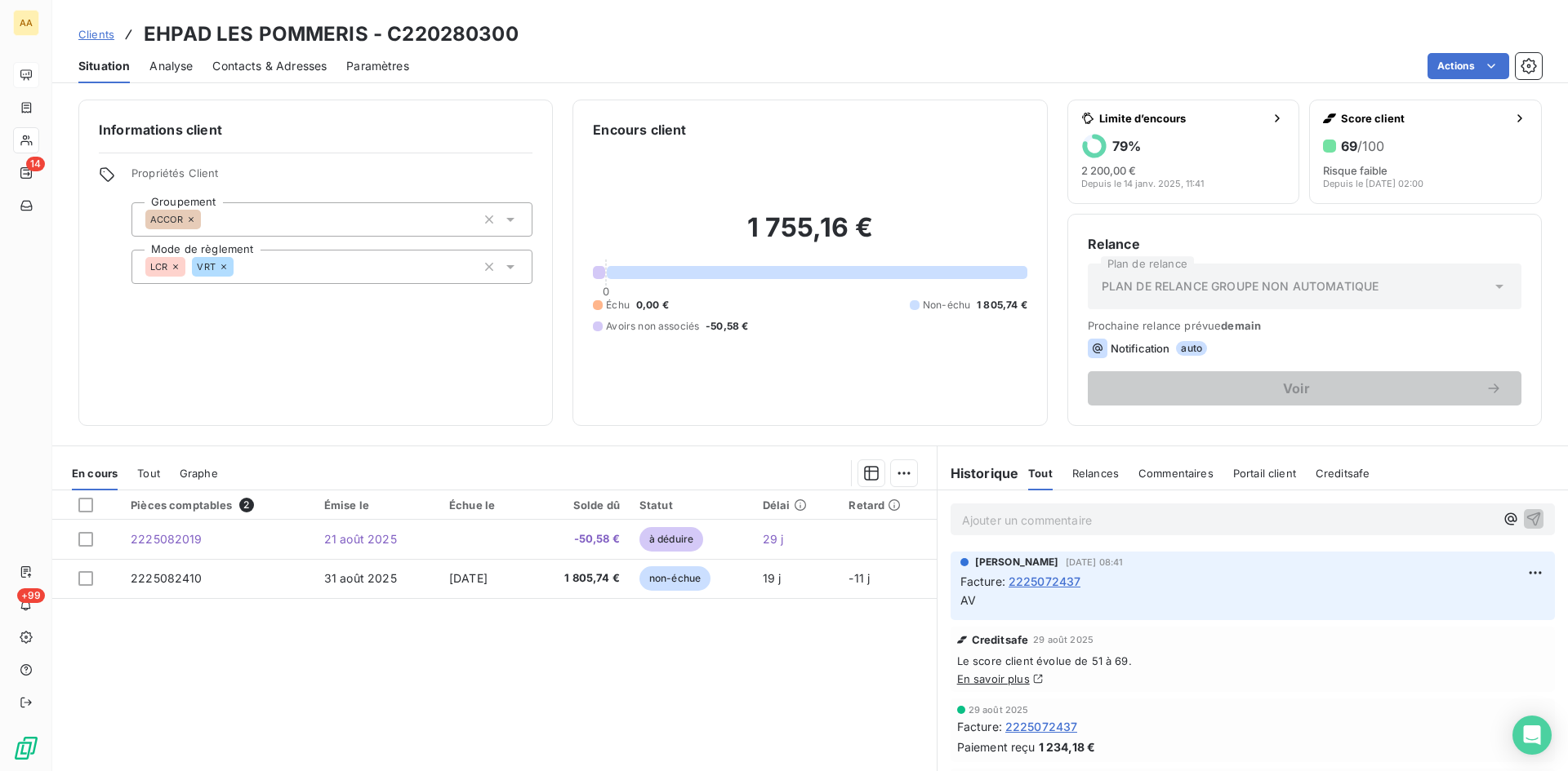
click at [1034, 578] on span "2225072437" at bounding box center [1044, 581] width 72 height 17
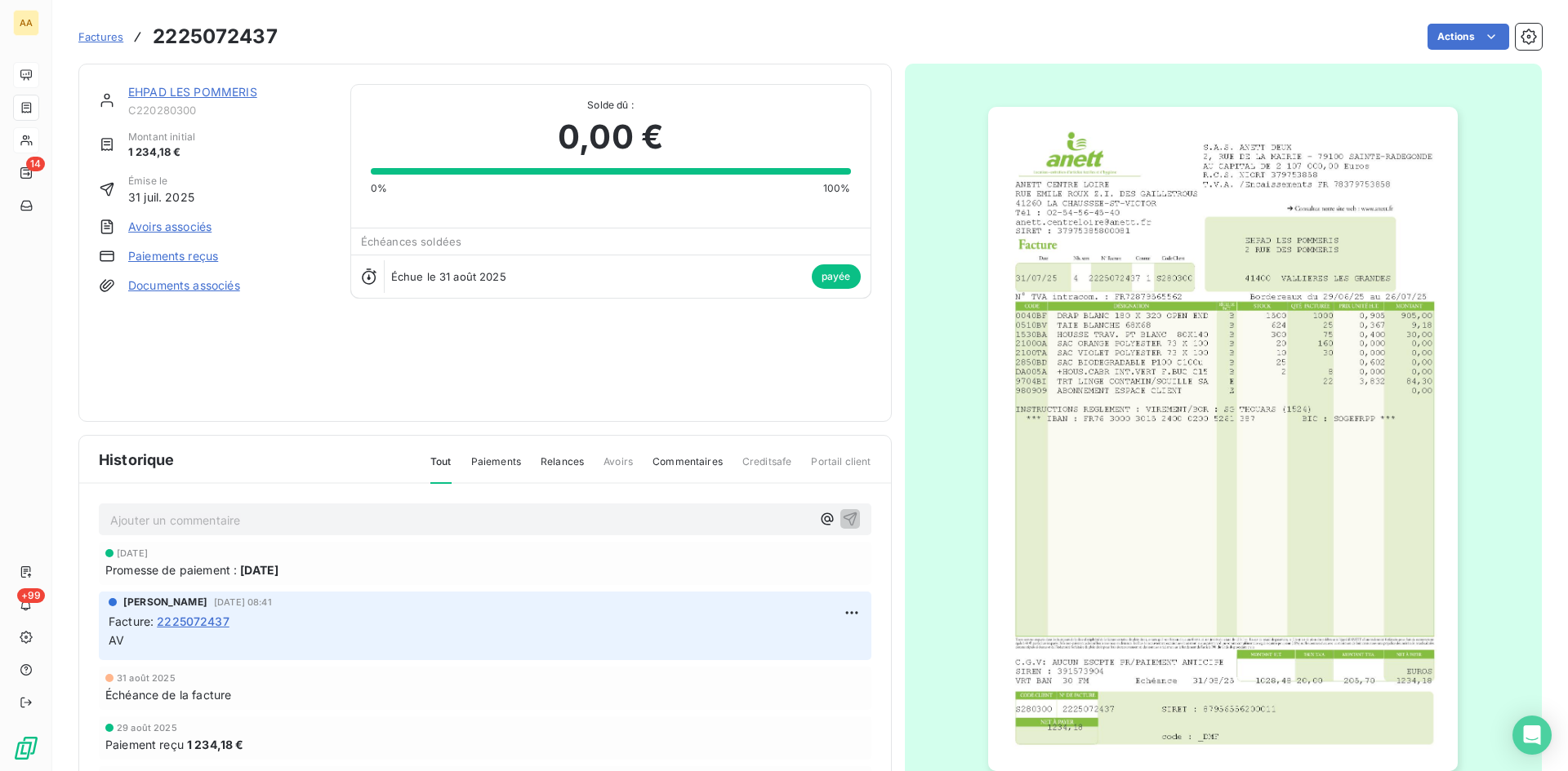
click at [1245, 361] on img "button" at bounding box center [1223, 438] width 469 height 664
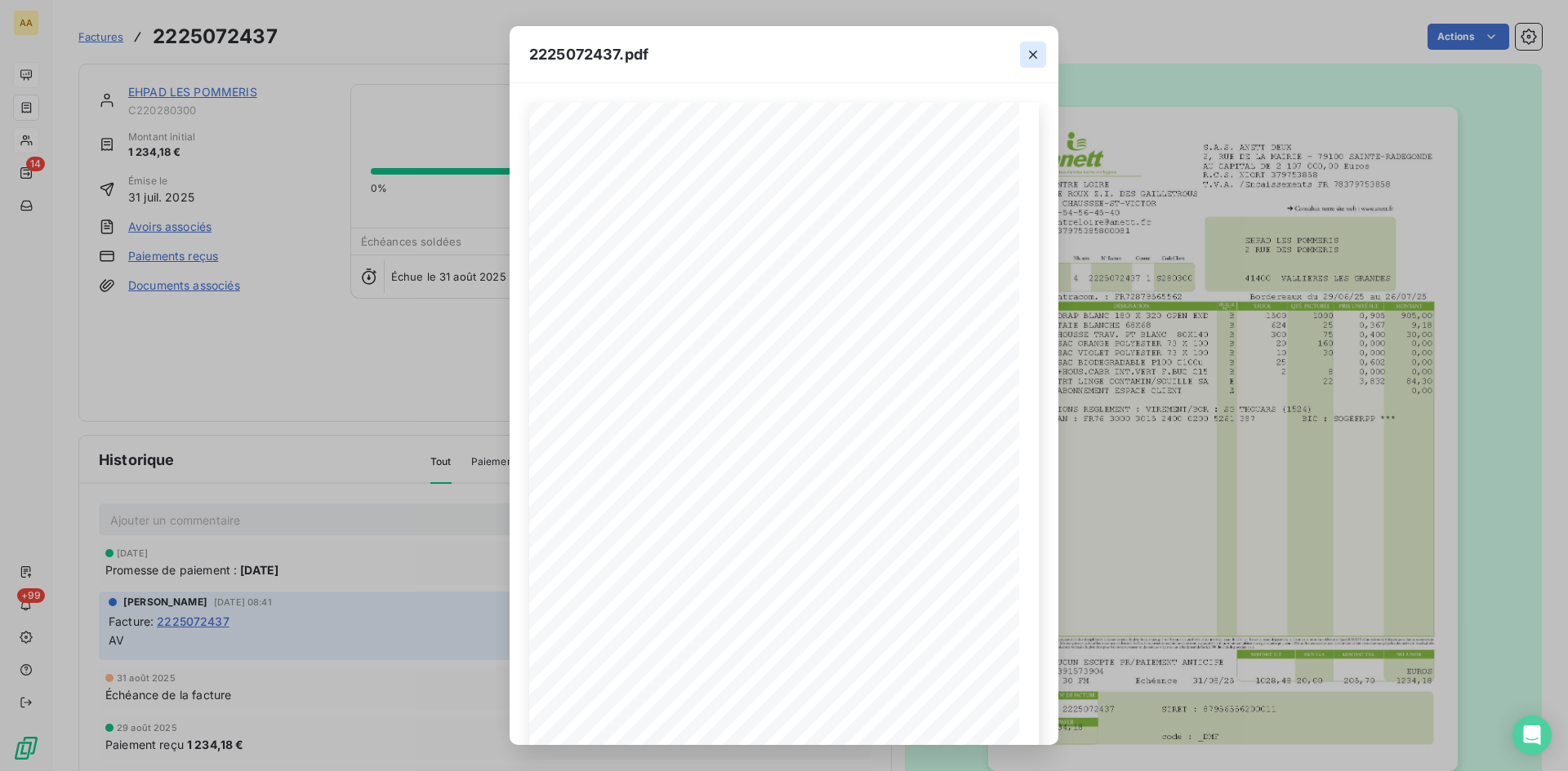
click at [1025, 58] on icon "button" at bounding box center [1032, 54] width 16 height 16
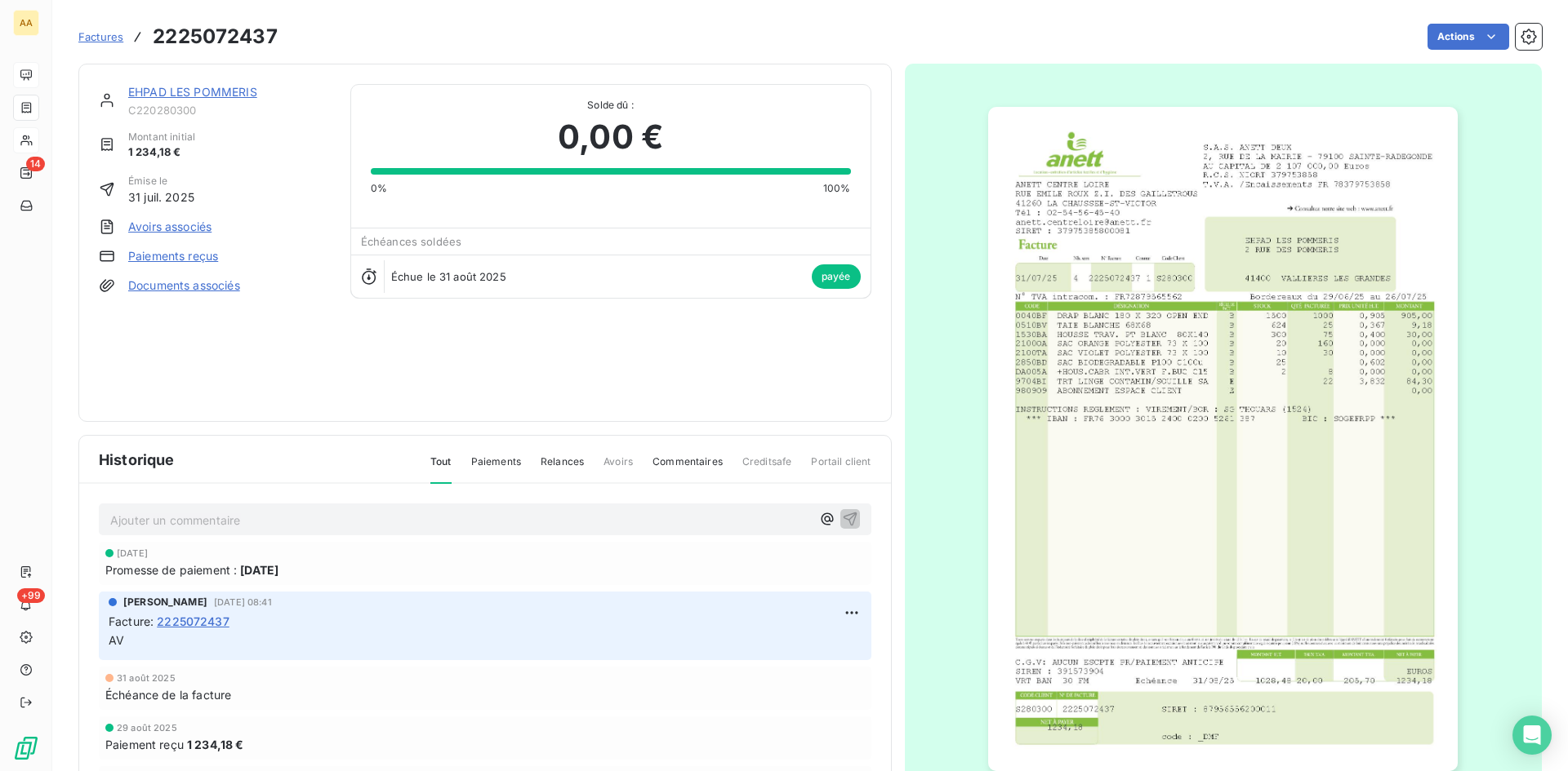
click at [206, 88] on link "EHPAD LES POMMERIS" at bounding box center [192, 92] width 129 height 14
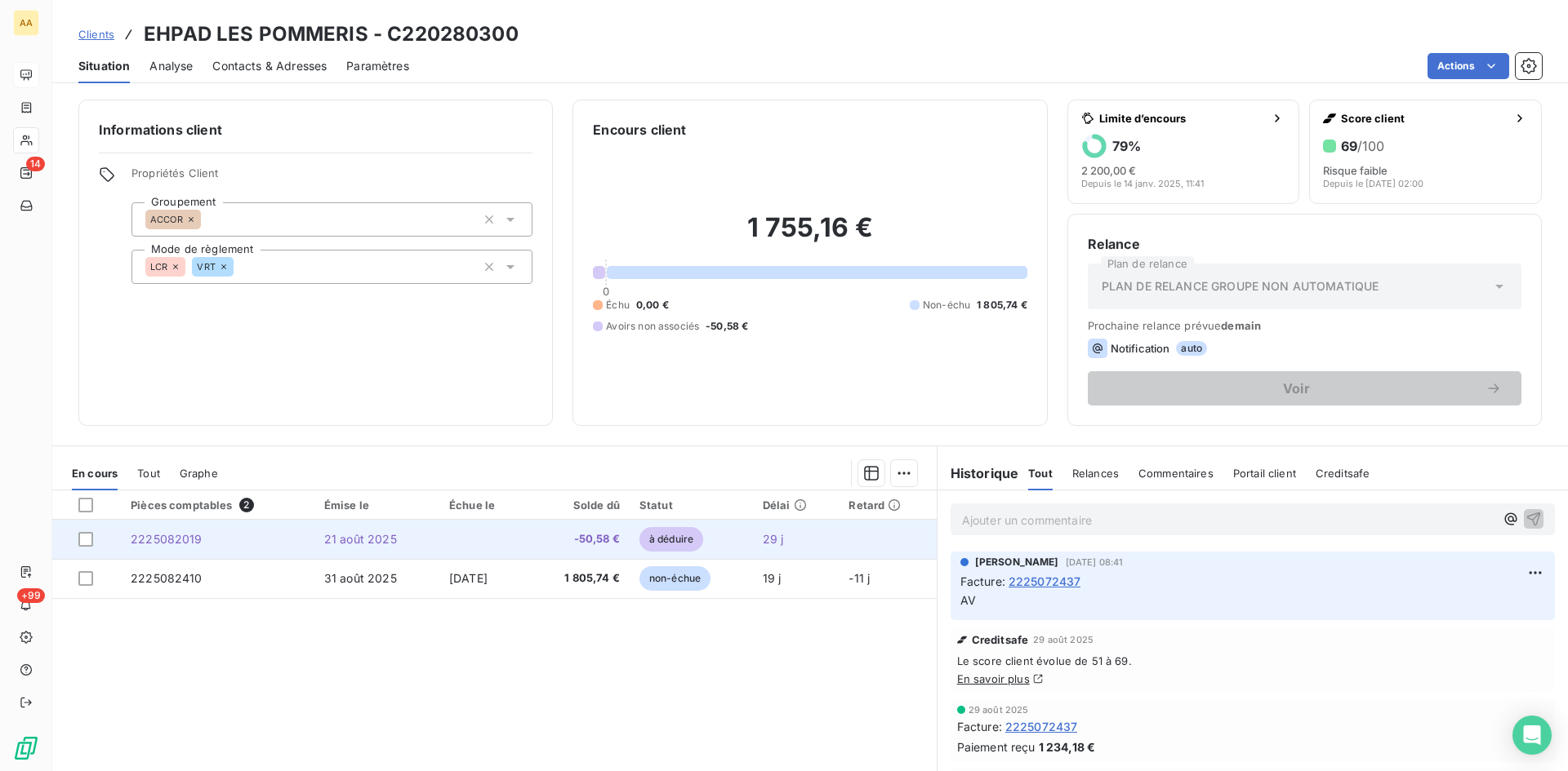
click at [186, 533] on span "2225082019" at bounding box center [166, 539] width 72 height 14
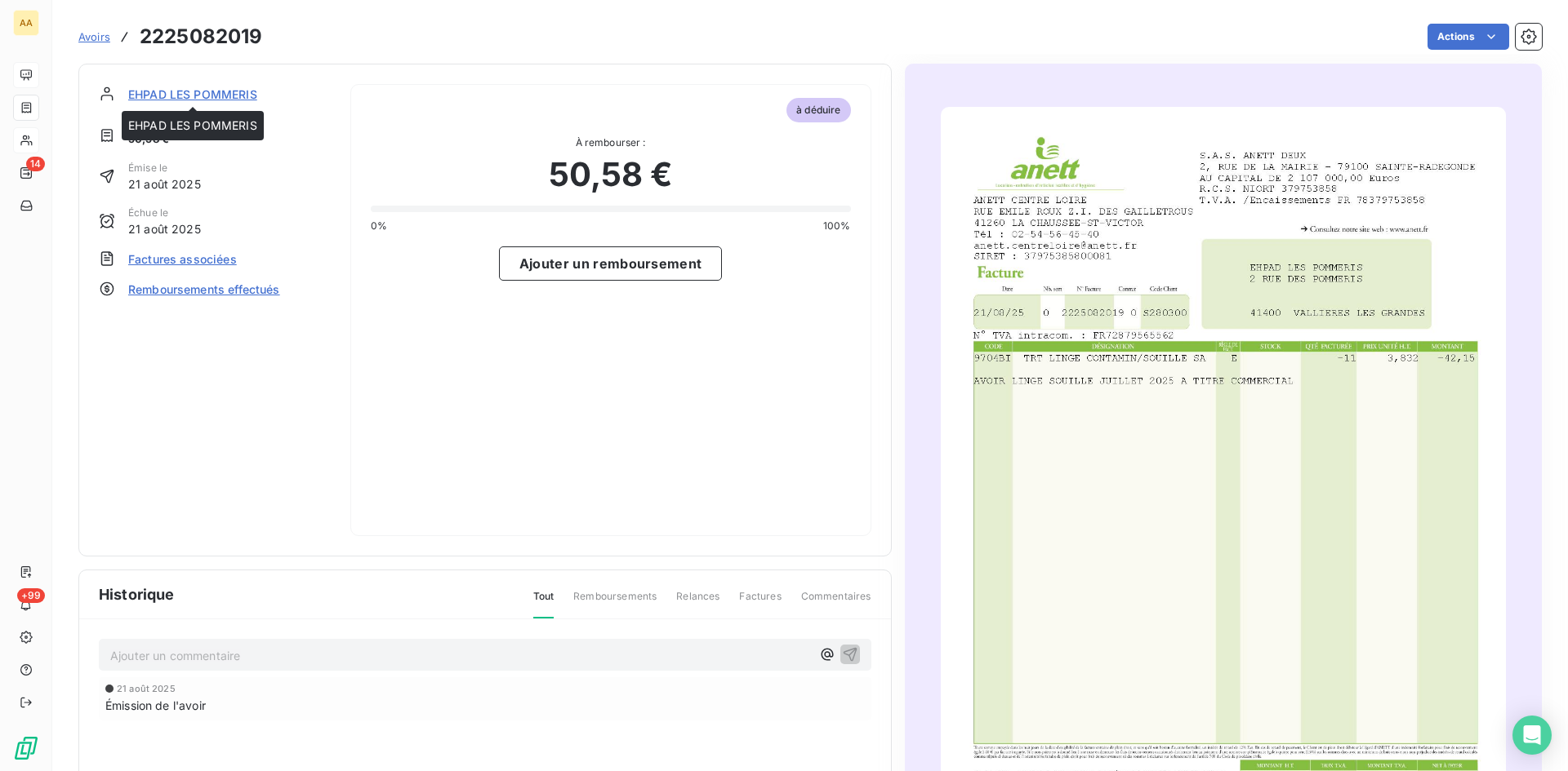
click at [208, 96] on span "EHPAD LES POMMERIS" at bounding box center [192, 94] width 129 height 17
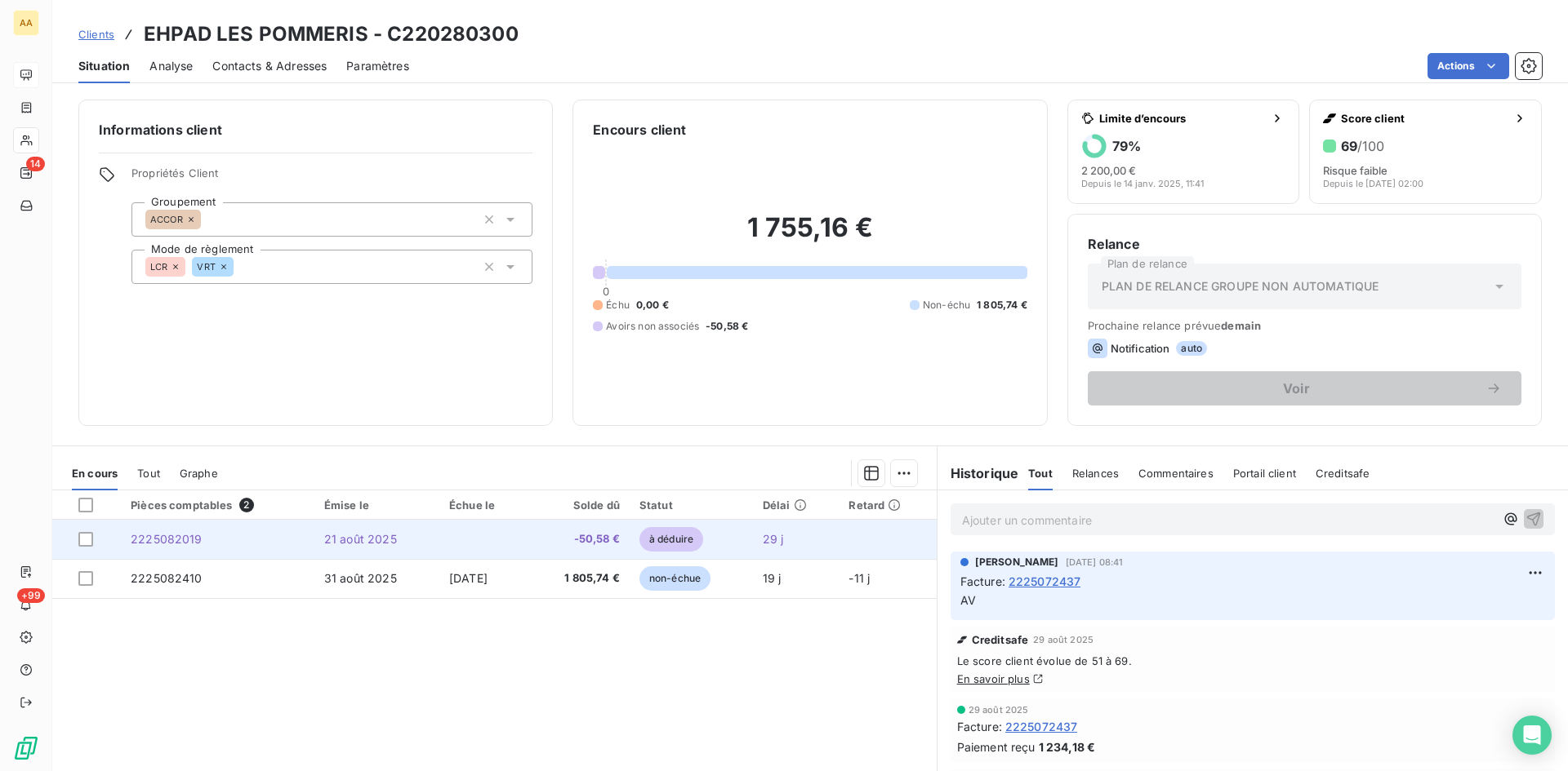
click at [169, 541] on span "2225082019" at bounding box center [166, 539] width 72 height 14
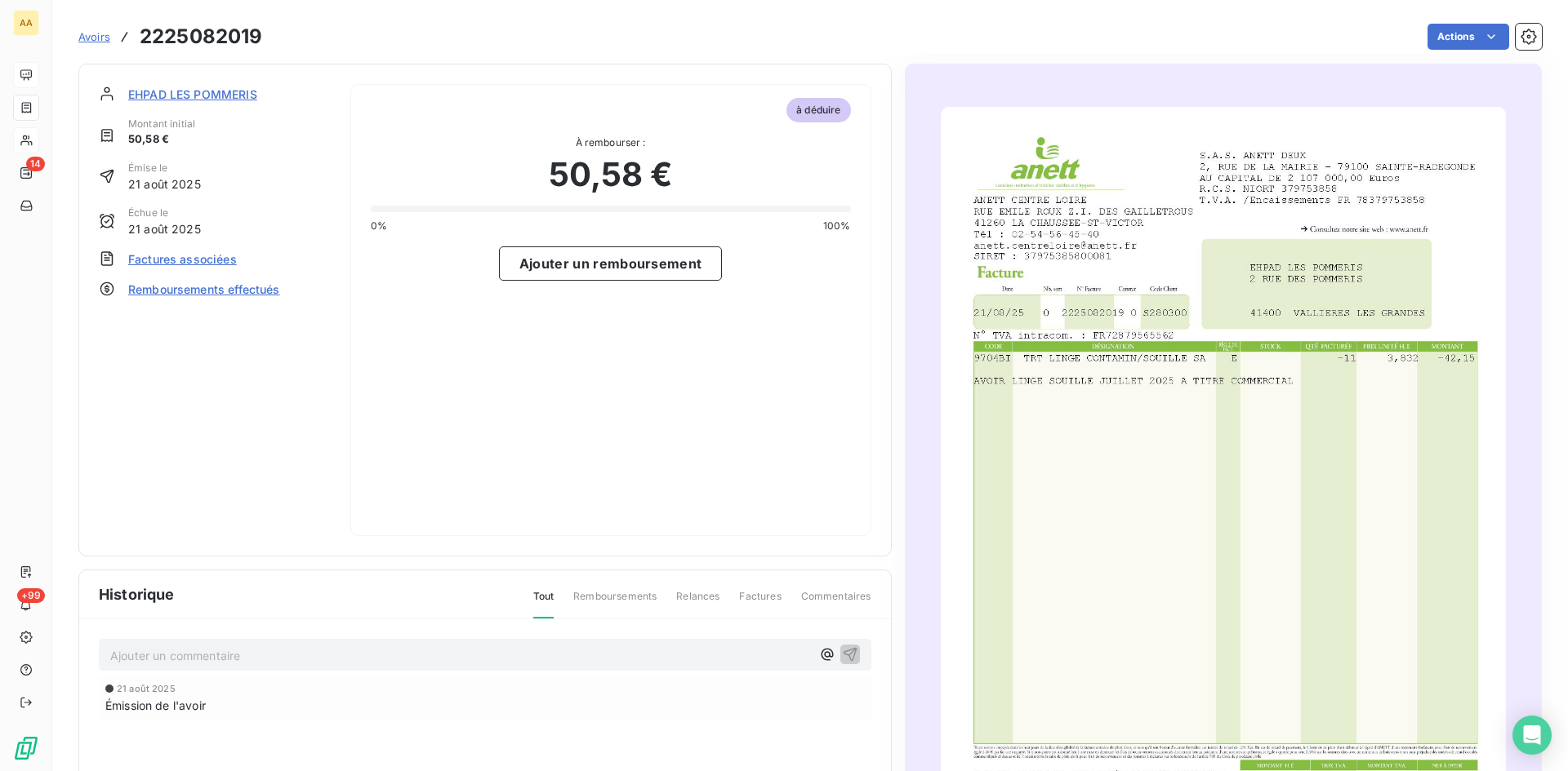
click at [175, 99] on span "EHPAD LES POMMERIS" at bounding box center [192, 94] width 129 height 17
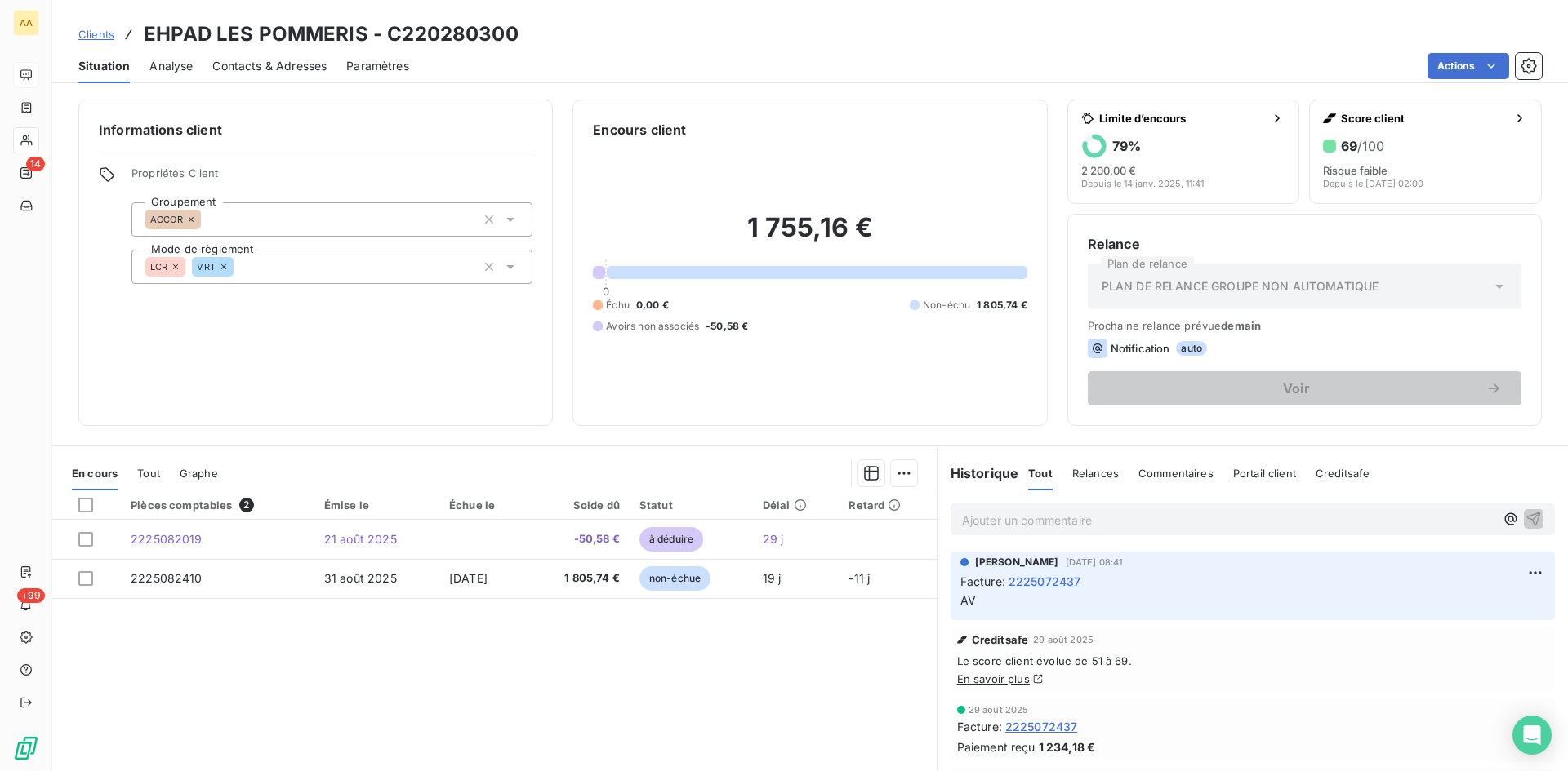
click at [1048, 581] on span "2225072437" at bounding box center [1044, 581] width 72 height 17
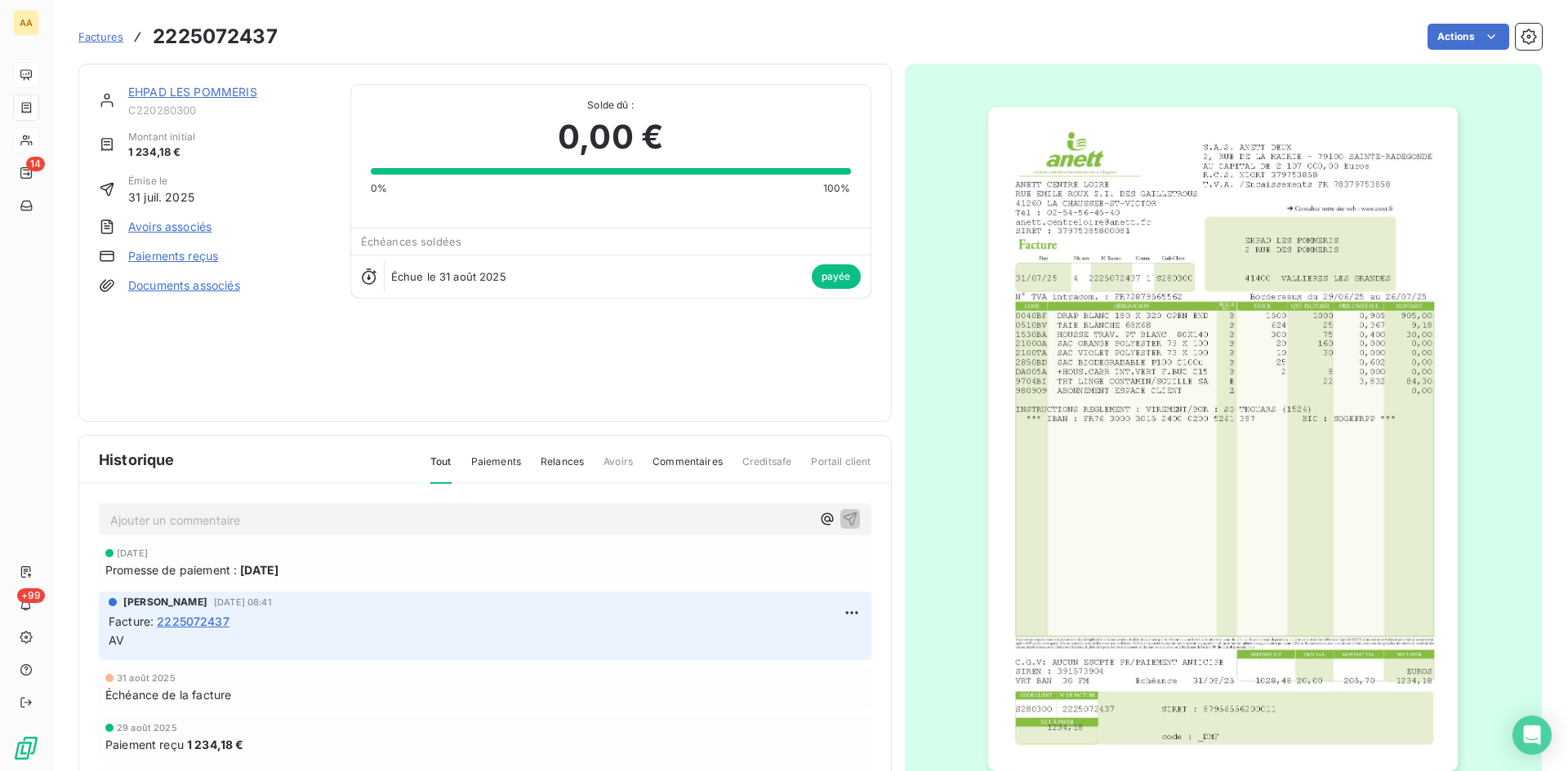
click at [1213, 451] on img "button" at bounding box center [1223, 438] width 469 height 664
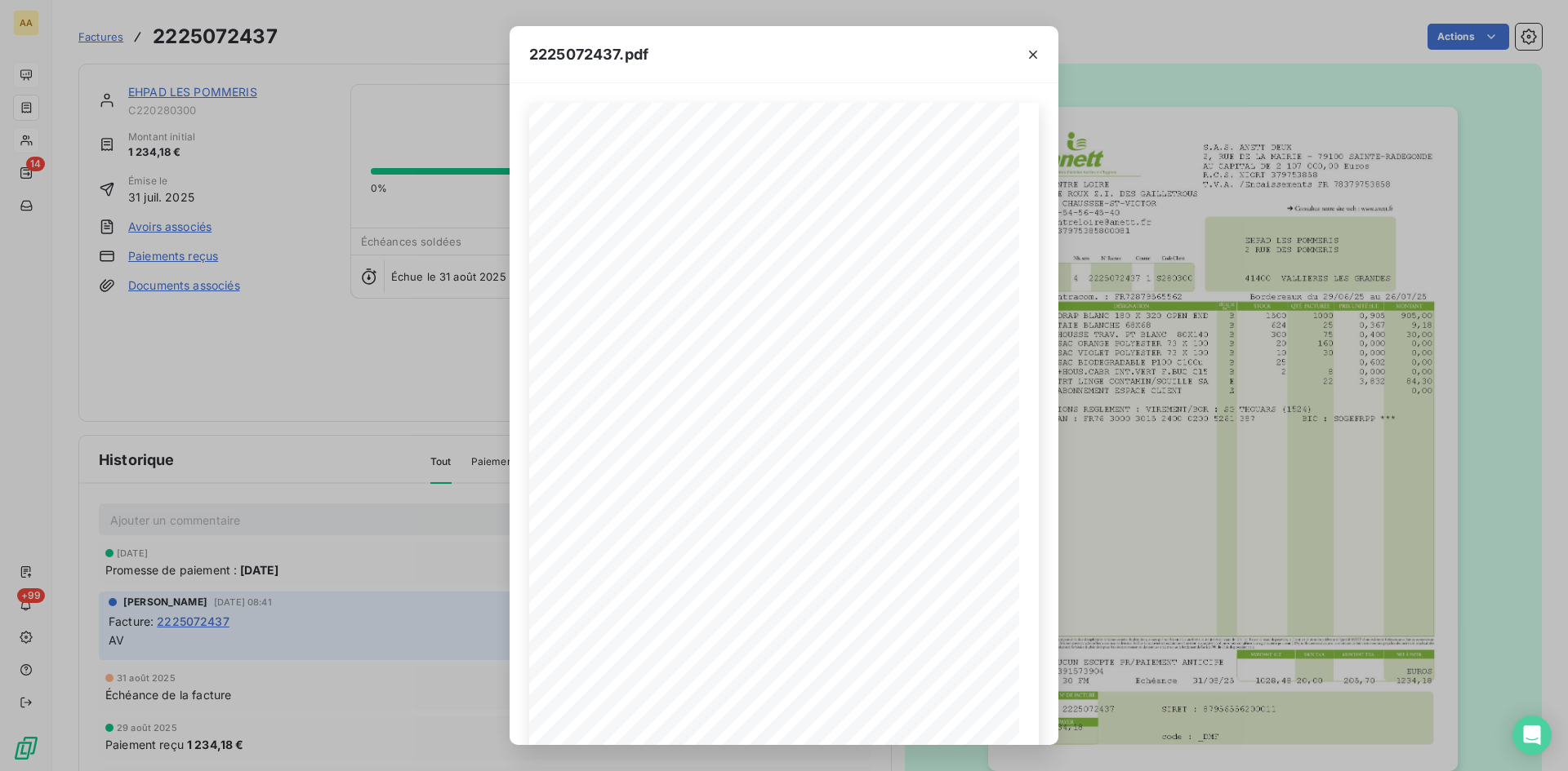
click at [1177, 435] on div "2225072437.pdf S.A.S. ANETT DEUX [STREET_ADDRESS] AU CAPITAL DE 2 107 000,00 Eu…" at bounding box center [784, 385] width 1568 height 771
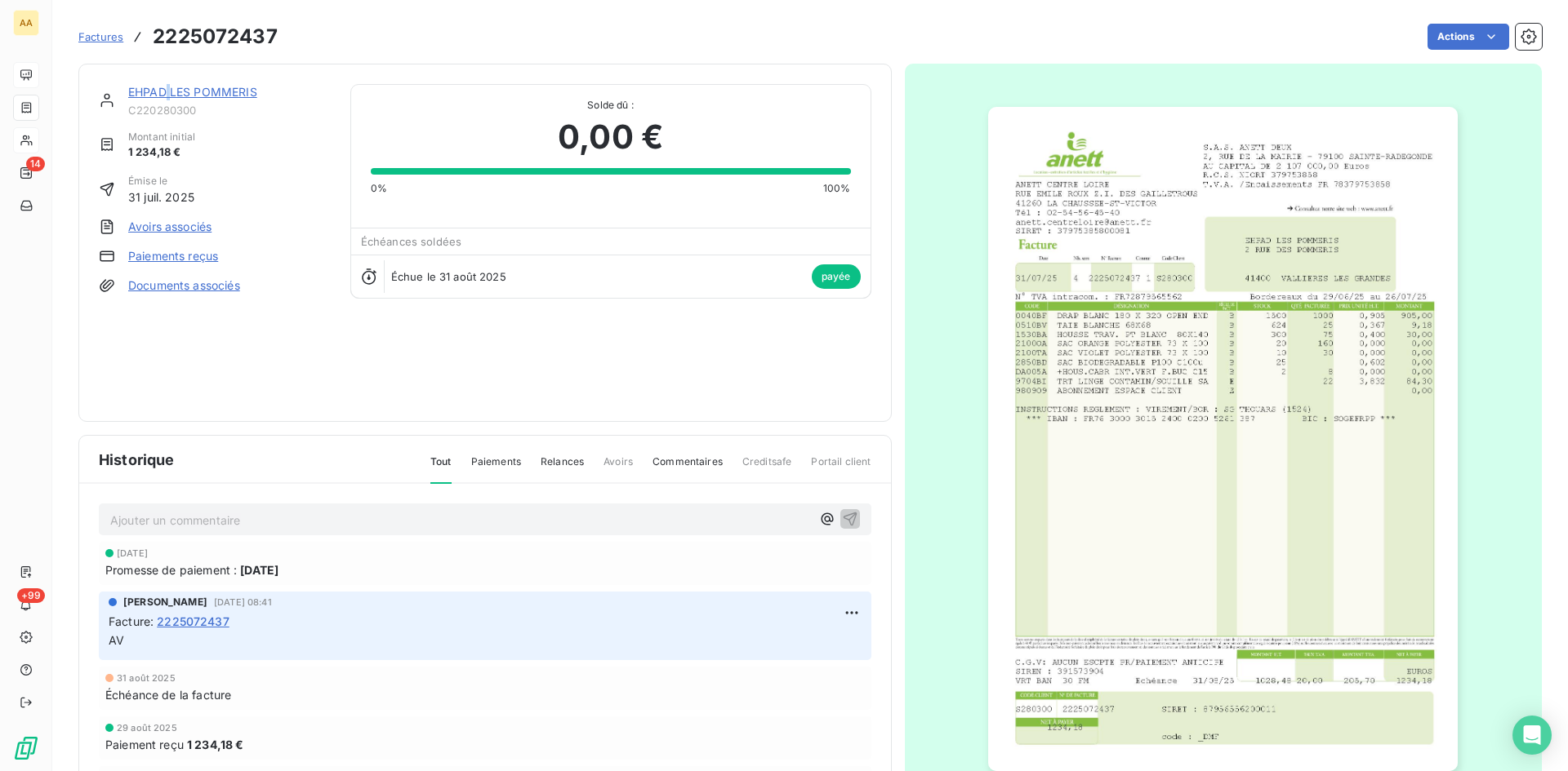
click at [169, 84] on div "EHPAD LES POMMERIS" at bounding box center [229, 92] width 203 height 16
click at [165, 91] on link "EHPAD LES POMMERIS" at bounding box center [192, 92] width 129 height 14
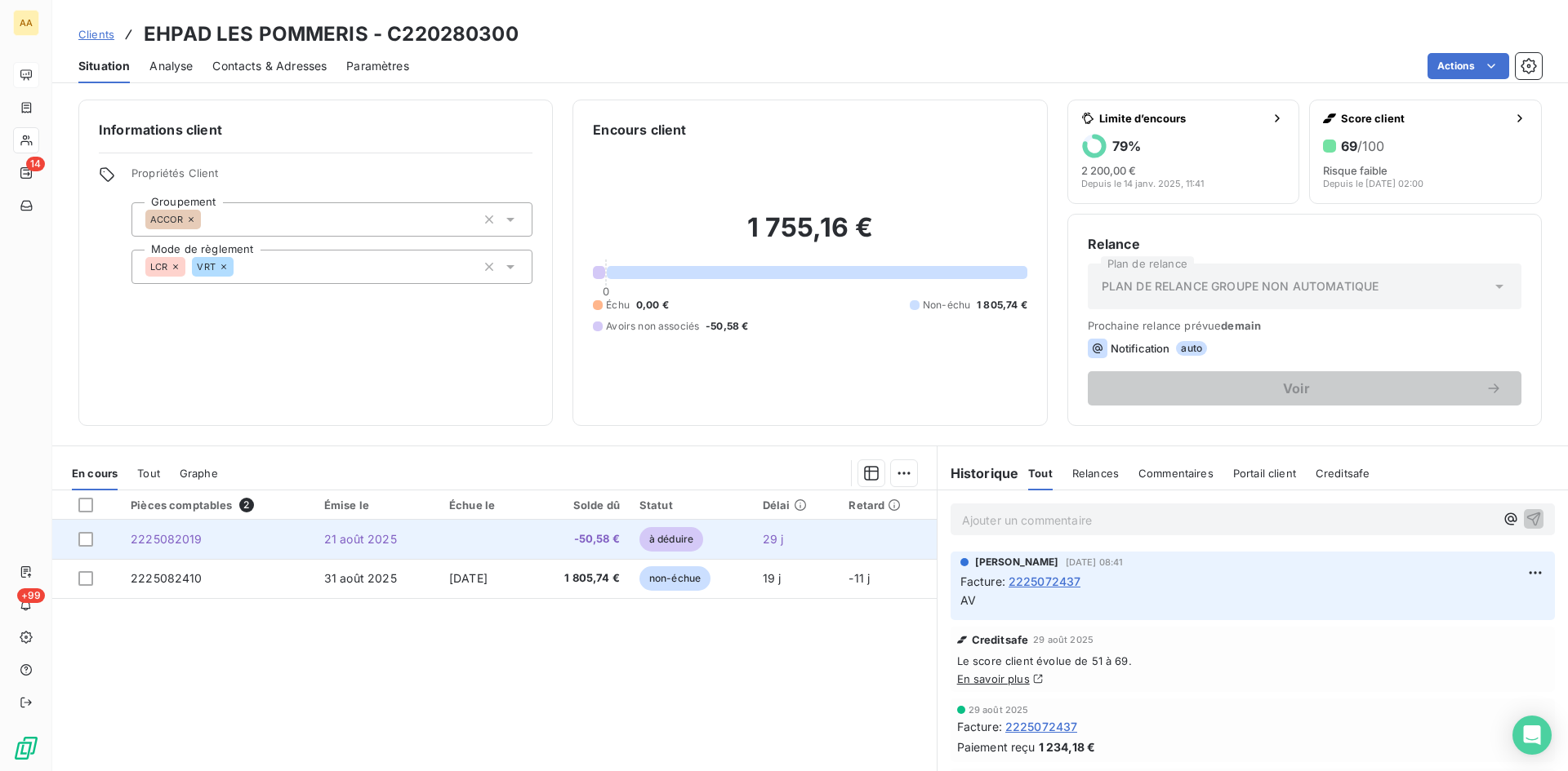
click at [166, 538] on span "2225082019" at bounding box center [166, 539] width 72 height 14
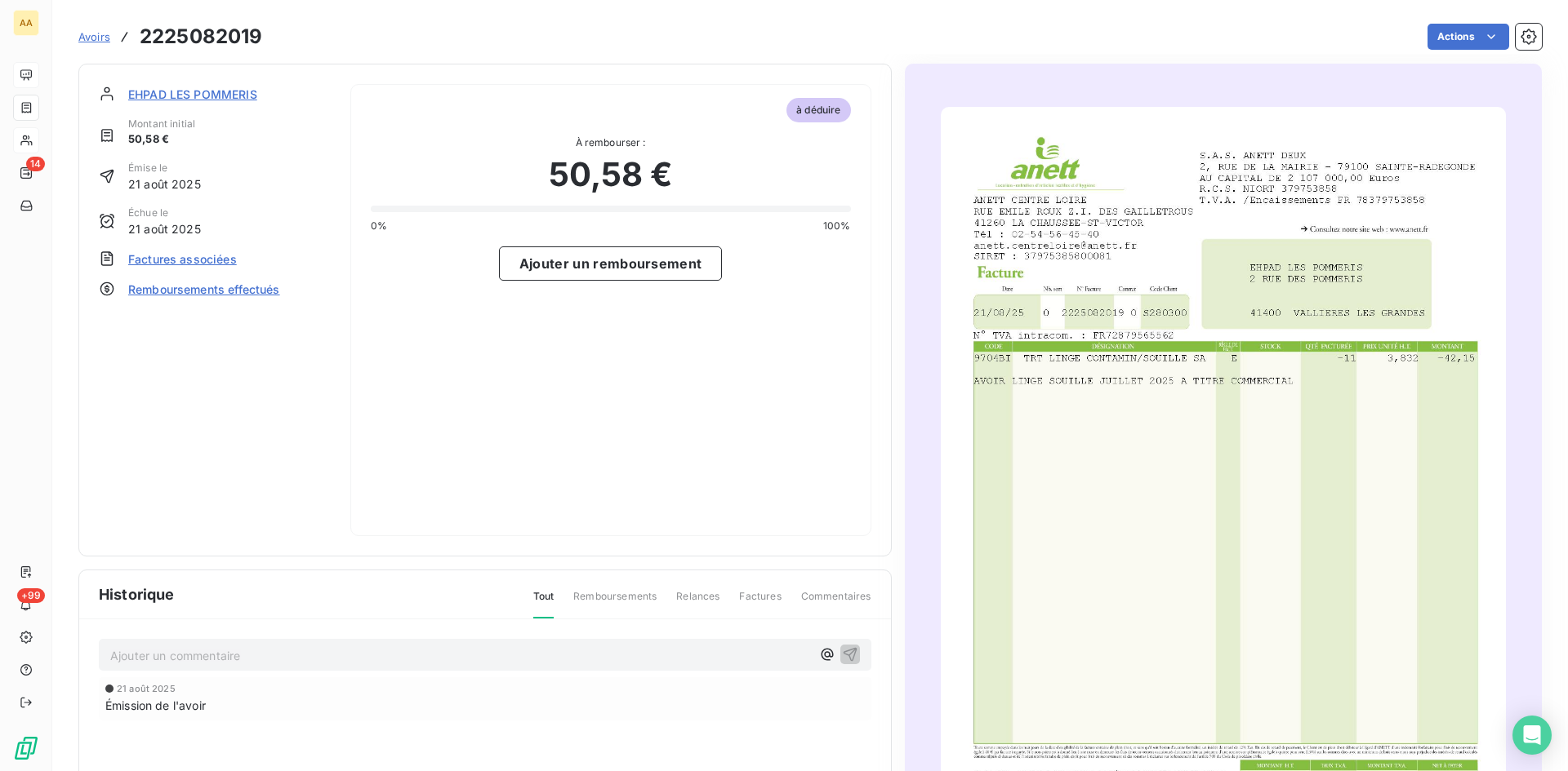
click at [1270, 229] on img "button" at bounding box center [1223, 506] width 565 height 799
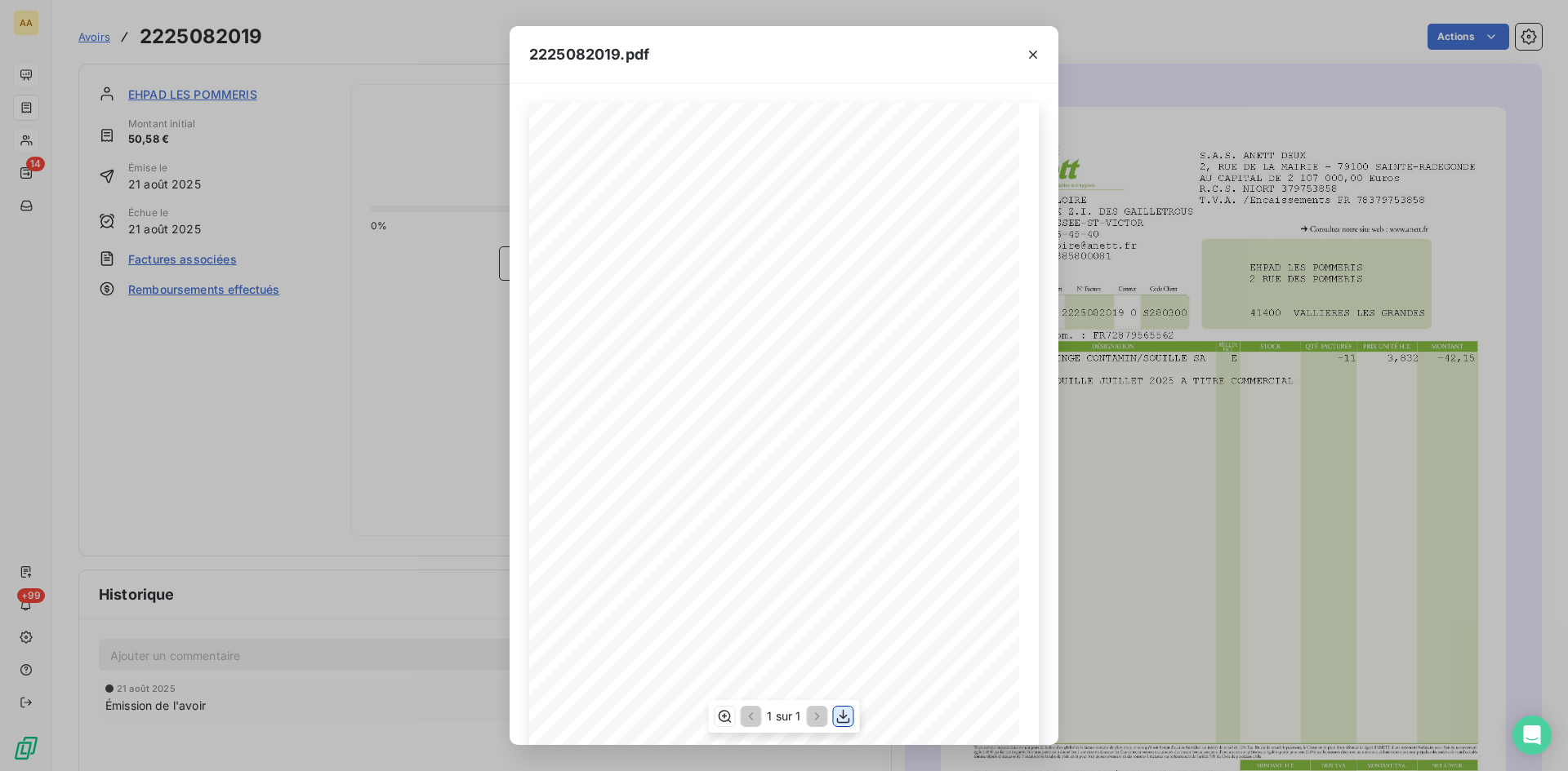
click at [840, 717] on icon "button" at bounding box center [843, 717] width 16 height 16
click at [208, 88] on div "2225082019.pdf S.A.S. ANETT DEUX [STREET_ADDRESS] AU CAPITAL DE 2 107 000,00 Eu…" at bounding box center [784, 385] width 1568 height 771
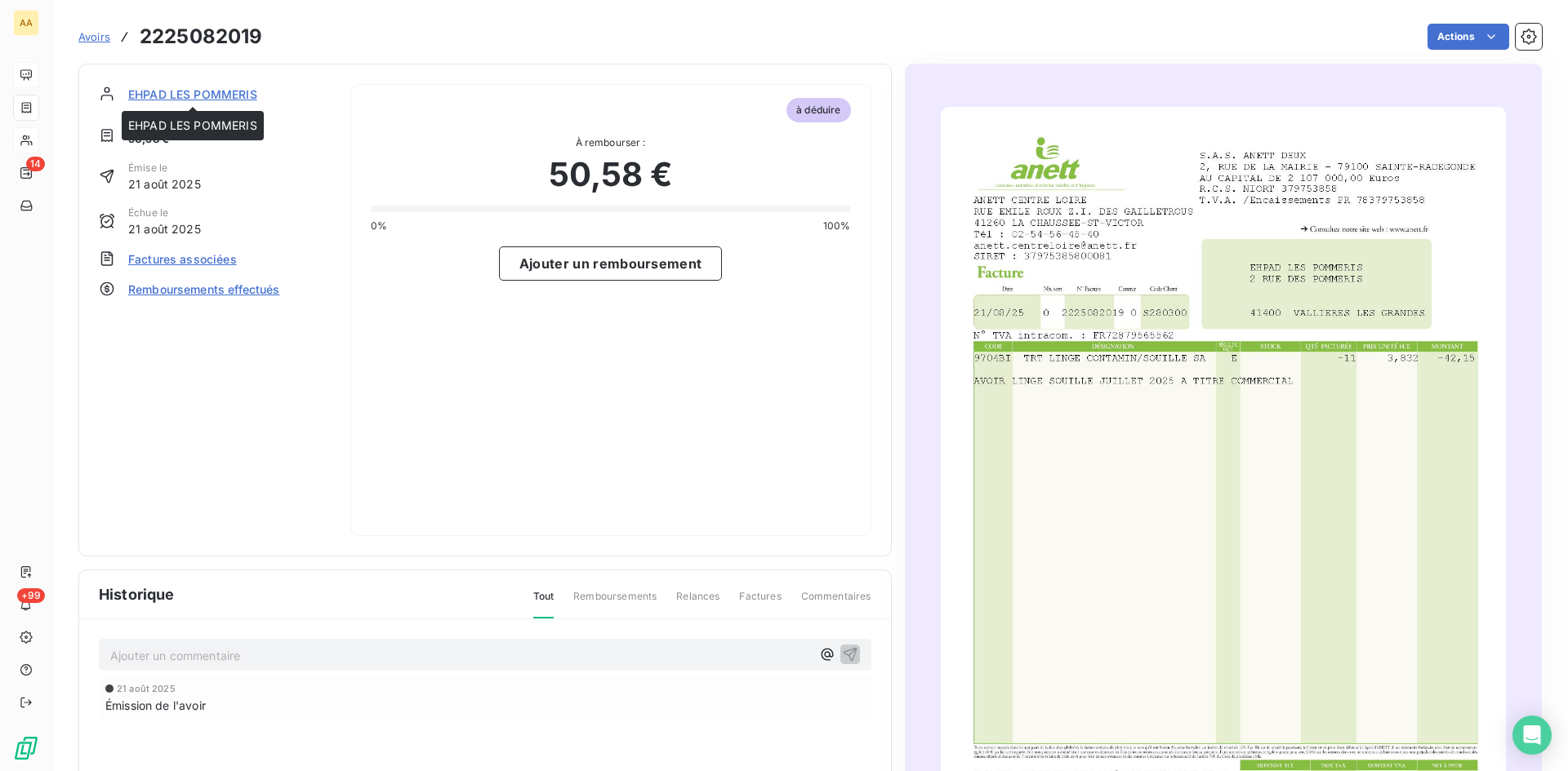
click at [178, 91] on span "EHPAD LES POMMERIS" at bounding box center [192, 94] width 129 height 17
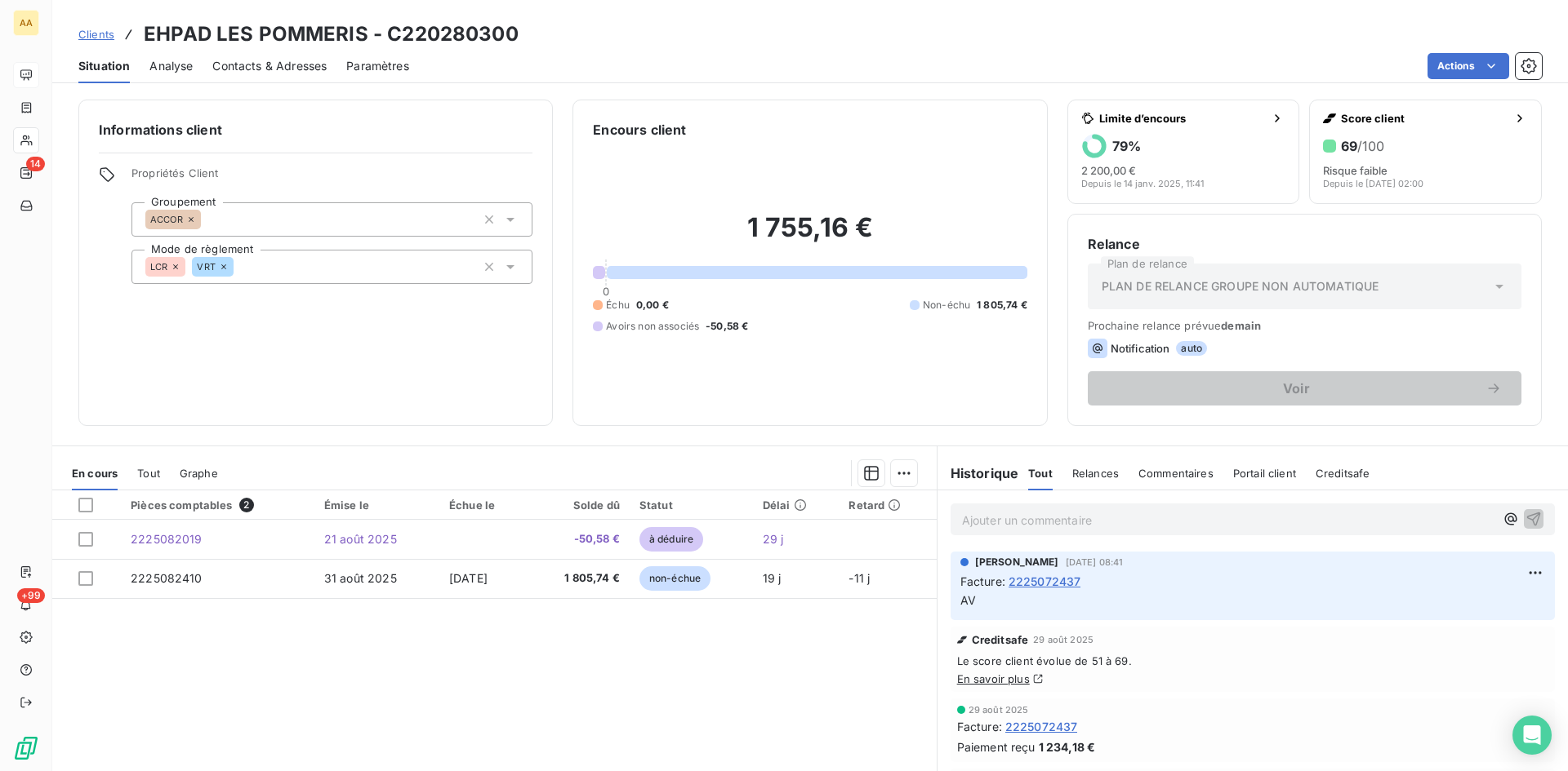
click at [1005, 529] on p "Ajouter un commentaire ﻿" at bounding box center [1228, 521] width 533 height 21
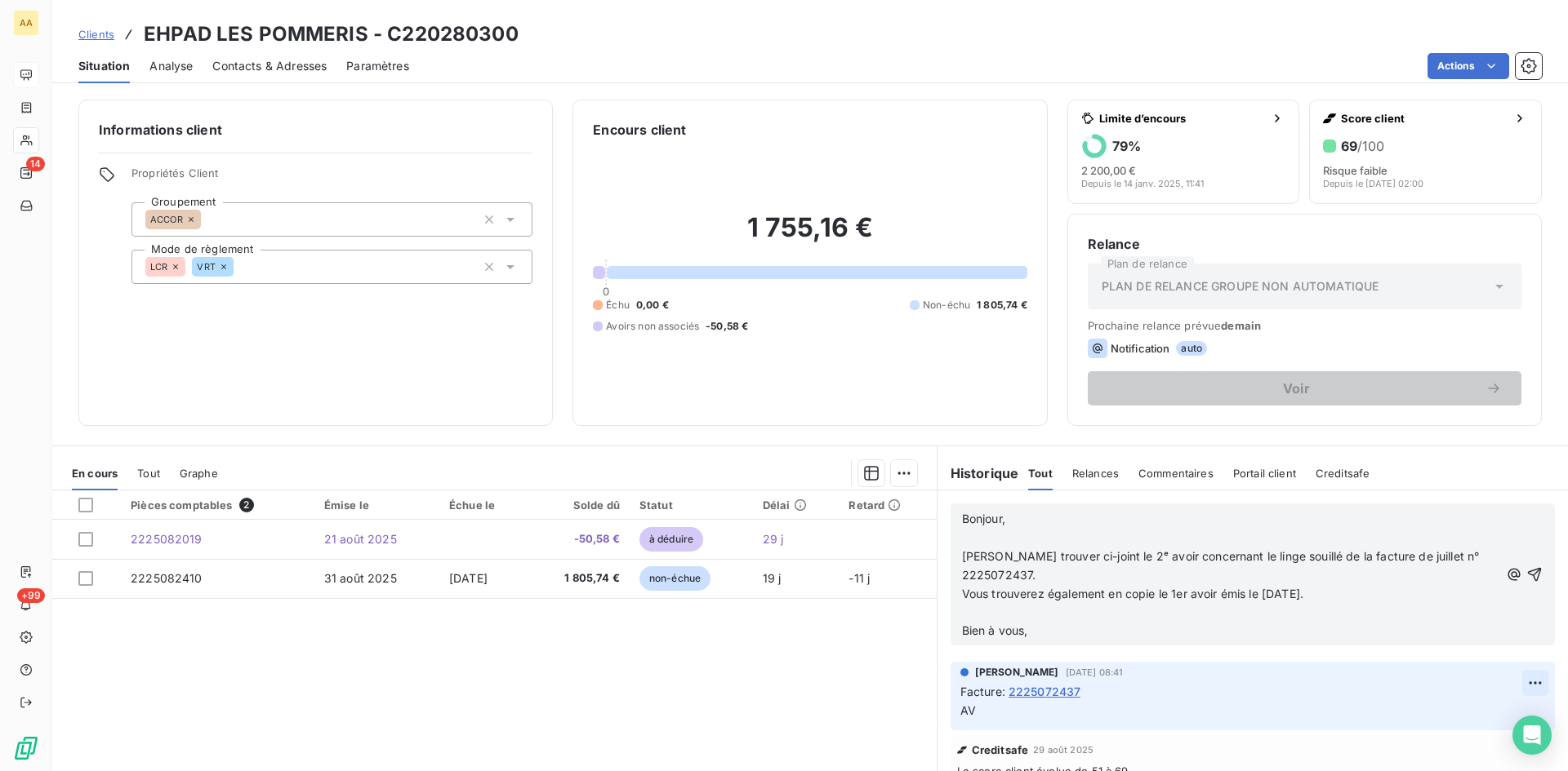
click at [1527, 572] on icon "button" at bounding box center [1534, 575] width 14 height 14
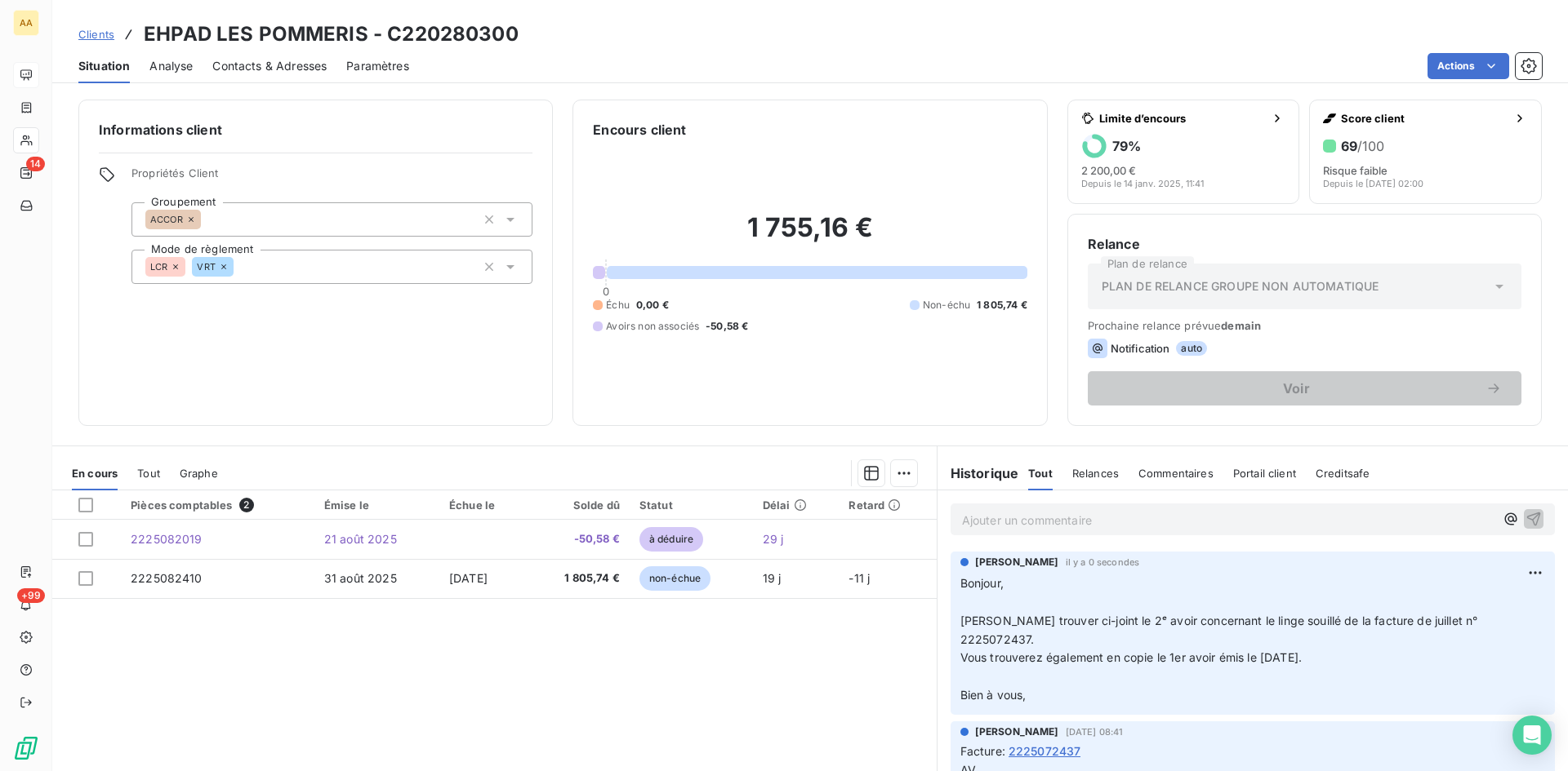
click at [1092, 506] on div "Ajouter un commentaire ﻿" at bounding box center [1252, 520] width 604 height 32
click at [1079, 514] on p "Ajouter un commentaire ﻿" at bounding box center [1228, 521] width 533 height 21
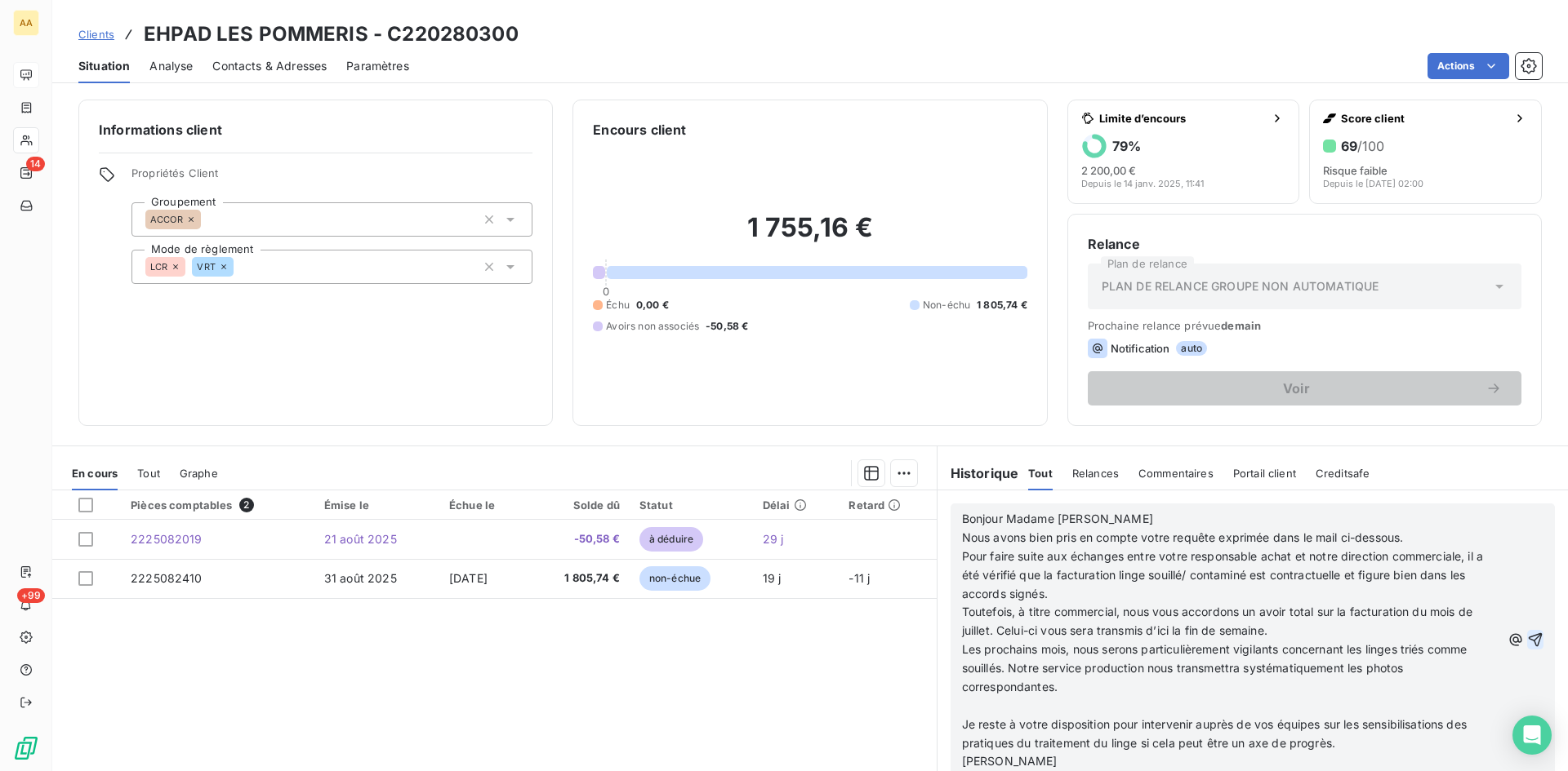
click at [1528, 640] on icon "button" at bounding box center [1535, 640] width 14 height 14
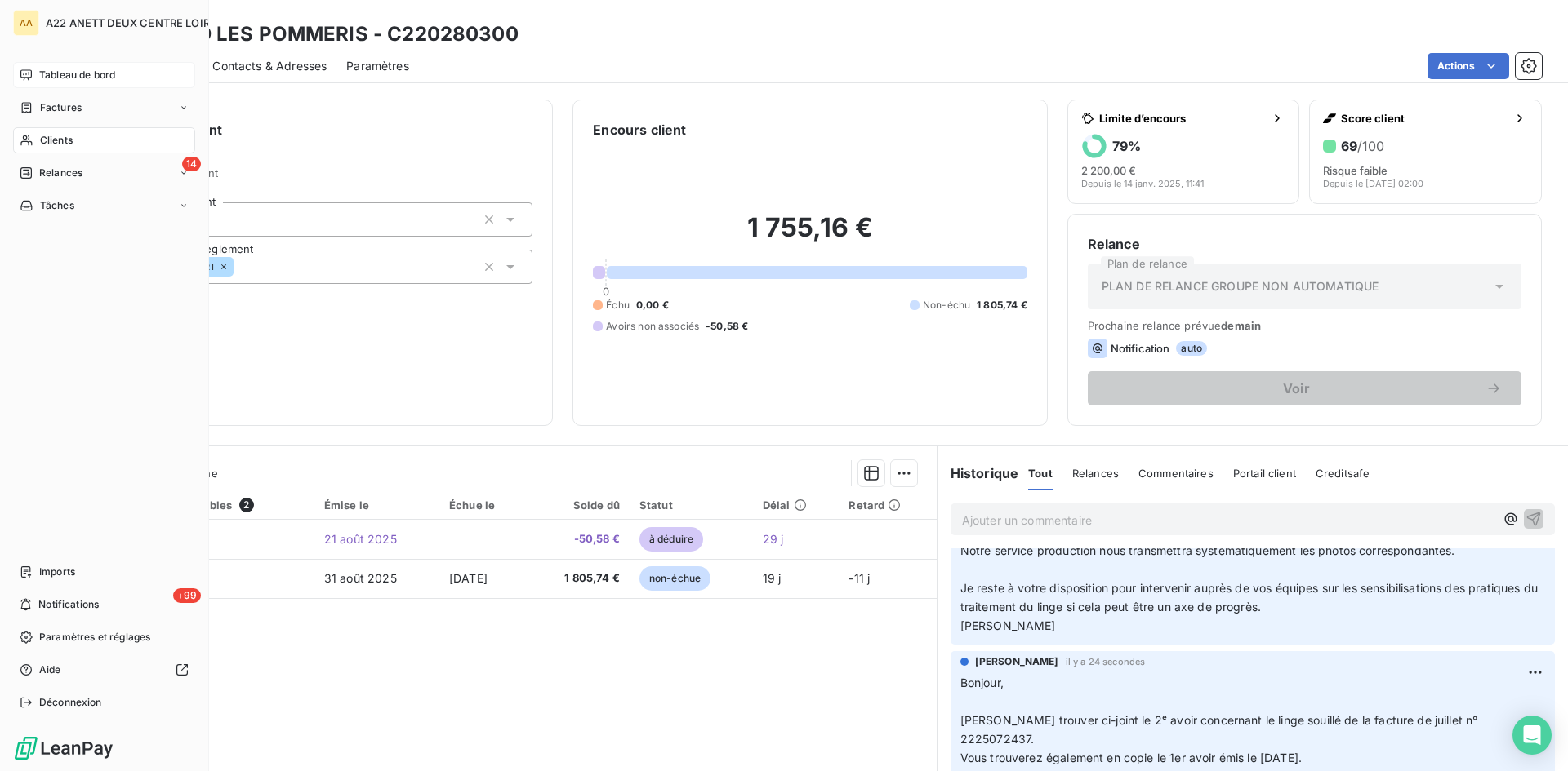
click at [86, 77] on span "Tableau de bord" at bounding box center [77, 74] width 76 height 15
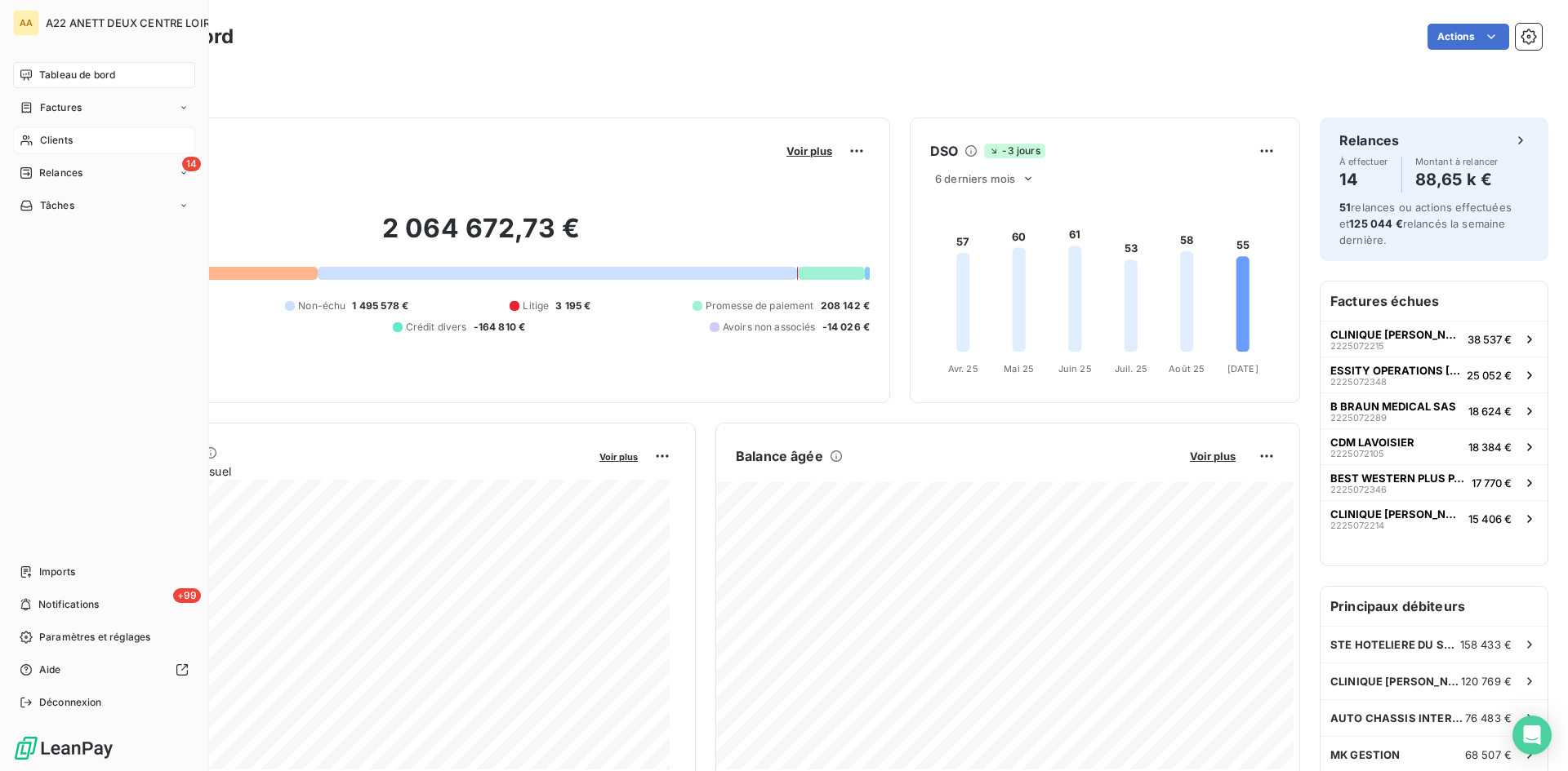
click at [59, 143] on span "Clients" at bounding box center [55, 140] width 33 height 15
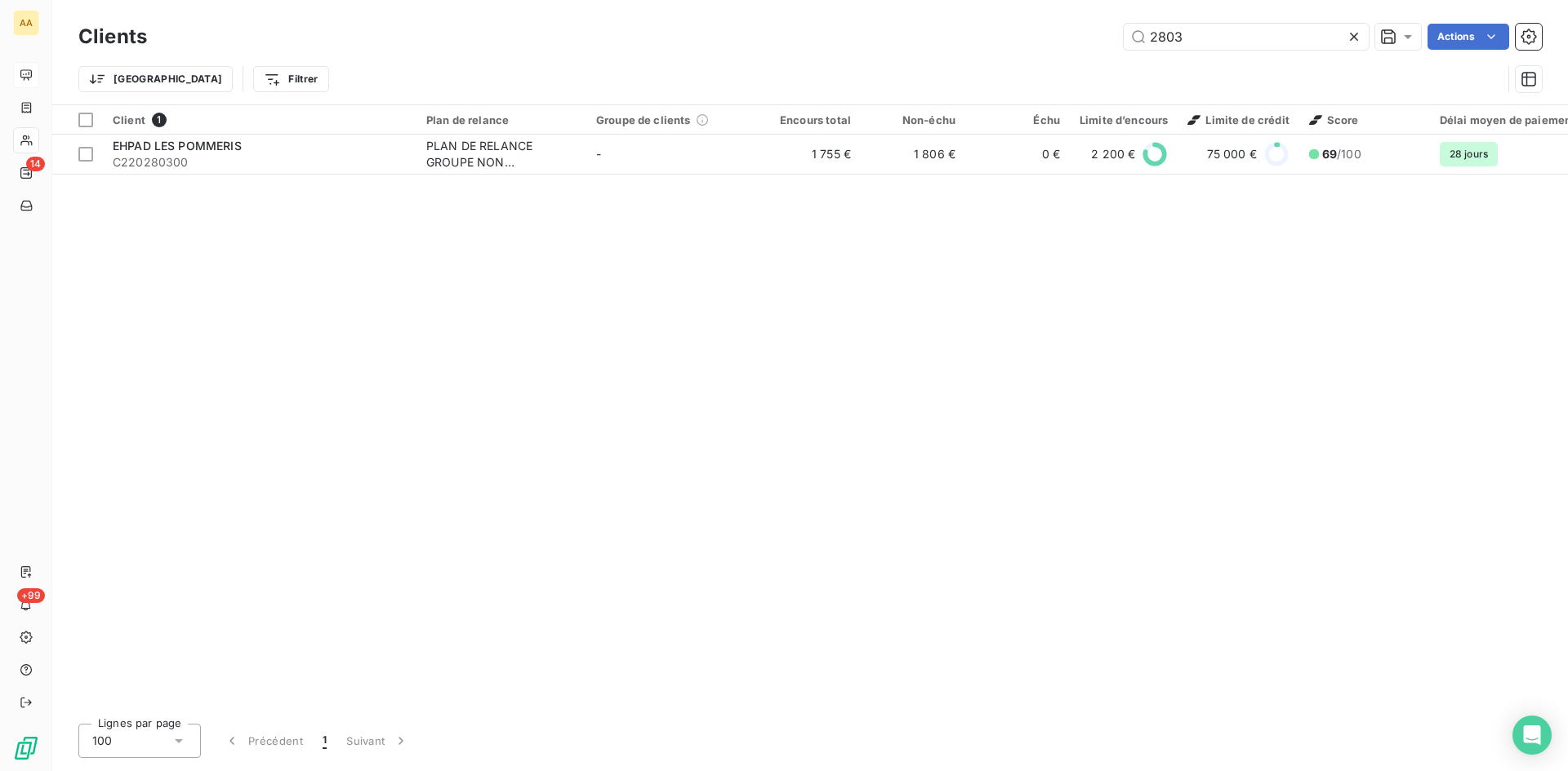
drag, startPoint x: 1197, startPoint y: 45, endPoint x: 1031, endPoint y: 45, distance: 166.0
click at [1031, 45] on div "2803 Actions" at bounding box center [853, 37] width 1375 height 26
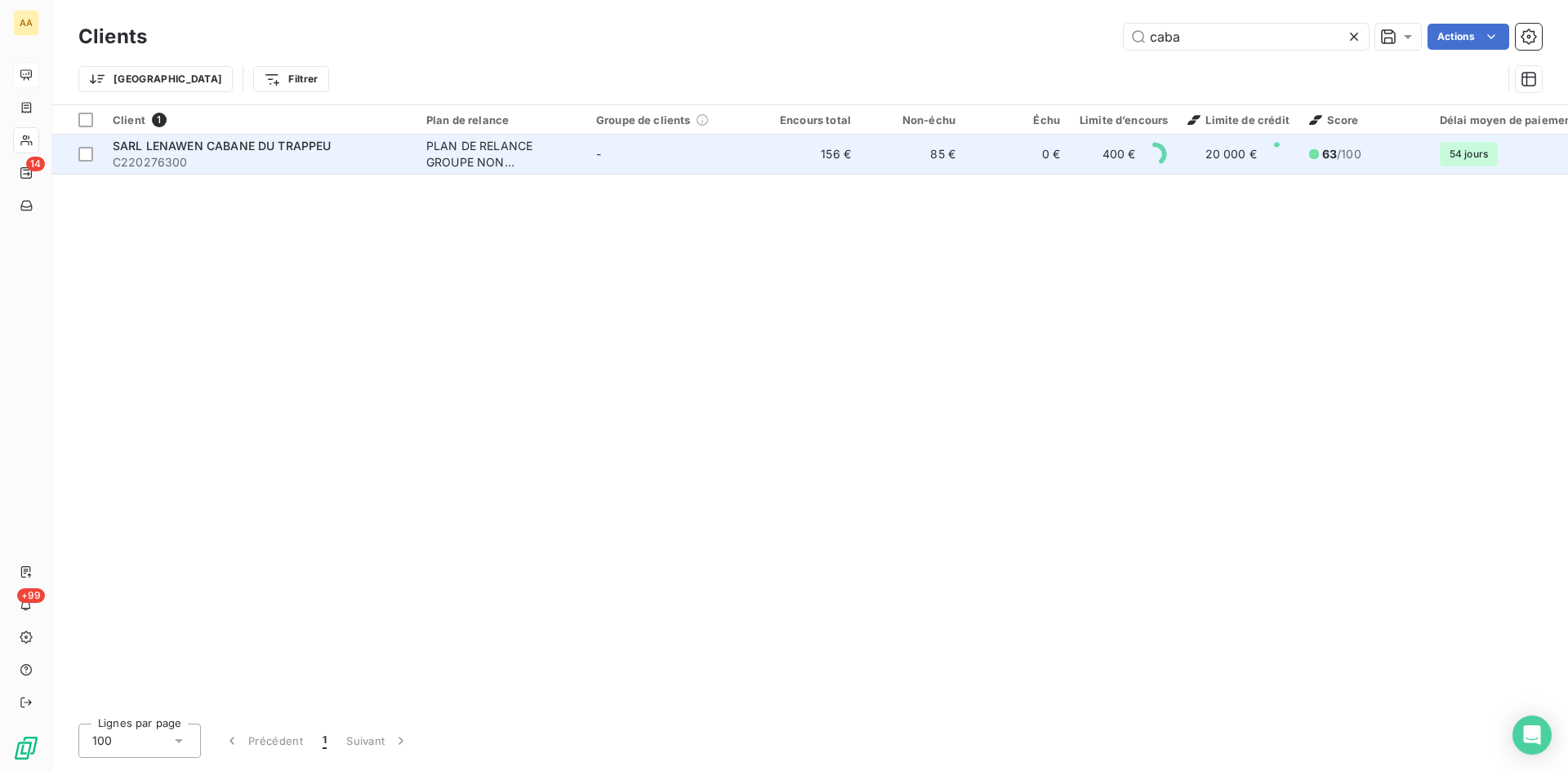
type input "caba"
click at [438, 151] on div "PLAN DE RELANCE GROUPE NON AUTOMATIQUE" at bounding box center [502, 153] width 150 height 33
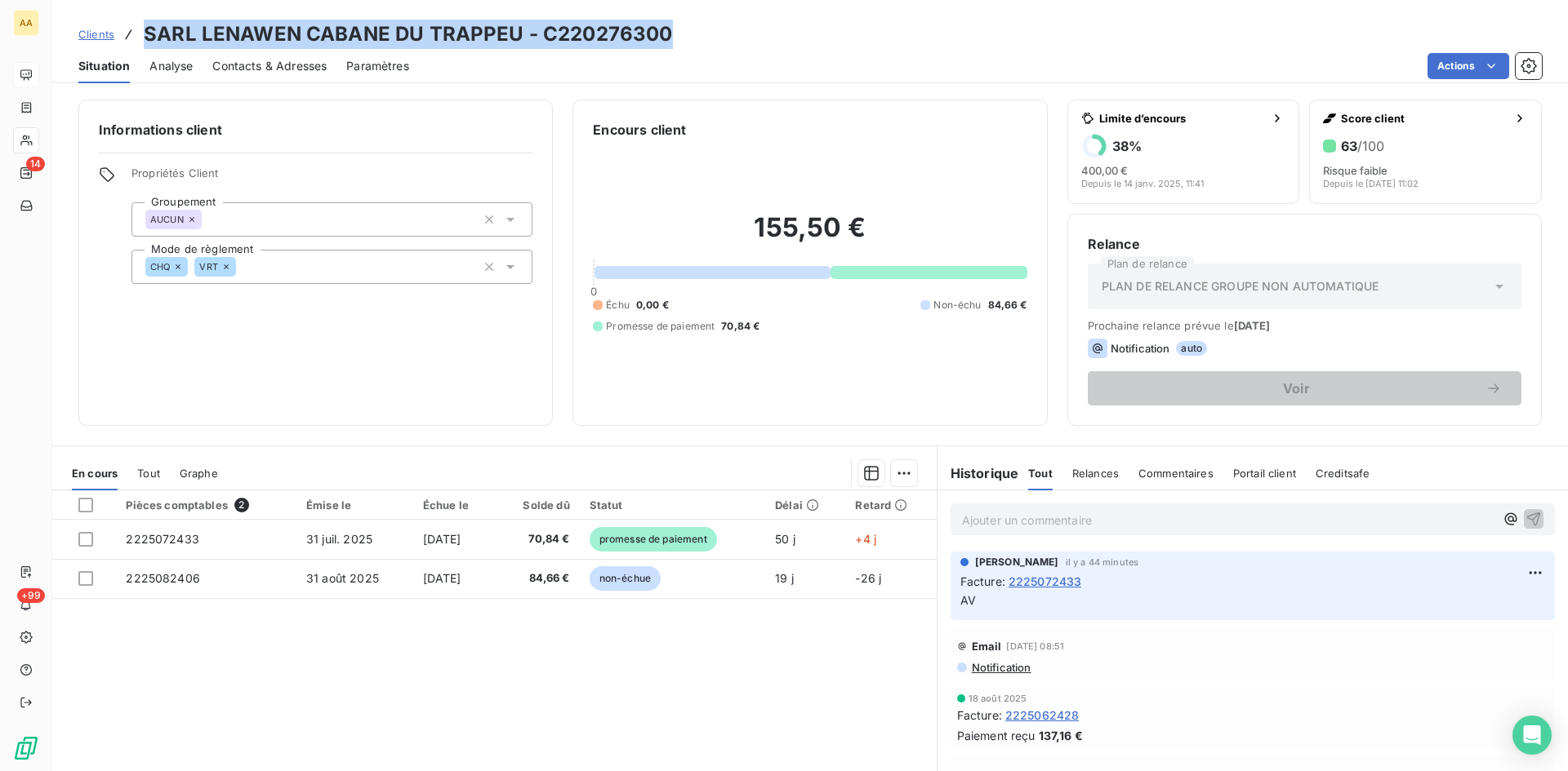
drag, startPoint x: 663, startPoint y: 41, endPoint x: 144, endPoint y: 19, distance: 519.5
click at [143, 17] on div "Clients SARL LENAWEN CABANE DU TRAPPEU - C220276300 Situation Analyse Contacts …" at bounding box center [810, 42] width 1516 height 83
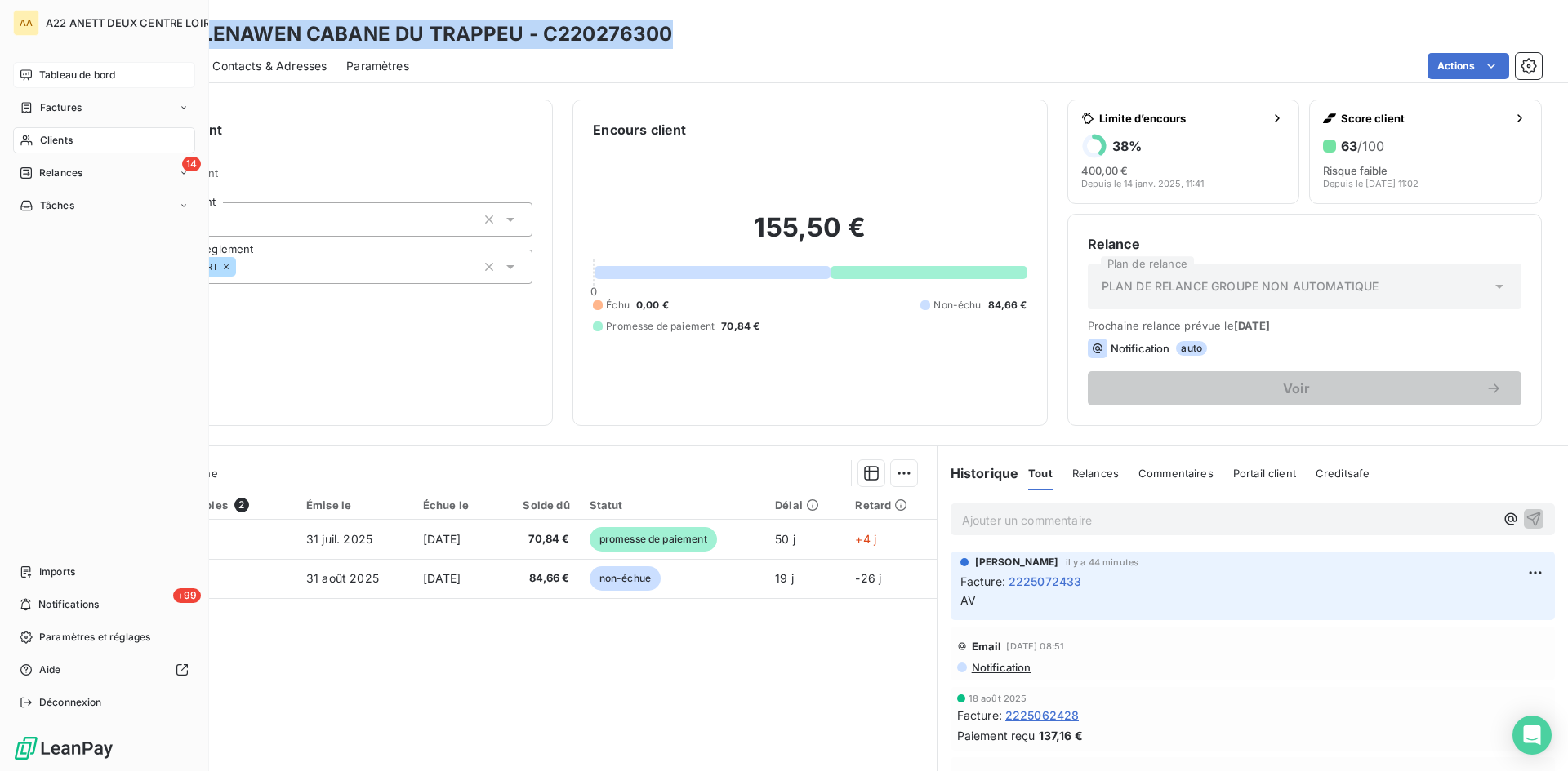
click at [38, 140] on div "Clients" at bounding box center [104, 141] width 182 height 26
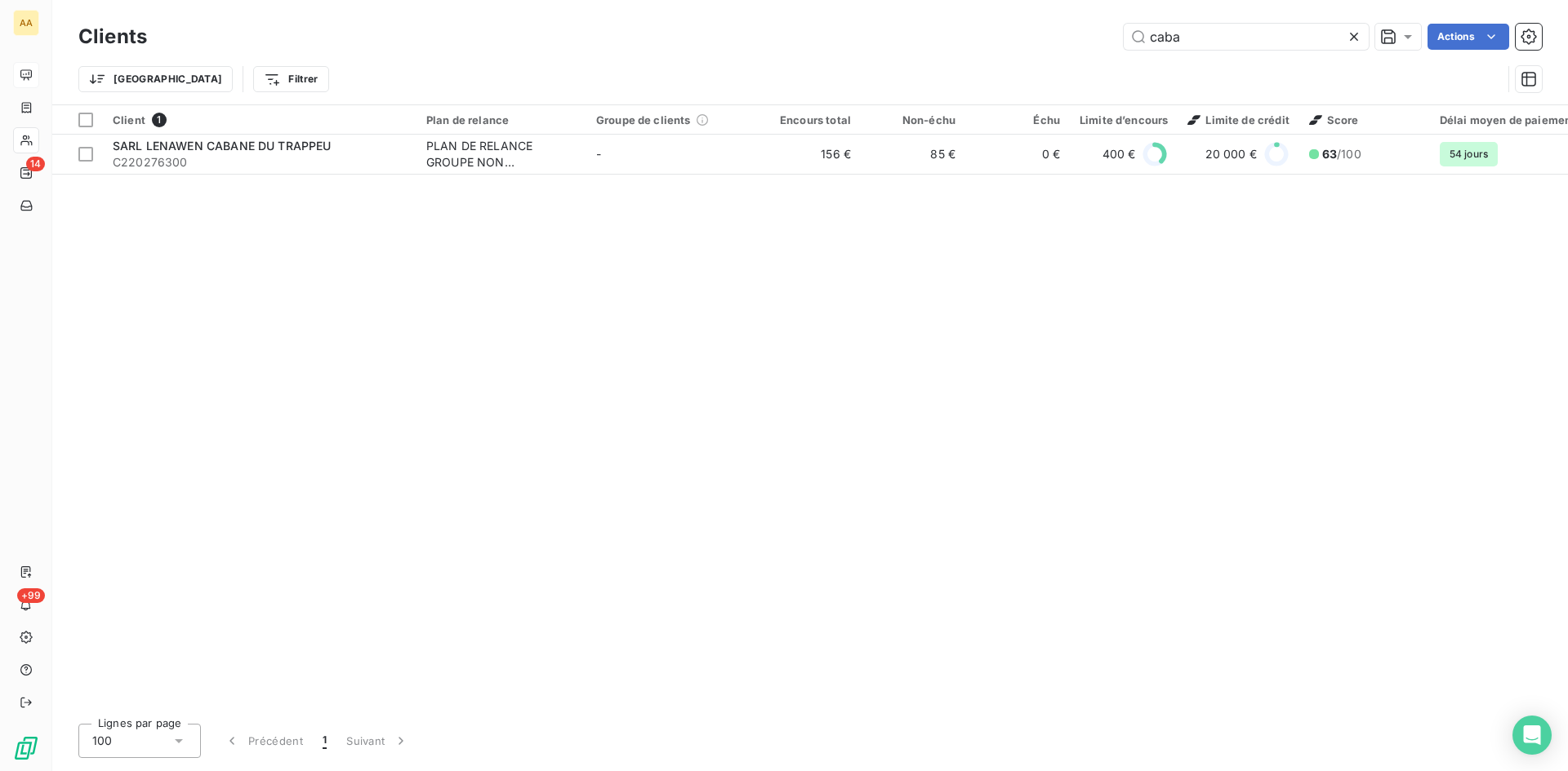
drag, startPoint x: 1201, startPoint y: 33, endPoint x: 1031, endPoint y: 40, distance: 170.1
click at [1032, 39] on div "caba Actions" at bounding box center [853, 37] width 1375 height 26
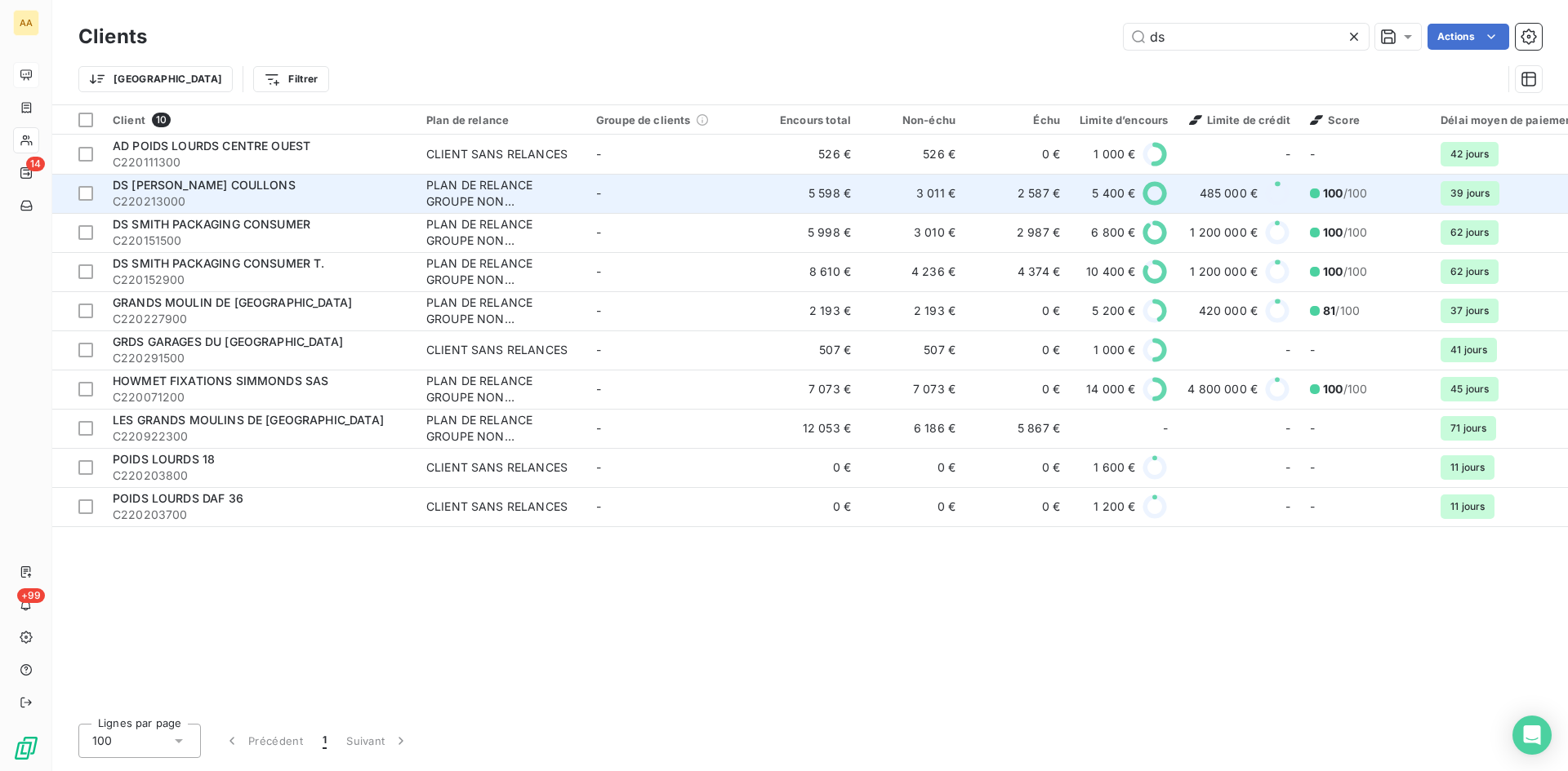
type input "ds"
click at [472, 198] on div "PLAN DE RELANCE GROUPE NON AUTOMATIQUE" at bounding box center [502, 193] width 150 height 33
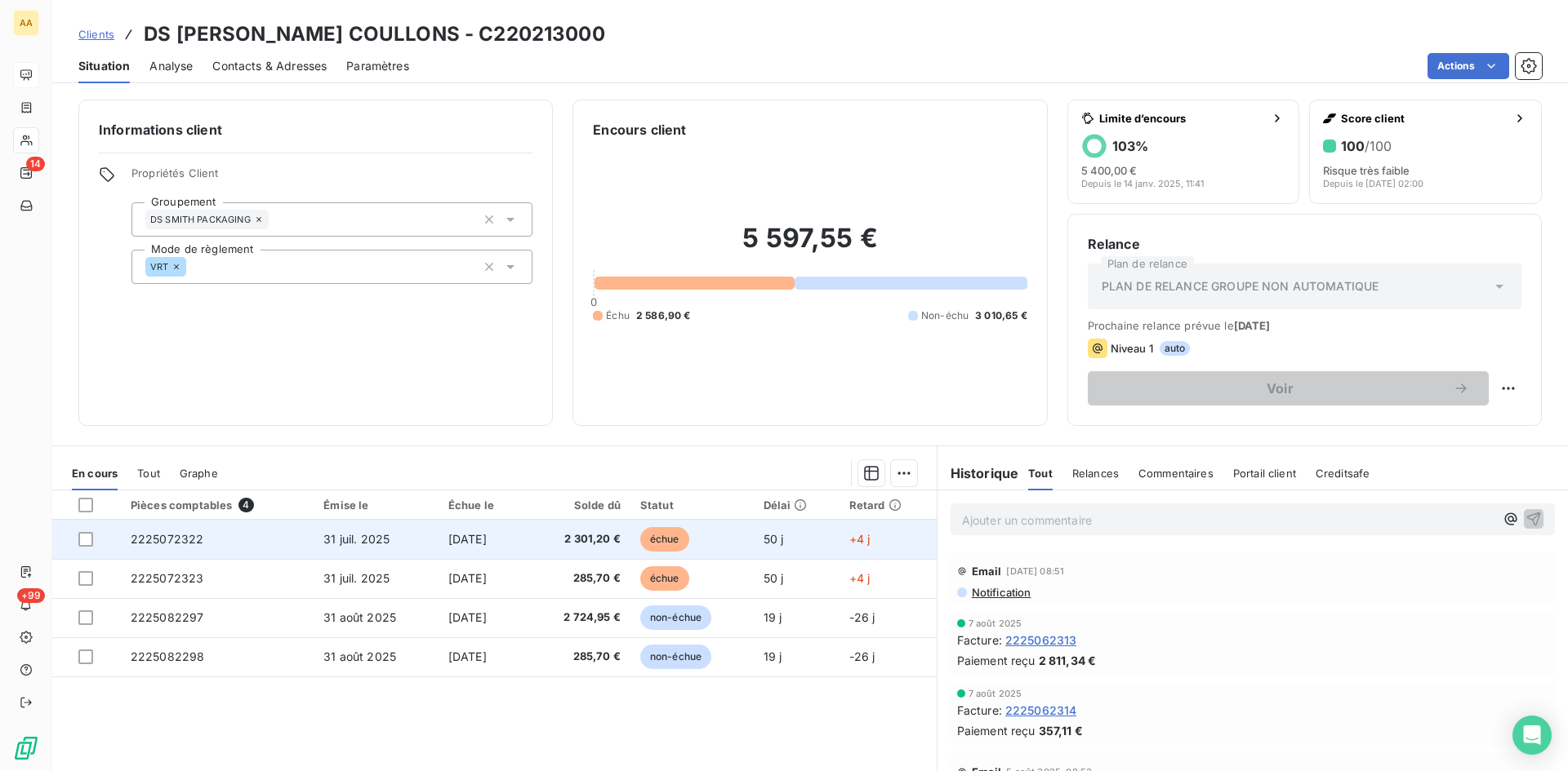
click at [168, 538] on span "2225072322" at bounding box center [167, 539] width 73 height 14
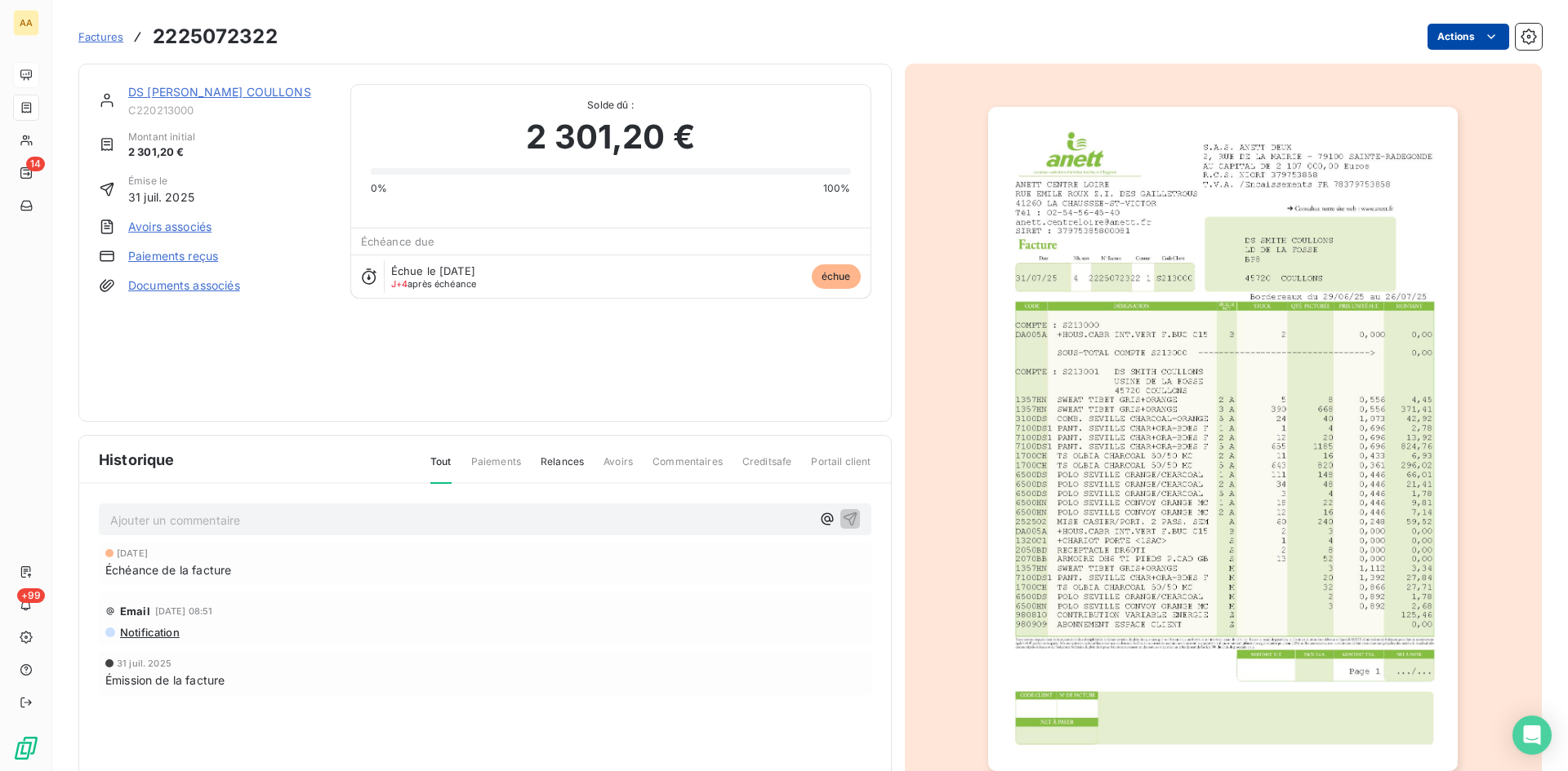
click at [1456, 40] on html "AA 14 +99 Factures 2225072322 Actions DS SMITH COULLONS C220213000 Montant init…" at bounding box center [784, 385] width 1568 height 771
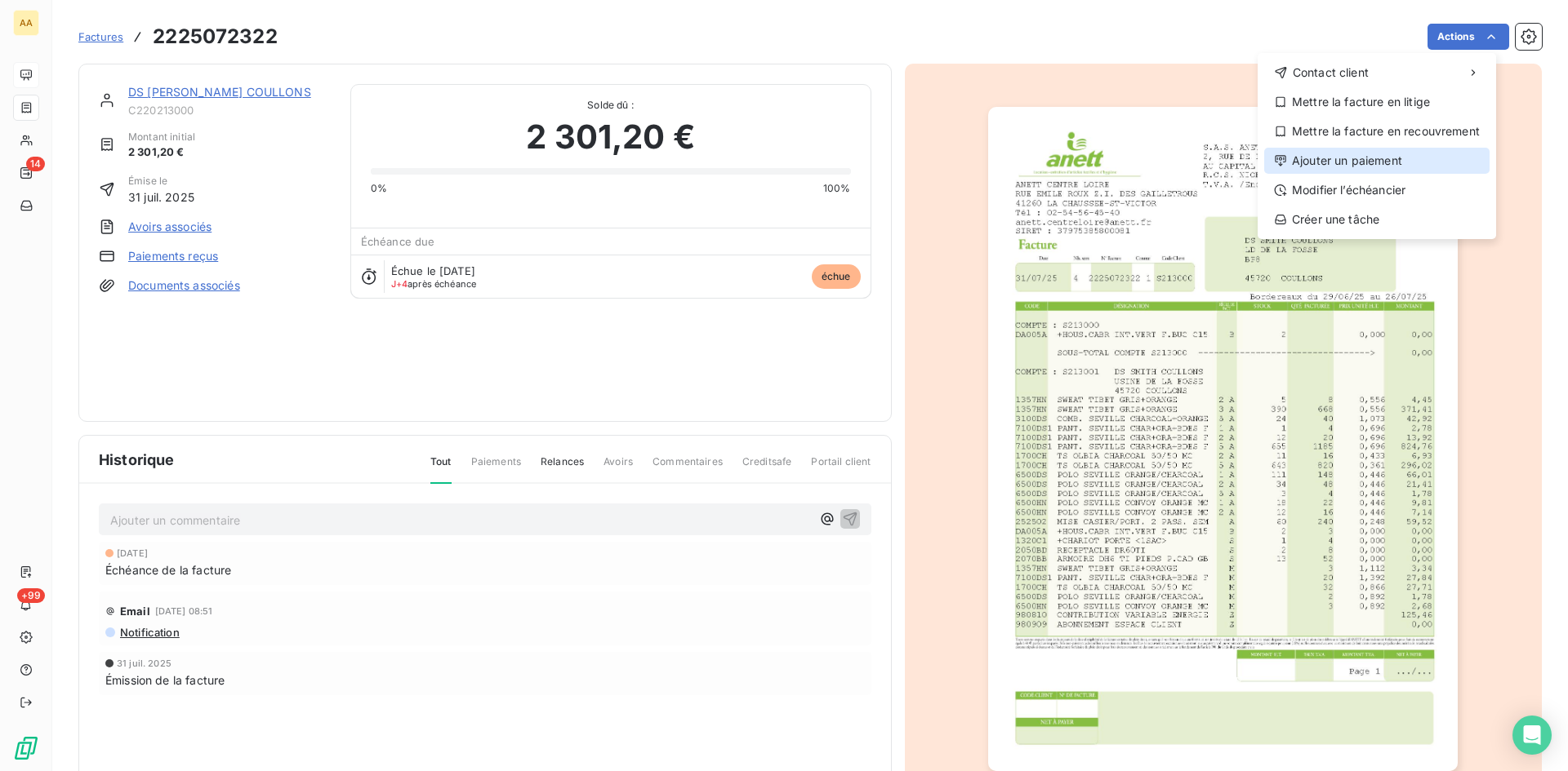
click at [1373, 156] on div "Ajouter un paiement" at bounding box center [1377, 160] width 226 height 26
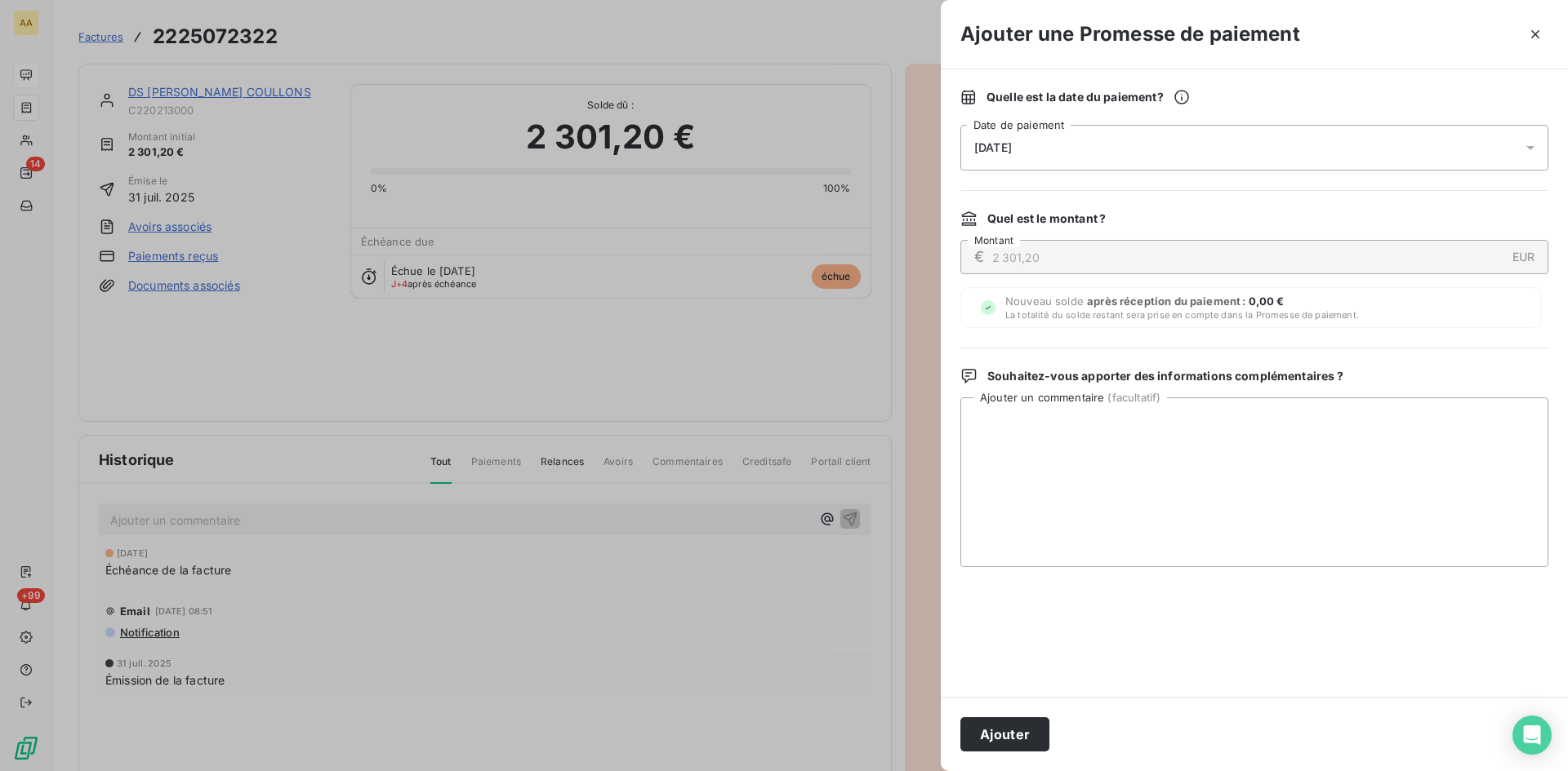
click at [1110, 141] on div "[DATE]" at bounding box center [1254, 147] width 588 height 46
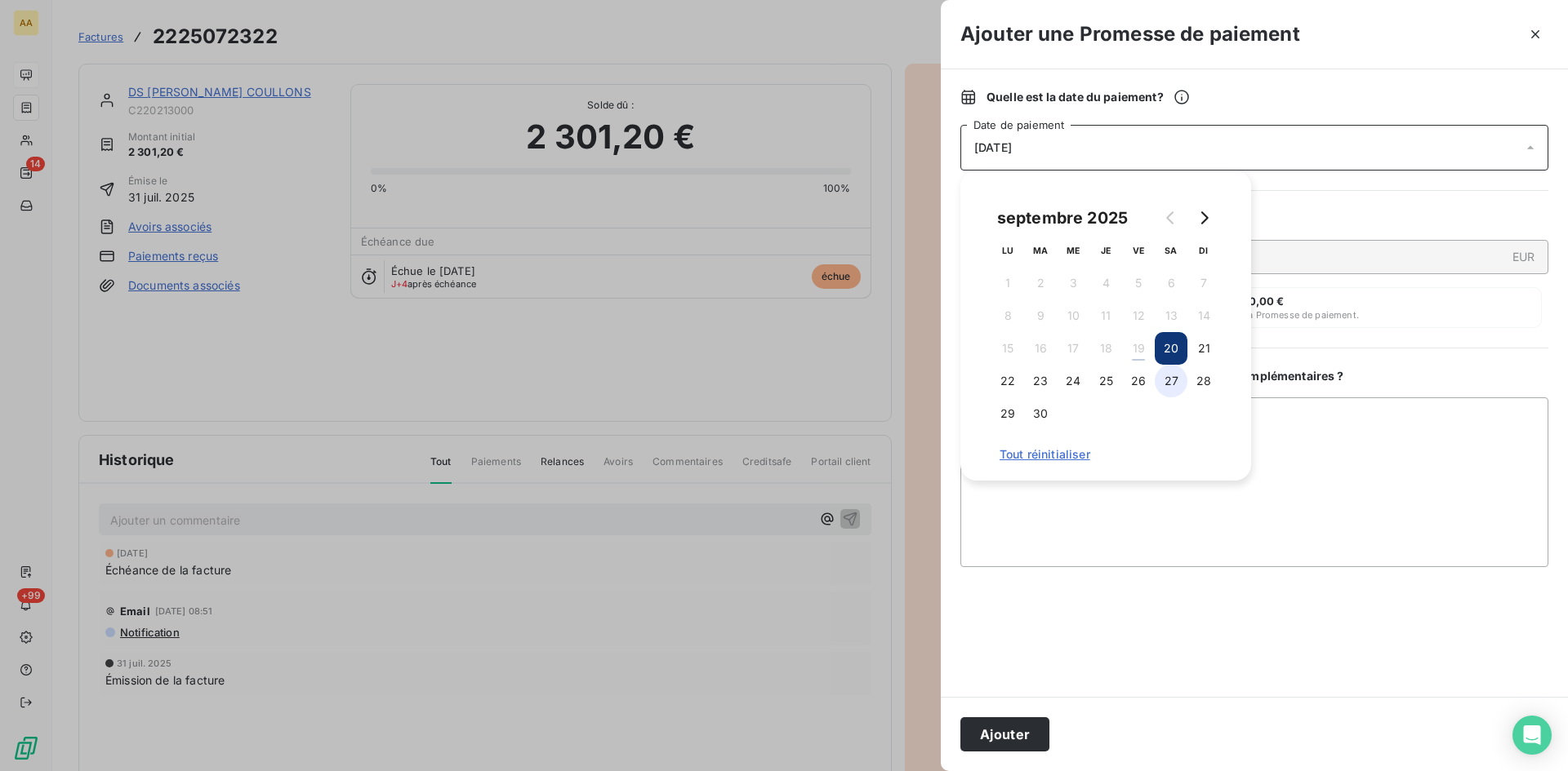
click at [1158, 378] on button "27" at bounding box center [1170, 381] width 33 height 33
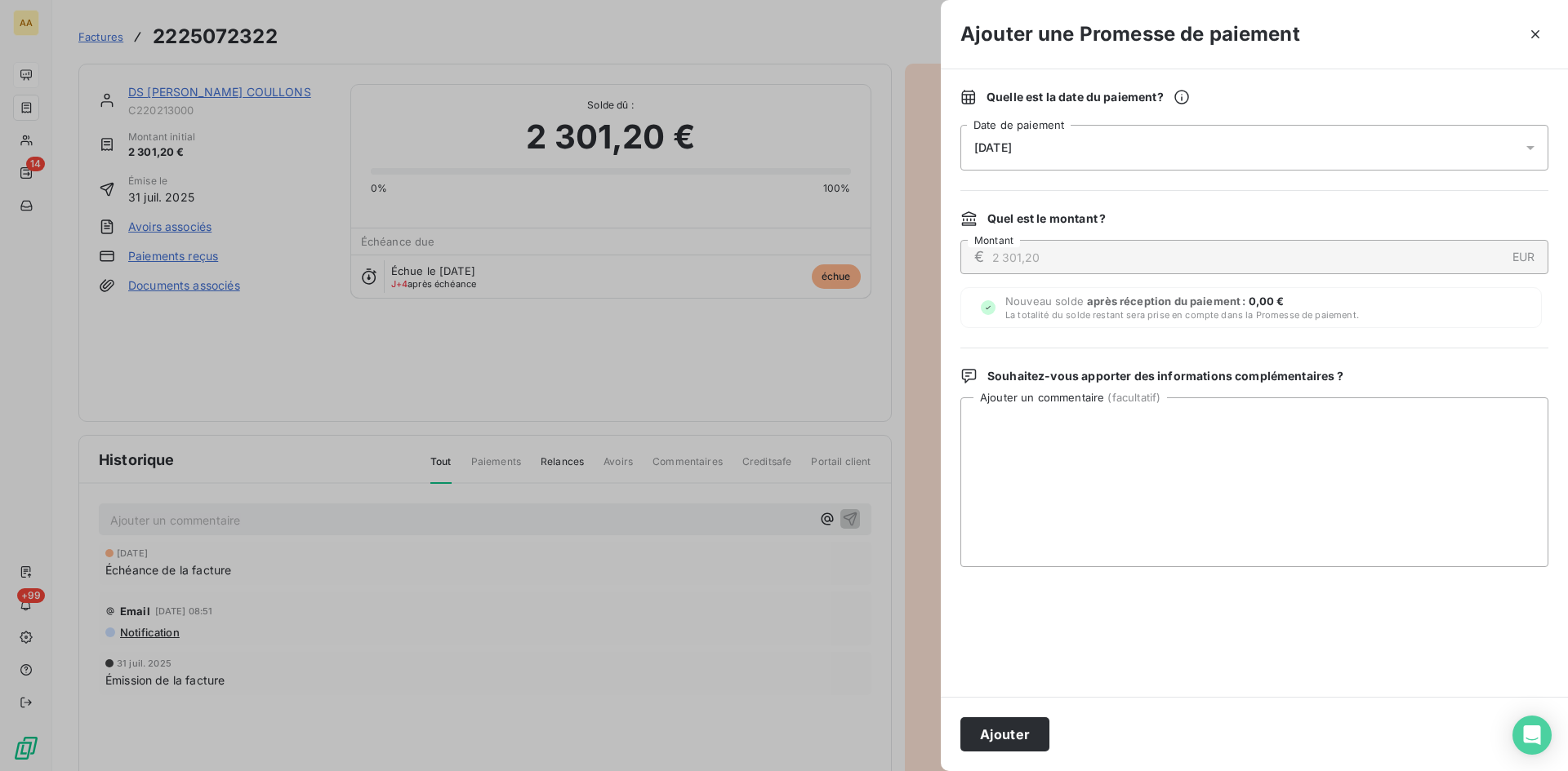
drag, startPoint x: 994, startPoint y: 724, endPoint x: 975, endPoint y: 702, distance: 29.1
click at [991, 724] on button "Ajouter" at bounding box center [1005, 734] width 89 height 35
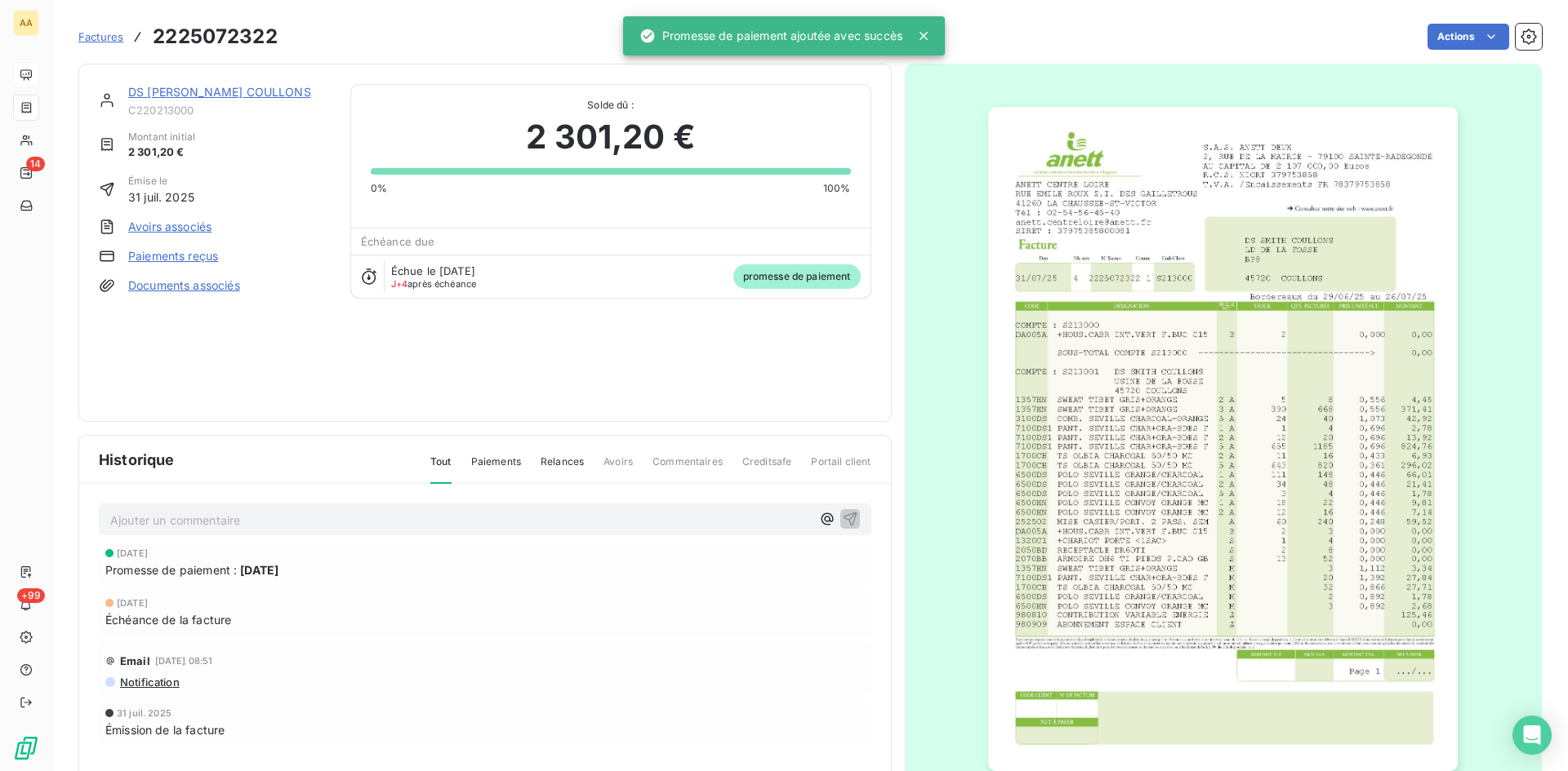
click at [670, 522] on p "Ajouter un commentaire ﻿" at bounding box center [460, 521] width 701 height 21
click at [847, 509] on button "button" at bounding box center [850, 519] width 20 height 20
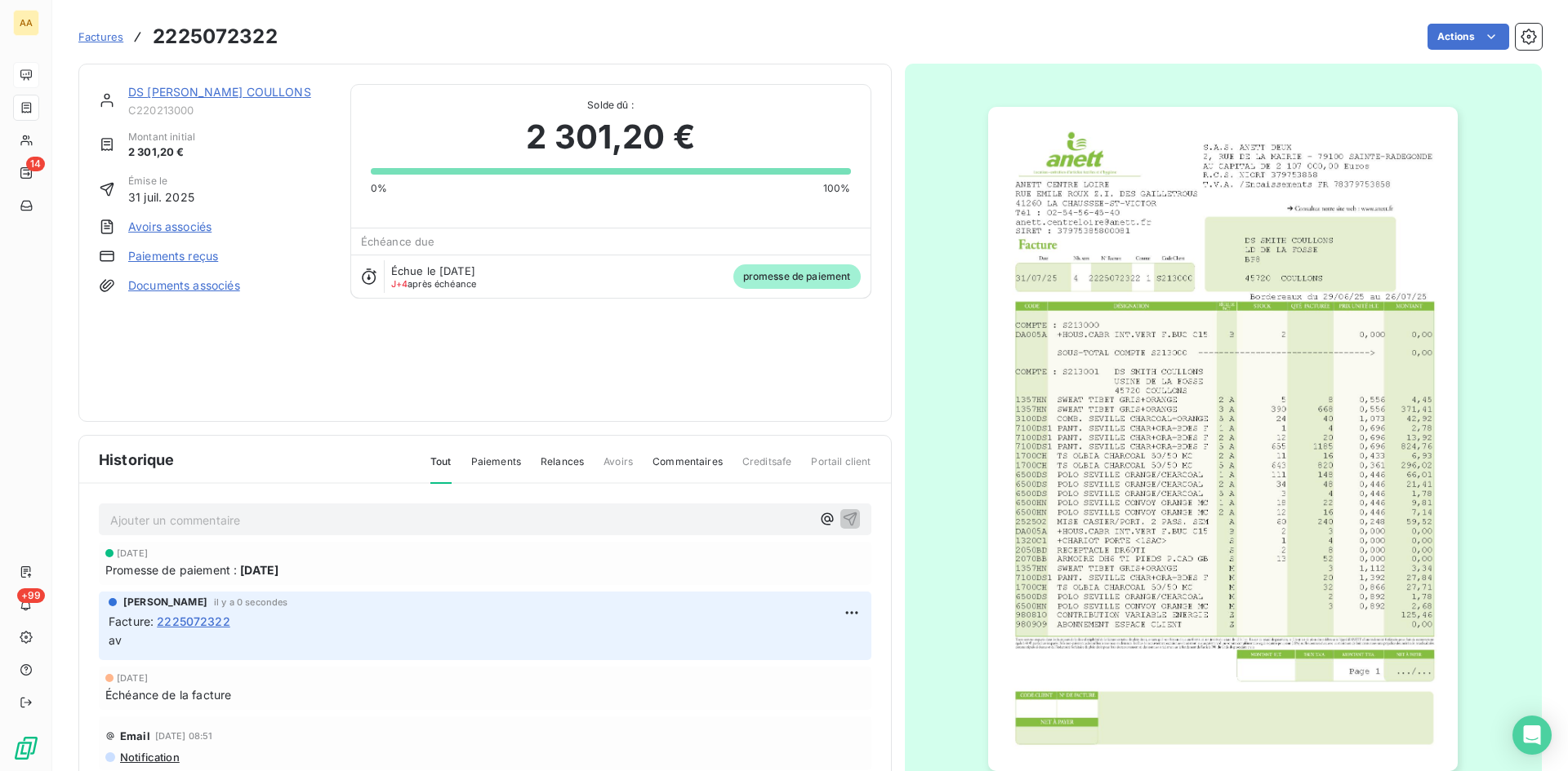
click at [226, 90] on link "DS [PERSON_NAME] COULLONS" at bounding box center [219, 92] width 183 height 14
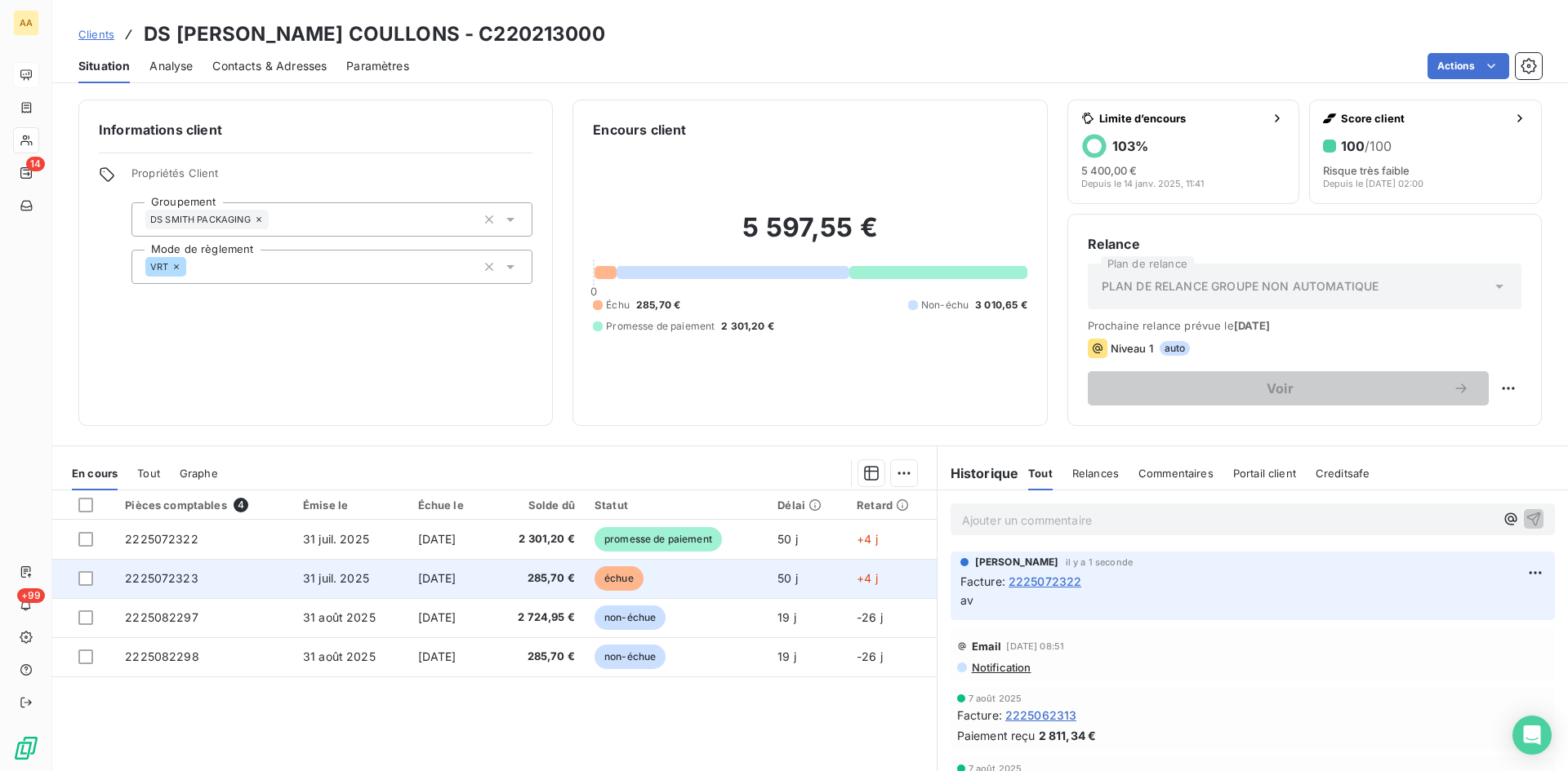
click at [163, 575] on span "2225072323" at bounding box center [161, 578] width 73 height 14
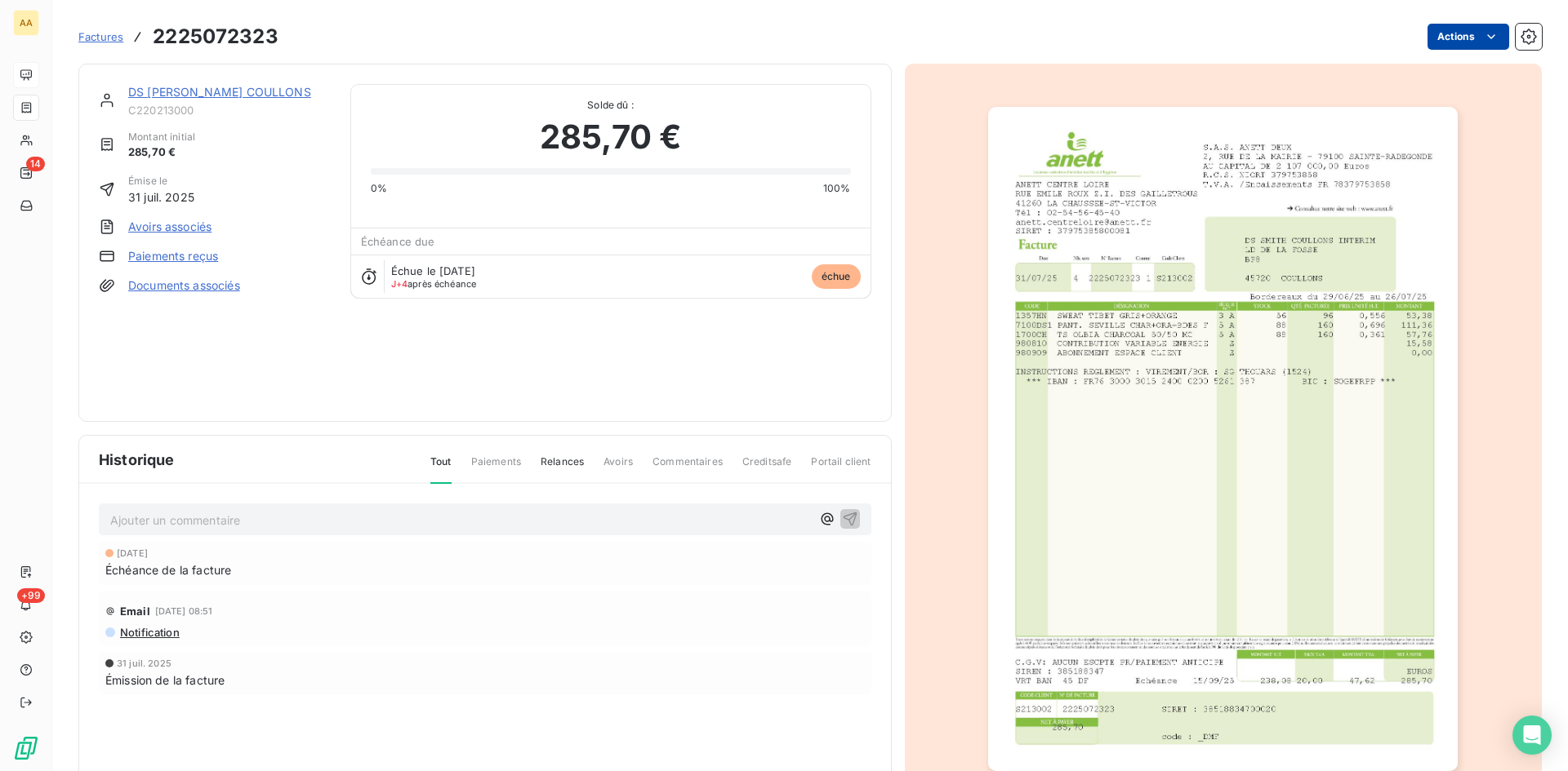
click at [1432, 42] on html "AA 14 +99 Factures 2225072323 Actions DS SMITH COULLONS C220213000 Montant init…" at bounding box center [784, 385] width 1568 height 771
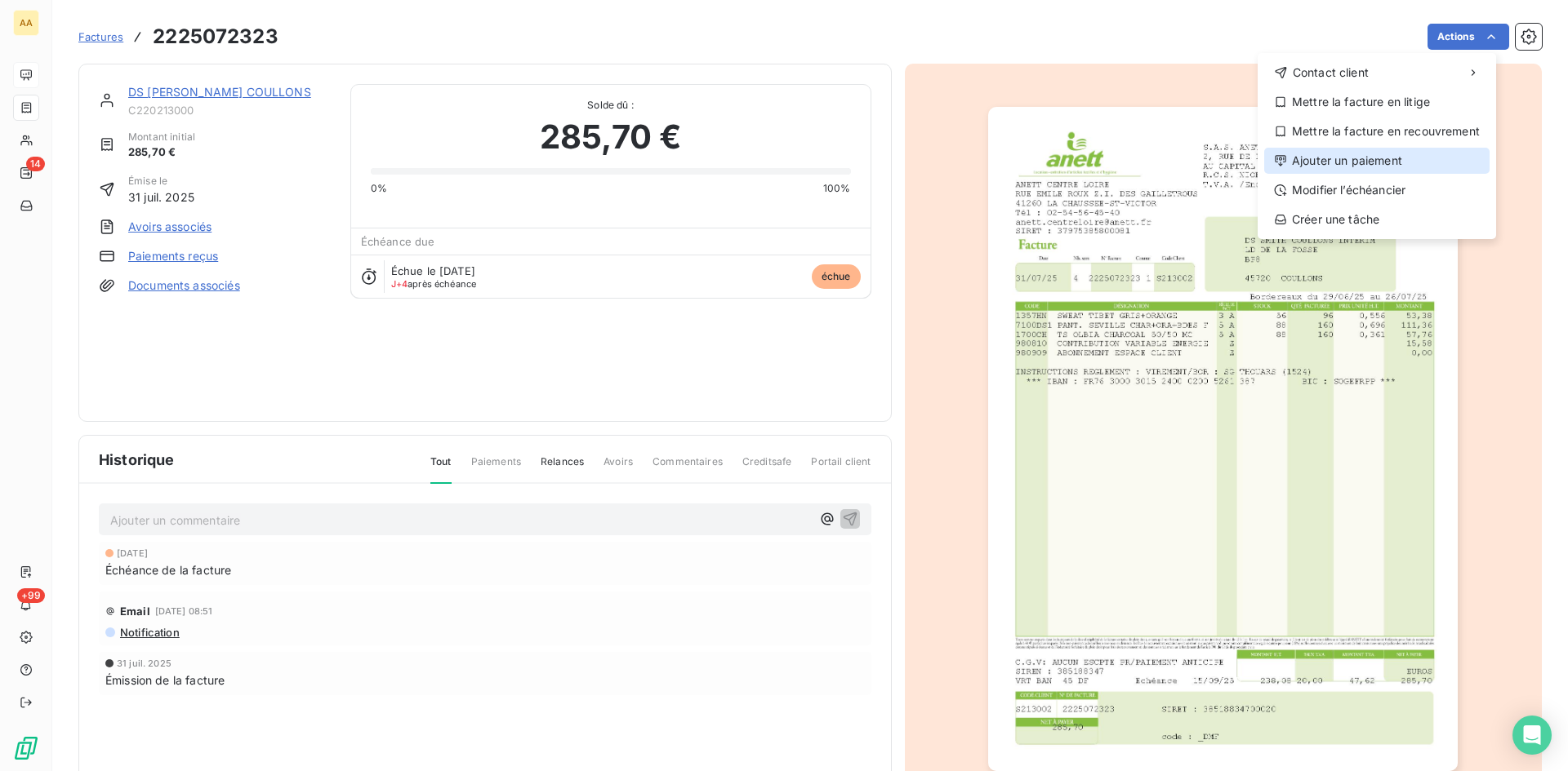
click at [1353, 152] on div "Ajouter un paiement" at bounding box center [1377, 160] width 226 height 26
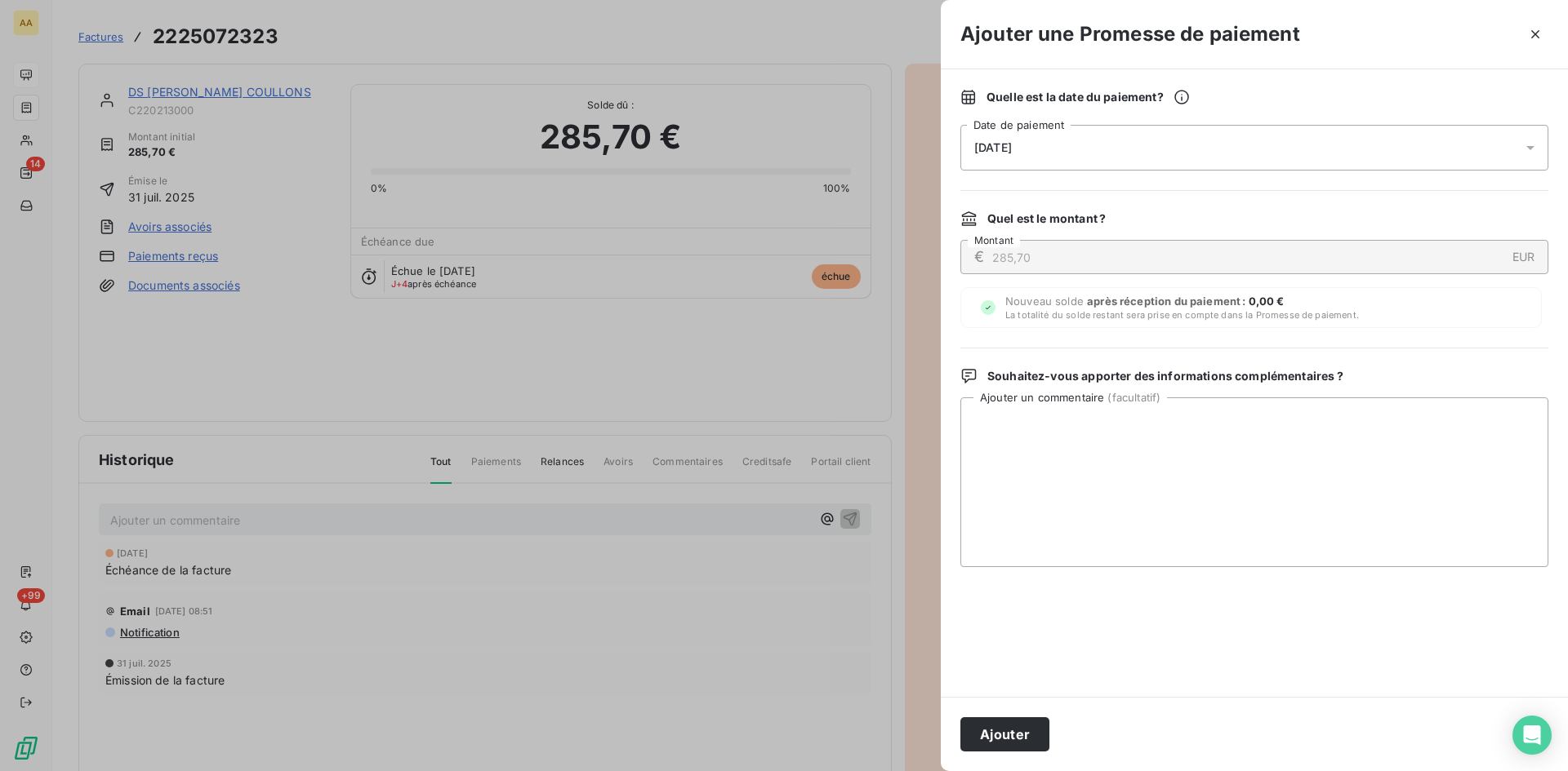
click at [1065, 145] on div "[DATE]" at bounding box center [1254, 147] width 588 height 46
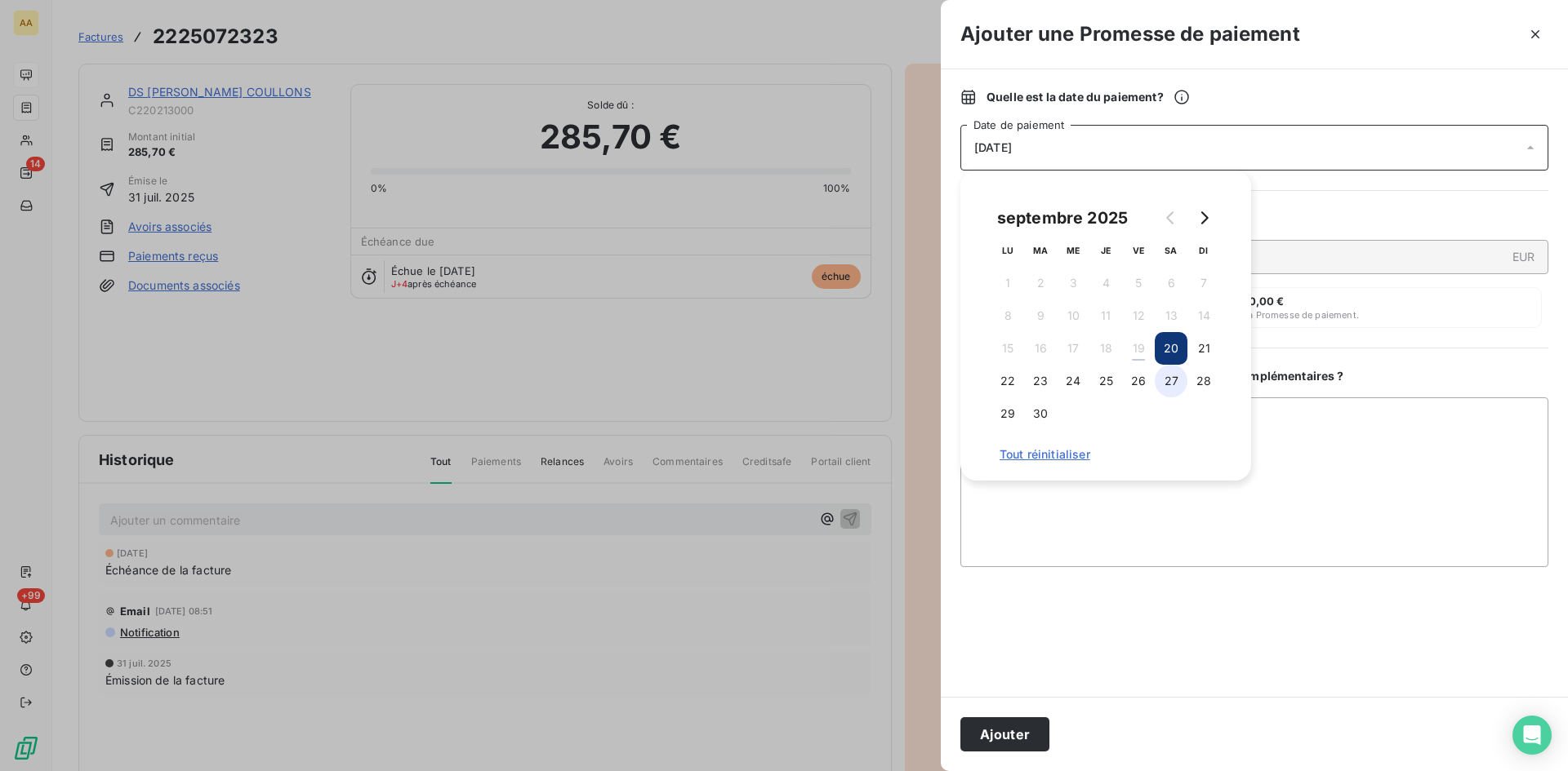
click at [1178, 384] on button "27" at bounding box center [1170, 381] width 33 height 33
click at [1009, 748] on button "Ajouter" at bounding box center [1005, 734] width 89 height 35
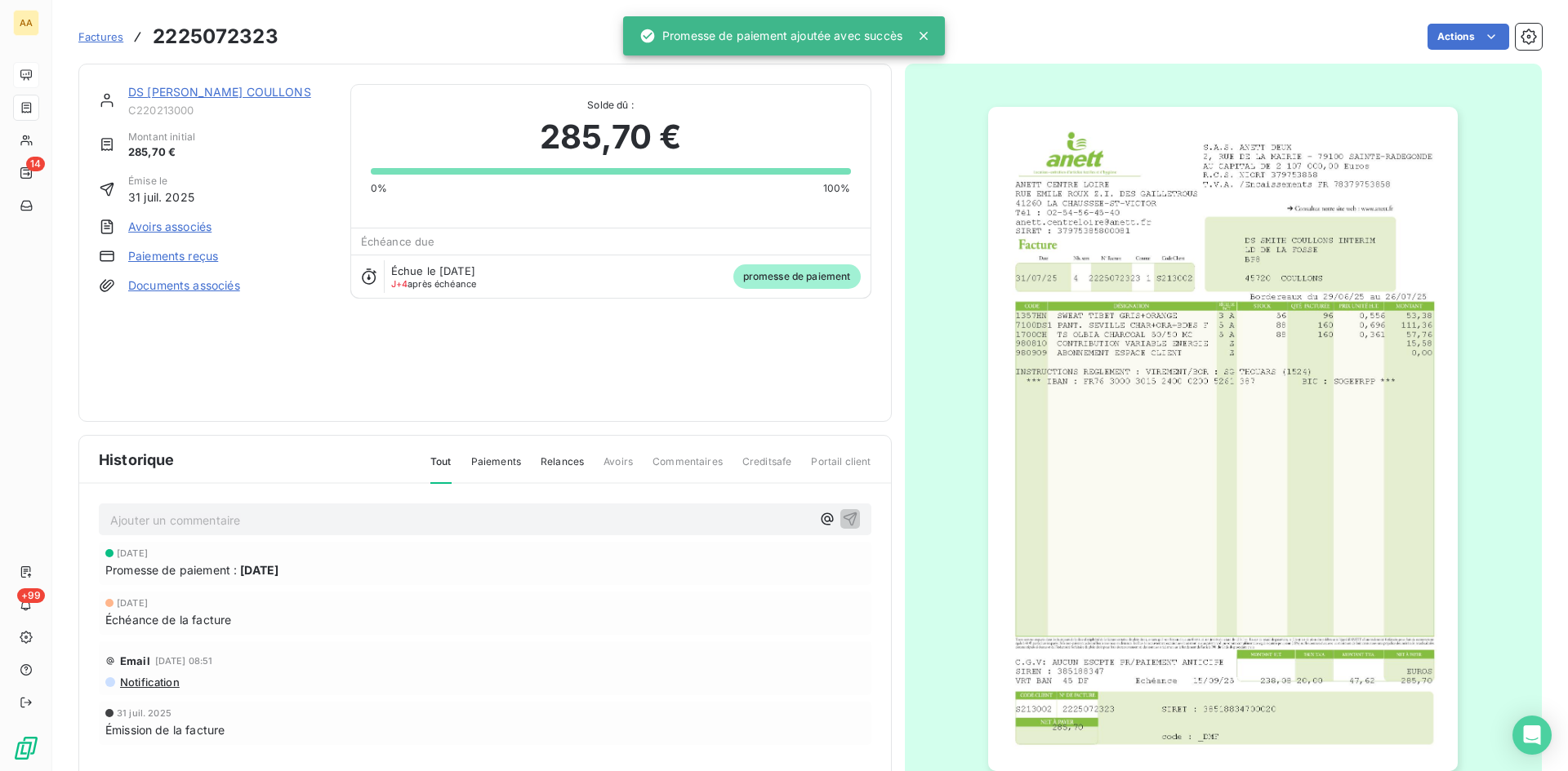
click at [343, 512] on p "Ajouter un commentaire ﻿" at bounding box center [460, 521] width 701 height 21
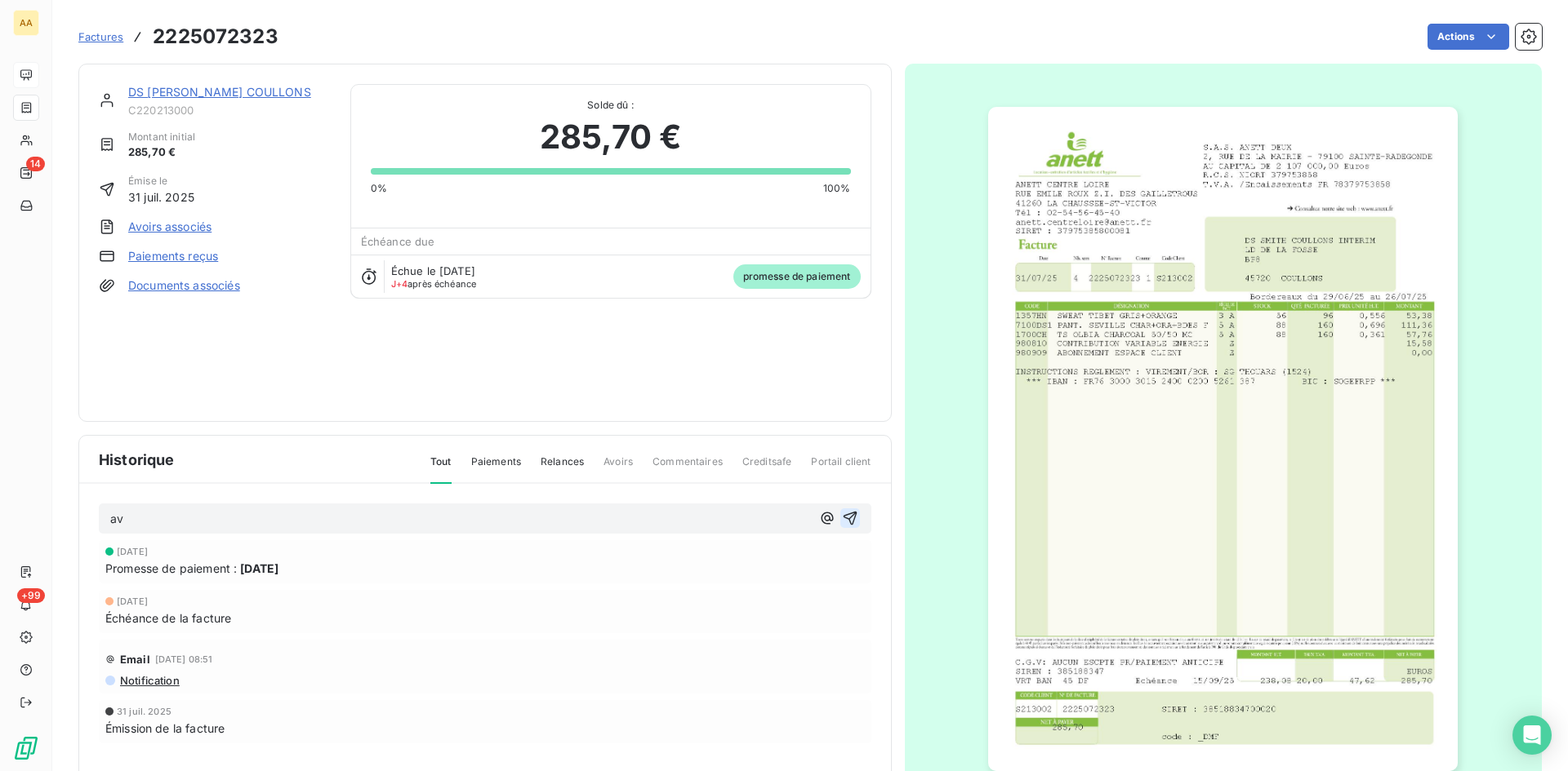
click at [842, 516] on icon "button" at bounding box center [849, 519] width 14 height 14
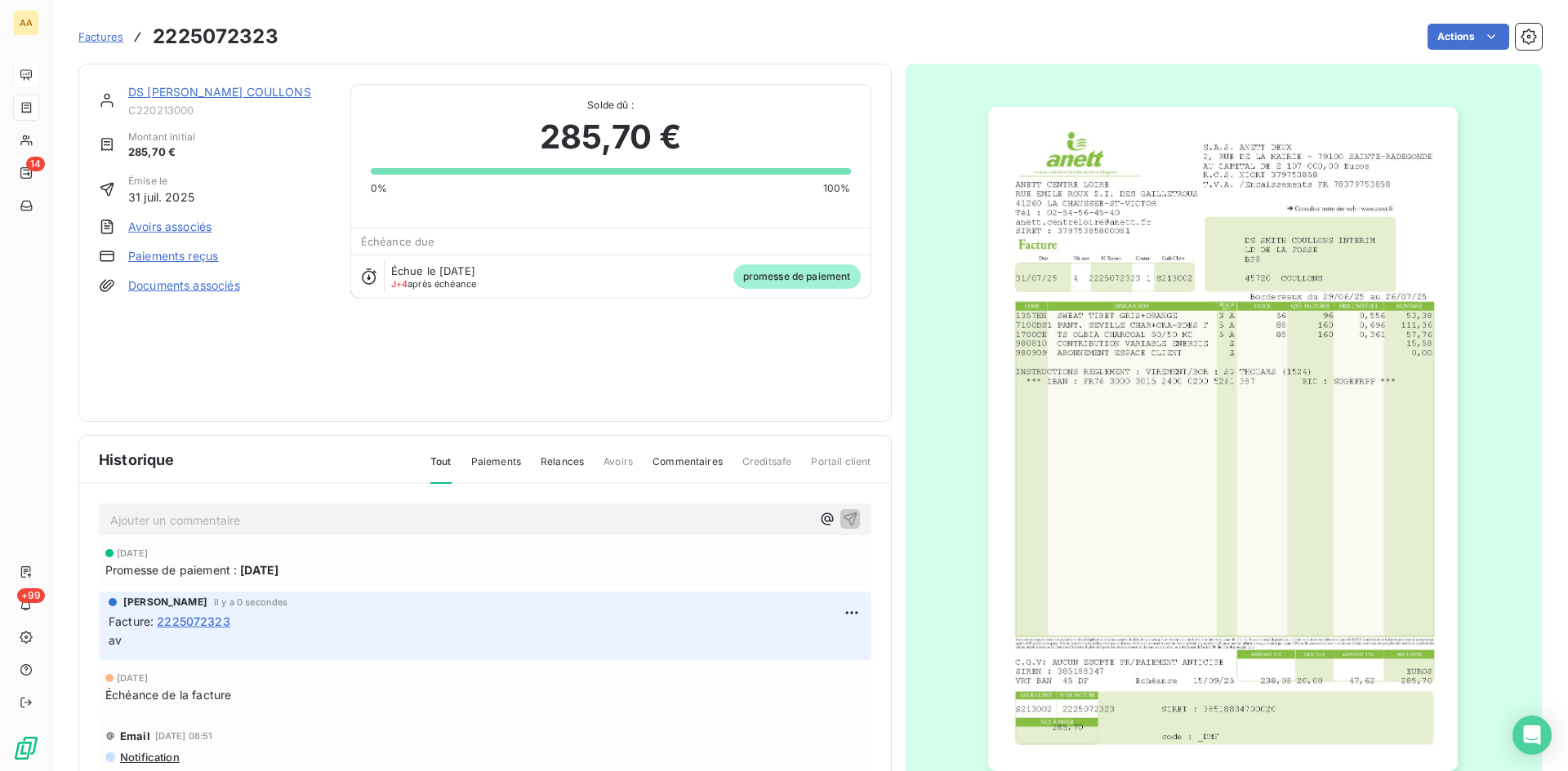
click at [232, 91] on link "DS [PERSON_NAME] COULLONS" at bounding box center [219, 92] width 183 height 14
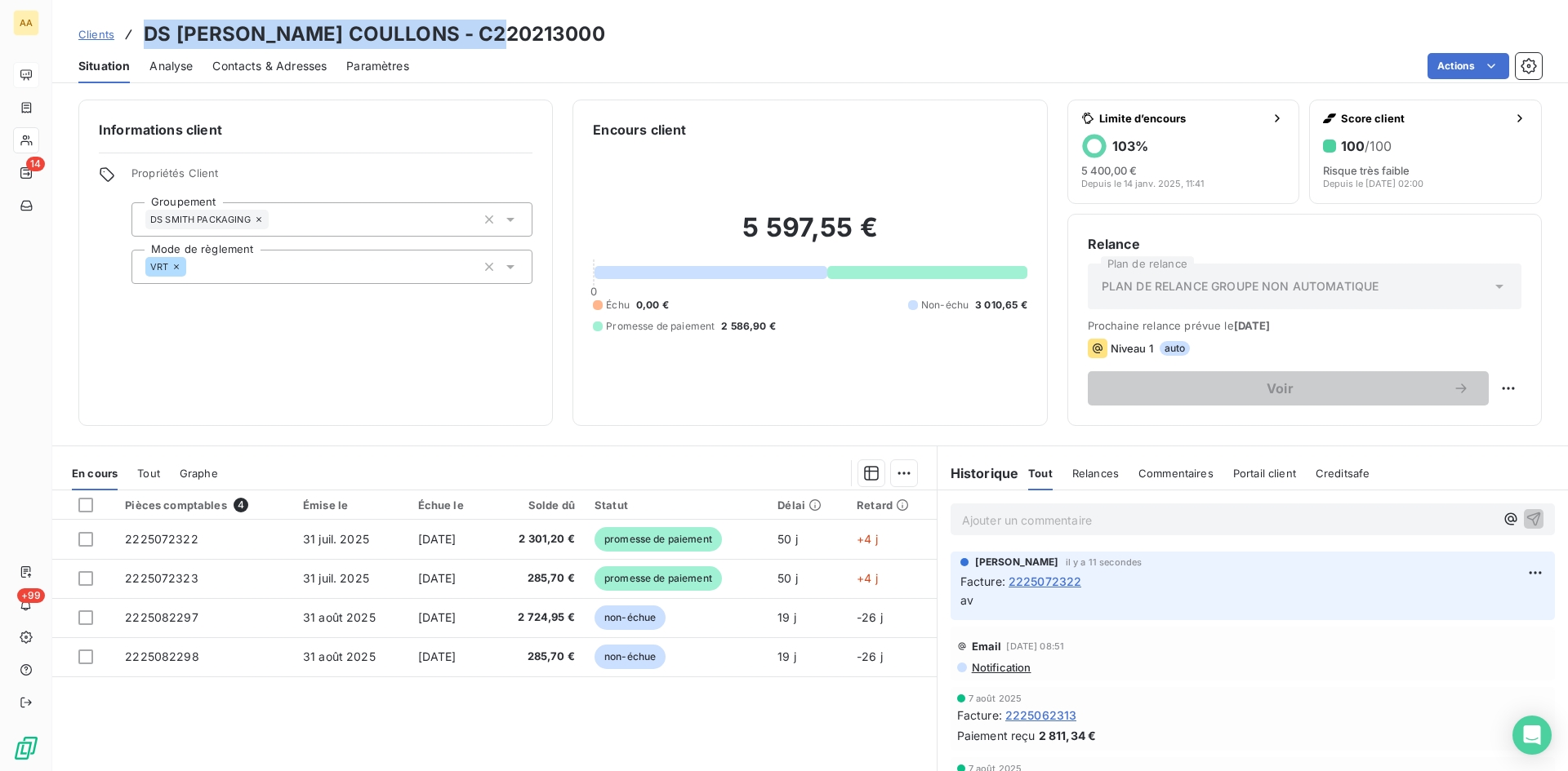
drag, startPoint x: 521, startPoint y: 35, endPoint x: 136, endPoint y: 25, distance: 385.1
click at [136, 25] on div "Clients DS SMITH COULLONS - C220213000" at bounding box center [810, 35] width 1516 height 30
copy h3 "DS [PERSON_NAME] COULLONS - C220213000"
